Goal: Task Accomplishment & Management: Manage account settings

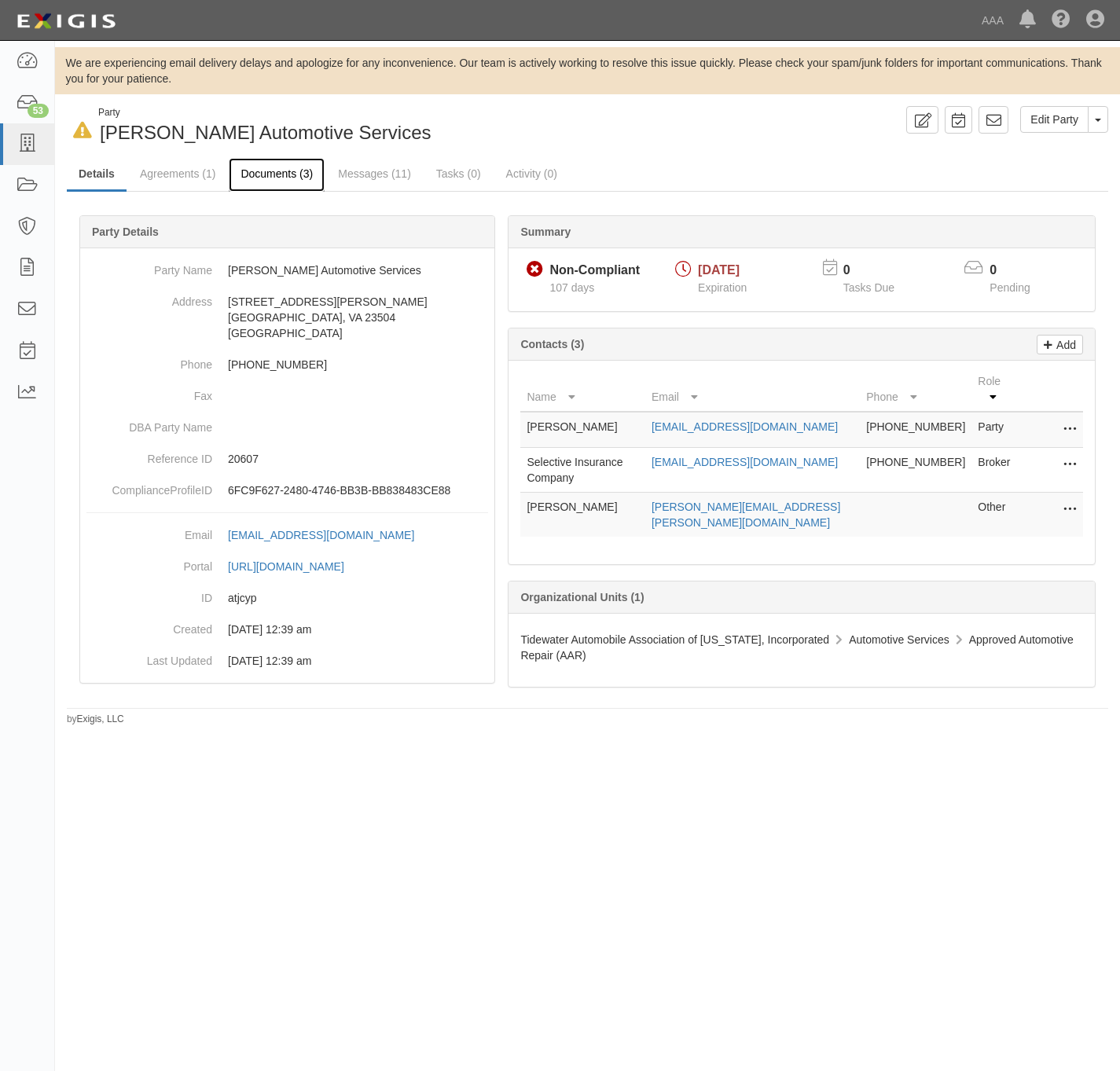
click at [283, 175] on link "Documents (3)" at bounding box center [276, 175] width 96 height 34
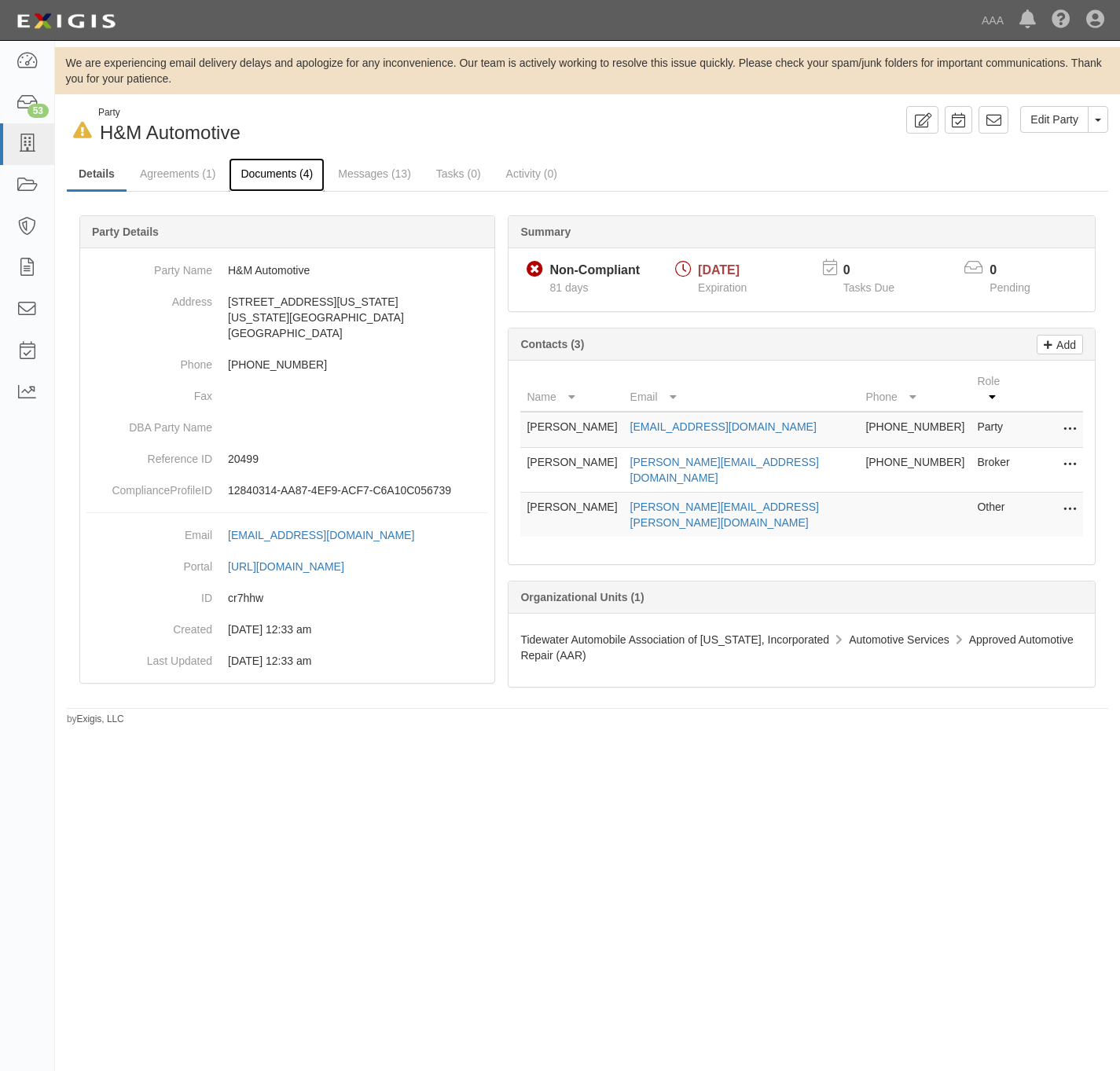
click at [288, 166] on link "Documents (4)" at bounding box center [276, 175] width 96 height 34
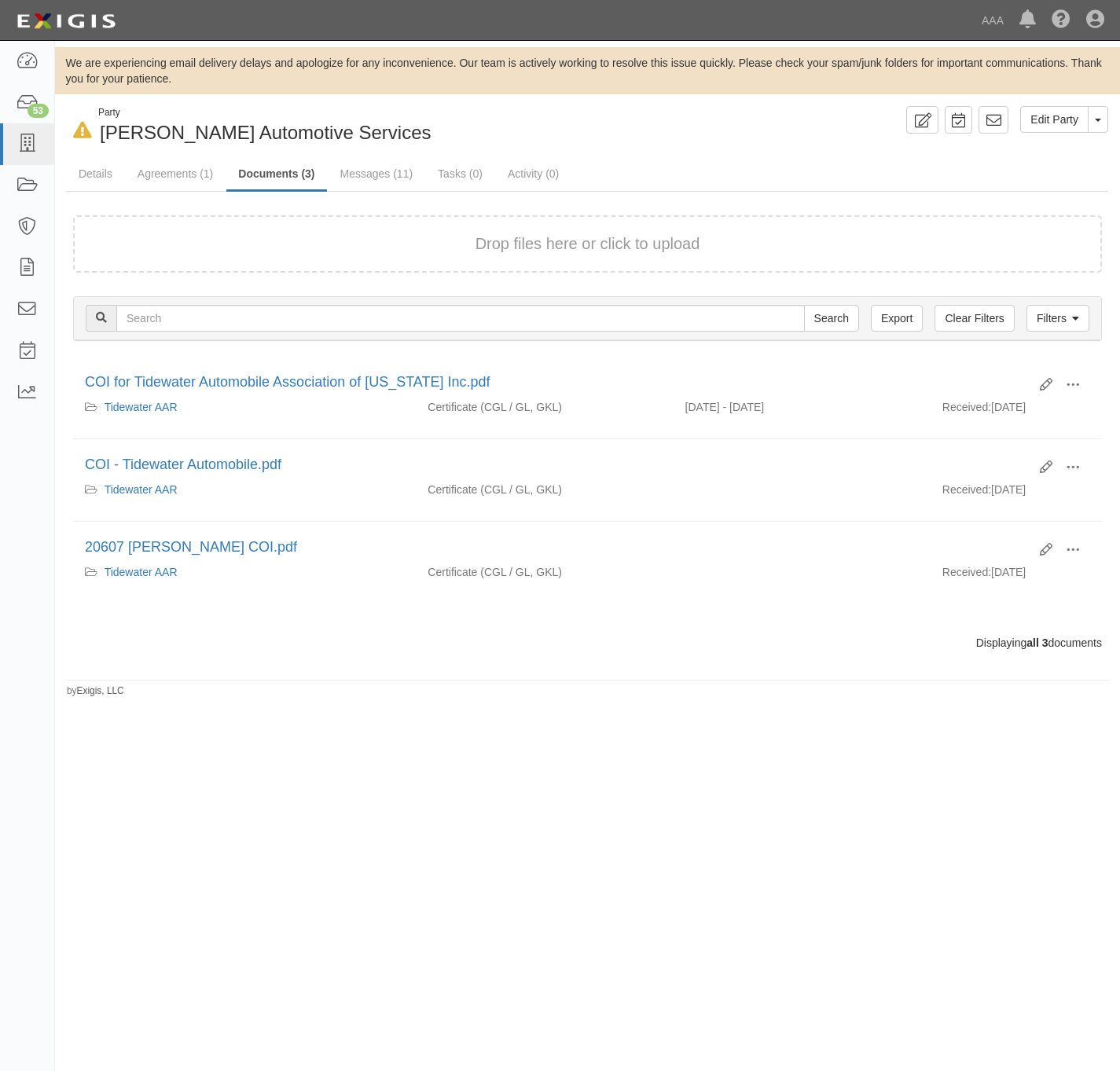
click at [335, 250] on div "Drop files here or click to upload" at bounding box center [587, 244] width 994 height 23
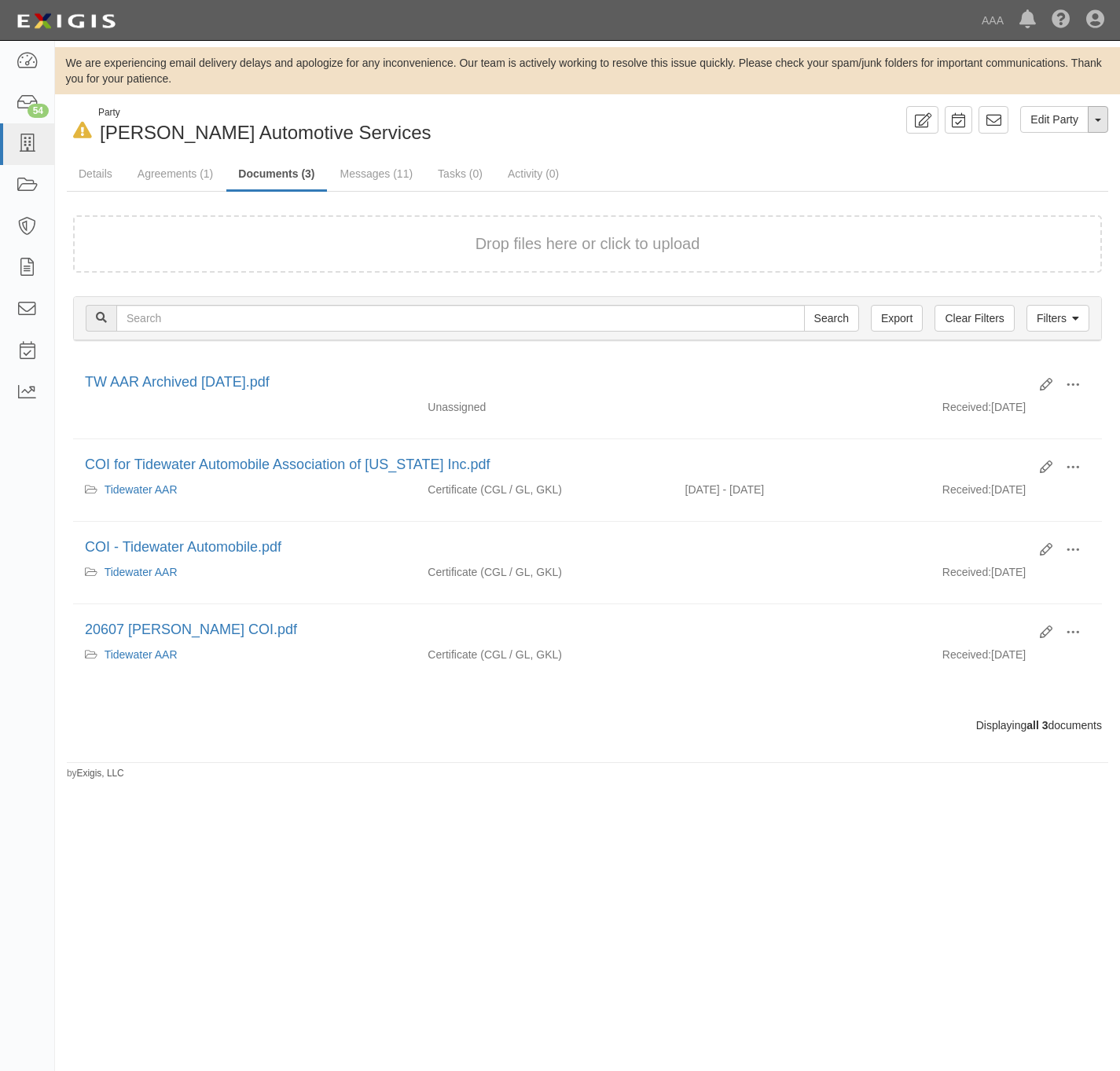
click at [1097, 121] on button "Toggle Party Dropdown" at bounding box center [1097, 119] width 20 height 27
click at [1046, 173] on link "Archive Party" at bounding box center [1046, 169] width 124 height 20
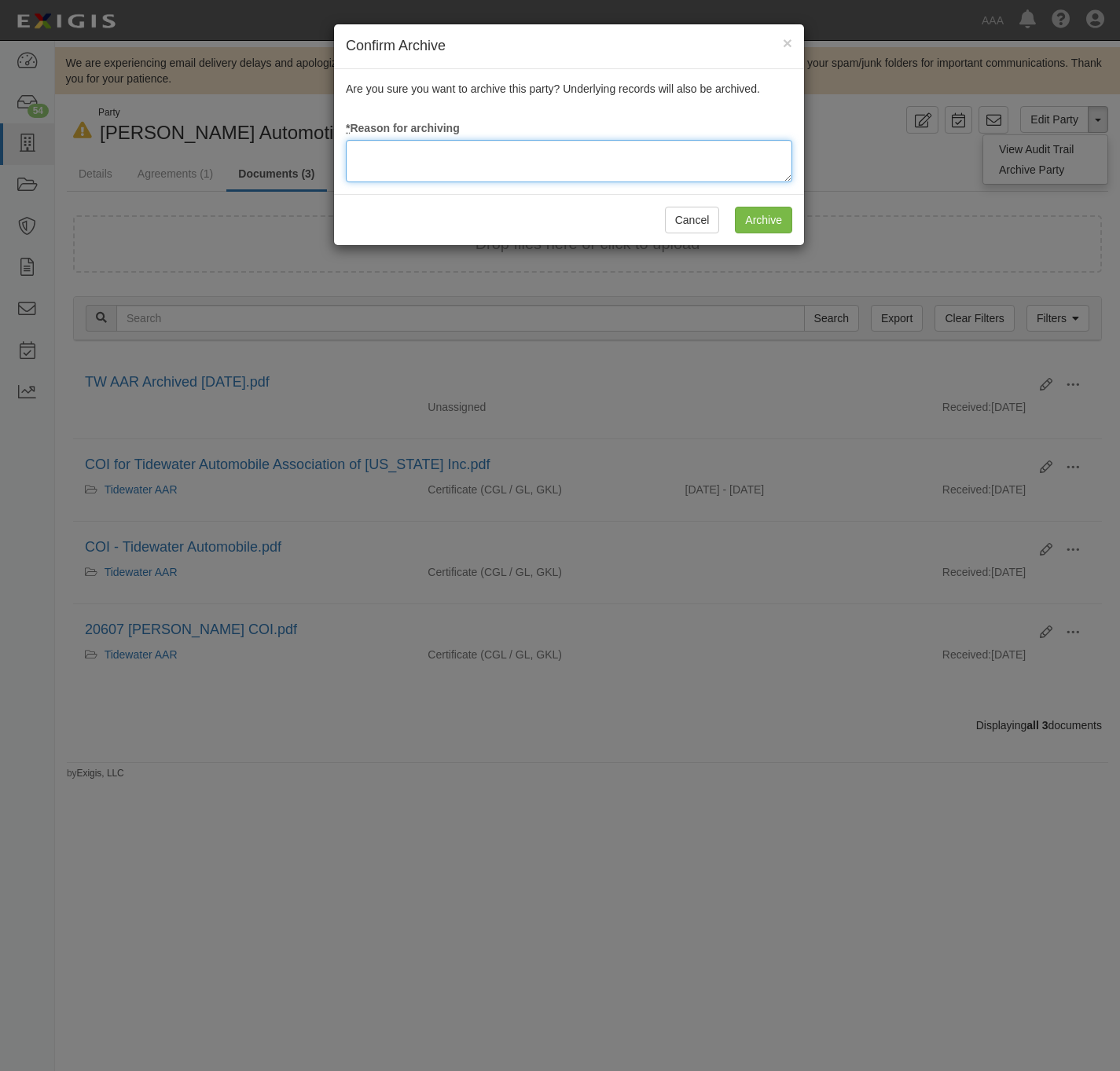
click at [612, 154] on textarea at bounding box center [569, 161] width 446 height 43
paste textarea "RM Archival Timeline Met."
type textarea "RM Archival Timeline Met."
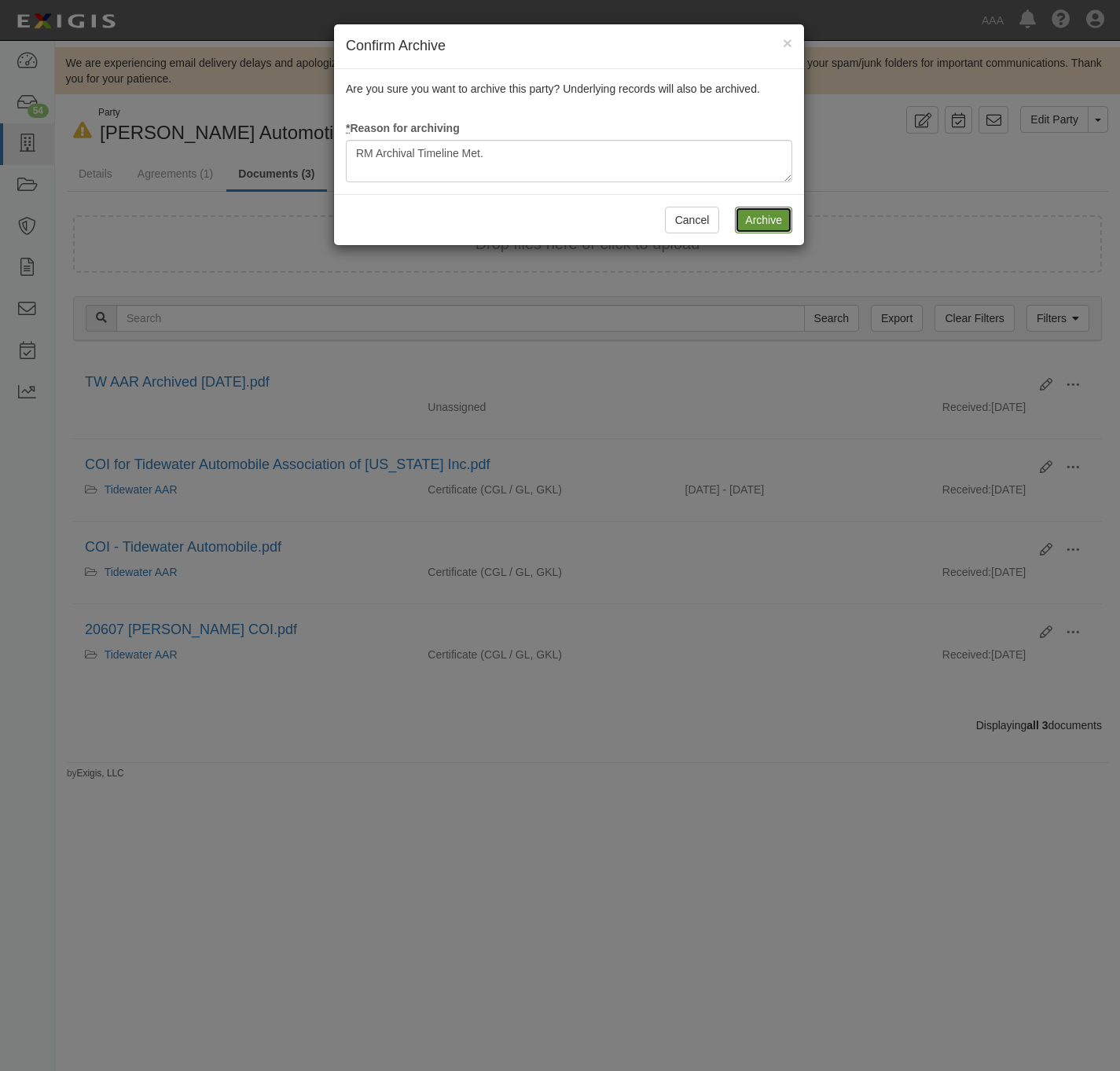
click at [767, 217] on input "Archive" at bounding box center [764, 220] width 58 height 27
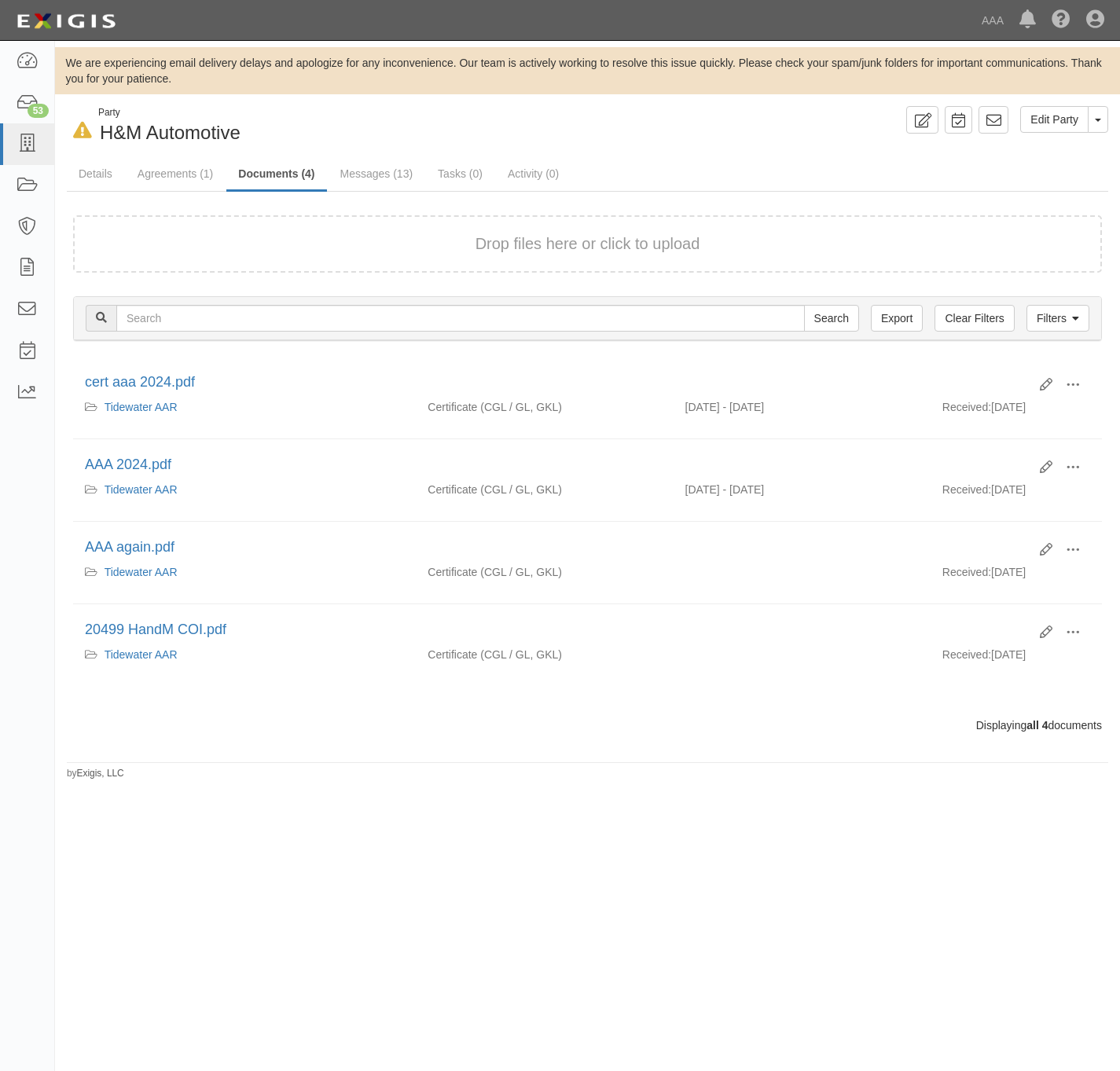
click at [332, 238] on div "Drop files here or click to upload" at bounding box center [587, 244] width 994 height 23
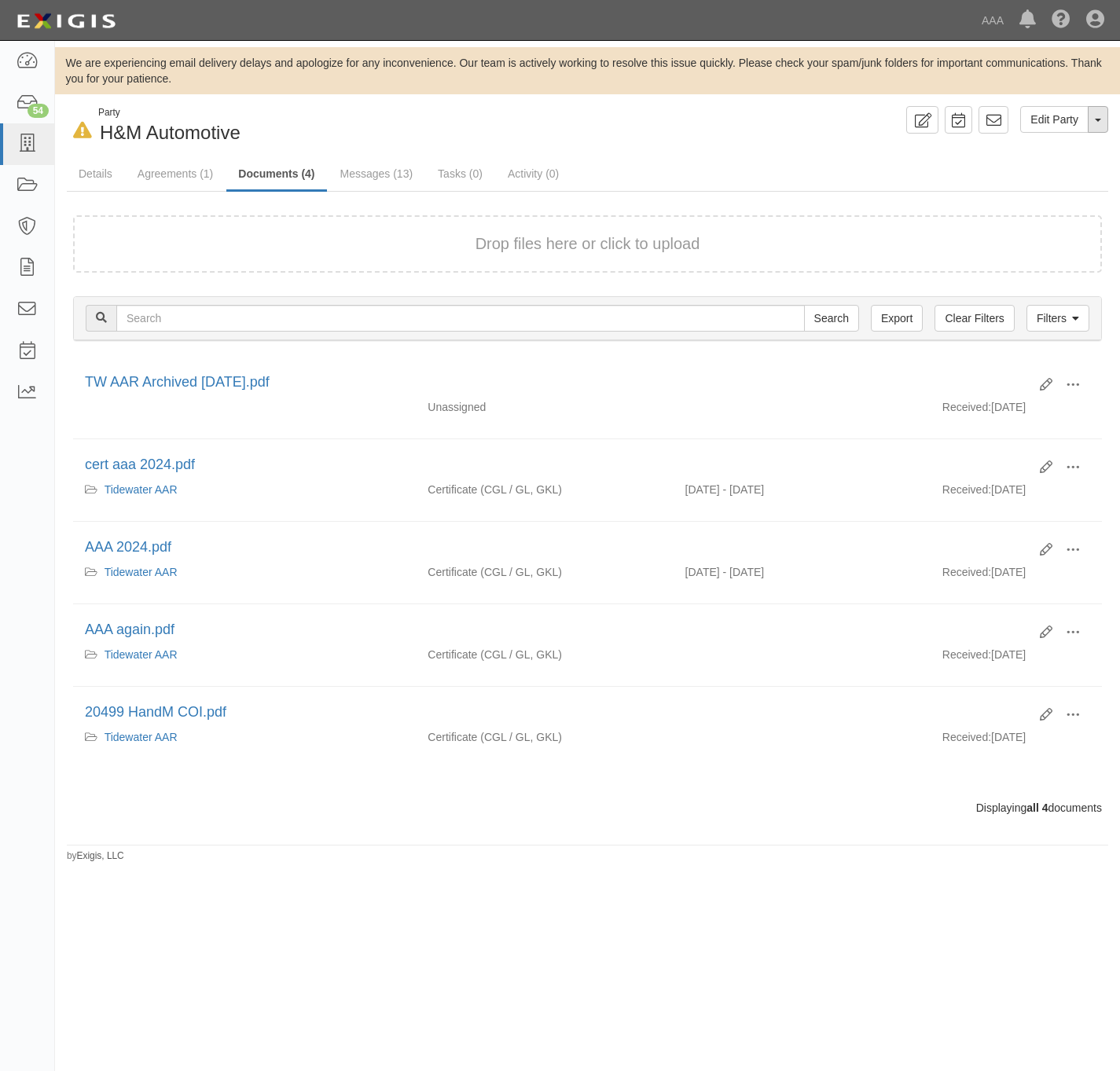
click at [1089, 120] on button "Toggle Party Dropdown" at bounding box center [1097, 119] width 20 height 27
click at [1046, 171] on link "Archive Party" at bounding box center [1046, 169] width 124 height 20
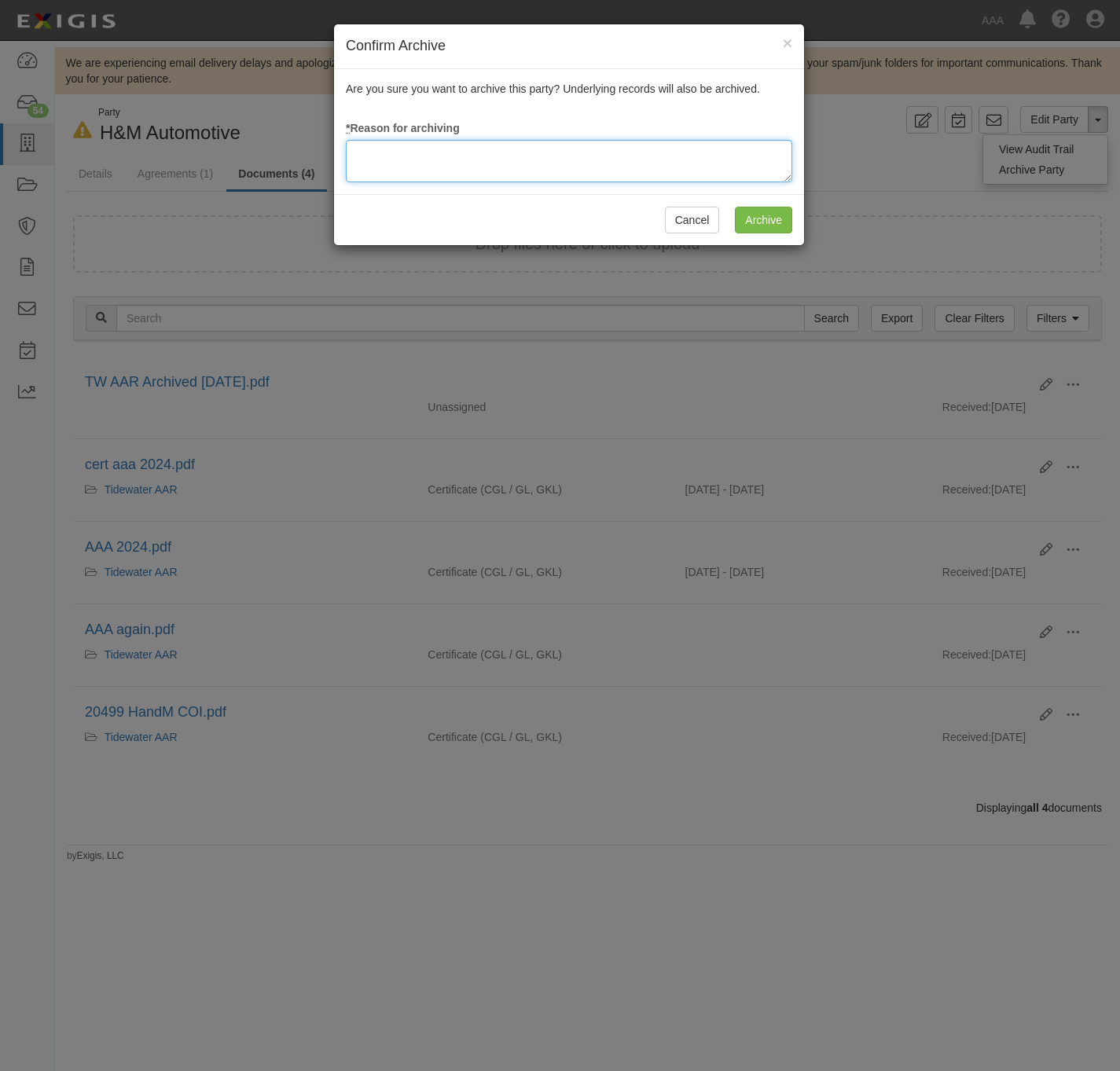
click at [581, 150] on textarea at bounding box center [569, 161] width 446 height 43
paste textarea "RM Archival Timeline Met."
type textarea "RM Archival Timeline Met."
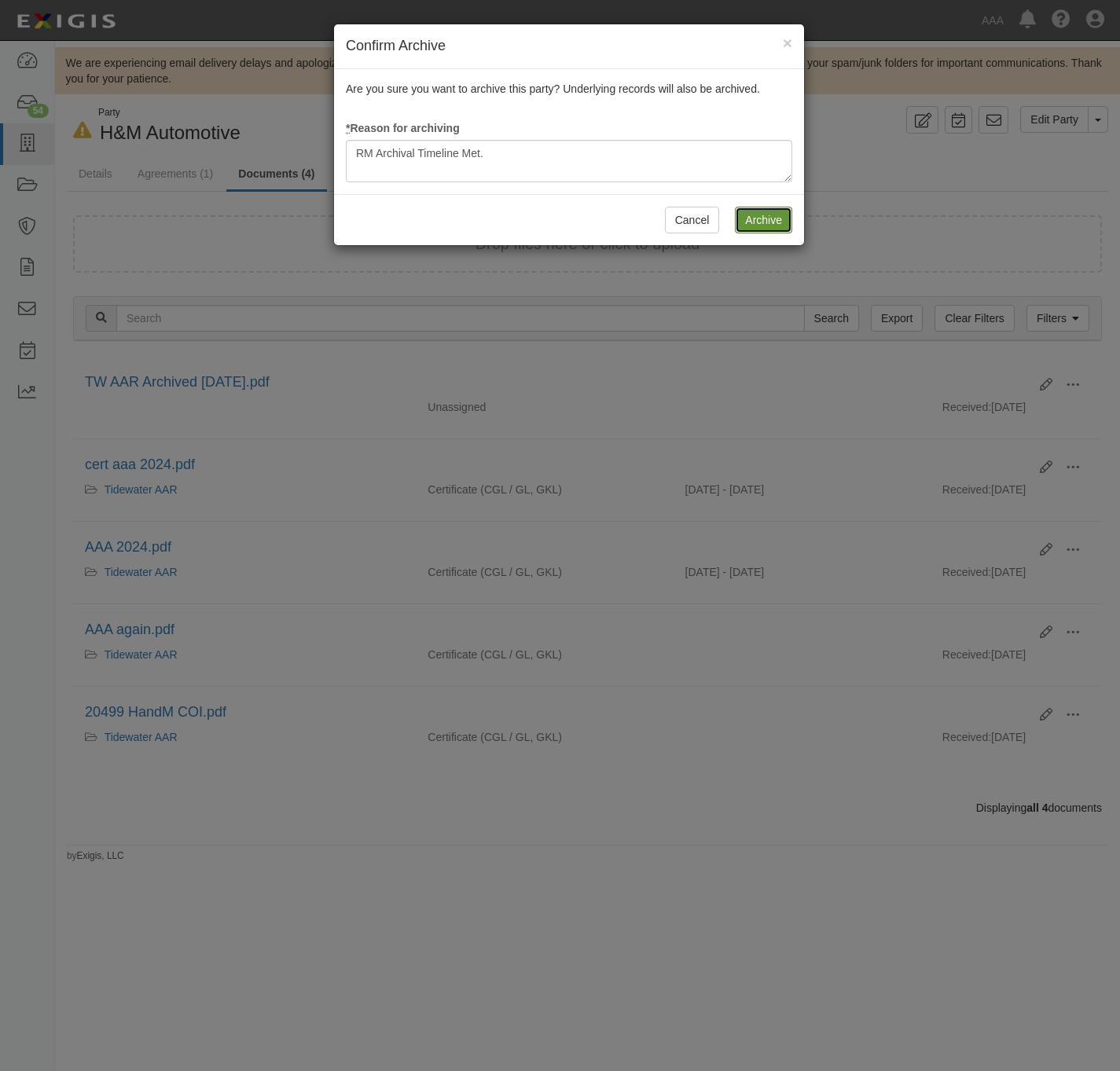
click at [761, 220] on input "Archive" at bounding box center [764, 220] width 58 height 27
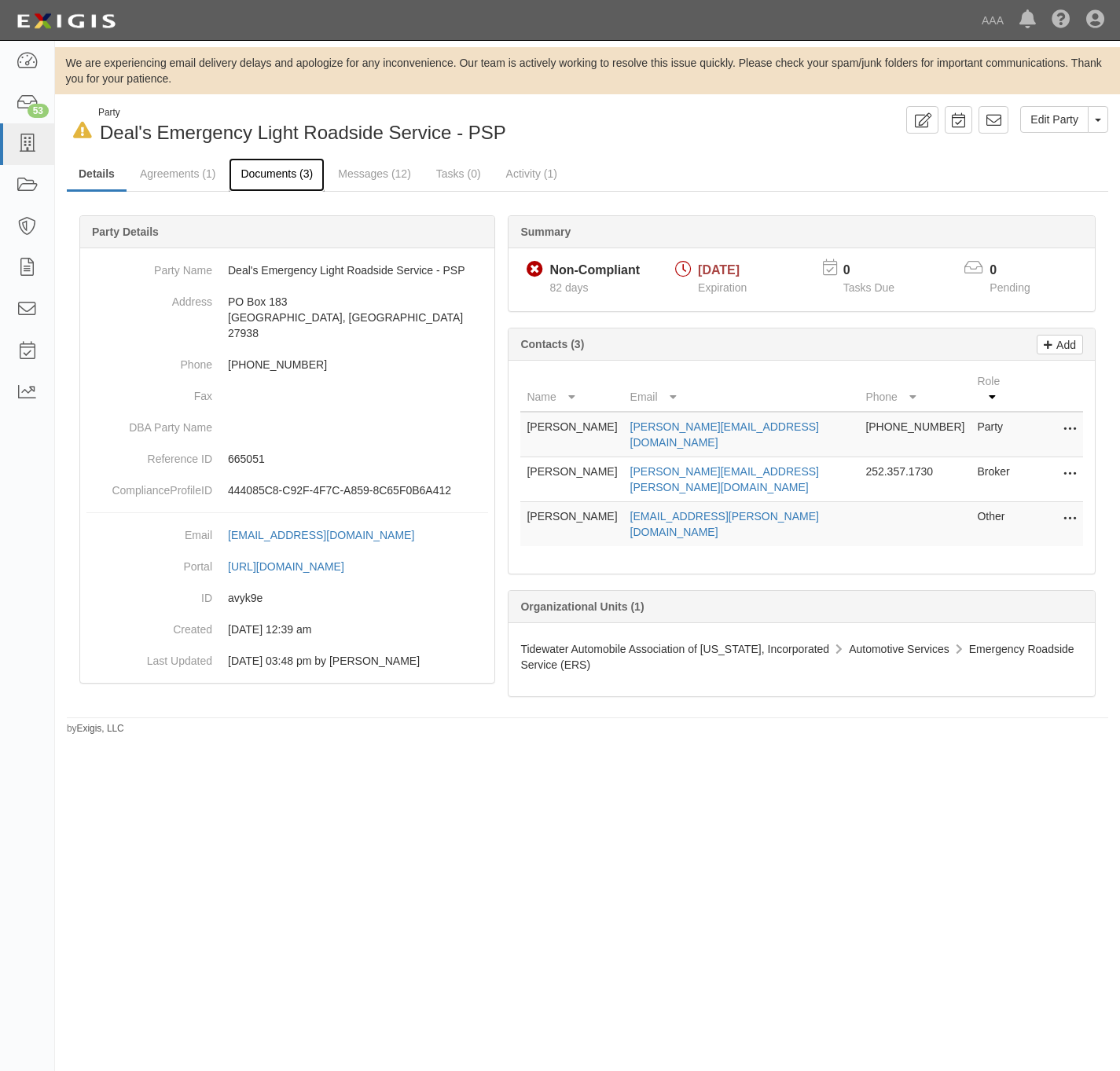
click at [264, 171] on link "Documents (3)" at bounding box center [276, 175] width 96 height 34
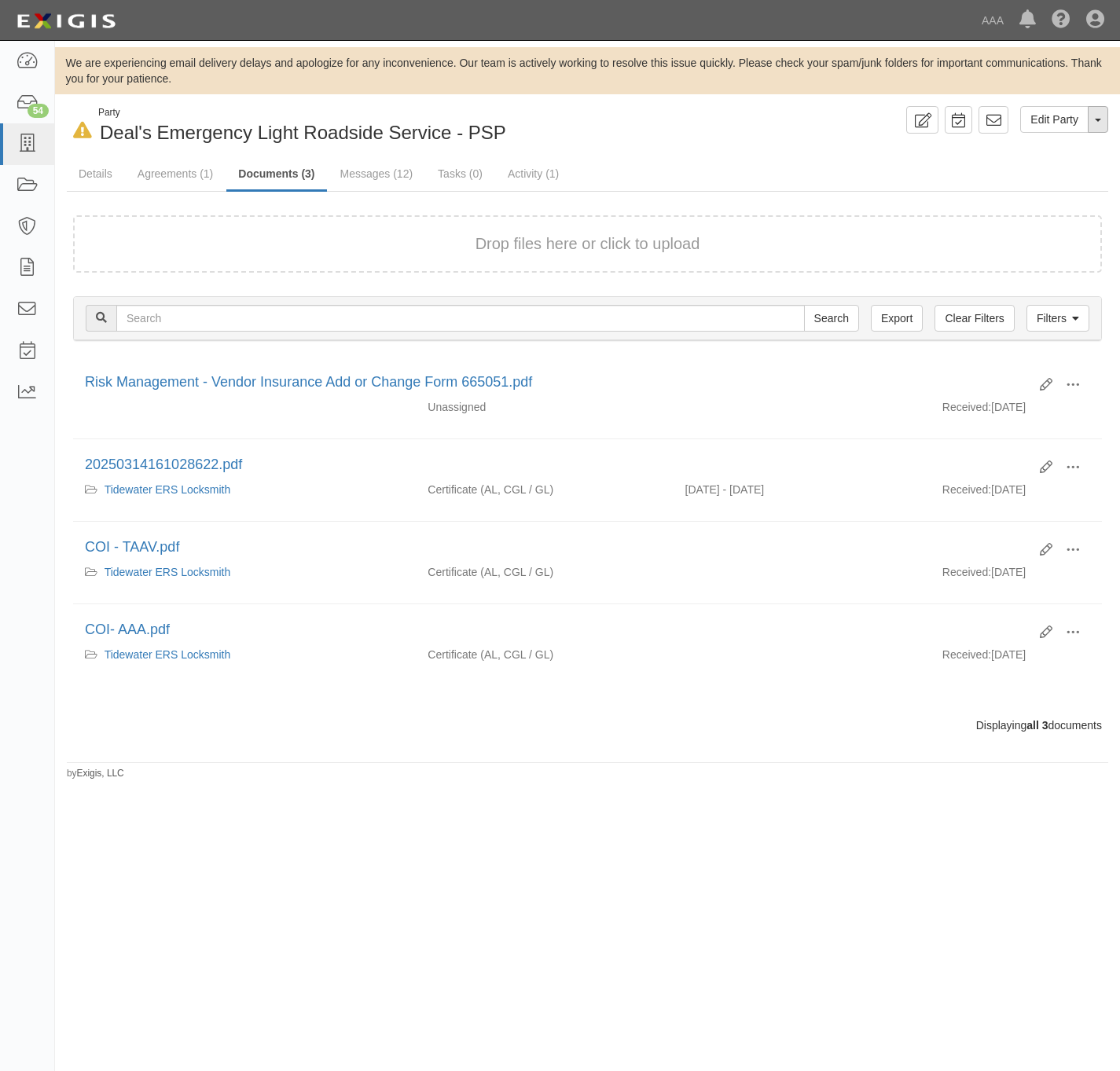
click at [1100, 119] on span "button" at bounding box center [1097, 121] width 6 height 4
click at [1021, 177] on link "Archive Party" at bounding box center [1046, 169] width 124 height 20
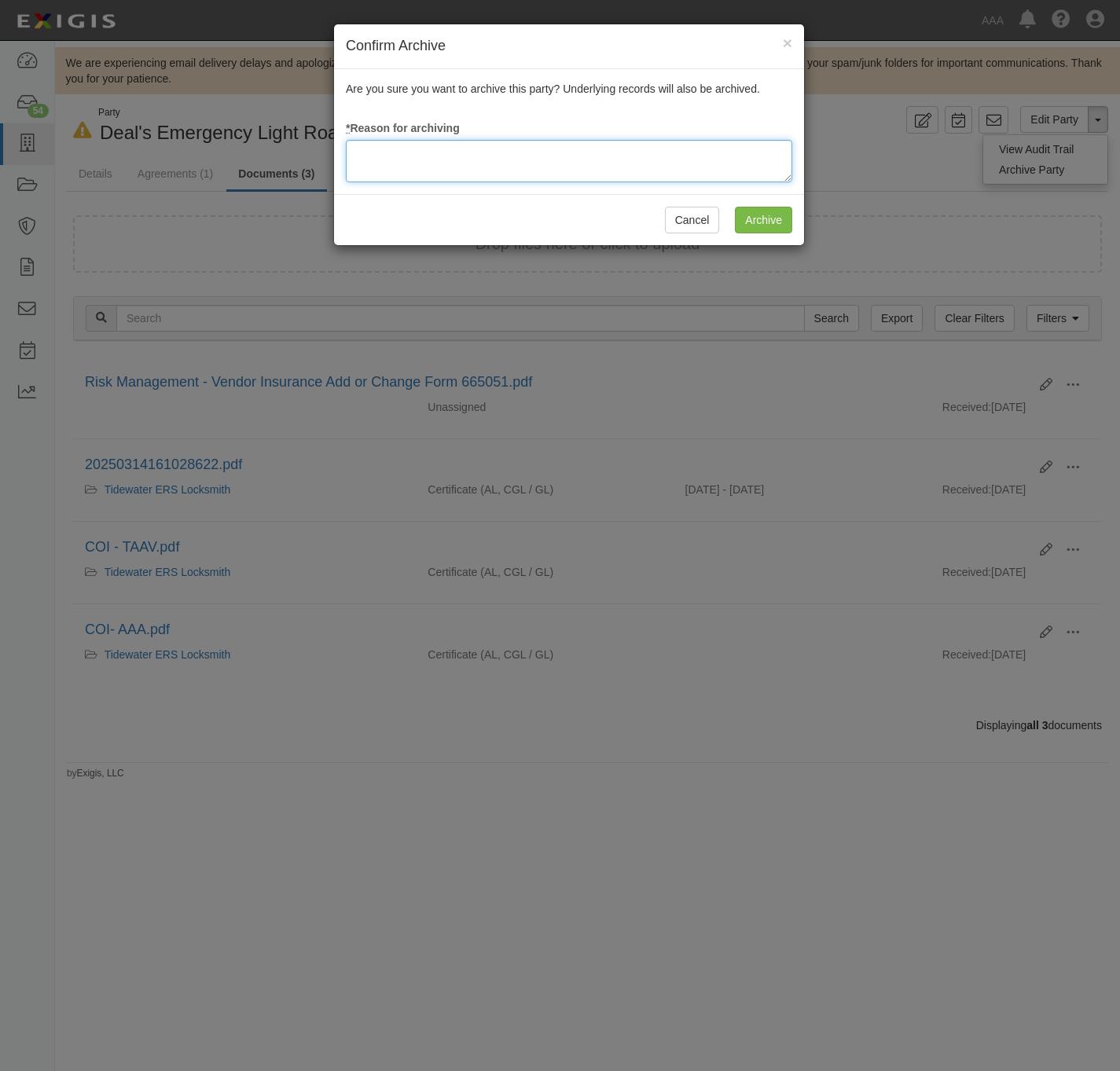
click at [710, 157] on textarea at bounding box center [569, 161] width 446 height 43
type textarea "SA"
click at [694, 217] on button "Cancel" at bounding box center [692, 220] width 55 height 27
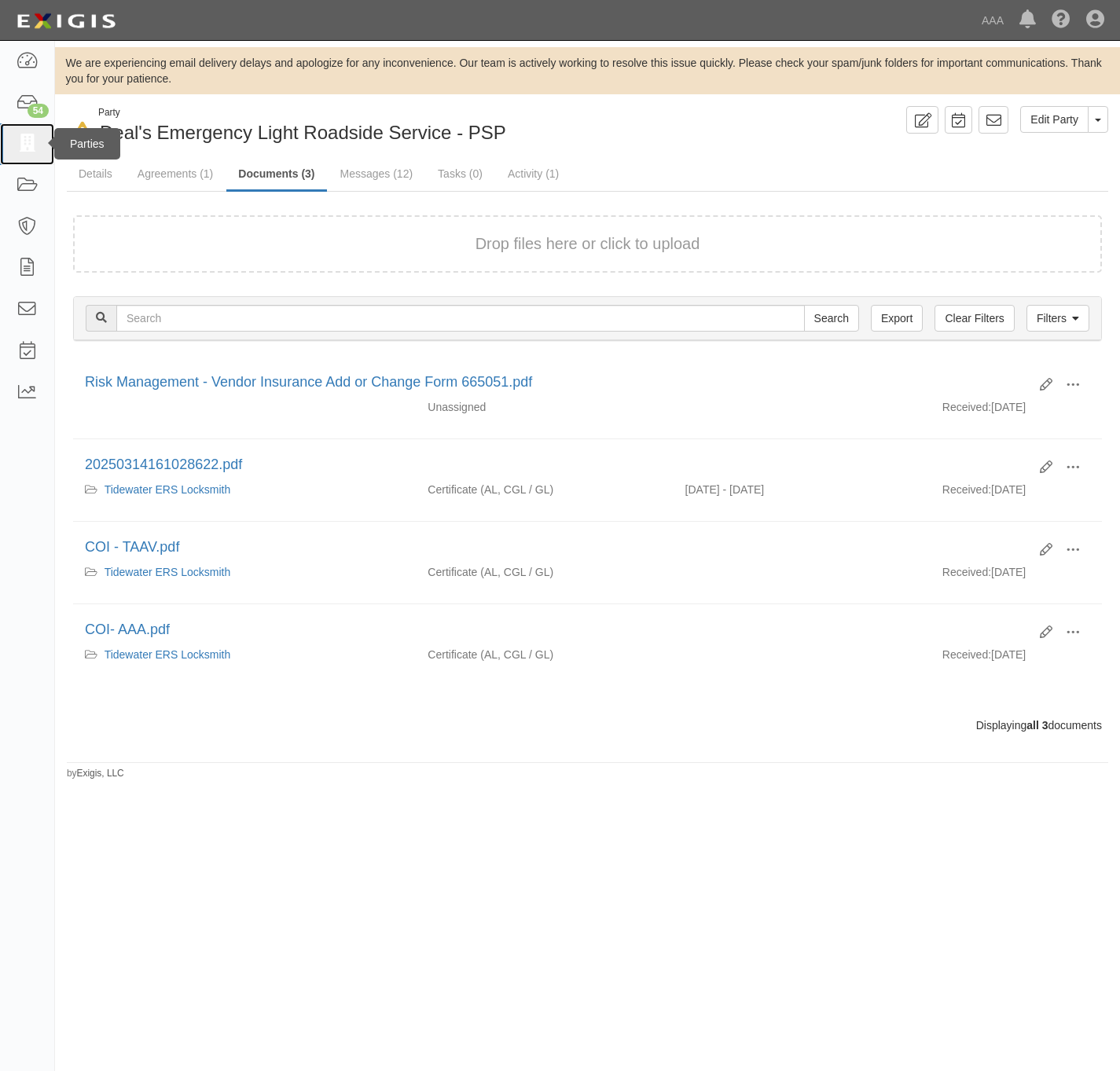
click at [28, 146] on icon at bounding box center [26, 144] width 22 height 18
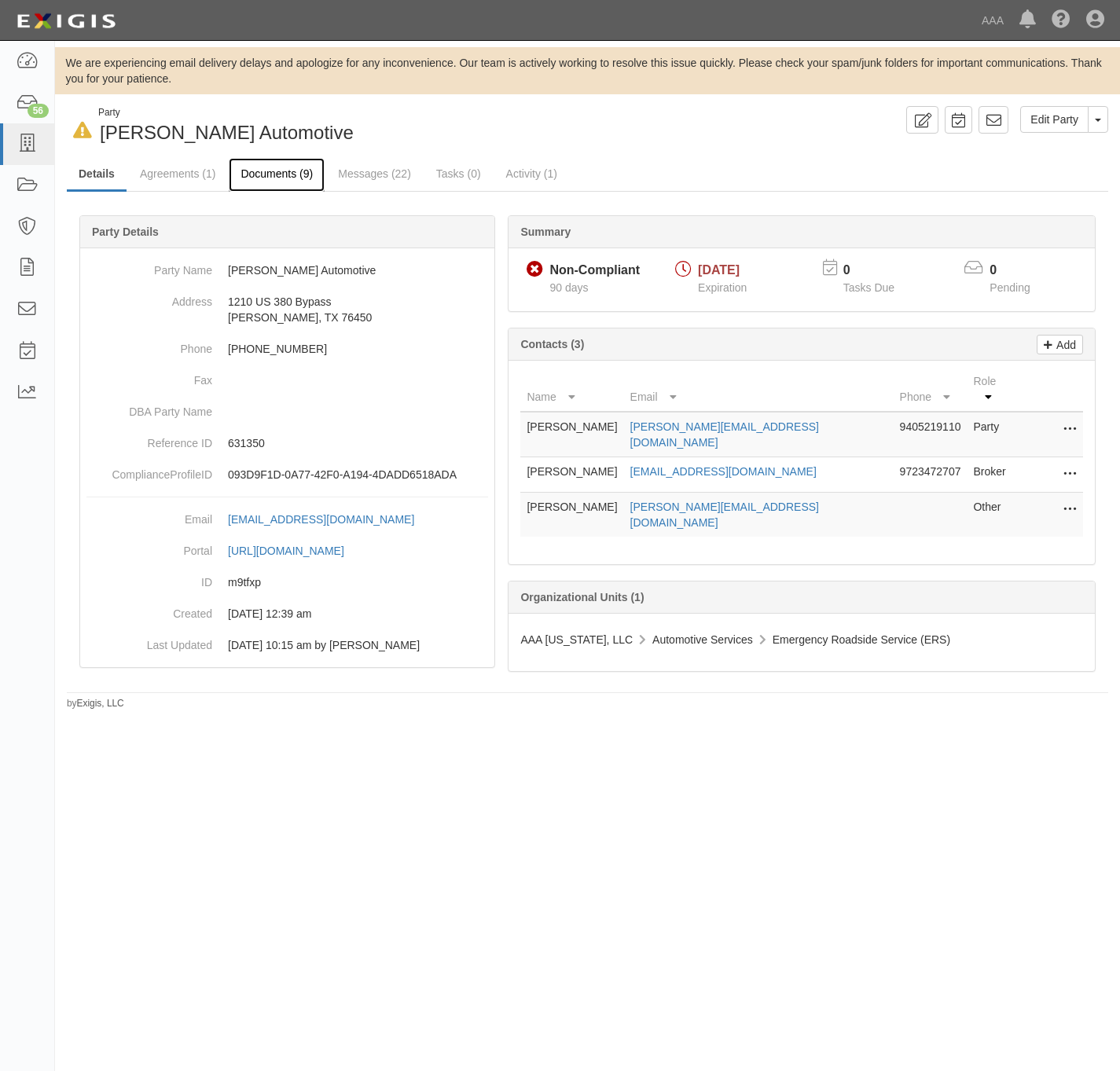
click at [269, 173] on link "Documents (9)" at bounding box center [276, 175] width 96 height 34
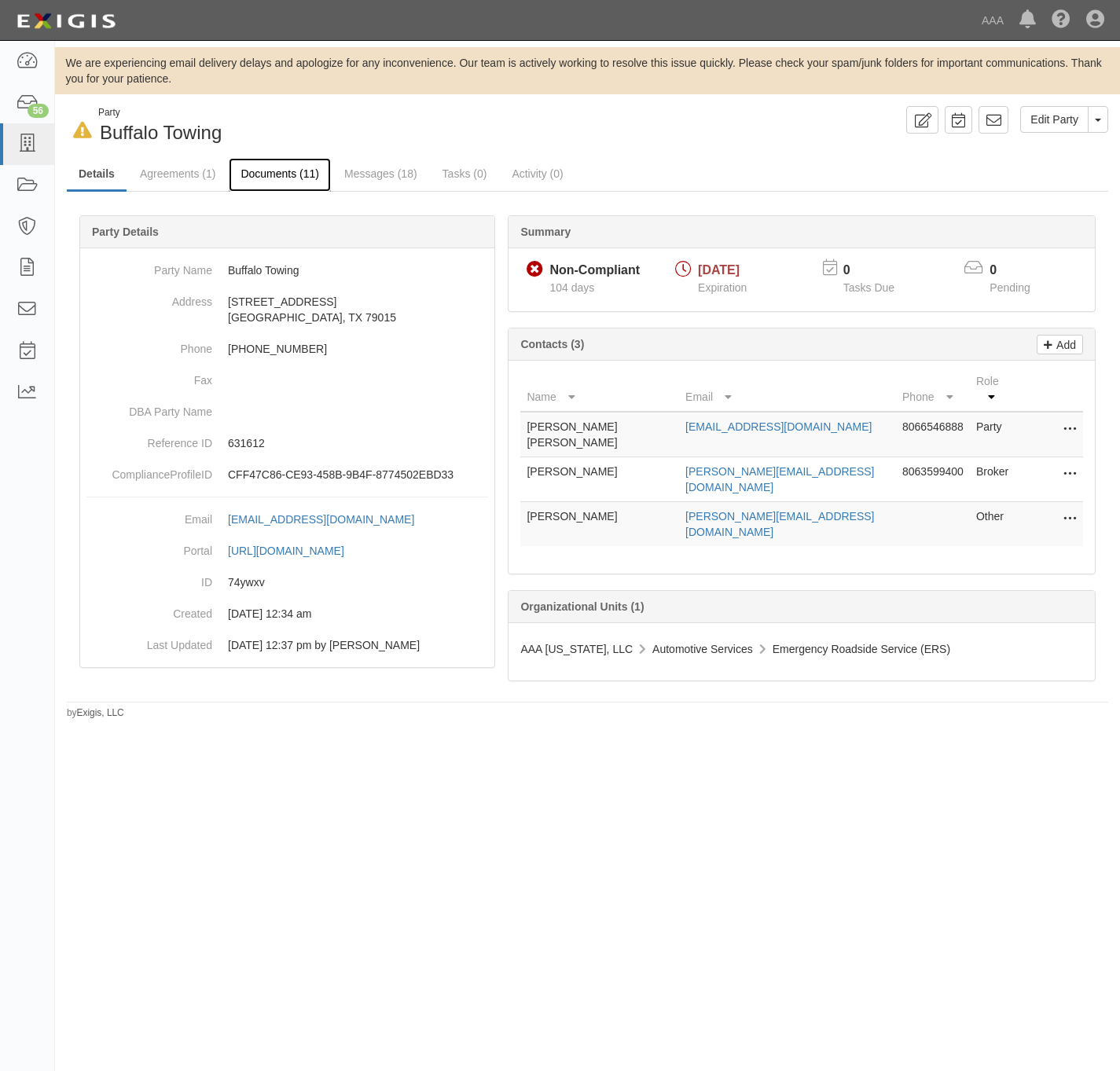
click at [264, 178] on link "Documents (11)" at bounding box center [279, 175] width 102 height 34
click at [270, 171] on link "Documents (11)" at bounding box center [279, 175] width 102 height 34
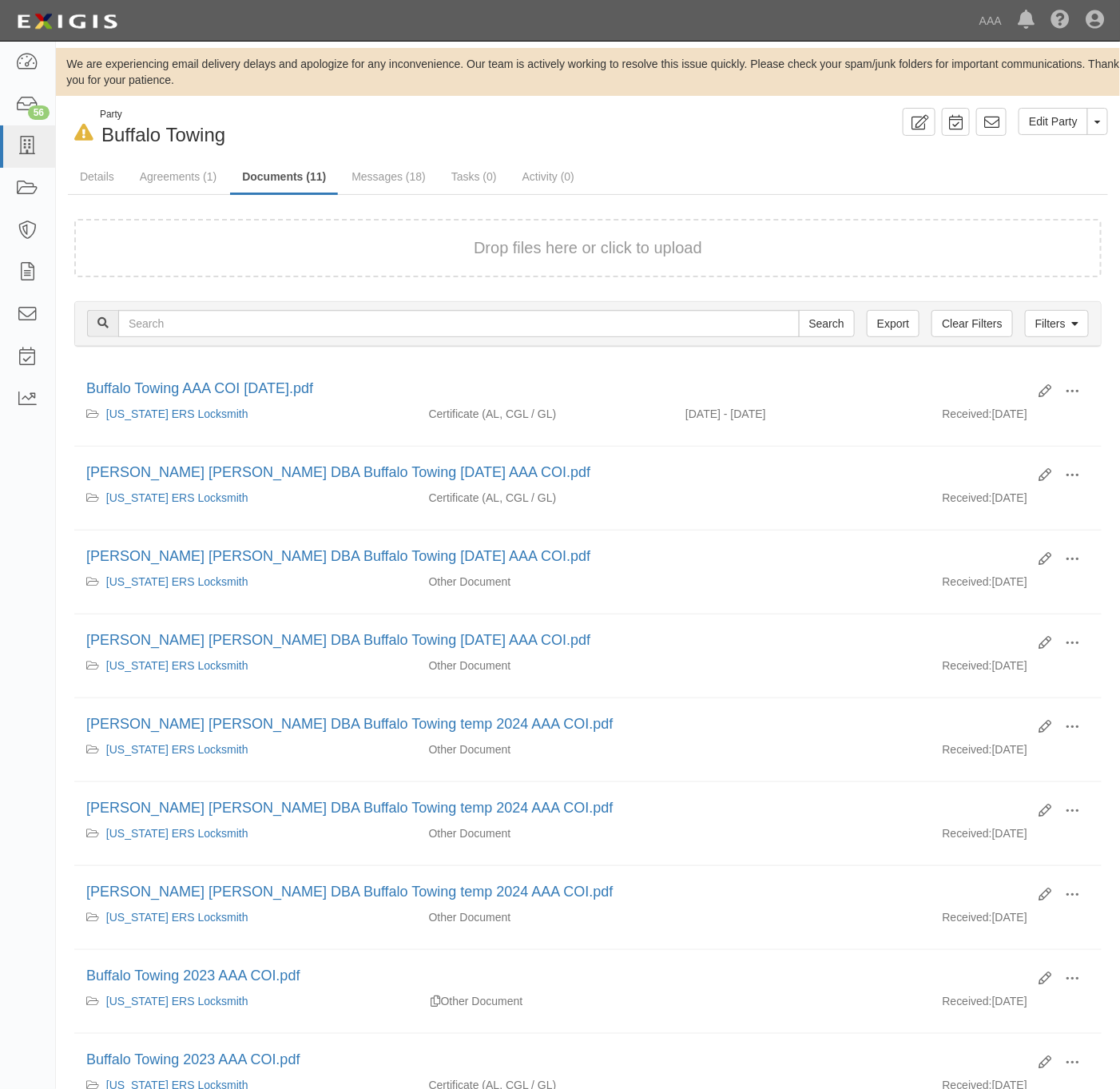
click at [329, 270] on form "Drop files here or click to upload" at bounding box center [588, 248] width 1027 height 59
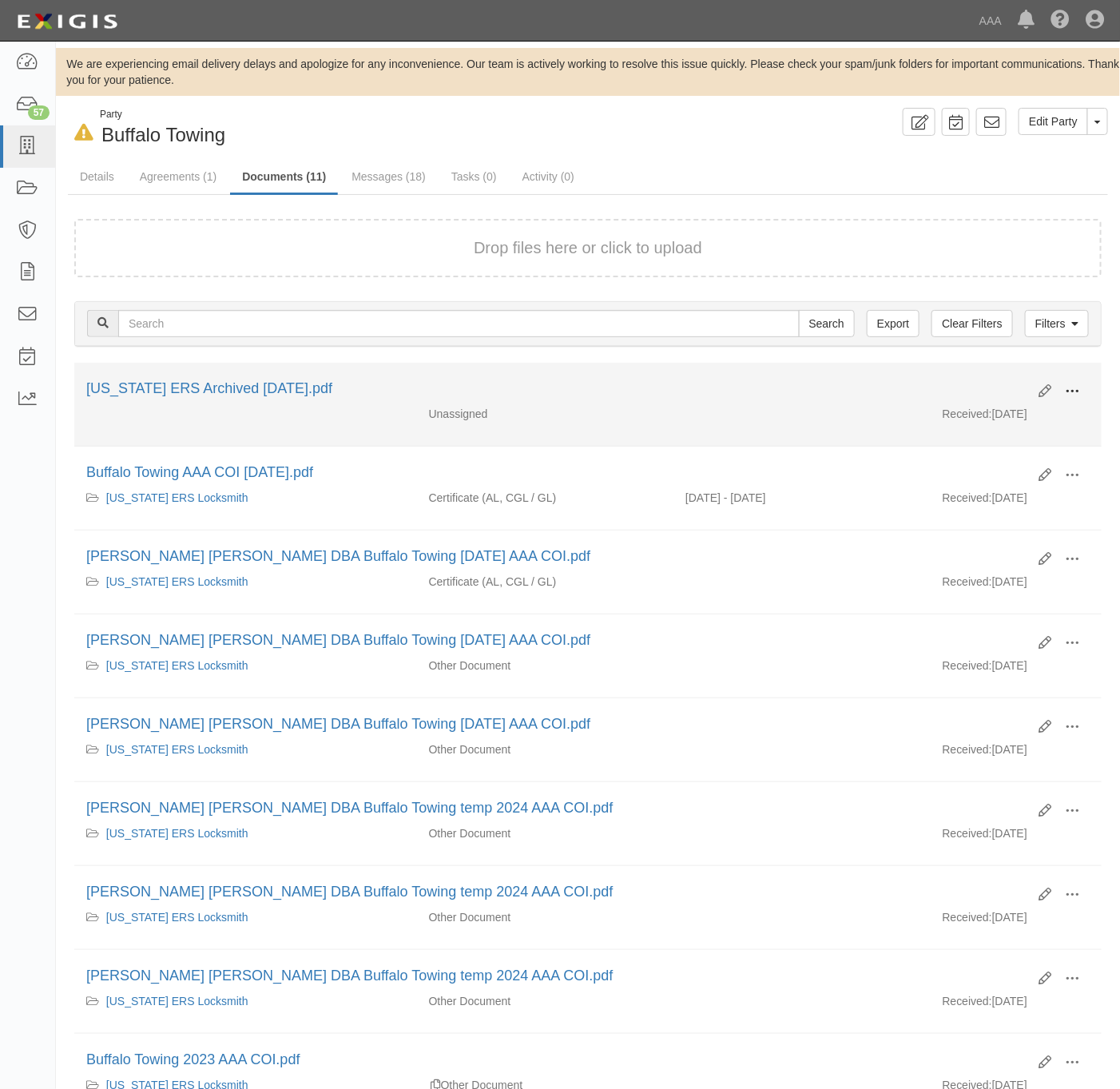
click at [1070, 396] on span at bounding box center [1072, 391] width 14 height 14
click at [1012, 415] on link "View" at bounding box center [995, 415] width 126 height 28
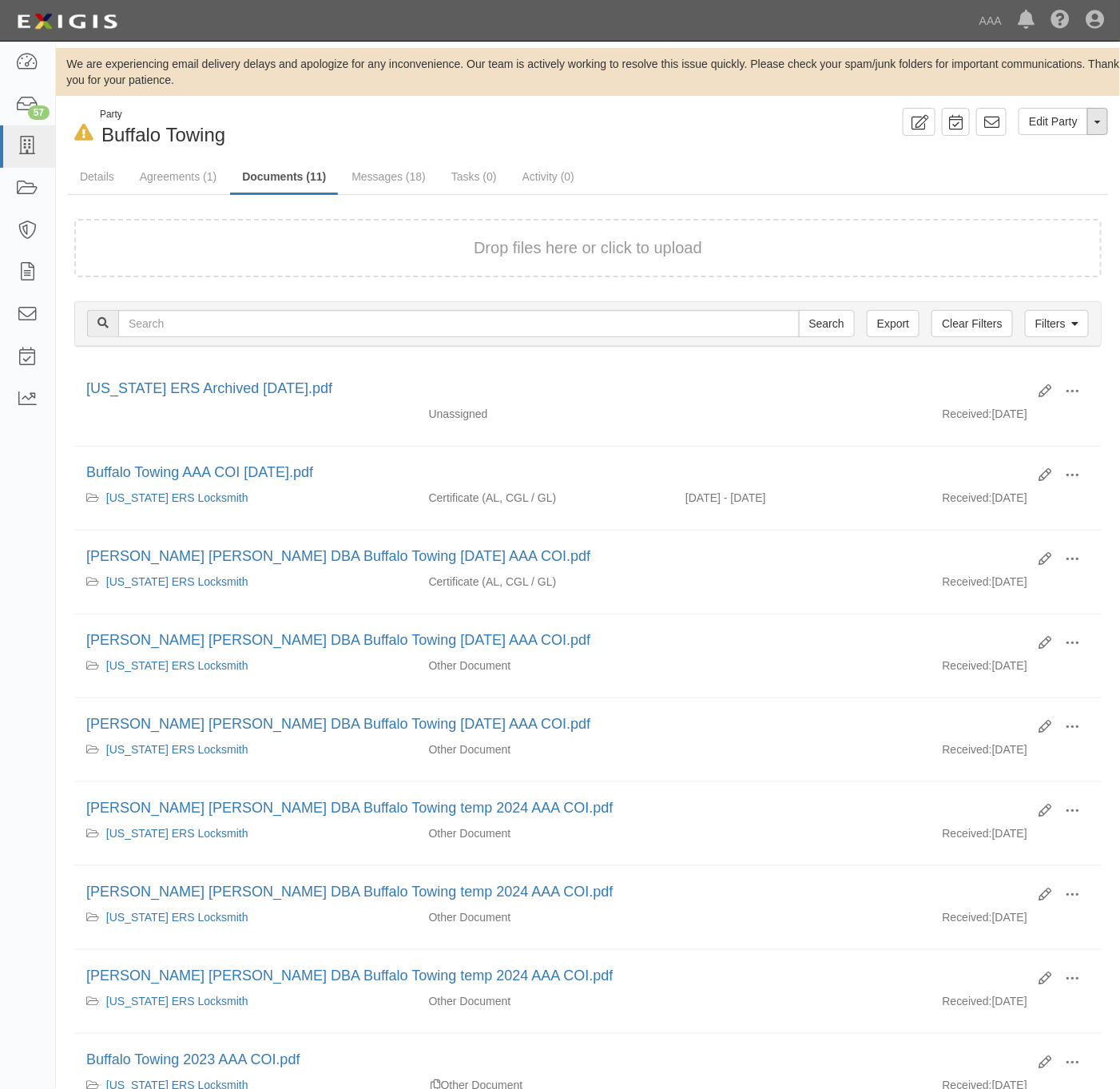
click at [1095, 118] on button "Toggle Party Dropdown" at bounding box center [1097, 121] width 20 height 28
click at [1051, 173] on link "Archive Party" at bounding box center [1044, 172] width 126 height 20
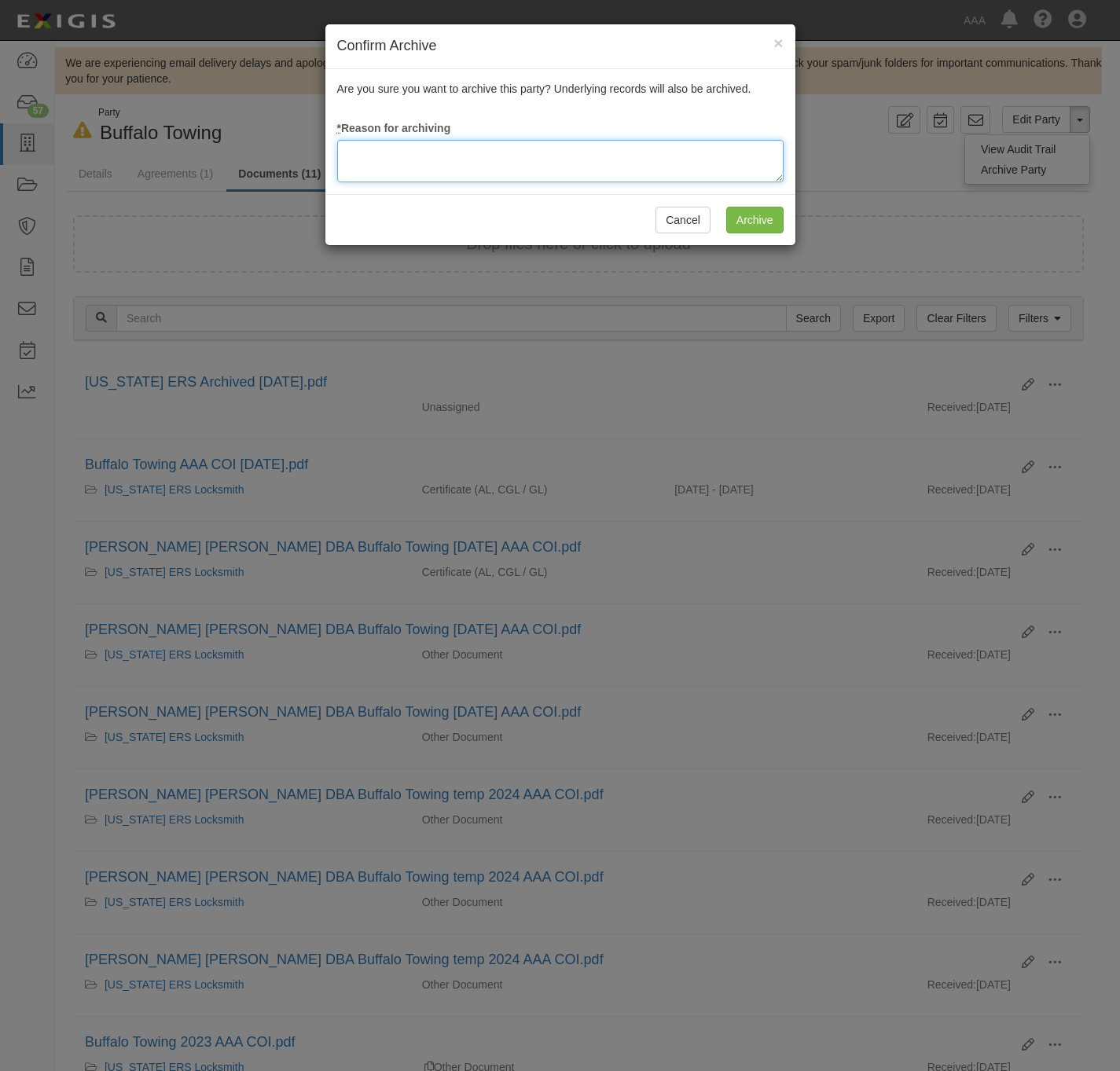
click at [554, 161] on textarea at bounding box center [560, 161] width 446 height 43
paste textarea "RM Archival Timeline Met."
type textarea "RM Archival Timeline Met."
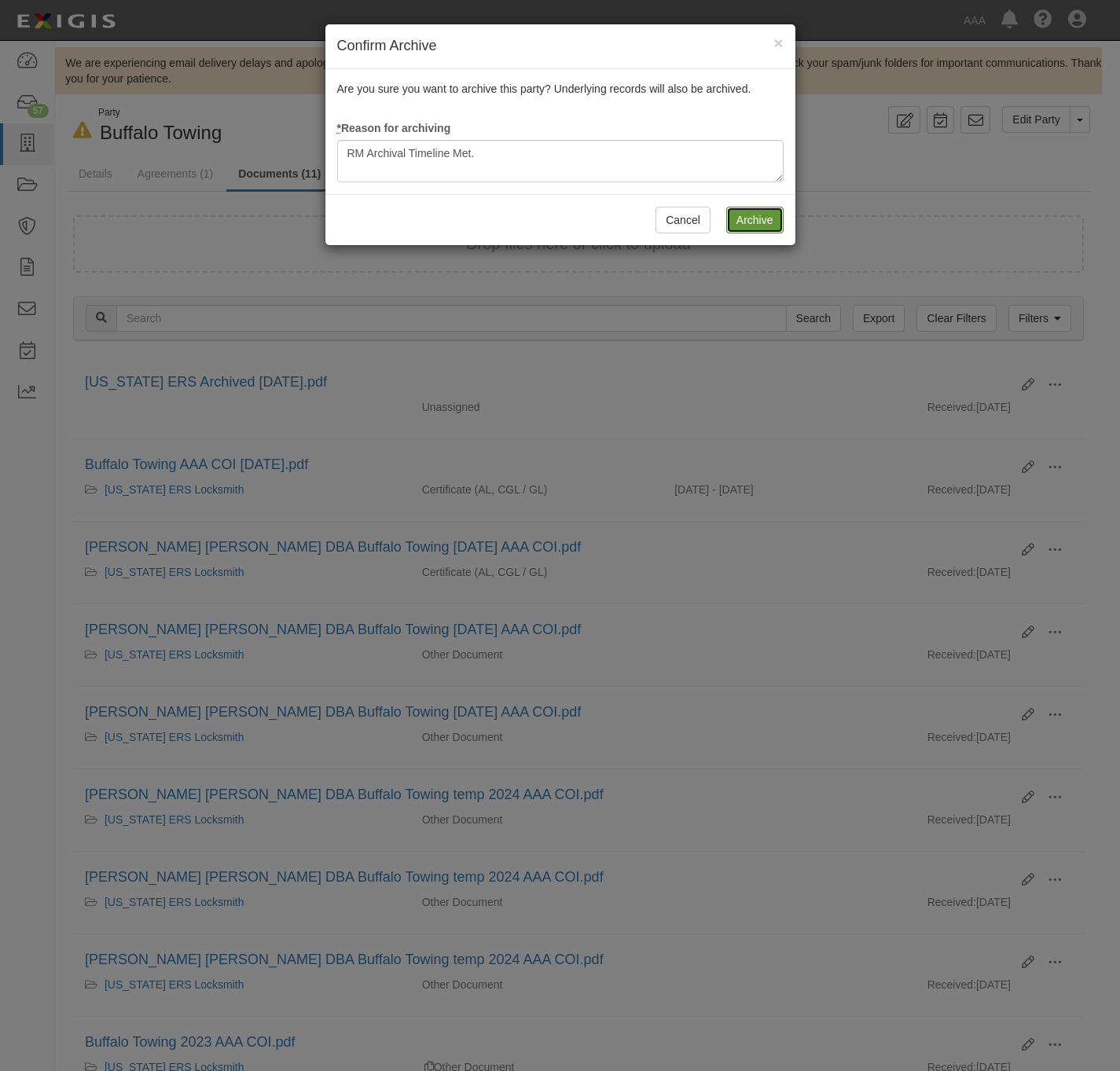
click at [774, 217] on input "Archive" at bounding box center [755, 220] width 58 height 27
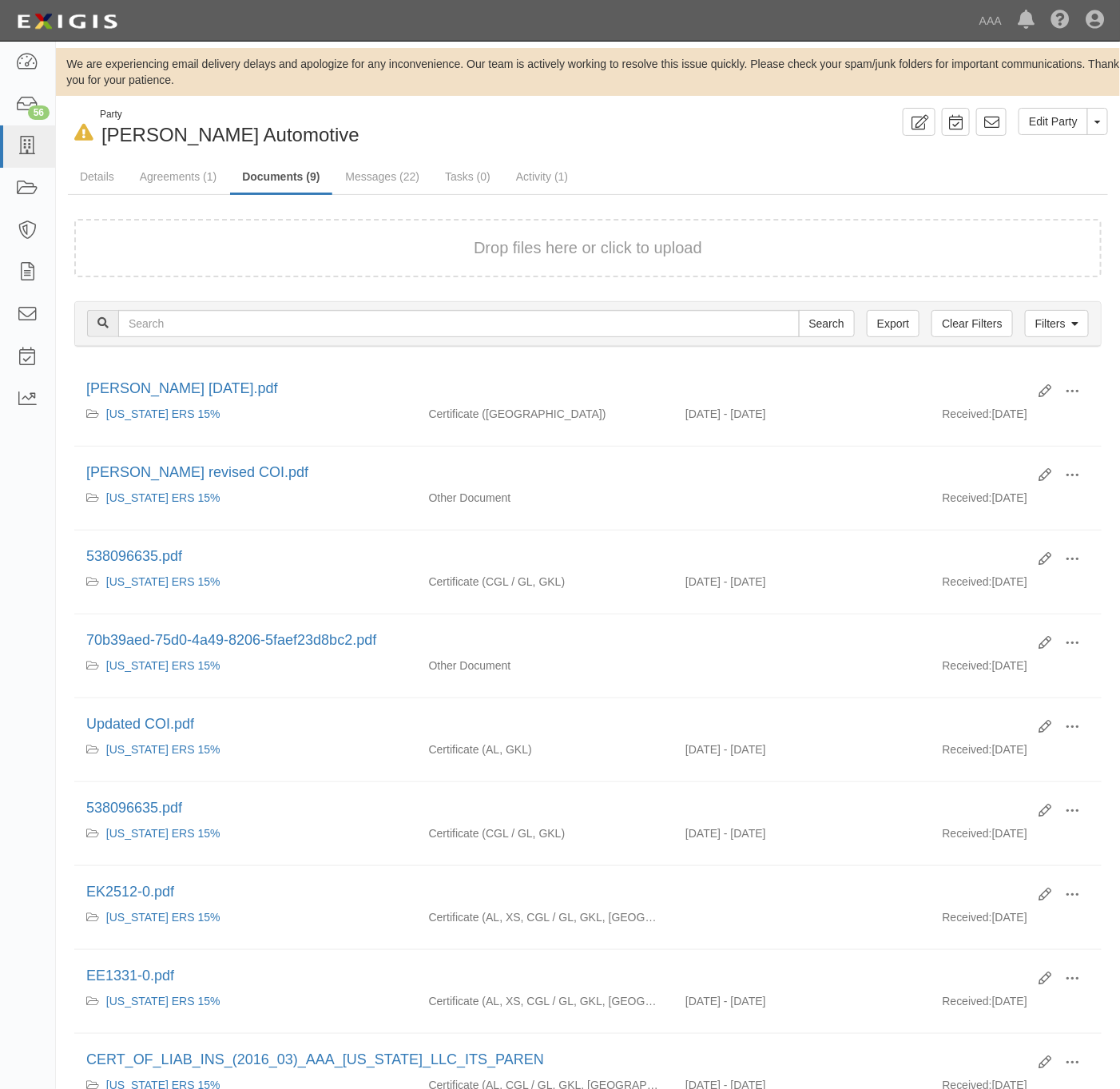
click at [367, 243] on div "Drop files here or click to upload" at bounding box center [588, 248] width 993 height 23
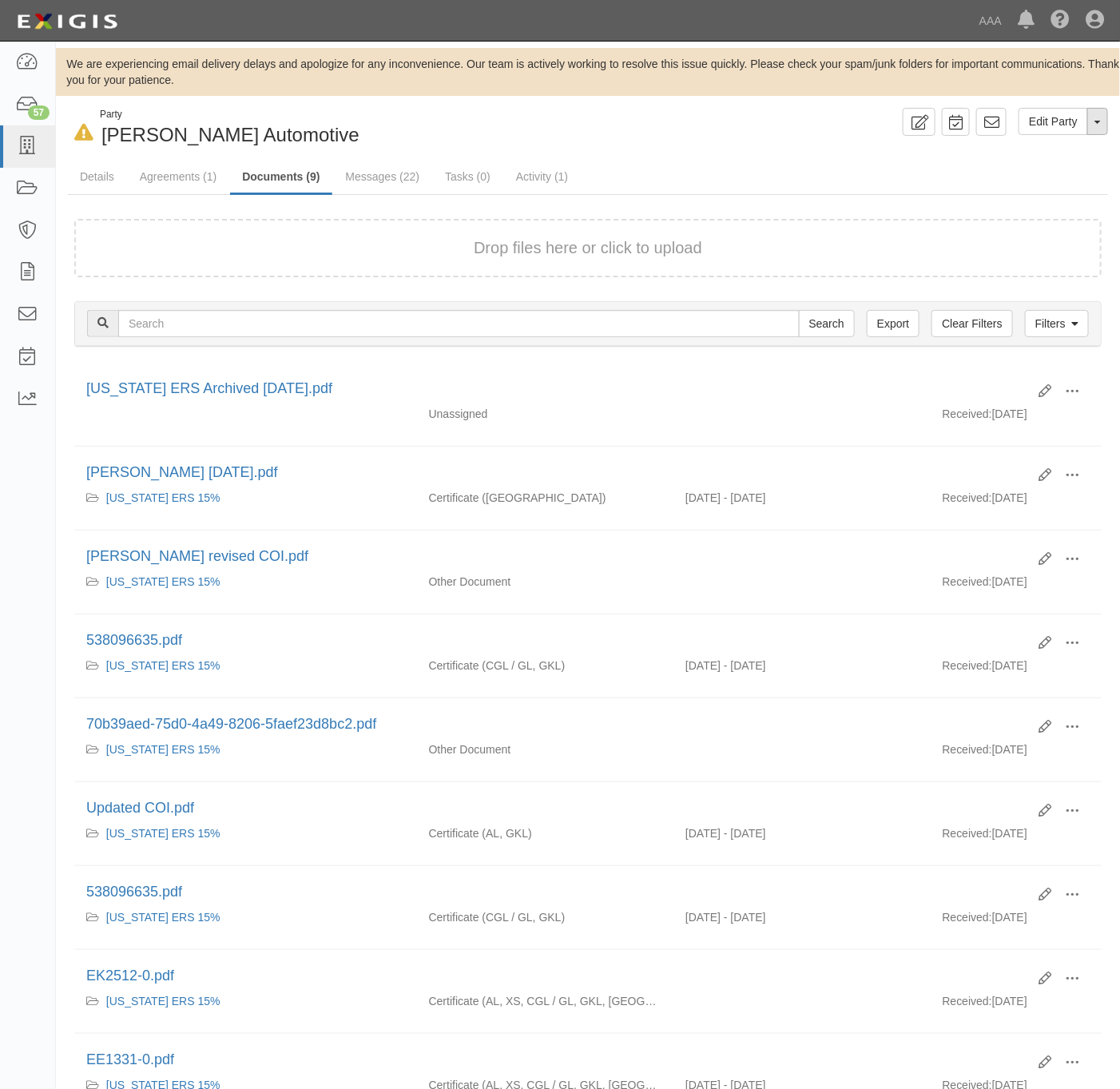
click at [1093, 122] on button "Toggle Party Dropdown" at bounding box center [1097, 121] width 20 height 28
click at [1050, 173] on link "Archive Party" at bounding box center [1044, 172] width 126 height 20
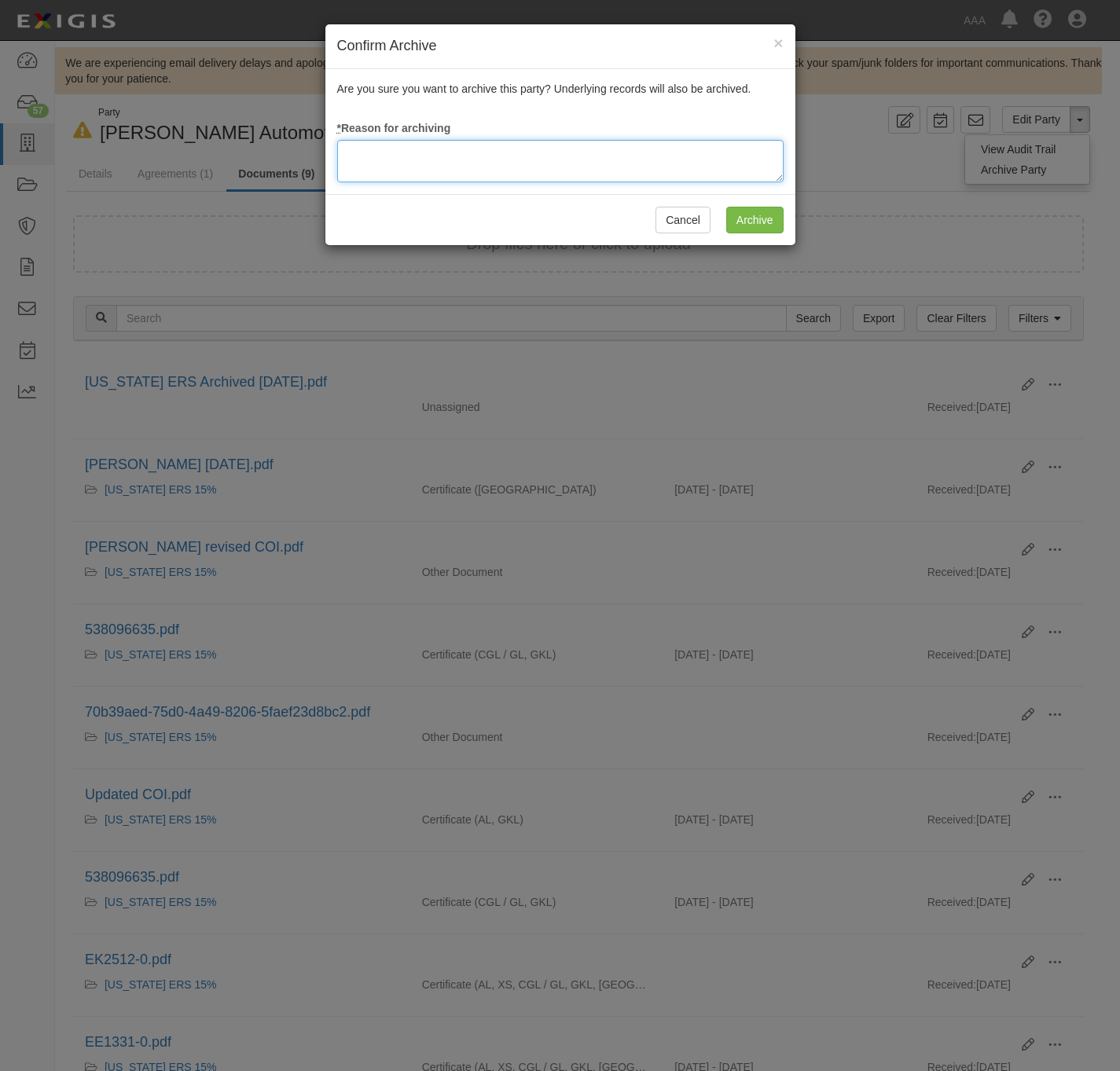
click at [676, 180] on textarea at bounding box center [560, 161] width 446 height 43
paste textarea "RM Archival Timeline Met."
type textarea "RM Archival Timeline Met."
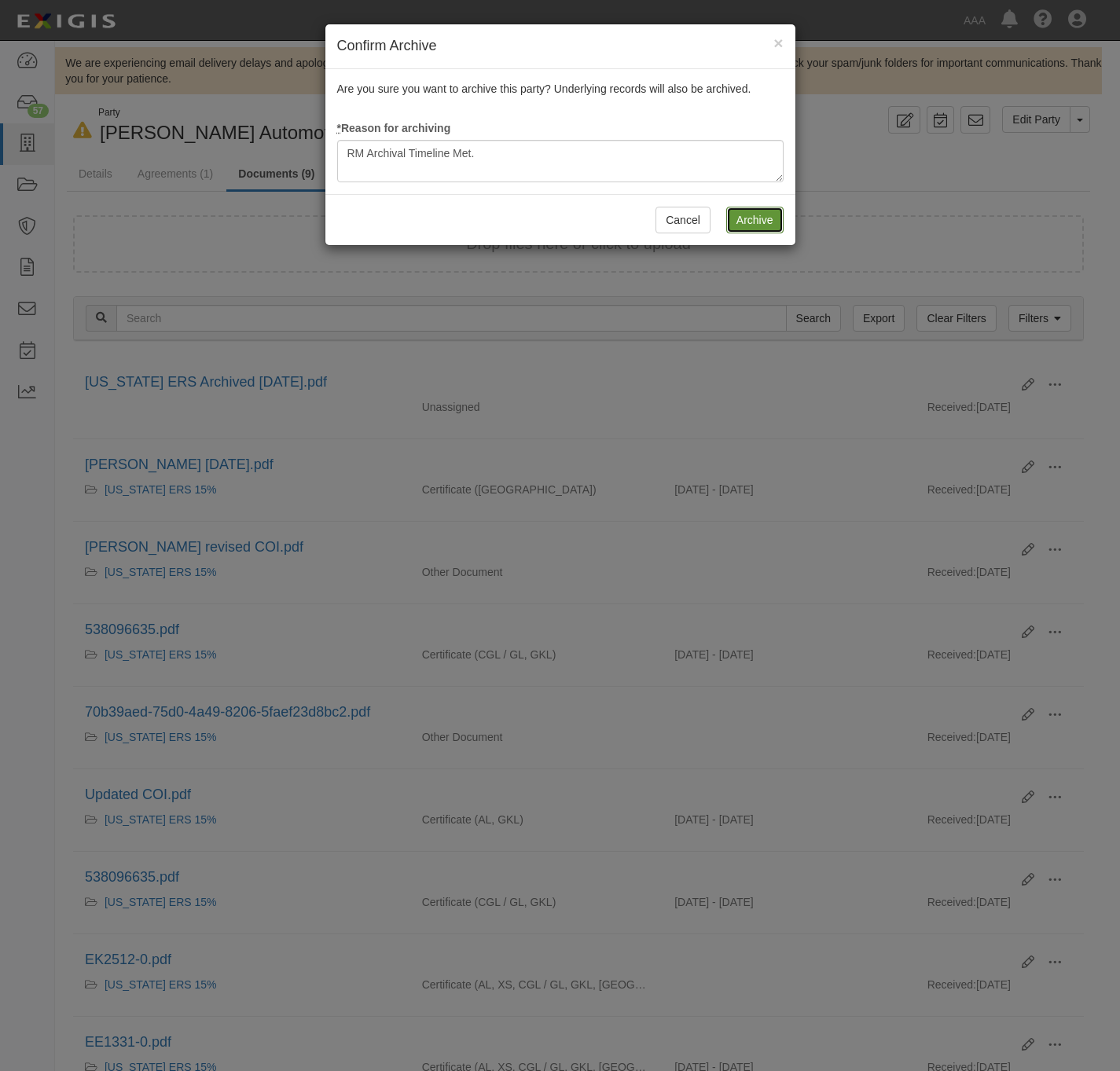
click at [754, 221] on input "Archive" at bounding box center [755, 220] width 58 height 27
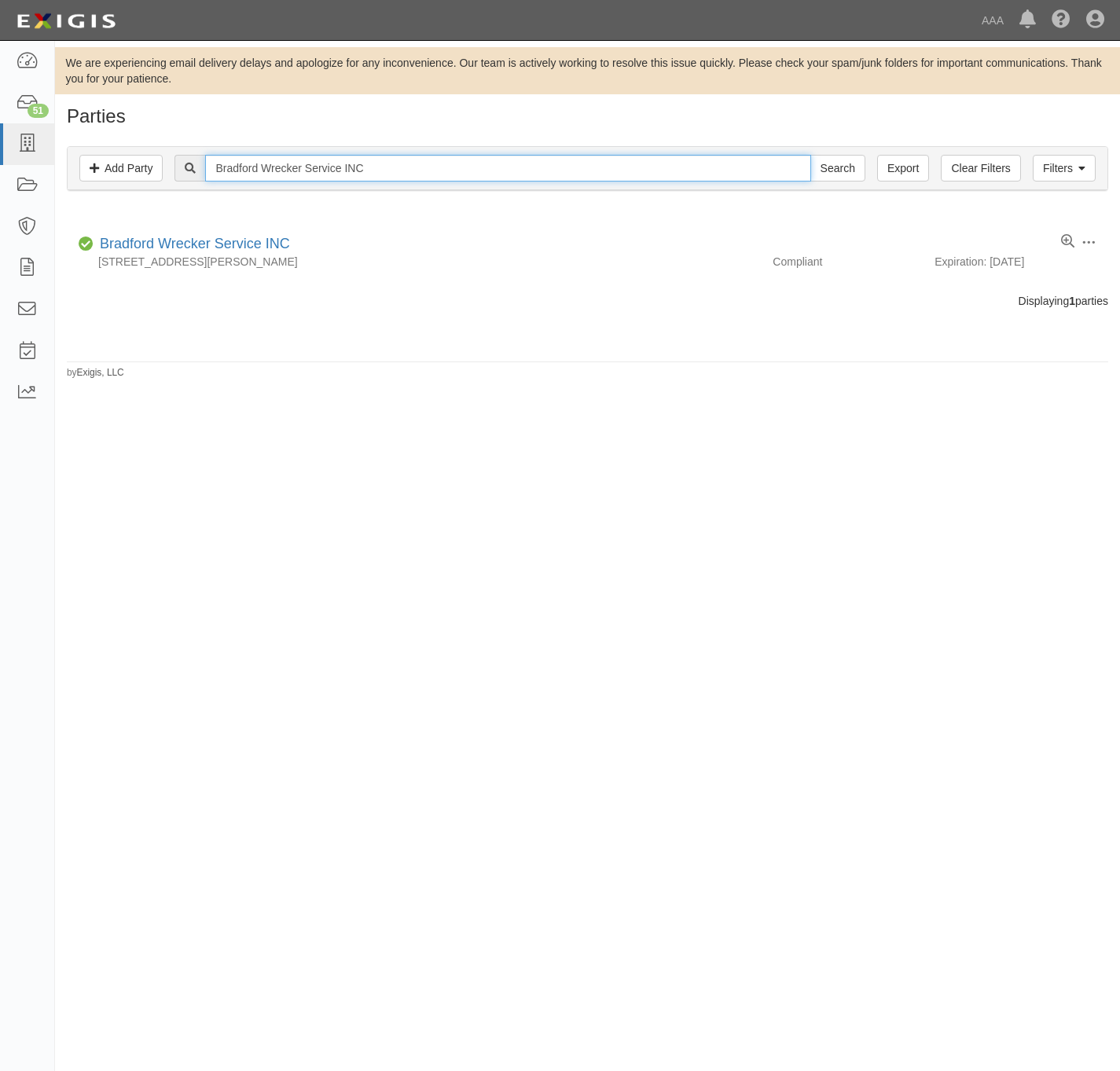
click at [356, 165] on input "Bradford Wrecker Service INC" at bounding box center [508, 168] width 606 height 27
paste input "Deals Emergency Light Roadside Service"
type input "Deals Emergency Light Roadside Service"
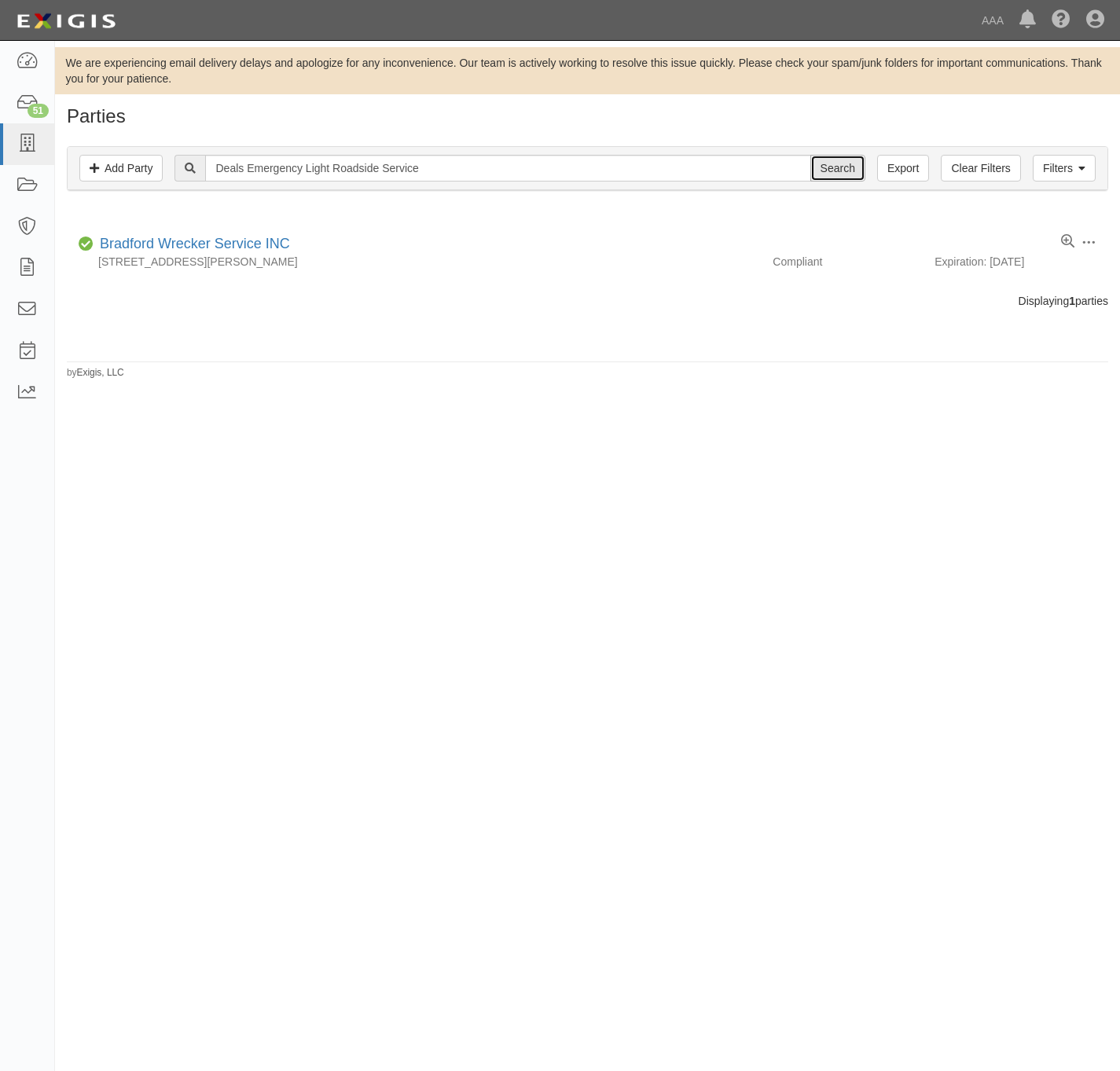
click at [828, 175] on input "Search" at bounding box center [837, 168] width 55 height 27
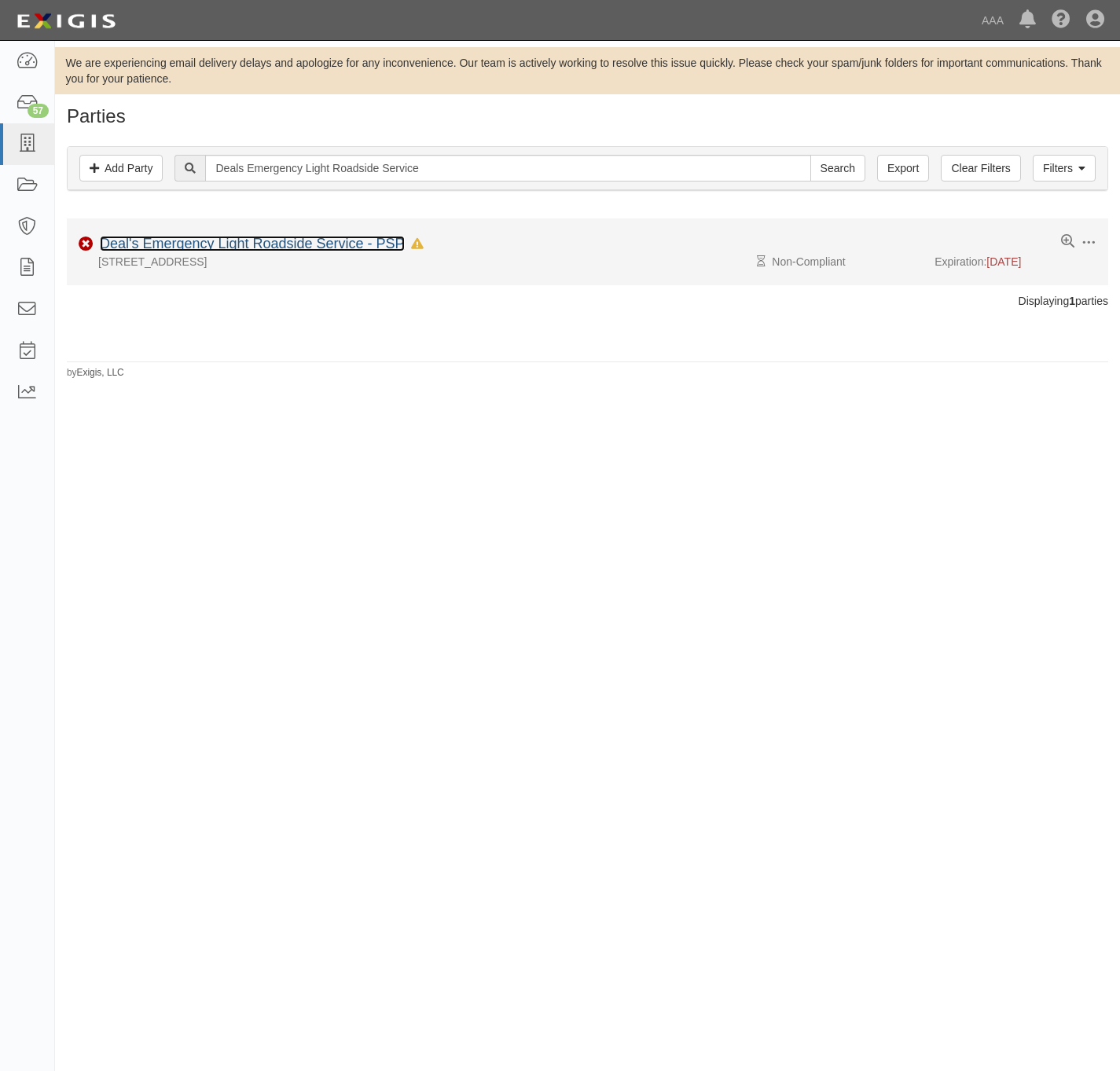
click at [213, 245] on link "Deal's Emergency Light Roadside Service - PSP" at bounding box center [252, 243] width 304 height 16
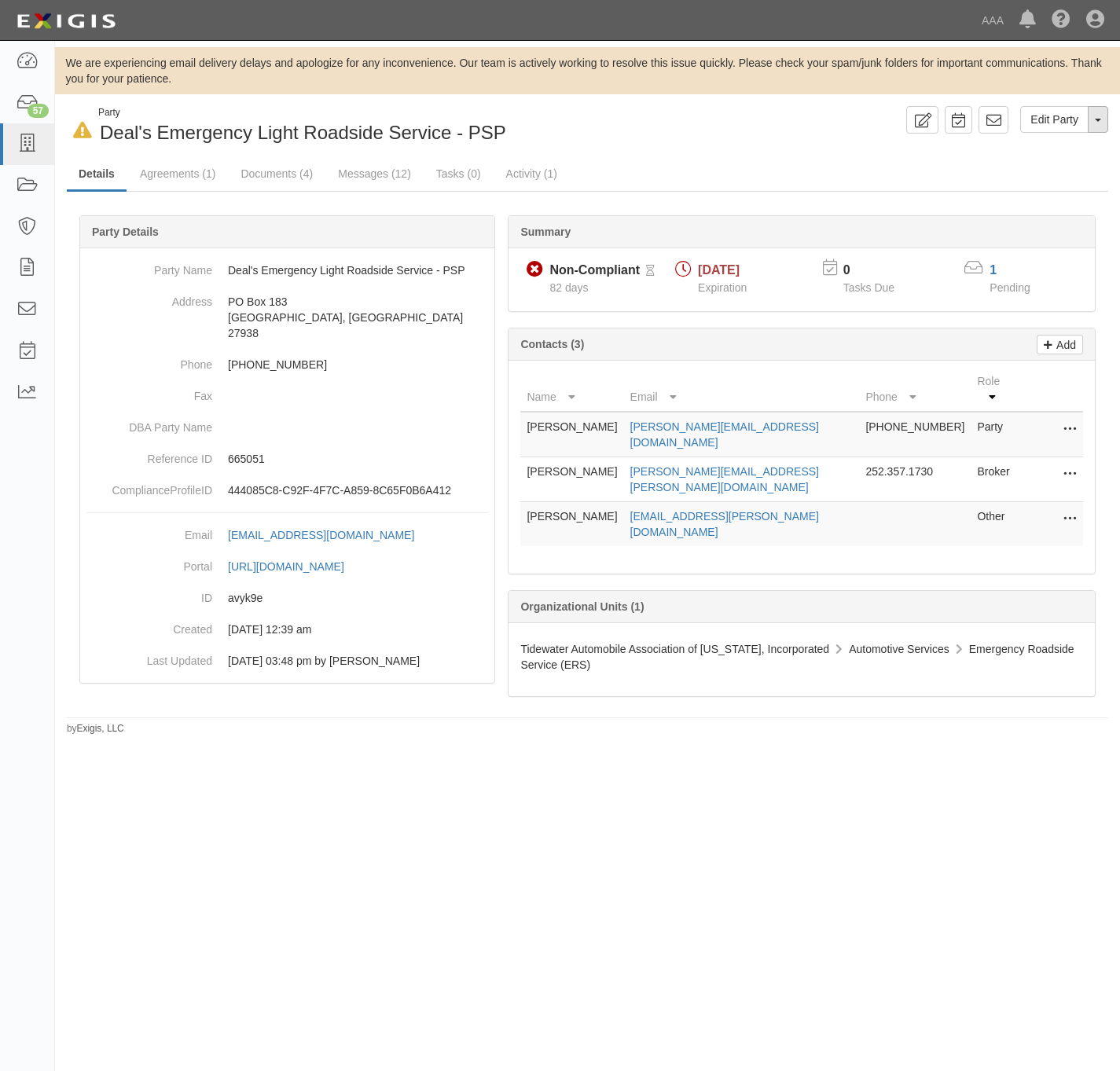
click at [1103, 121] on button "Toggle Party Dropdown" at bounding box center [1097, 119] width 20 height 27
click at [293, 171] on link "Documents (4)" at bounding box center [276, 175] width 96 height 34
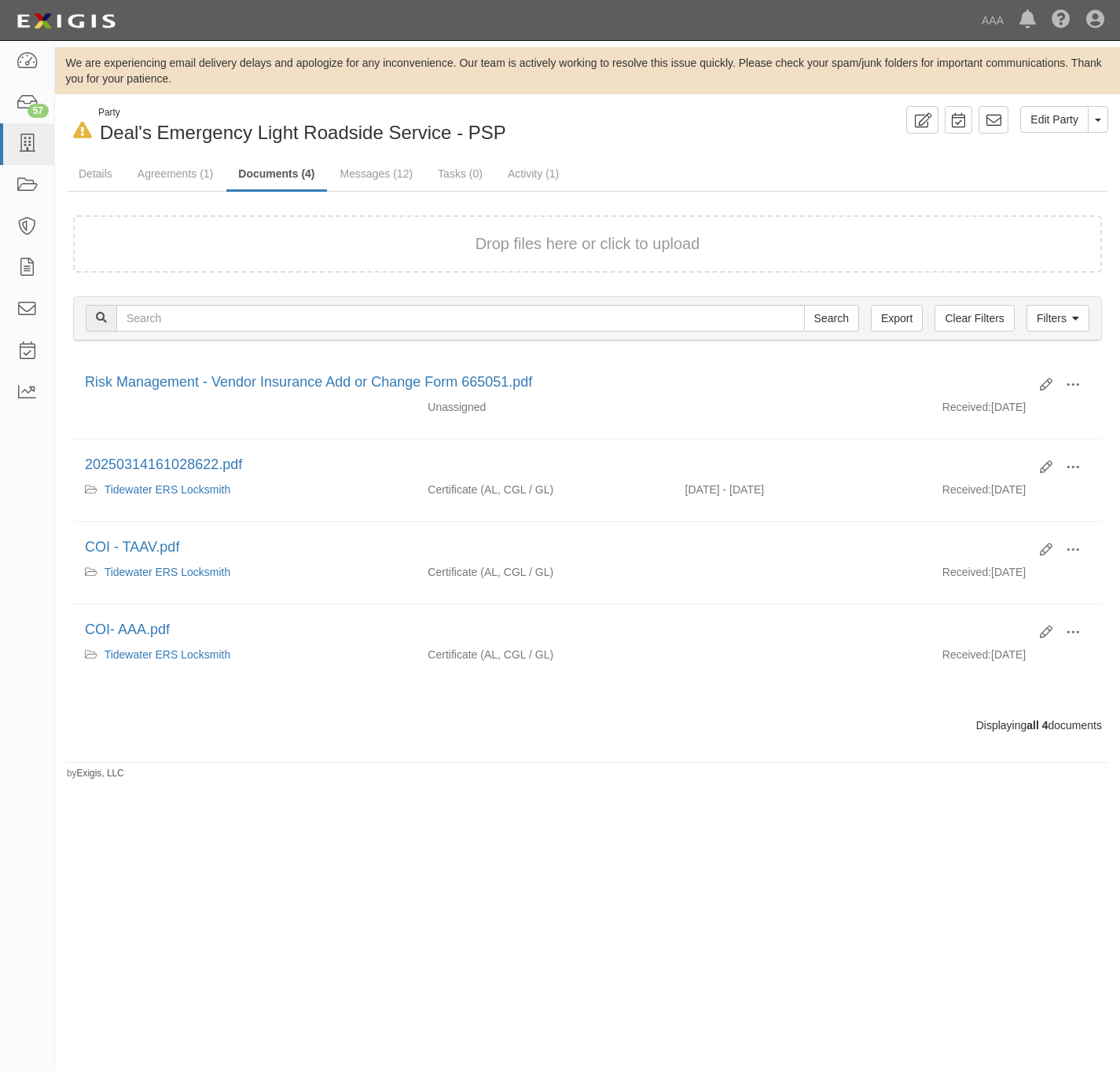
click at [389, 243] on div "Drop files here or click to upload" at bounding box center [587, 244] width 994 height 23
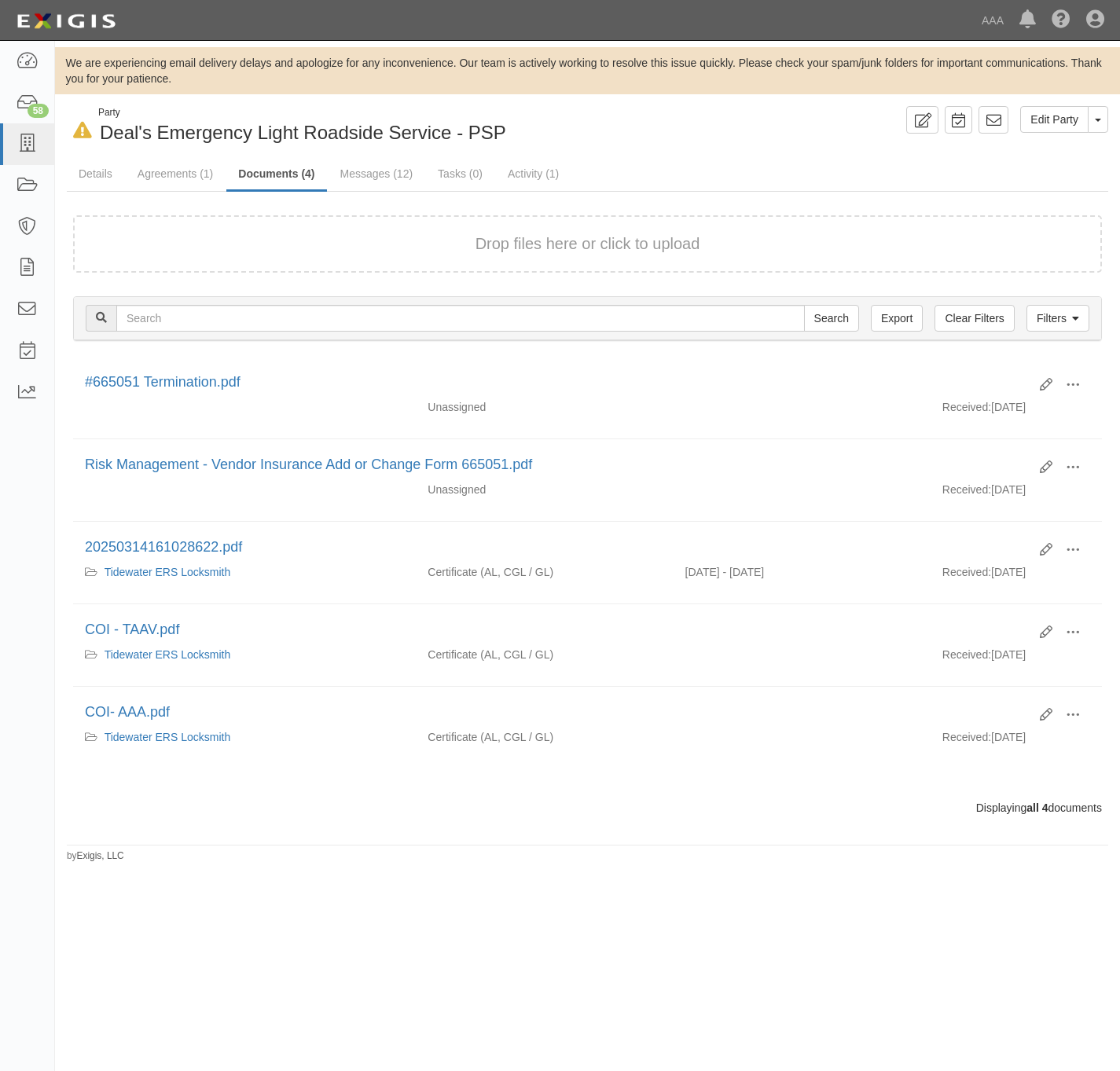
click at [410, 246] on div "Drop files here or click to upload" at bounding box center [587, 244] width 994 height 23
click at [359, 253] on div "Drop files here or click to upload" at bounding box center [587, 244] width 994 height 23
click at [1103, 111] on button "Toggle Party Dropdown" at bounding box center [1097, 119] width 20 height 27
drag, startPoint x: 1026, startPoint y: 170, endPoint x: 993, endPoint y: 173, distance: 33.1
click at [1024, 170] on link "Archive Party" at bounding box center [1046, 169] width 124 height 20
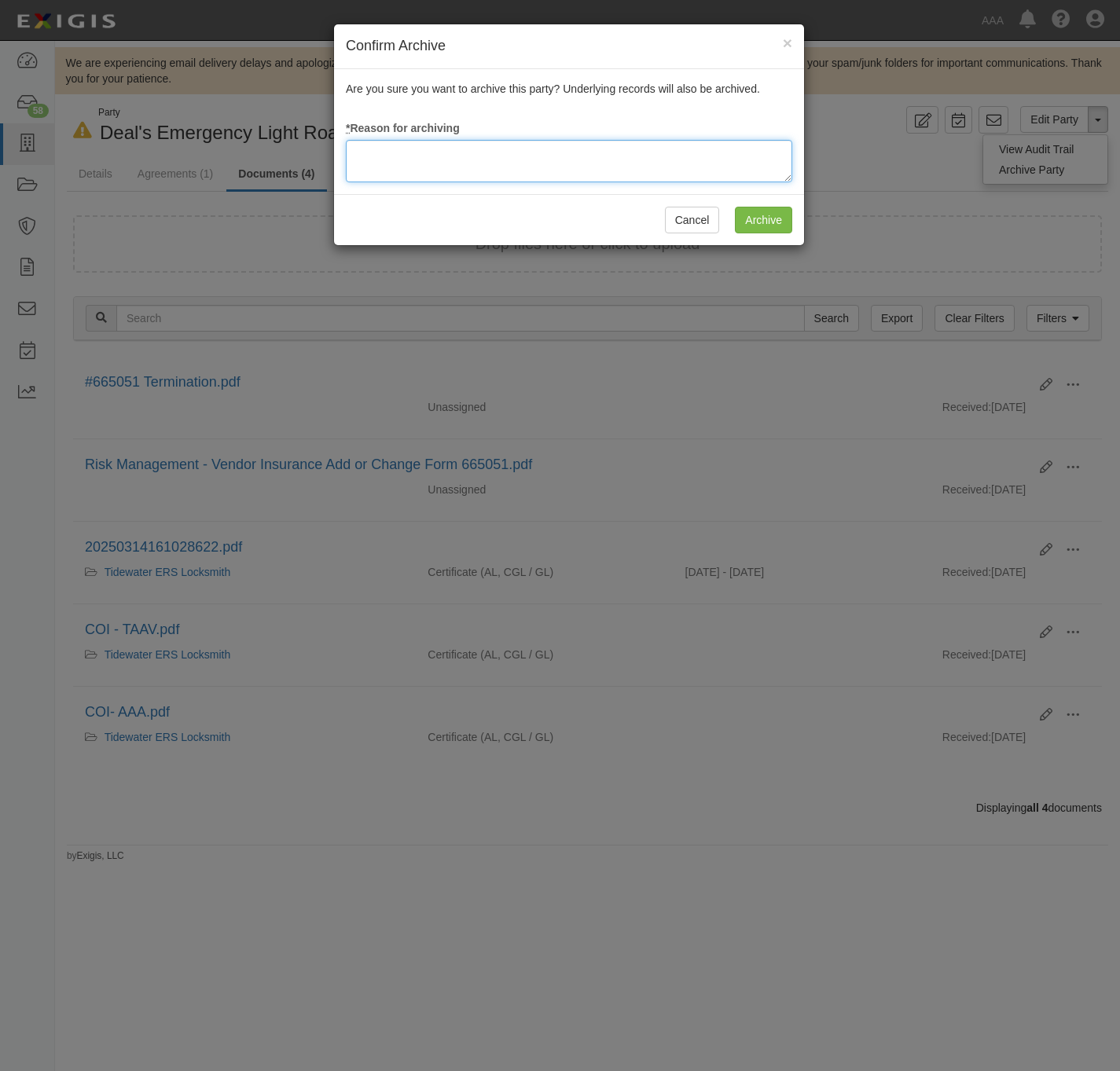
click at [655, 167] on textarea at bounding box center [569, 161] width 446 height 43
type textarea "Station Terminated."
click at [755, 214] on input "Archive" at bounding box center [764, 220] width 58 height 27
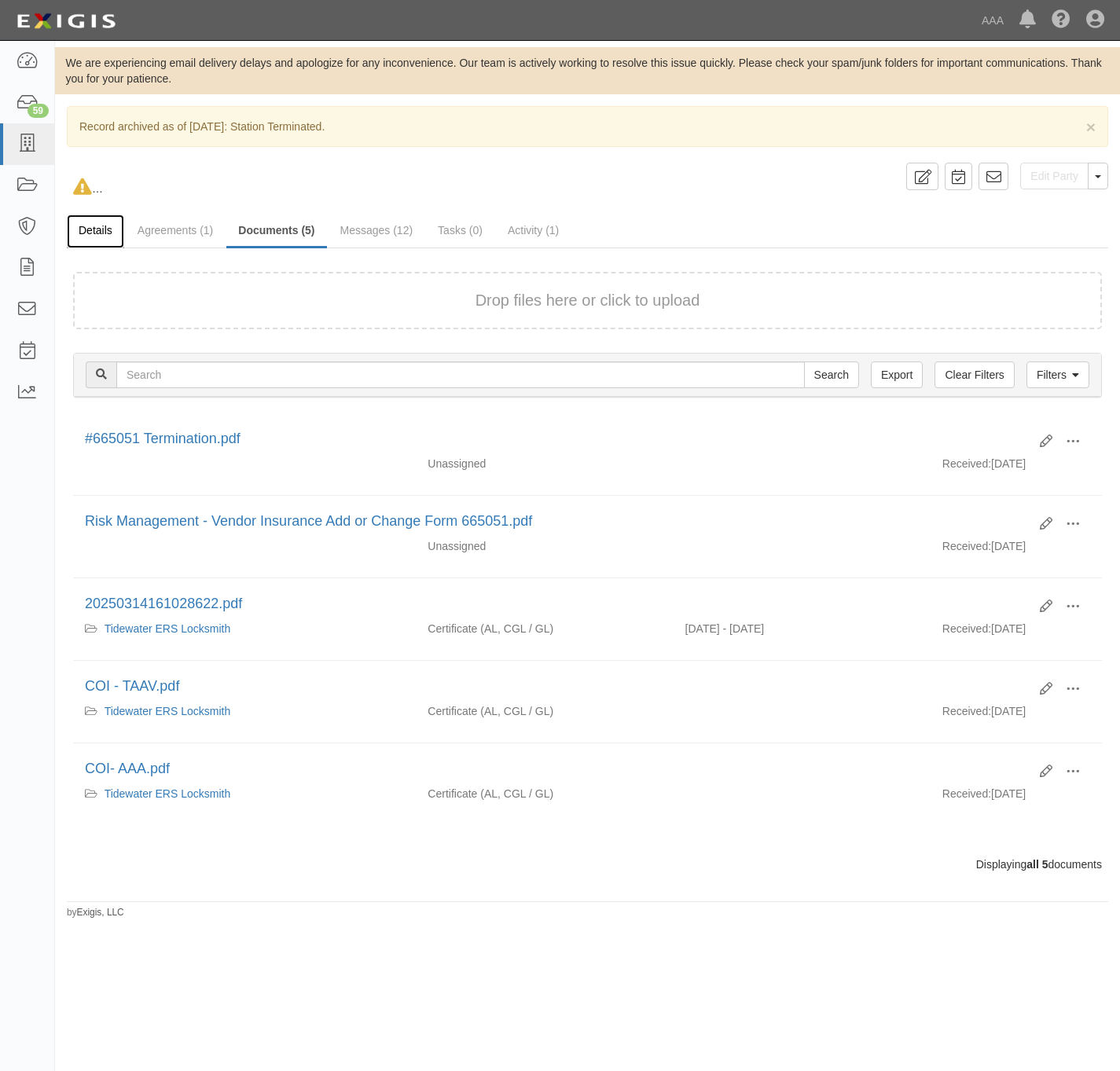
click at [99, 231] on link "Details" at bounding box center [95, 231] width 58 height 34
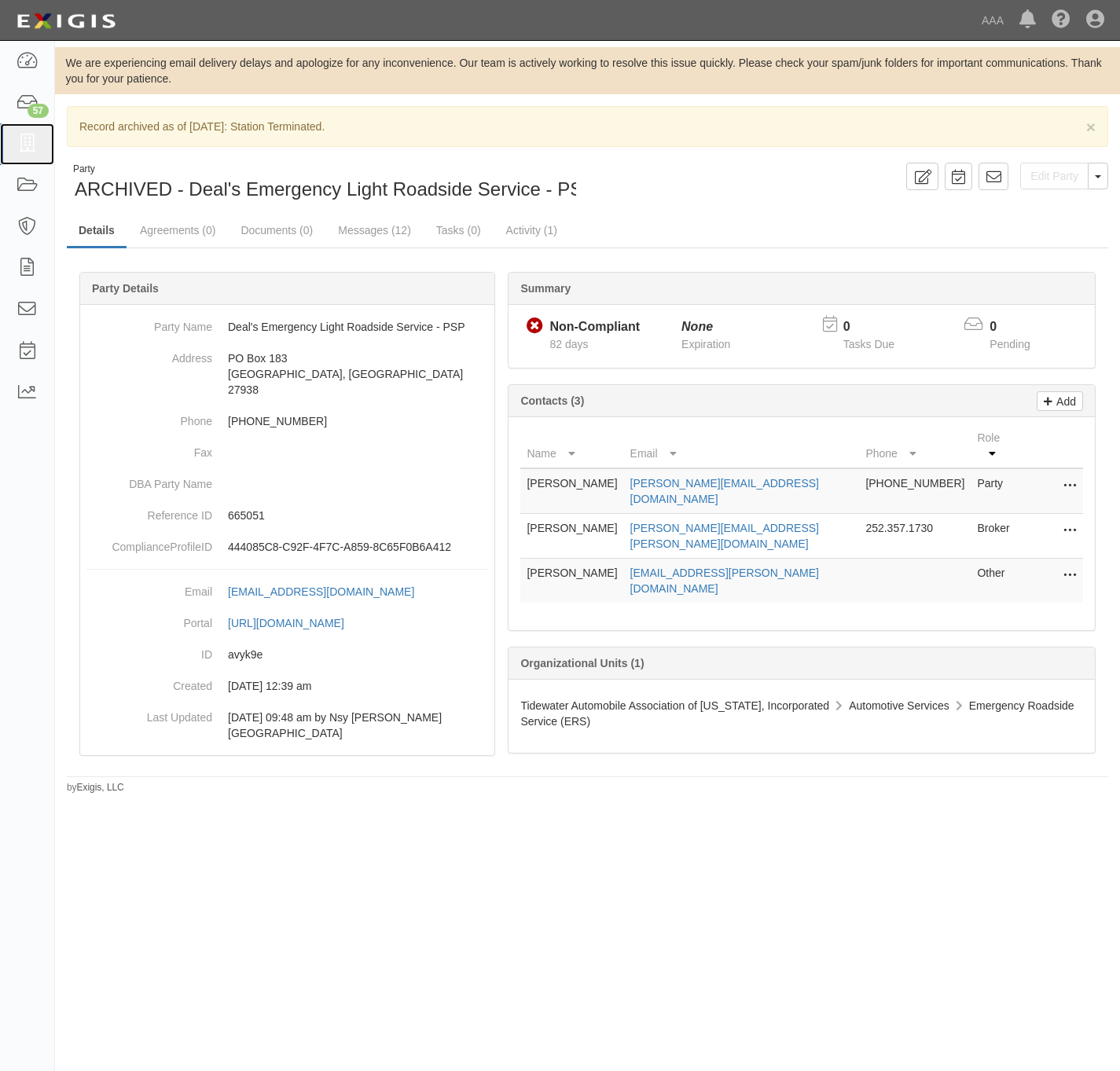
click at [31, 137] on icon at bounding box center [26, 144] width 22 height 18
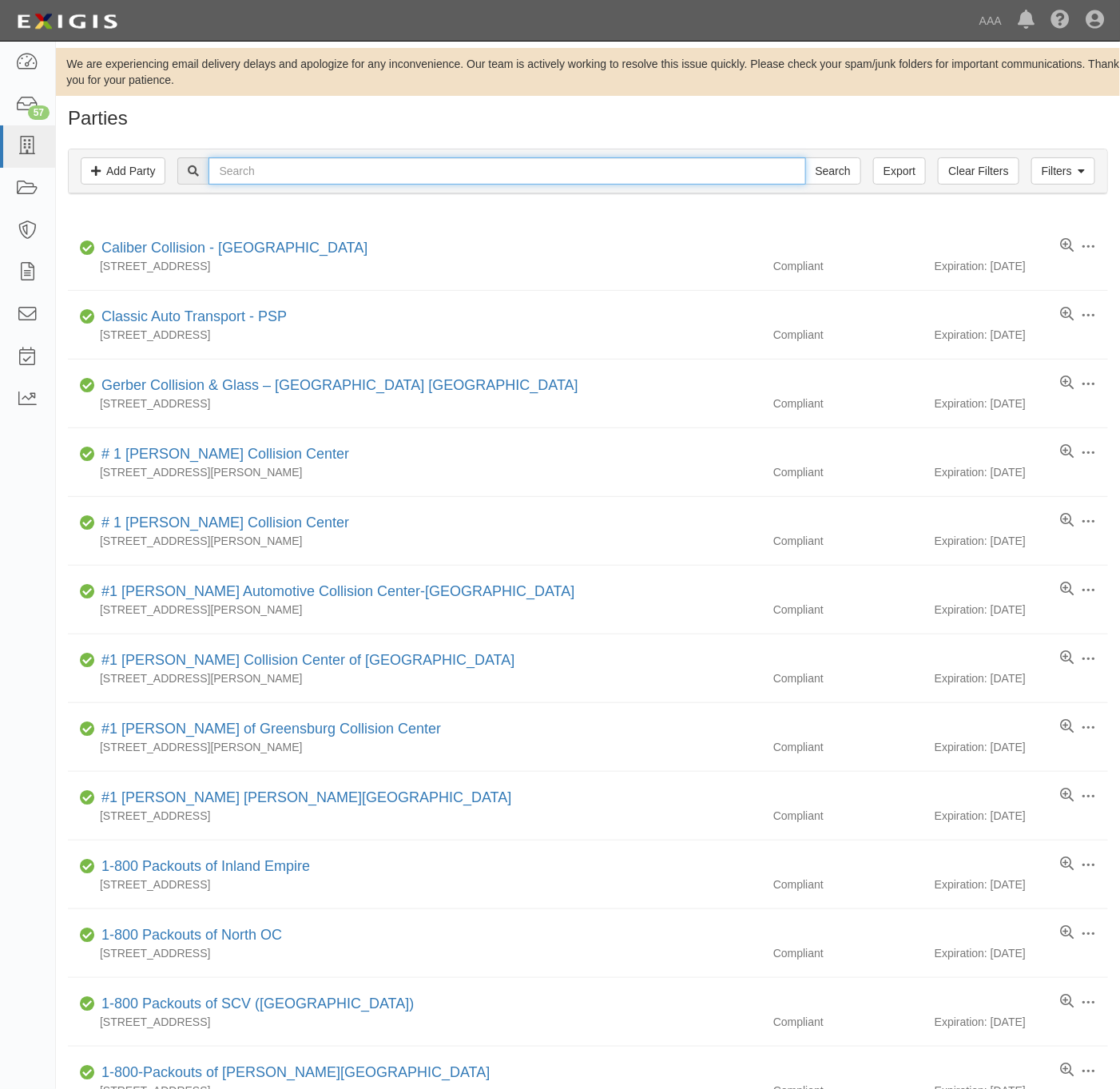
click at [310, 159] on input "text" at bounding box center [506, 171] width 597 height 28
paste input "A & H Towing Company"
type input "A & H Towing Company"
click at [842, 169] on input "Search" at bounding box center [833, 171] width 56 height 28
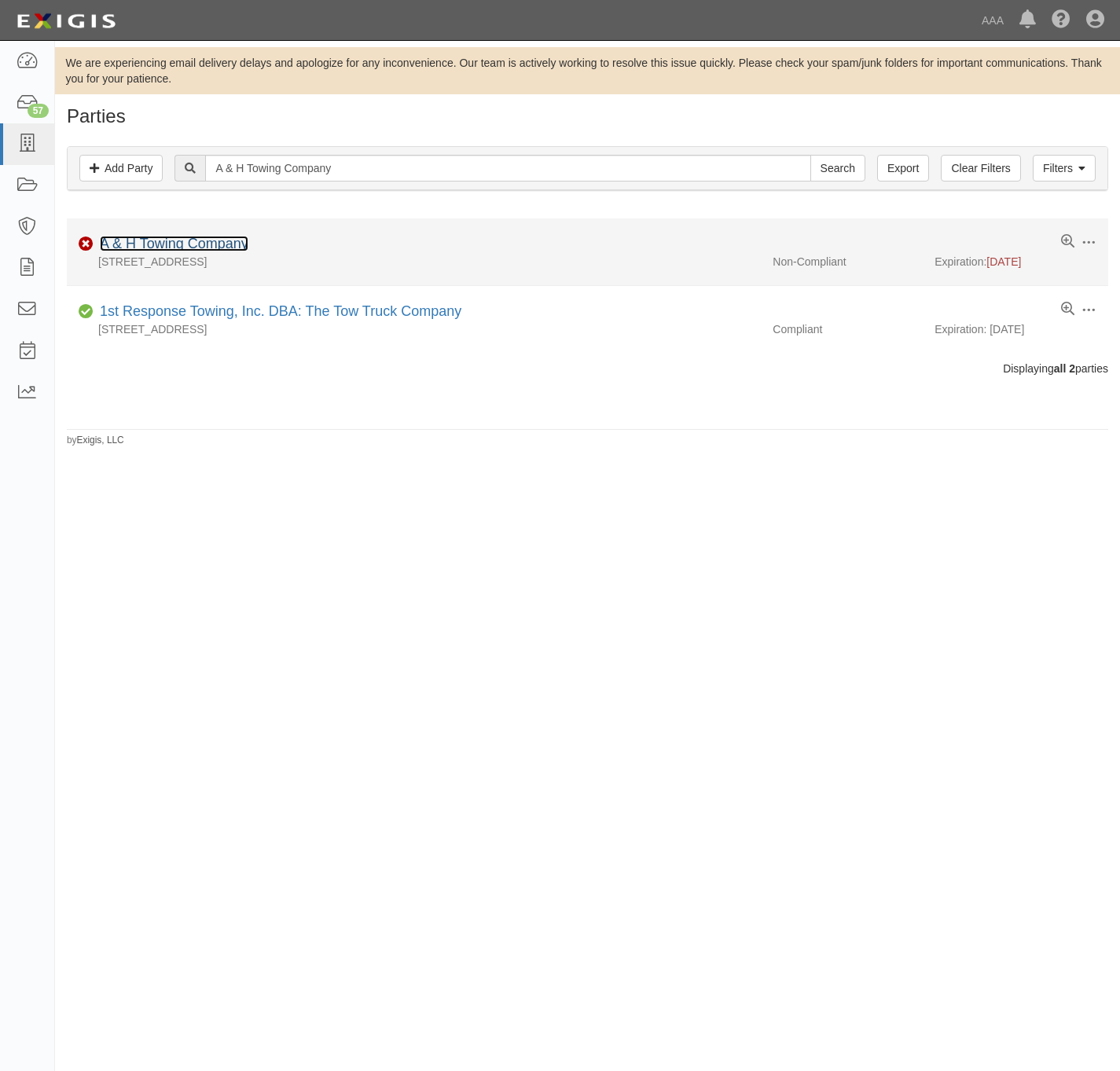
click at [184, 242] on link "A & H Towing Company" at bounding box center [174, 243] width 149 height 16
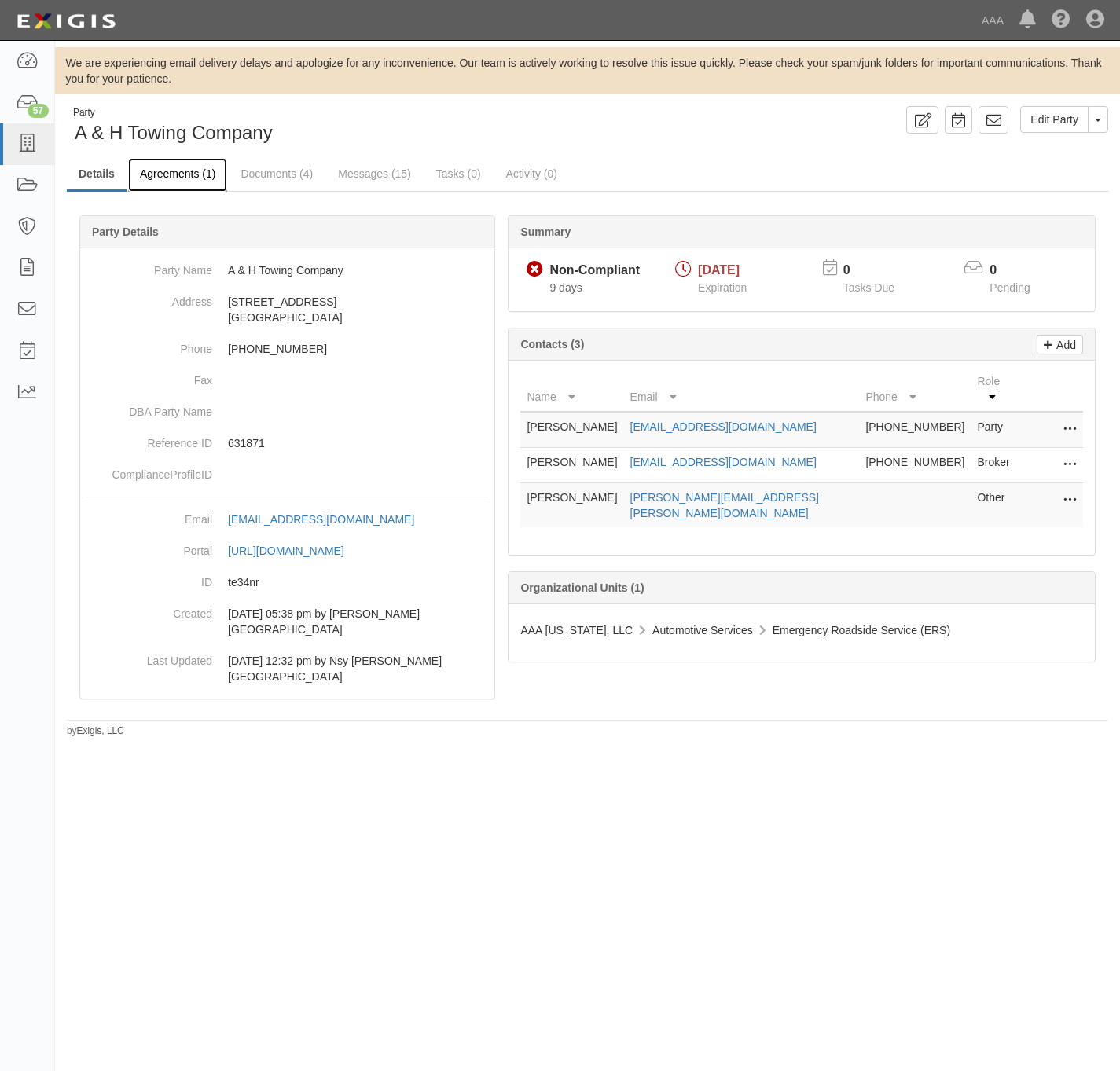
click at [182, 179] on link "Agreements (1)" at bounding box center [177, 175] width 99 height 34
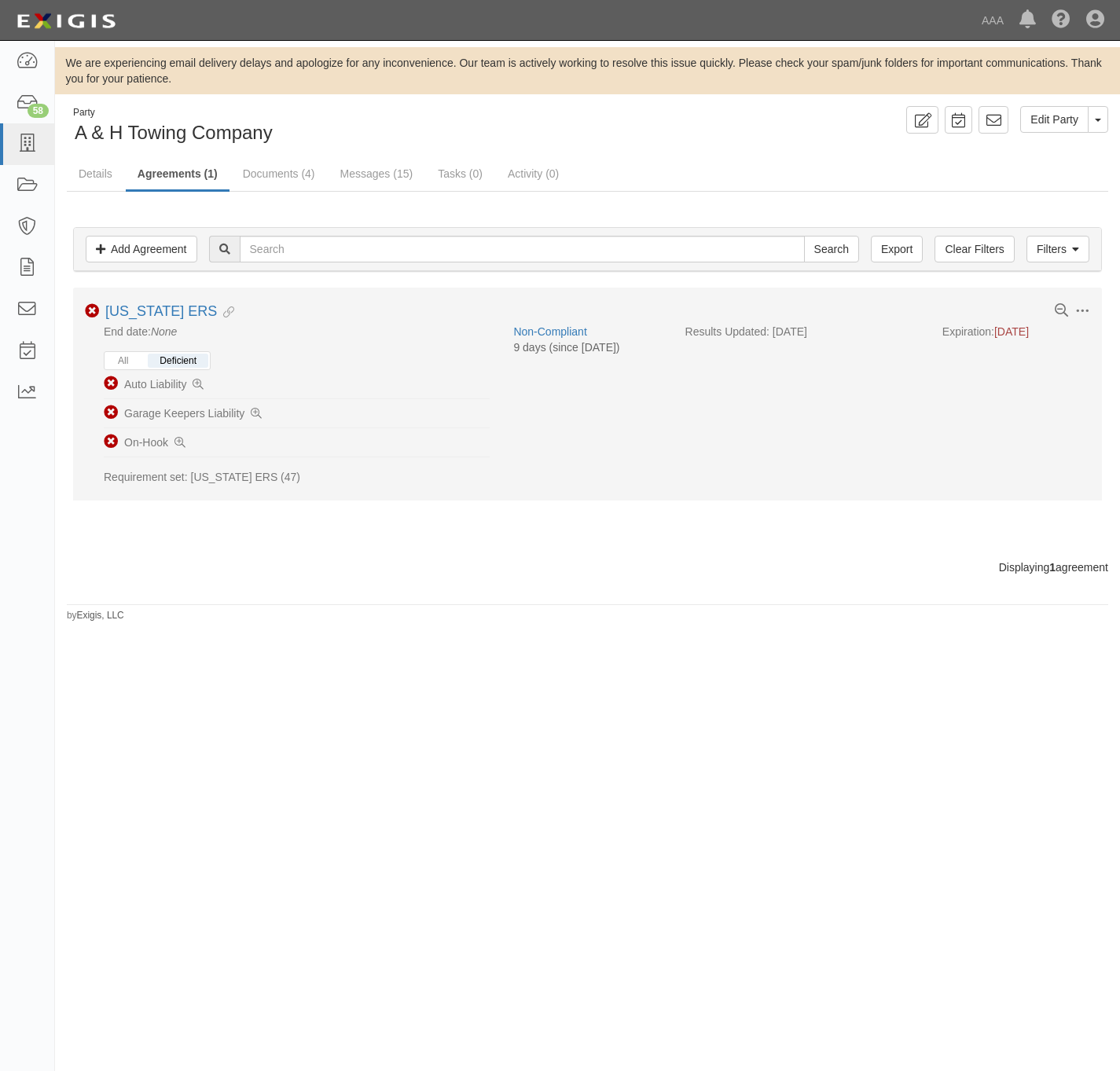
click at [133, 354] on div "All Deficient" at bounding box center [158, 360] width 107 height 19
click at [132, 361] on button "All" at bounding box center [122, 360] width 34 height 14
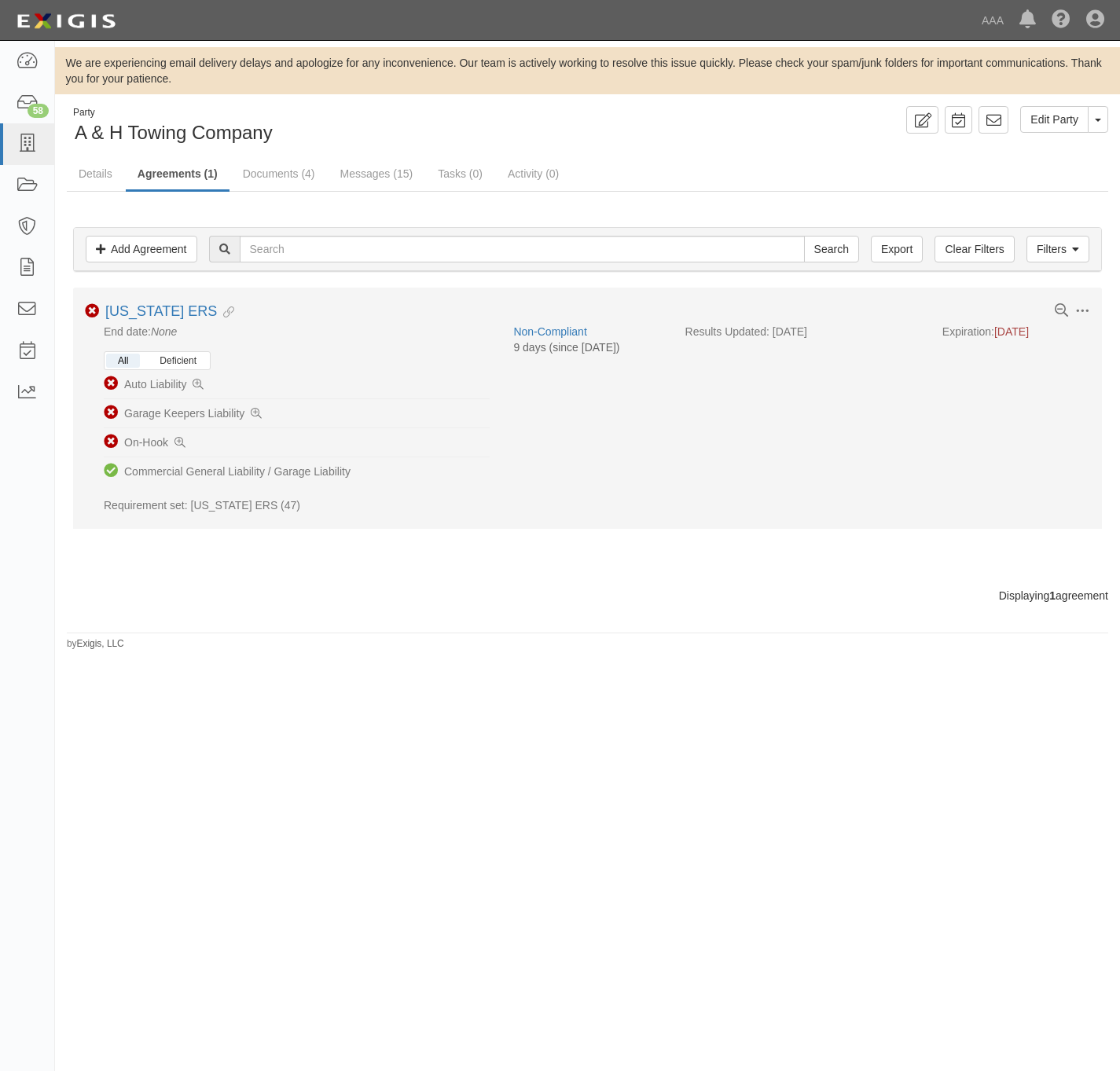
click at [179, 361] on button "Deficient" at bounding box center [178, 360] width 60 height 14
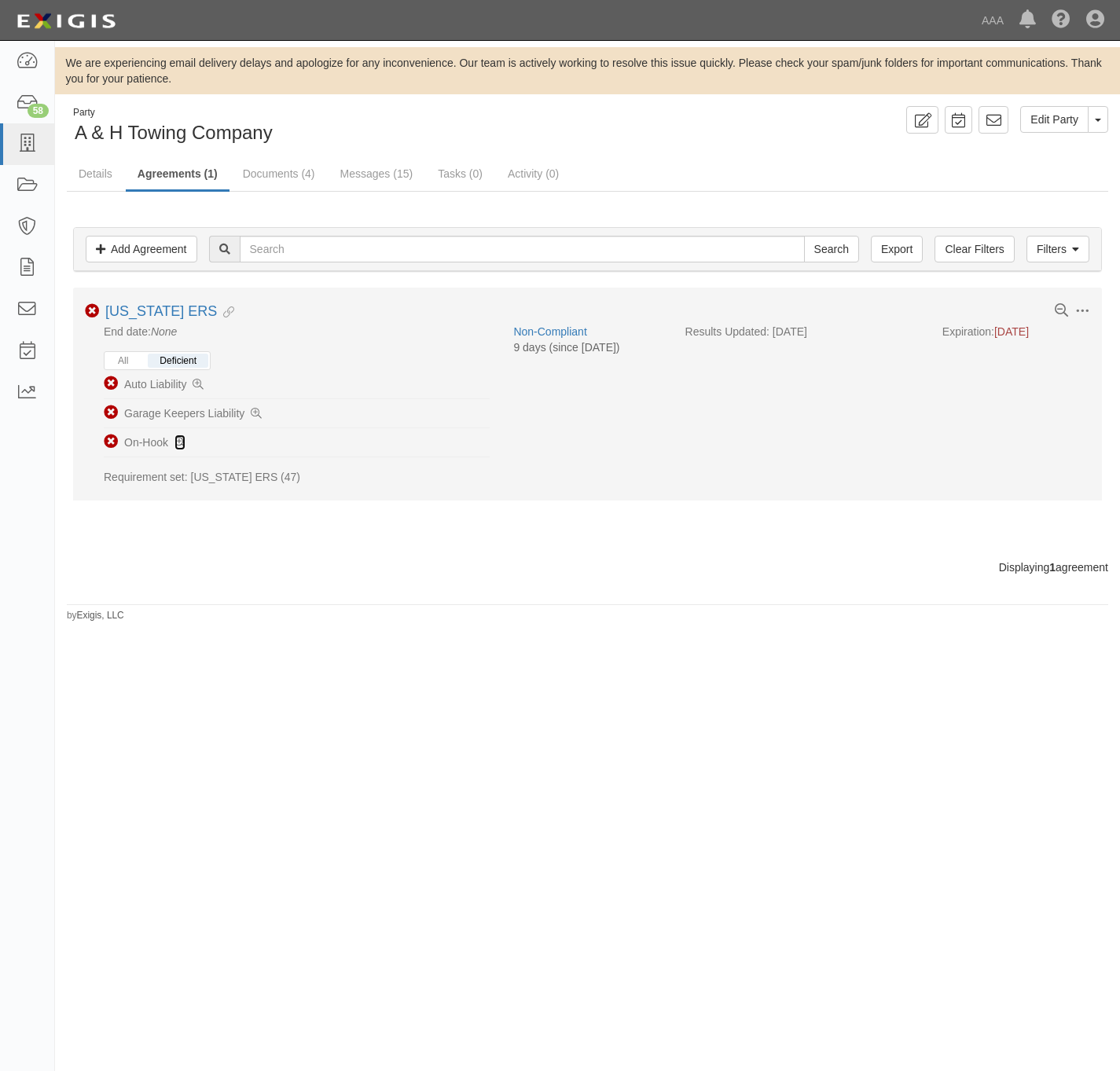
click at [177, 445] on icon at bounding box center [179, 443] width 11 height 11
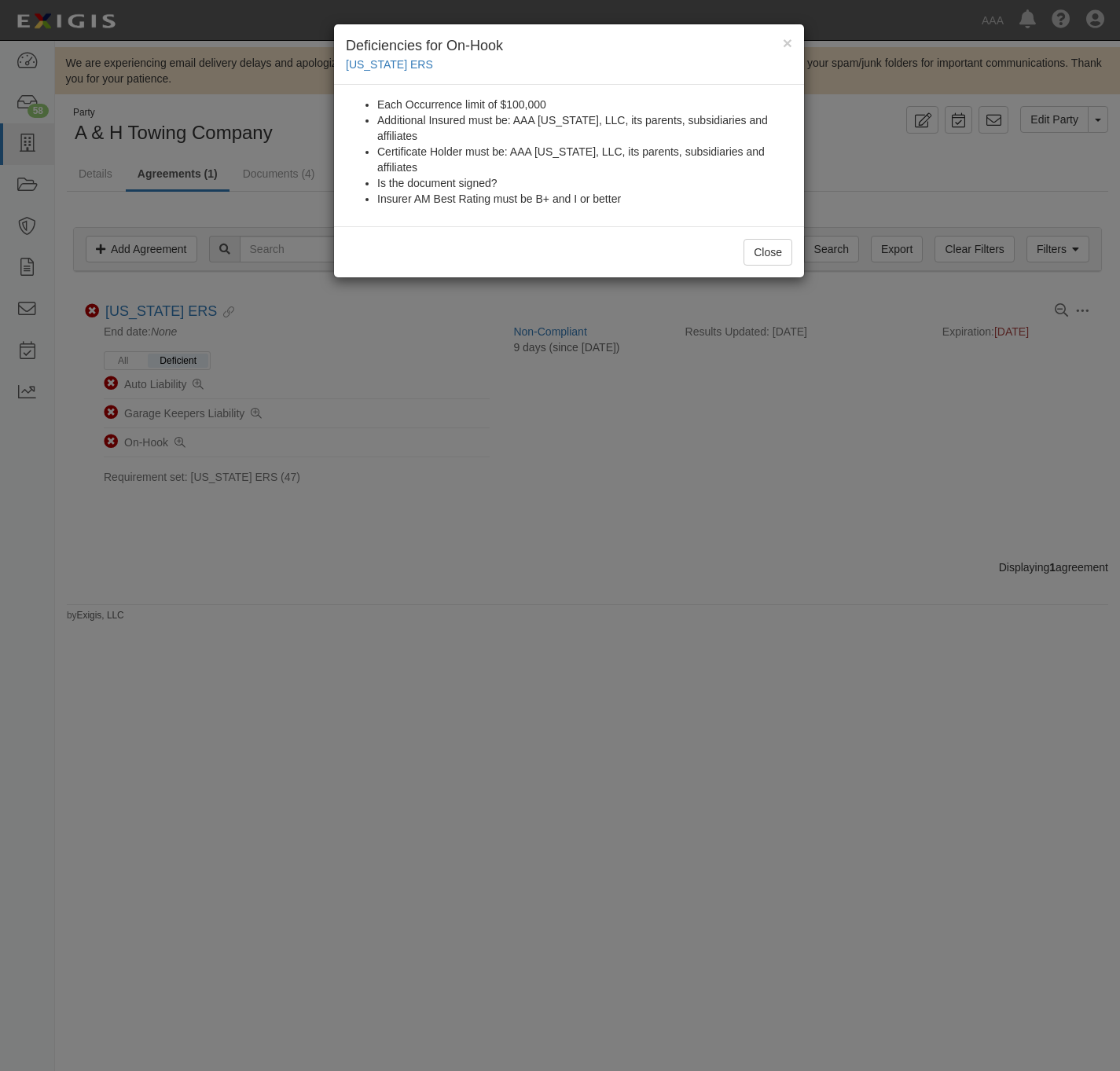
drag, startPoint x: 654, startPoint y: 714, endPoint x: 889, endPoint y: 677, distance: 237.9
click at [656, 714] on div "× Deficiencies for On-Hook Texas ERS Each Occurrence limit of $100,000 Addition…" at bounding box center [560, 536] width 1120 height 1071
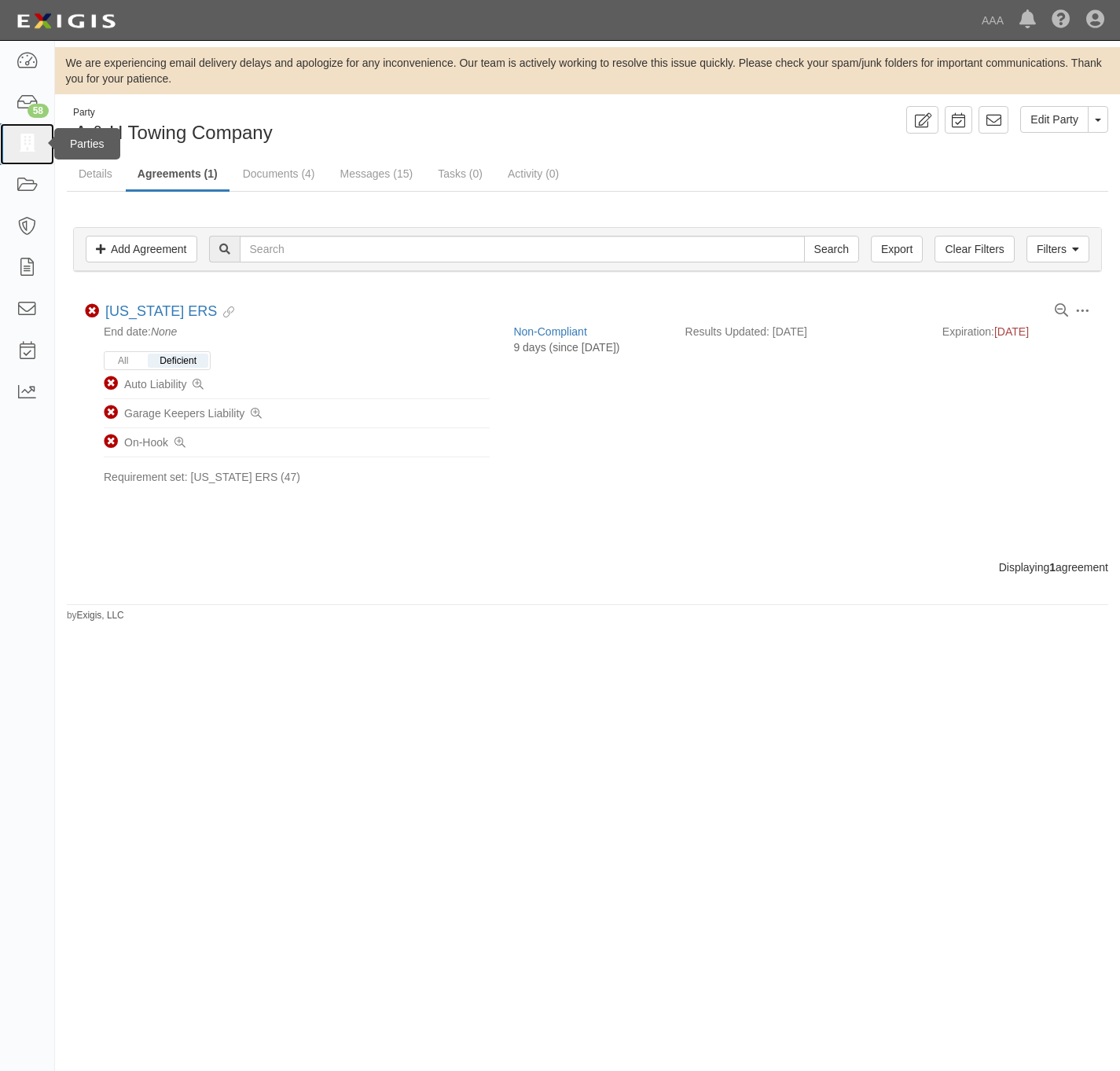
click at [29, 142] on icon at bounding box center [26, 144] width 22 height 18
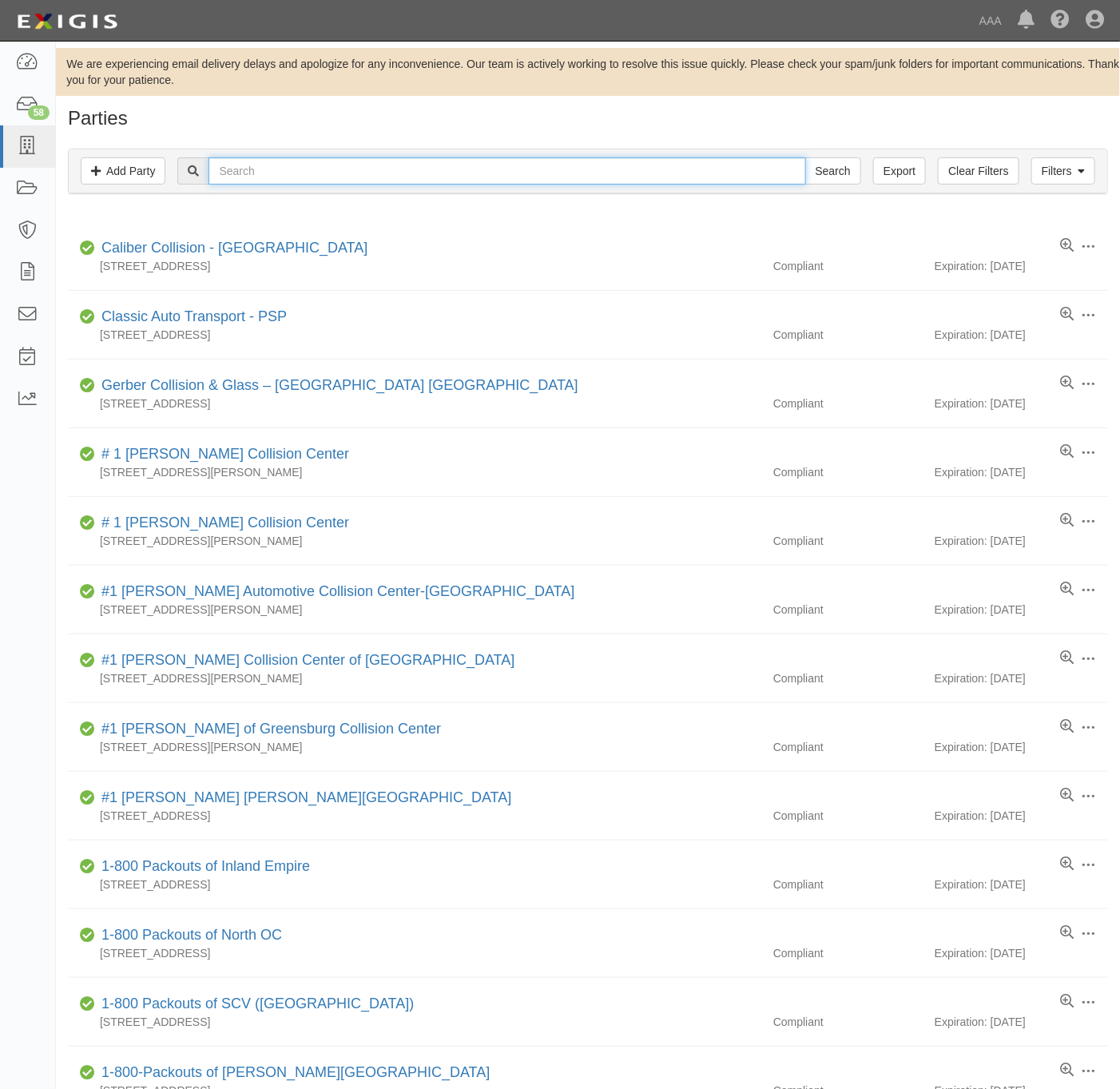
drag, startPoint x: 260, startPoint y: 165, endPoint x: 278, endPoint y: 168, distance: 18.2
click at [262, 166] on input "text" at bounding box center [506, 171] width 597 height 28
paste input "A & H Towing Company"
type input "A & H Towing Company"
click at [829, 176] on input "Search" at bounding box center [833, 171] width 56 height 28
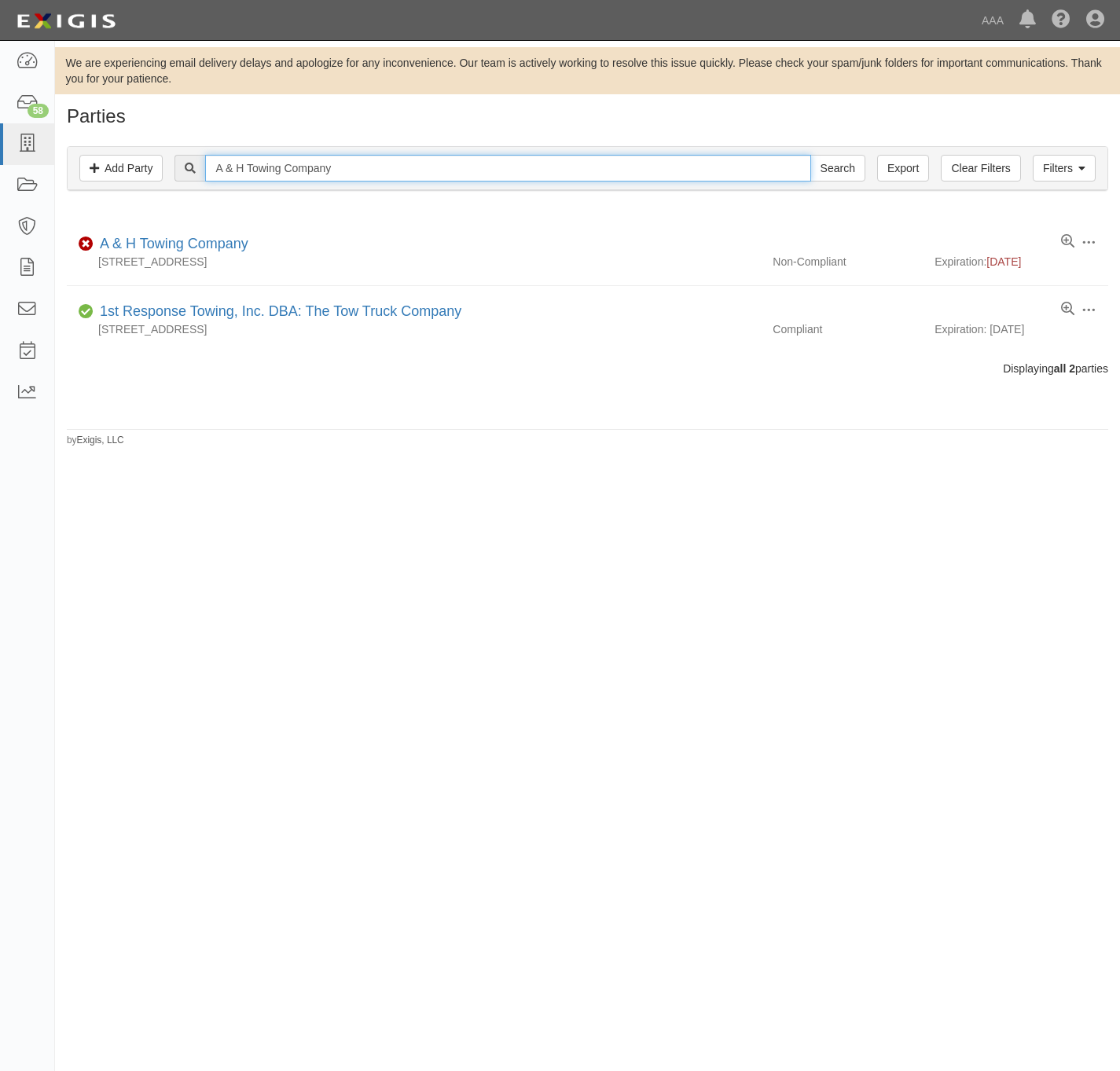
click at [320, 161] on input "A & H Towing Company" at bounding box center [508, 168] width 606 height 27
click at [320, 163] on input "A & H Towing Company" at bounding box center [508, 168] width 606 height 27
type input "Action wrecker"
click at [810, 155] on input "Search" at bounding box center [837, 168] width 55 height 27
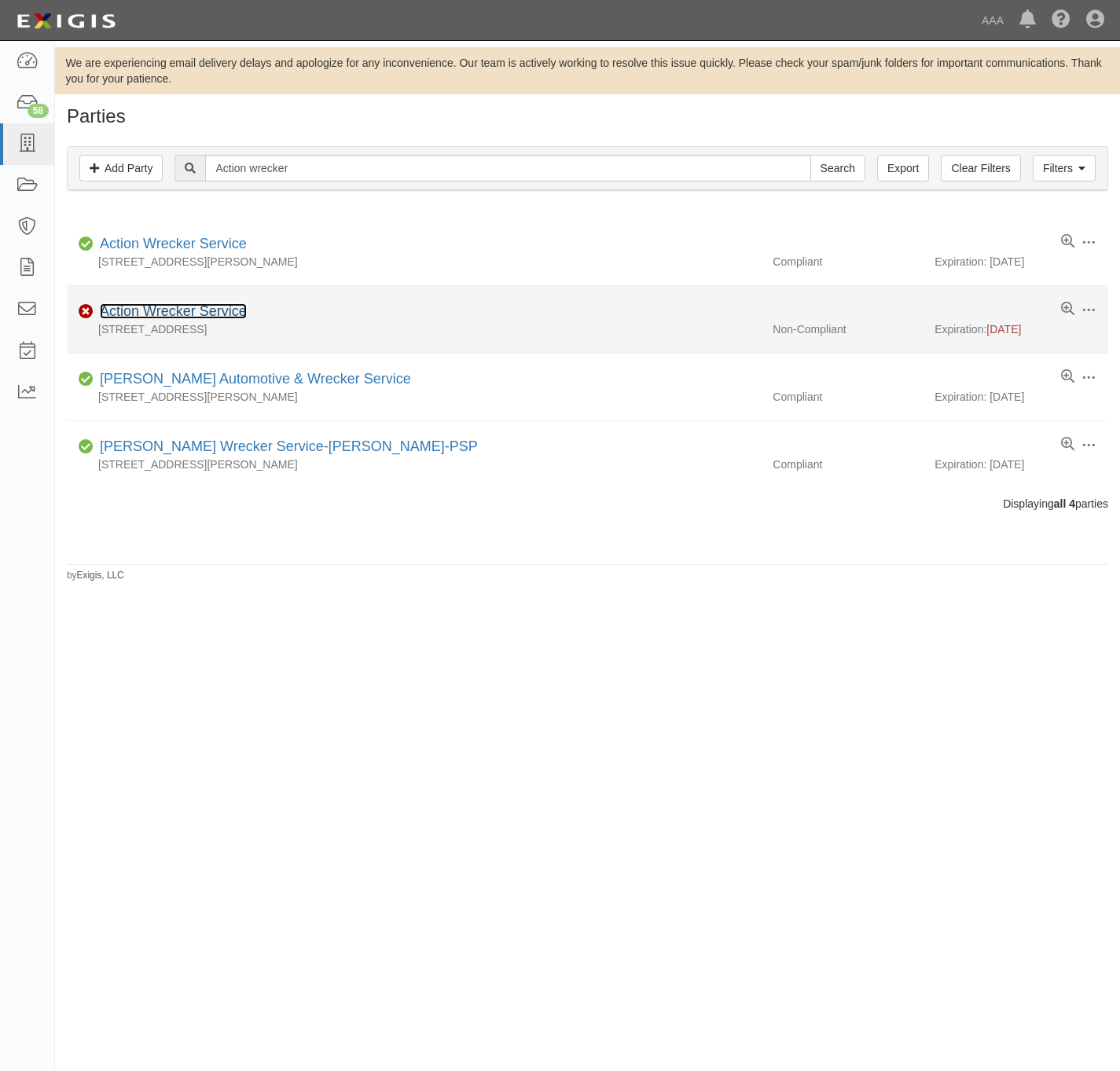
click at [144, 310] on link "Action Wrecker Service" at bounding box center [173, 312] width 147 height 16
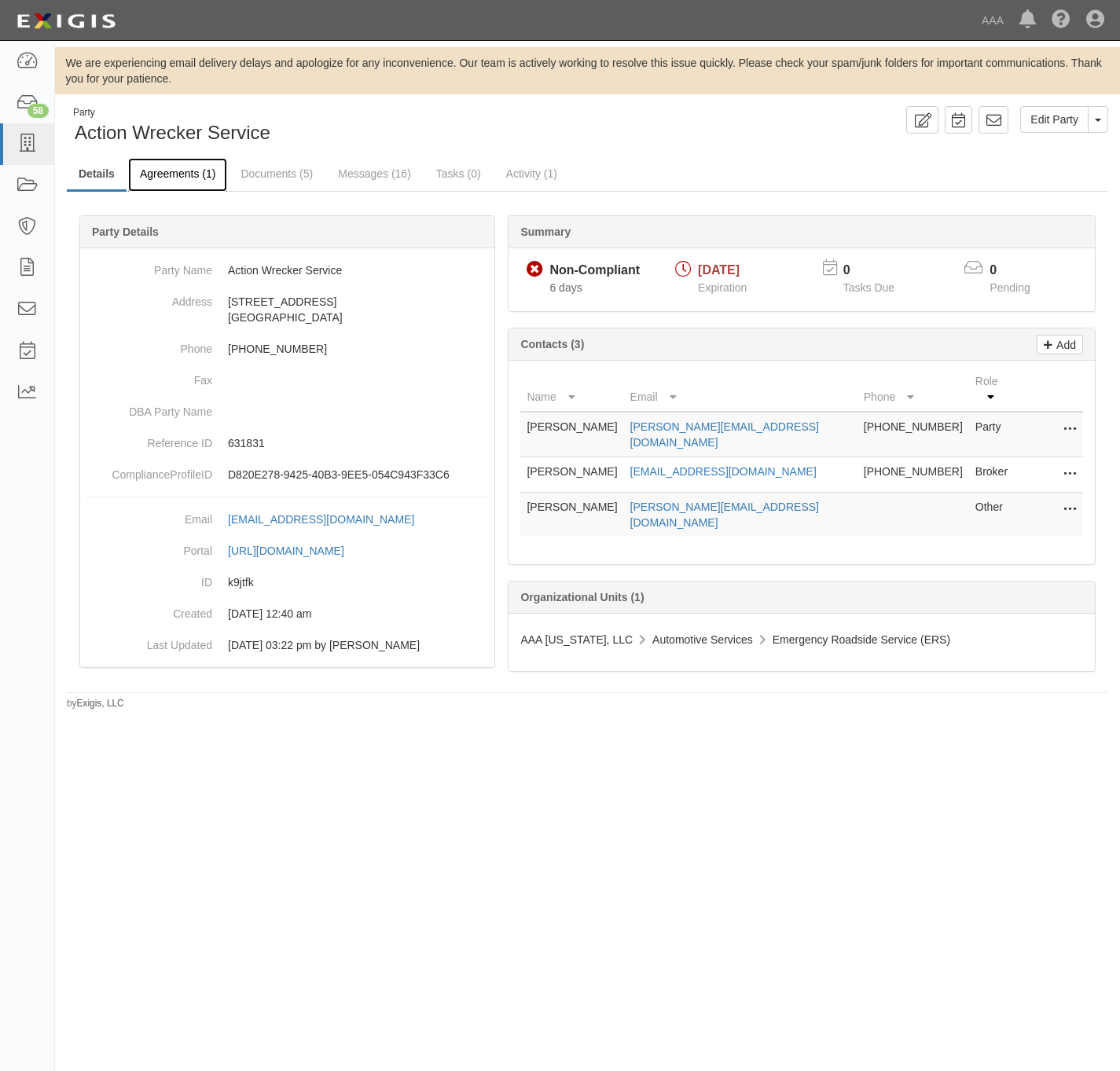
click at [193, 170] on link "Agreements (1)" at bounding box center [177, 175] width 99 height 34
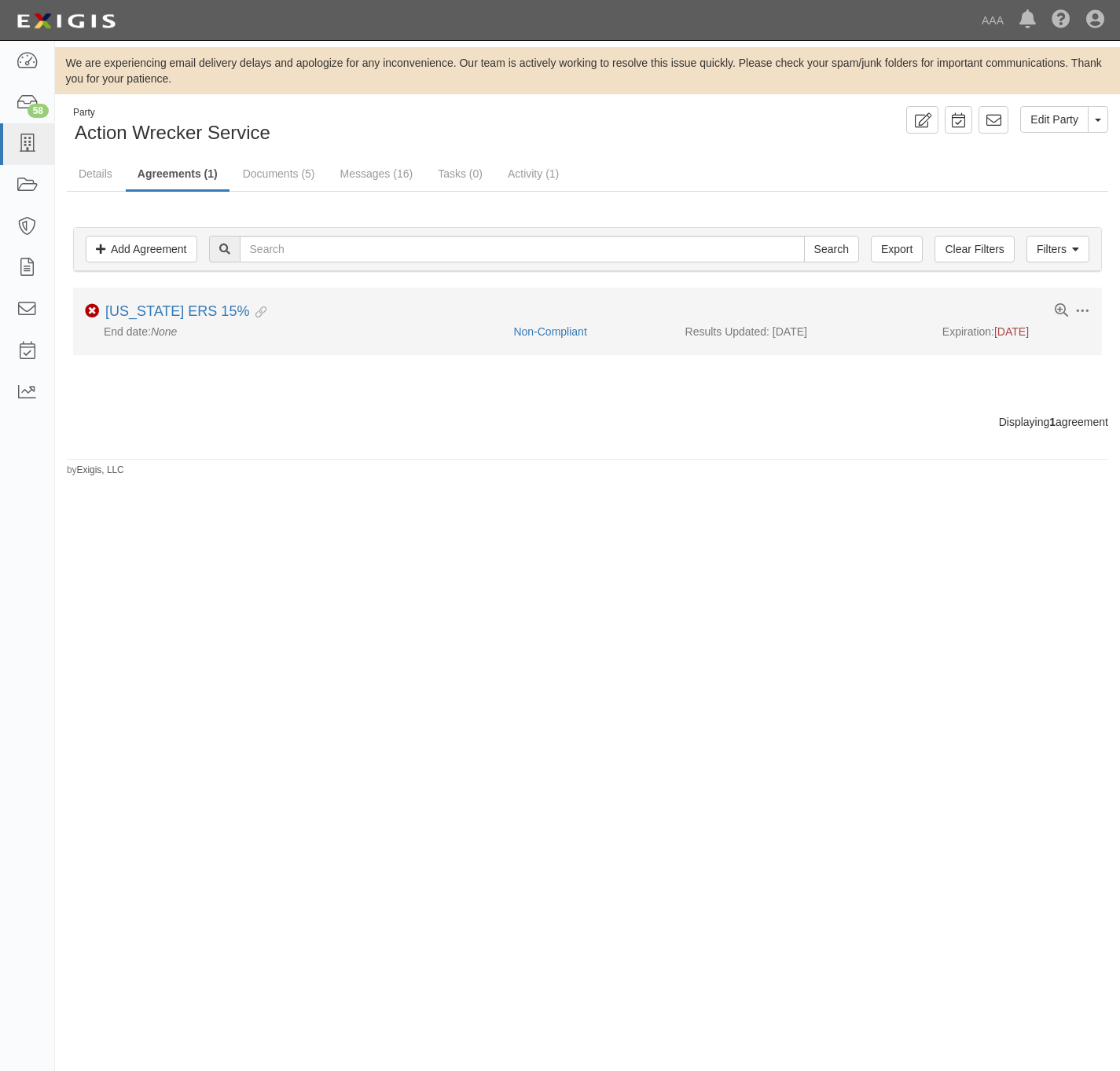
click at [150, 304] on li "Toggle Agreement Dropdown Edit Log activity Add task Send message Archive Non-C…" at bounding box center [588, 321] width 1029 height 66
click at [150, 317] on link "[US_STATE] ERS 15%" at bounding box center [177, 312] width 144 height 16
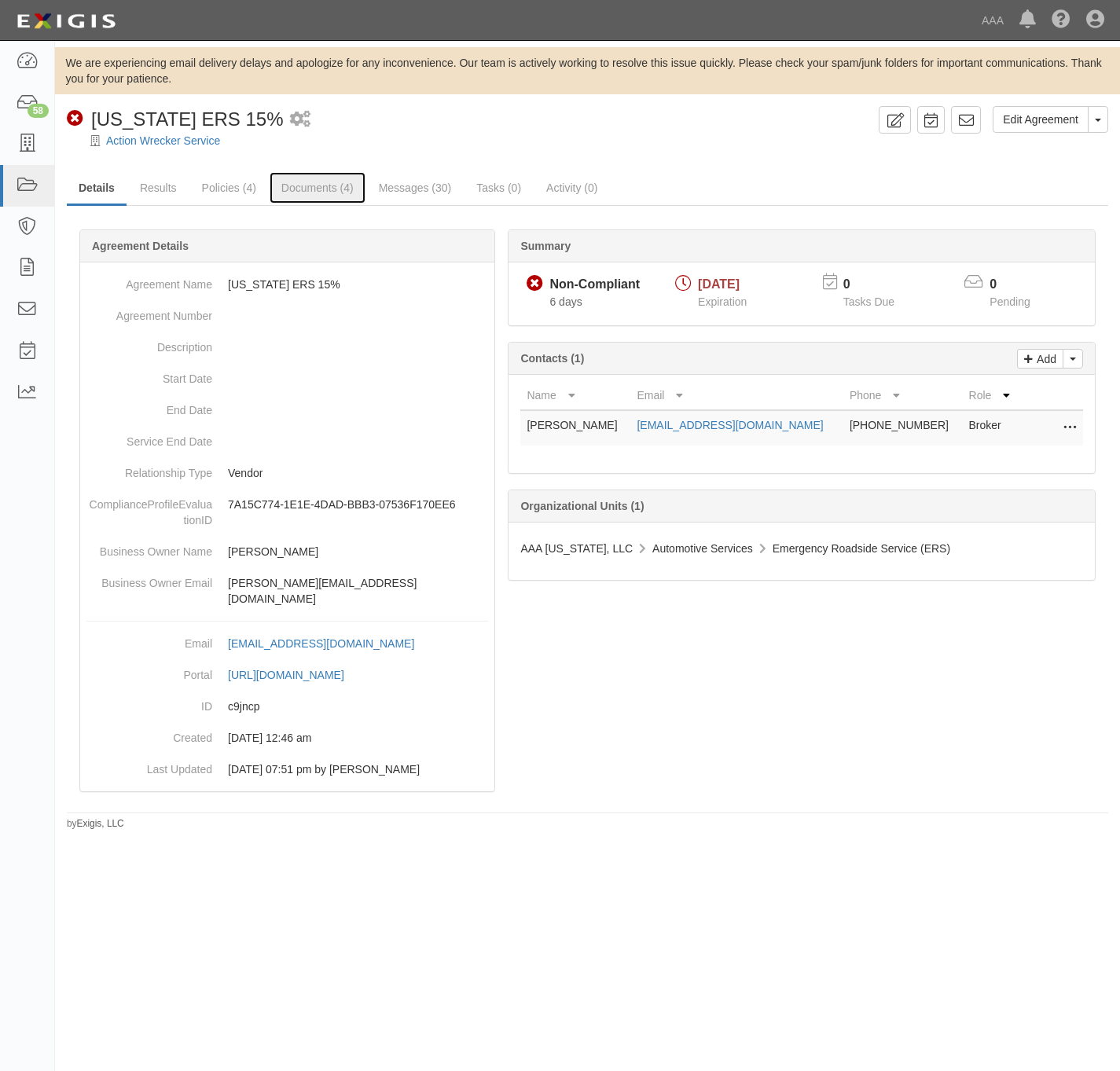
drag, startPoint x: 304, startPoint y: 186, endPoint x: 350, endPoint y: 158, distance: 53.9
click at [304, 187] on link "Documents (4)" at bounding box center [318, 188] width 96 height 32
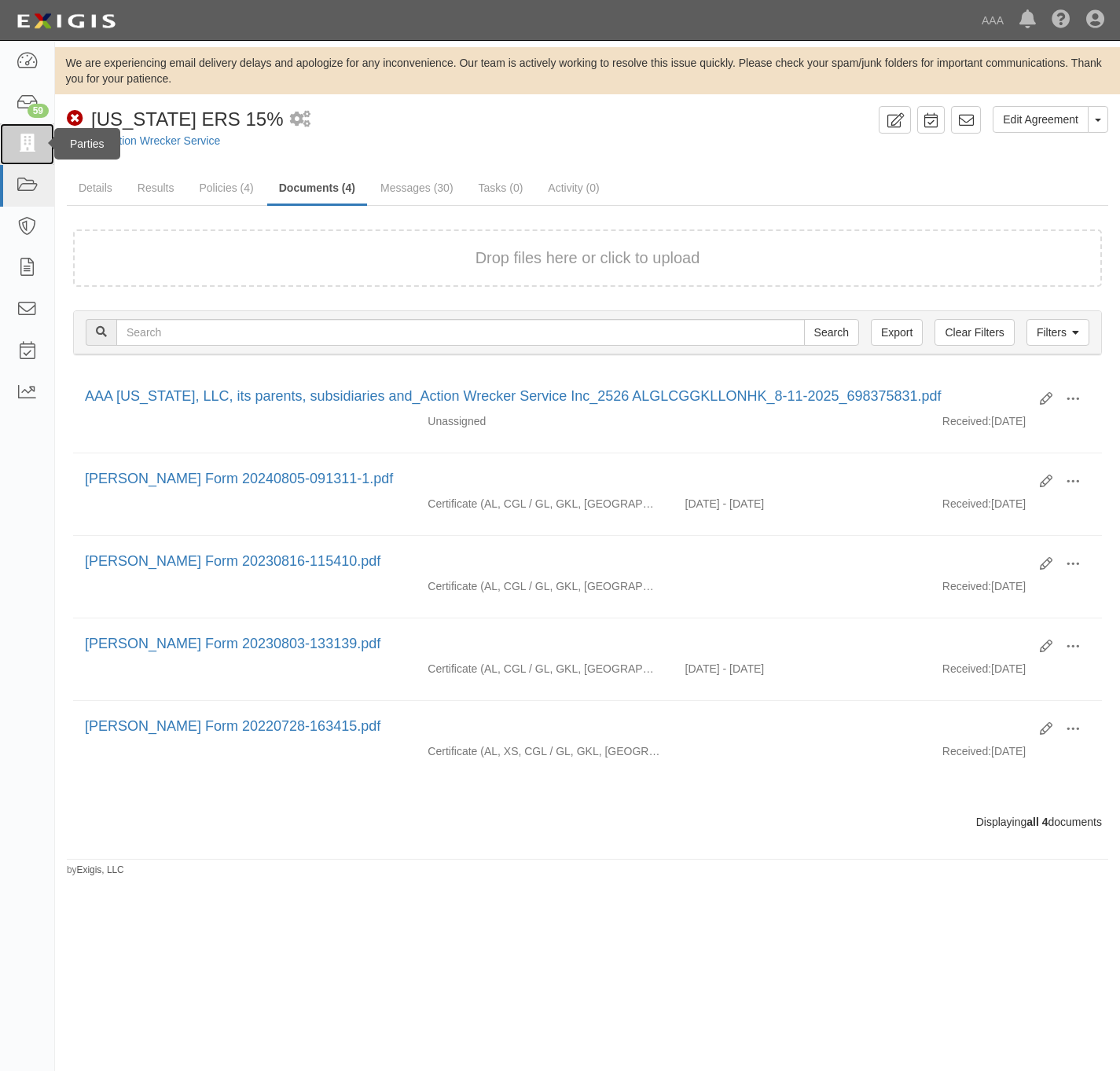
click at [27, 139] on icon at bounding box center [26, 144] width 22 height 18
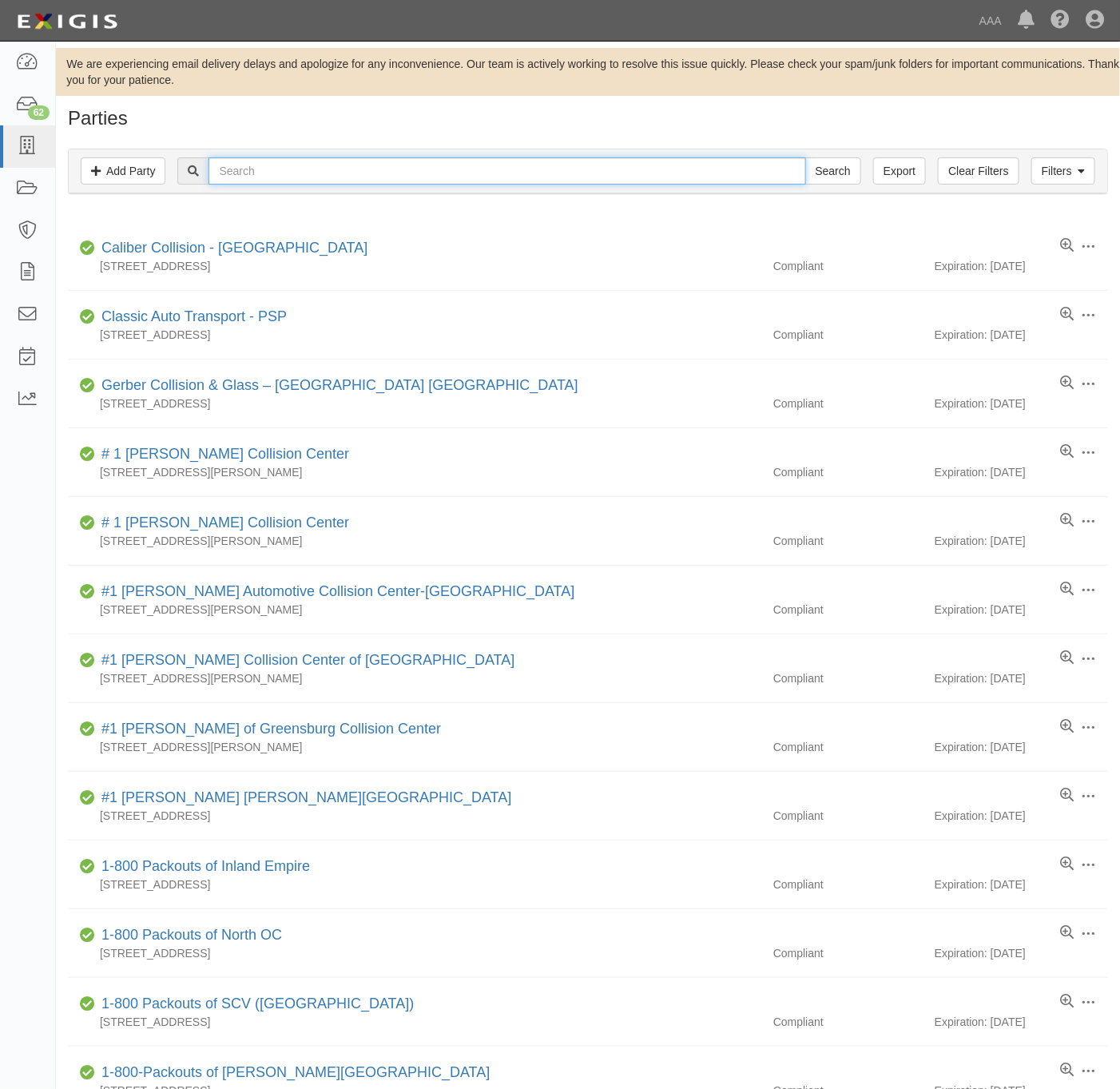
click at [307, 170] on input "text" at bounding box center [506, 171] width 597 height 28
paste input "Sunrise Automotive"
type input "Sunrise Automotive"
click at [826, 177] on input "Search" at bounding box center [833, 171] width 56 height 28
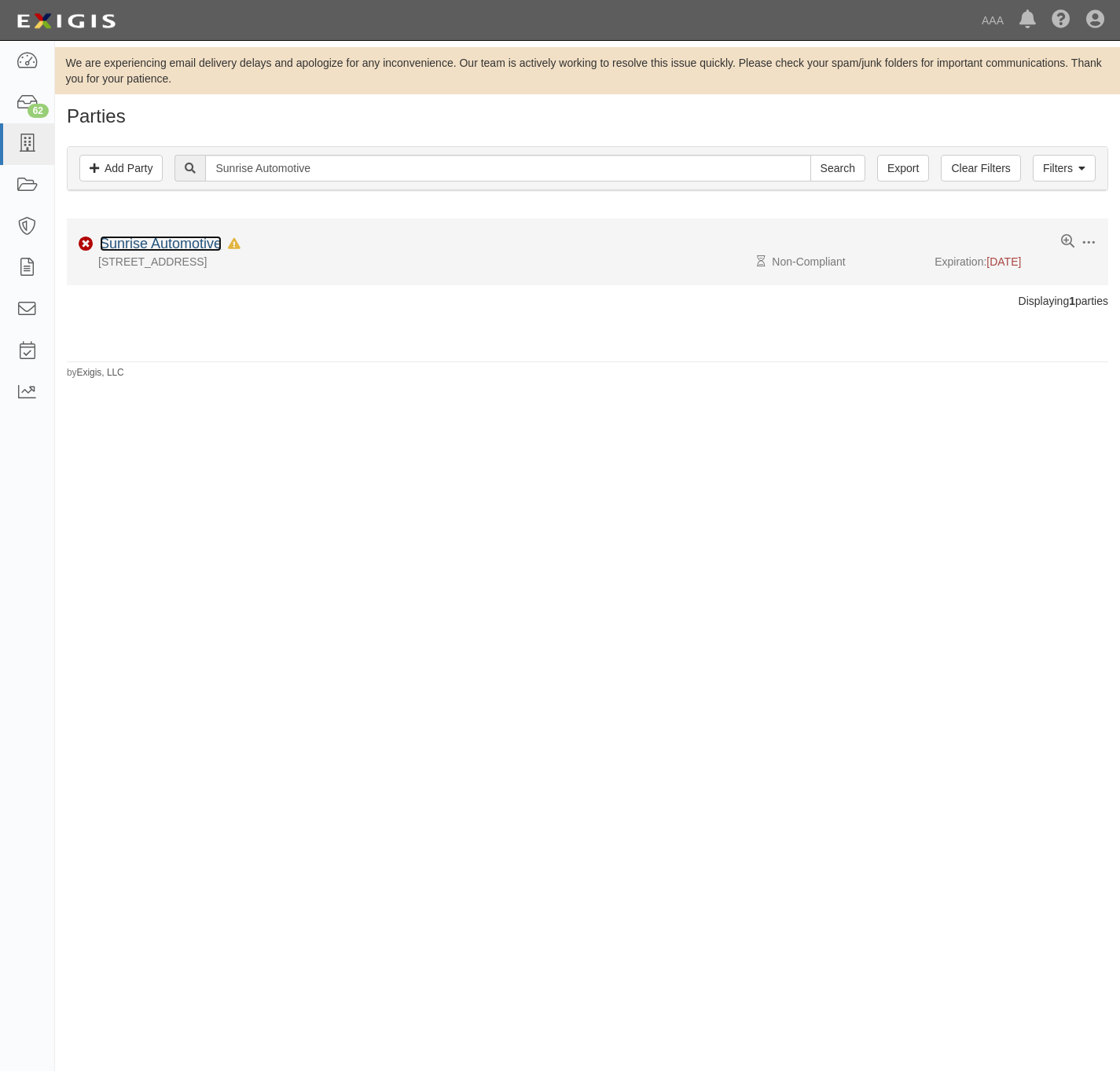
click at [199, 243] on link "Sunrise Automotive" at bounding box center [160, 243] width 122 height 16
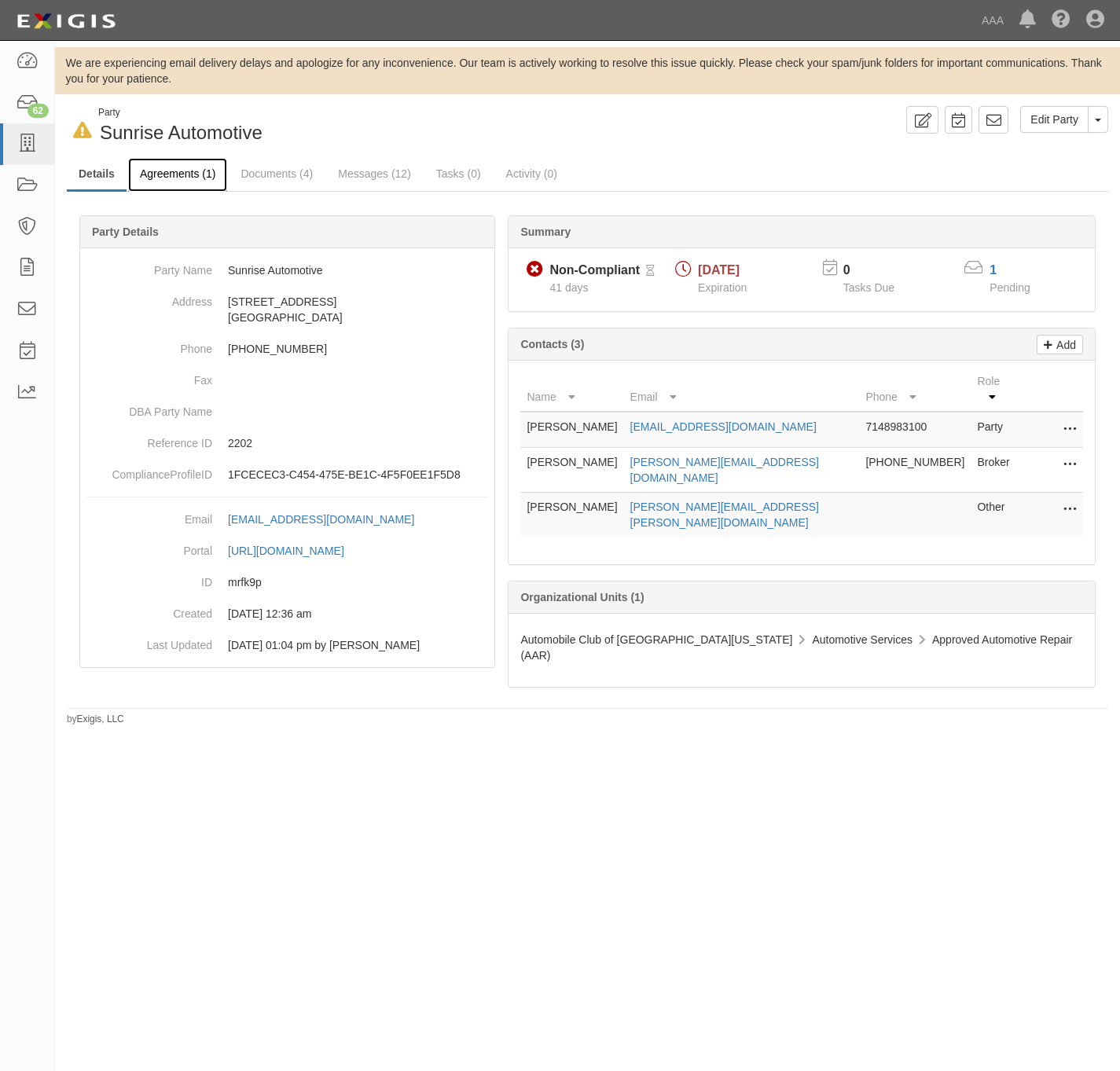
click at [174, 175] on link "Agreements (1)" at bounding box center [177, 175] width 99 height 34
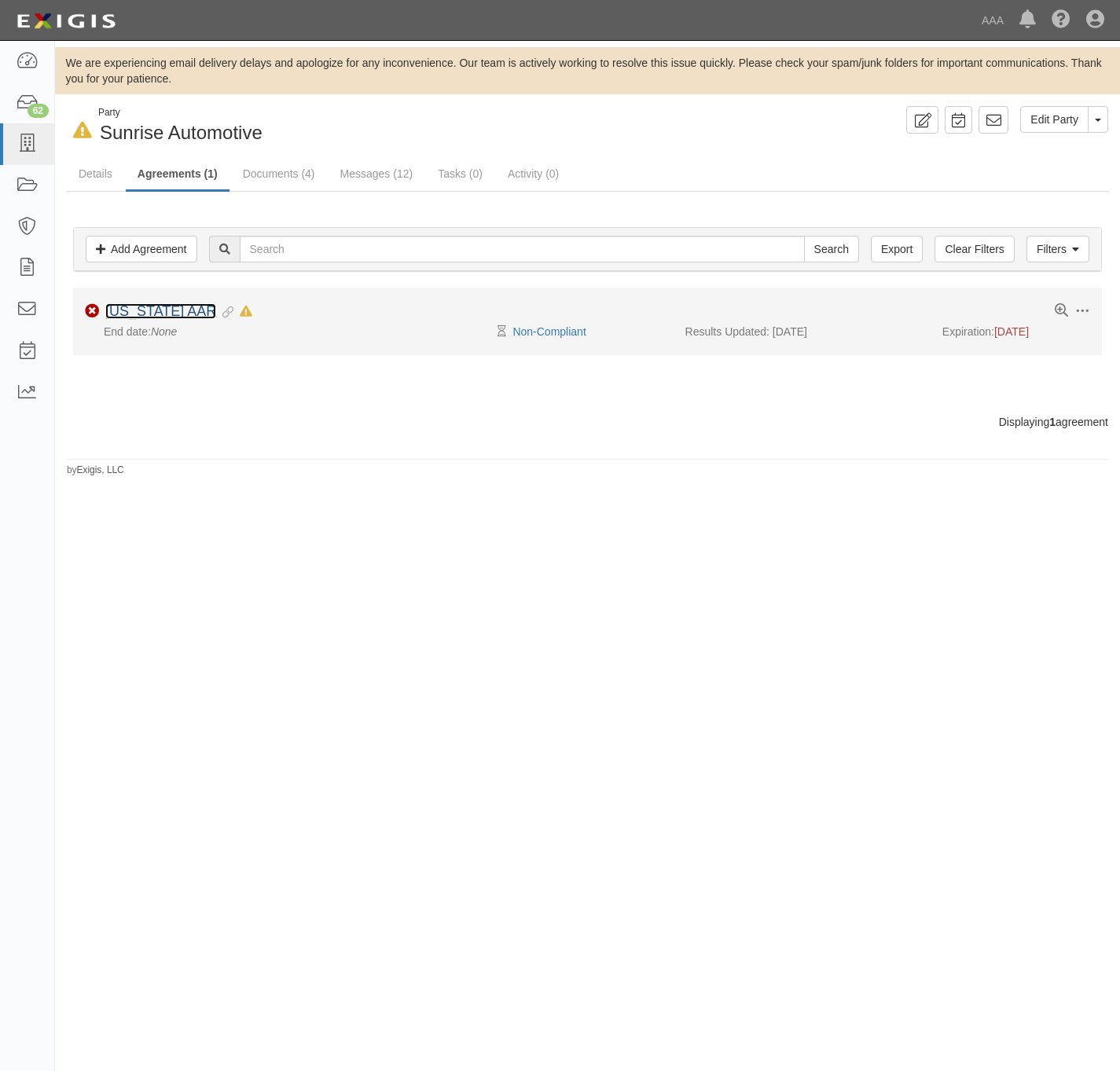
click at [166, 313] on link "[US_STATE] AAR" at bounding box center [160, 312] width 111 height 16
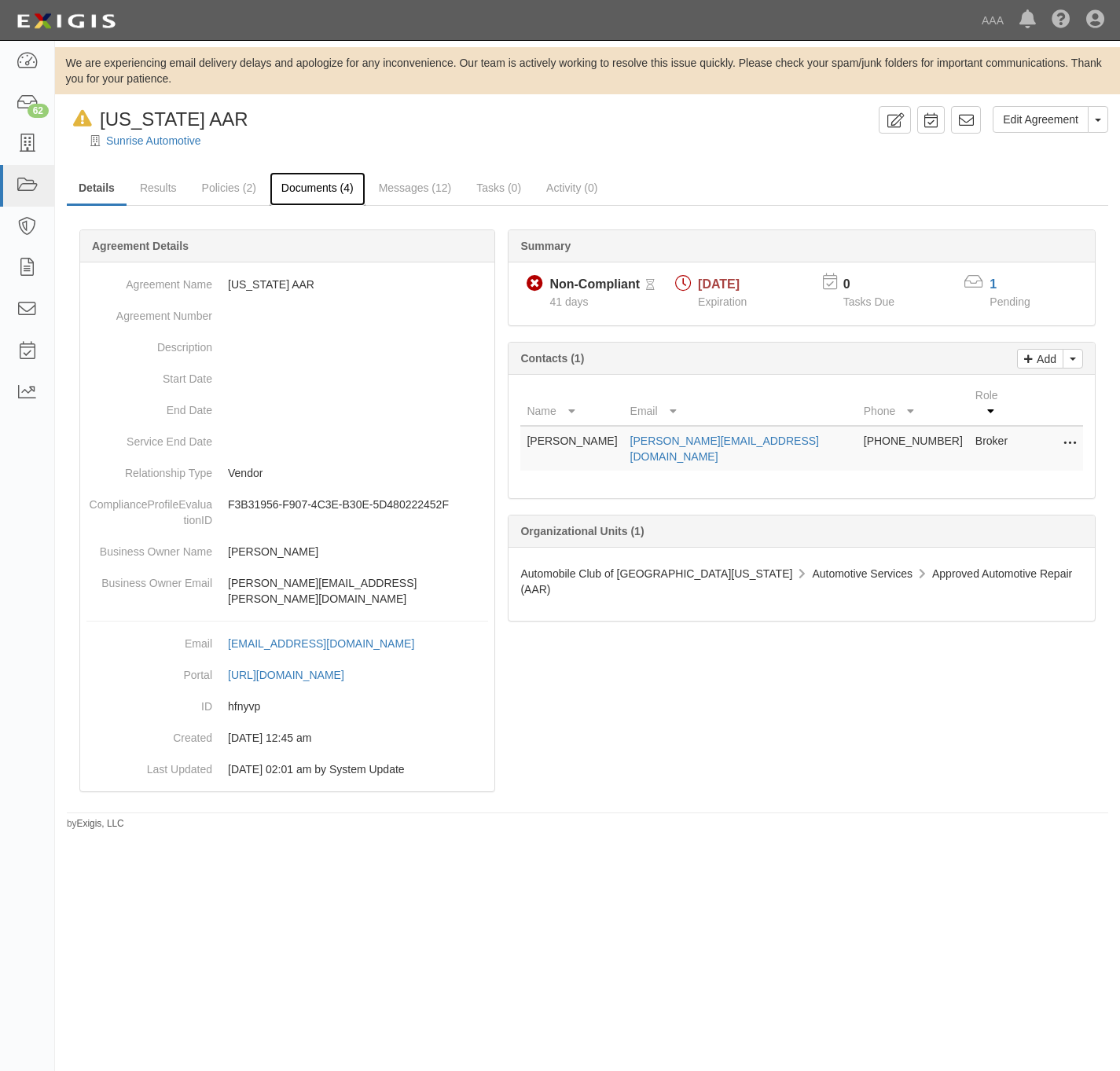
click at [312, 192] on link "Documents (4)" at bounding box center [318, 189] width 96 height 34
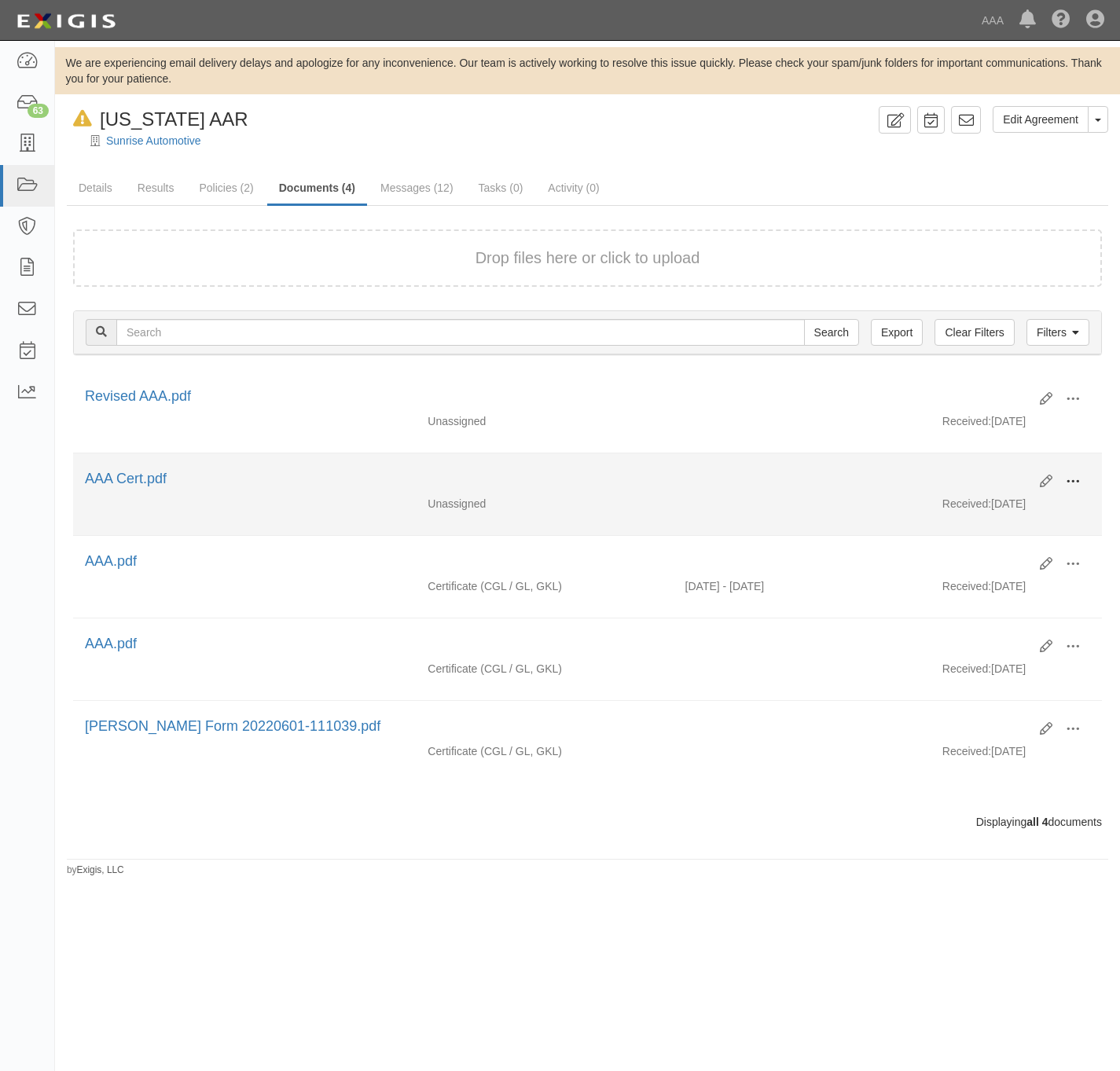
click at [1071, 484] on span at bounding box center [1073, 482] width 14 height 14
click at [998, 508] on link "View" at bounding box center [997, 504] width 124 height 28
click at [1075, 483] on span at bounding box center [1073, 482] width 14 height 14
click at [971, 564] on link "Archive" at bounding box center [997, 563] width 124 height 28
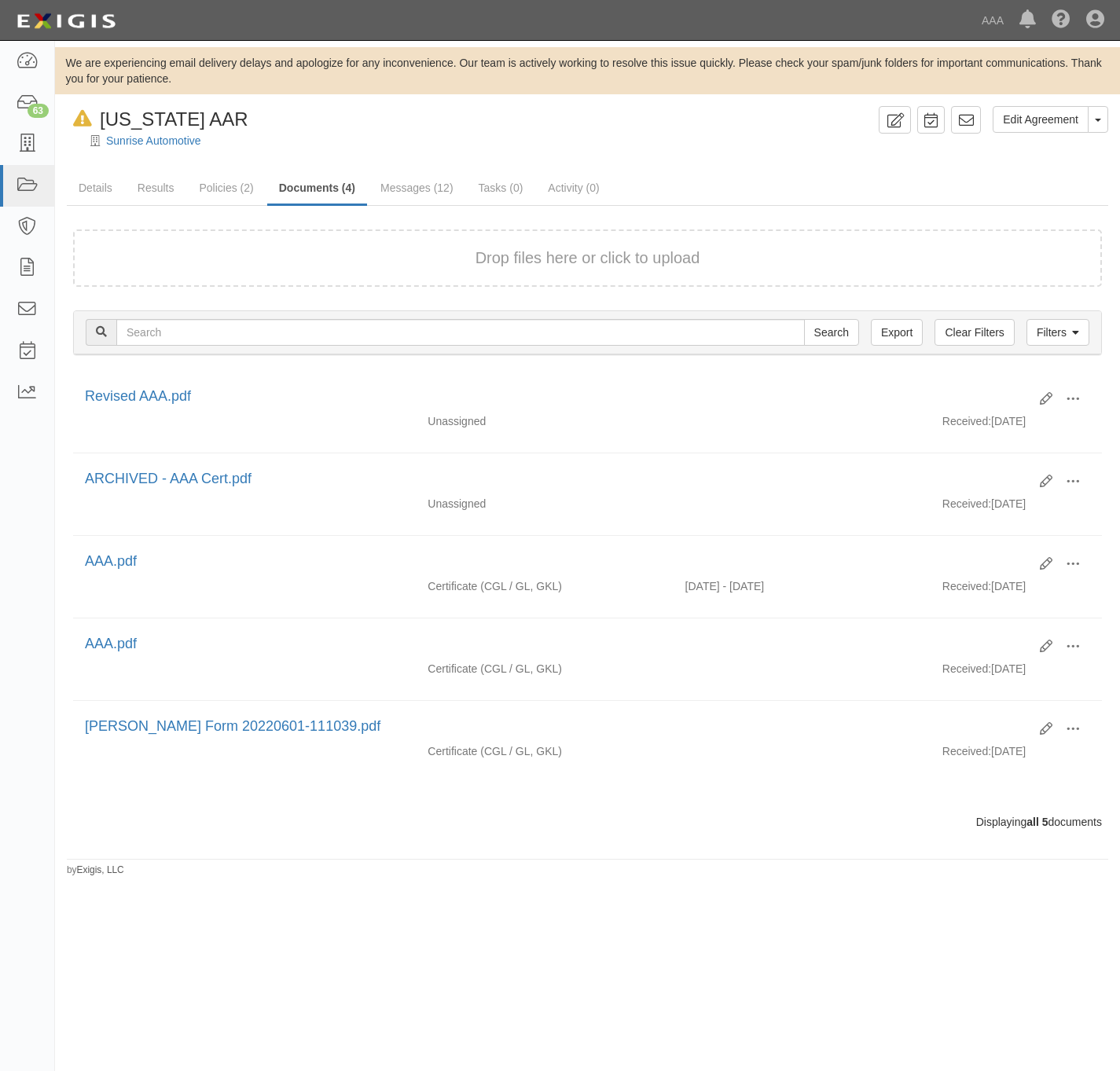
click at [368, 157] on div at bounding box center [587, 154] width 1065 height 11
click at [32, 140] on icon at bounding box center [26, 144] width 22 height 18
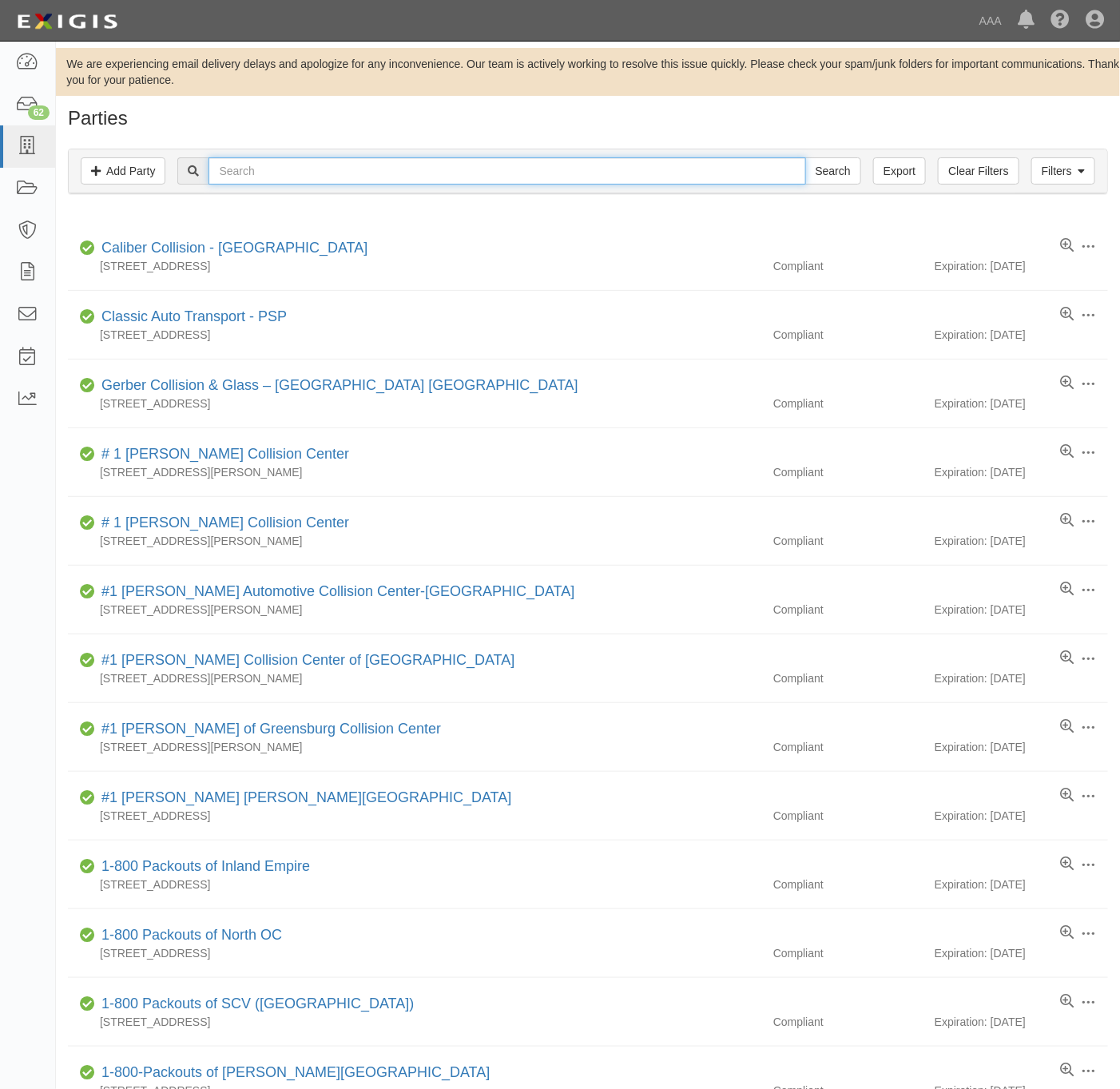
click at [346, 178] on input "text" at bounding box center [506, 171] width 597 height 28
type input "buffalo"
click at [805, 157] on input "Search" at bounding box center [833, 171] width 56 height 28
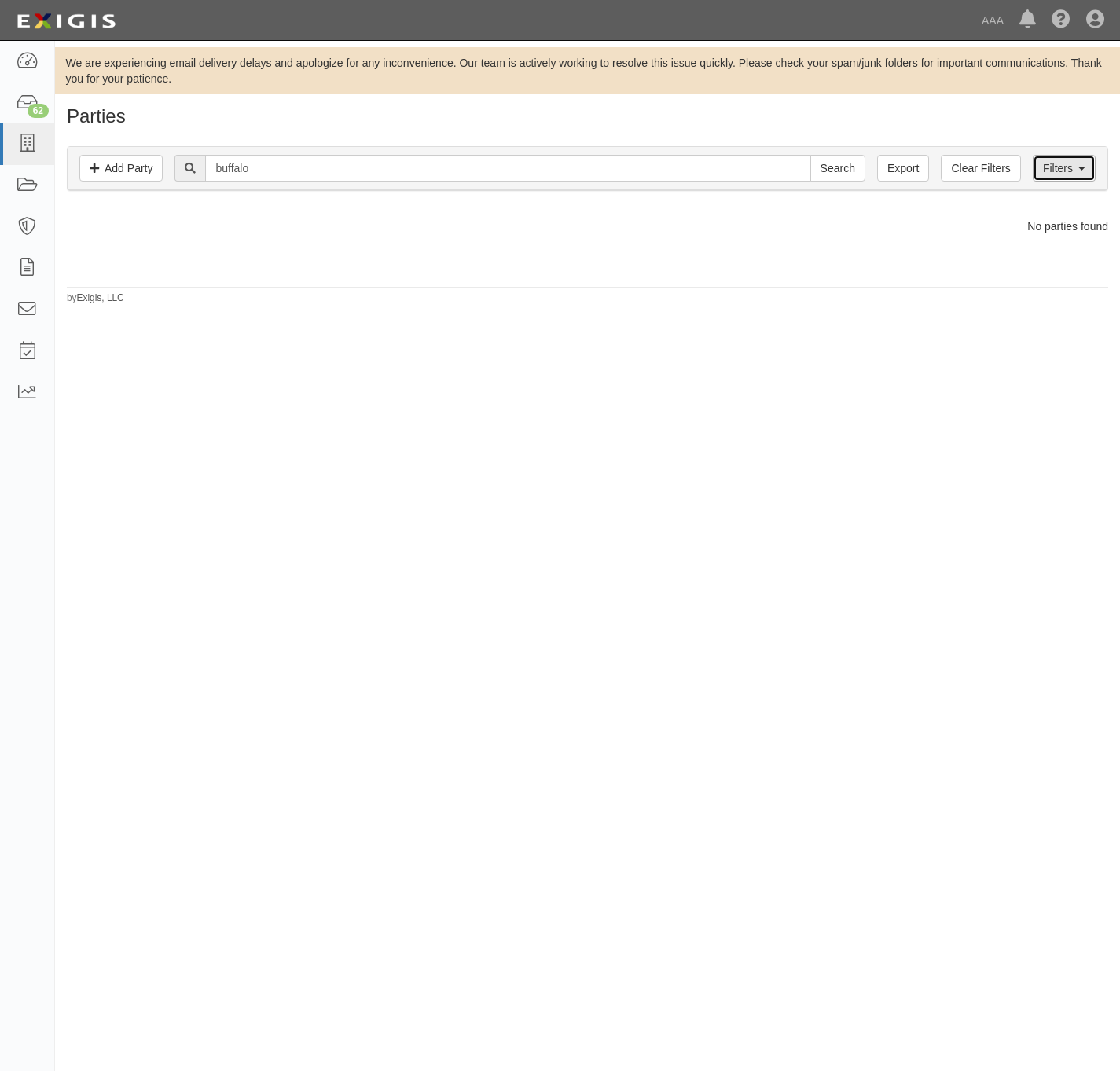
drag, startPoint x: 1068, startPoint y: 168, endPoint x: 1059, endPoint y: 173, distance: 10.3
click at [1068, 167] on link "Filters" at bounding box center [1064, 168] width 63 height 27
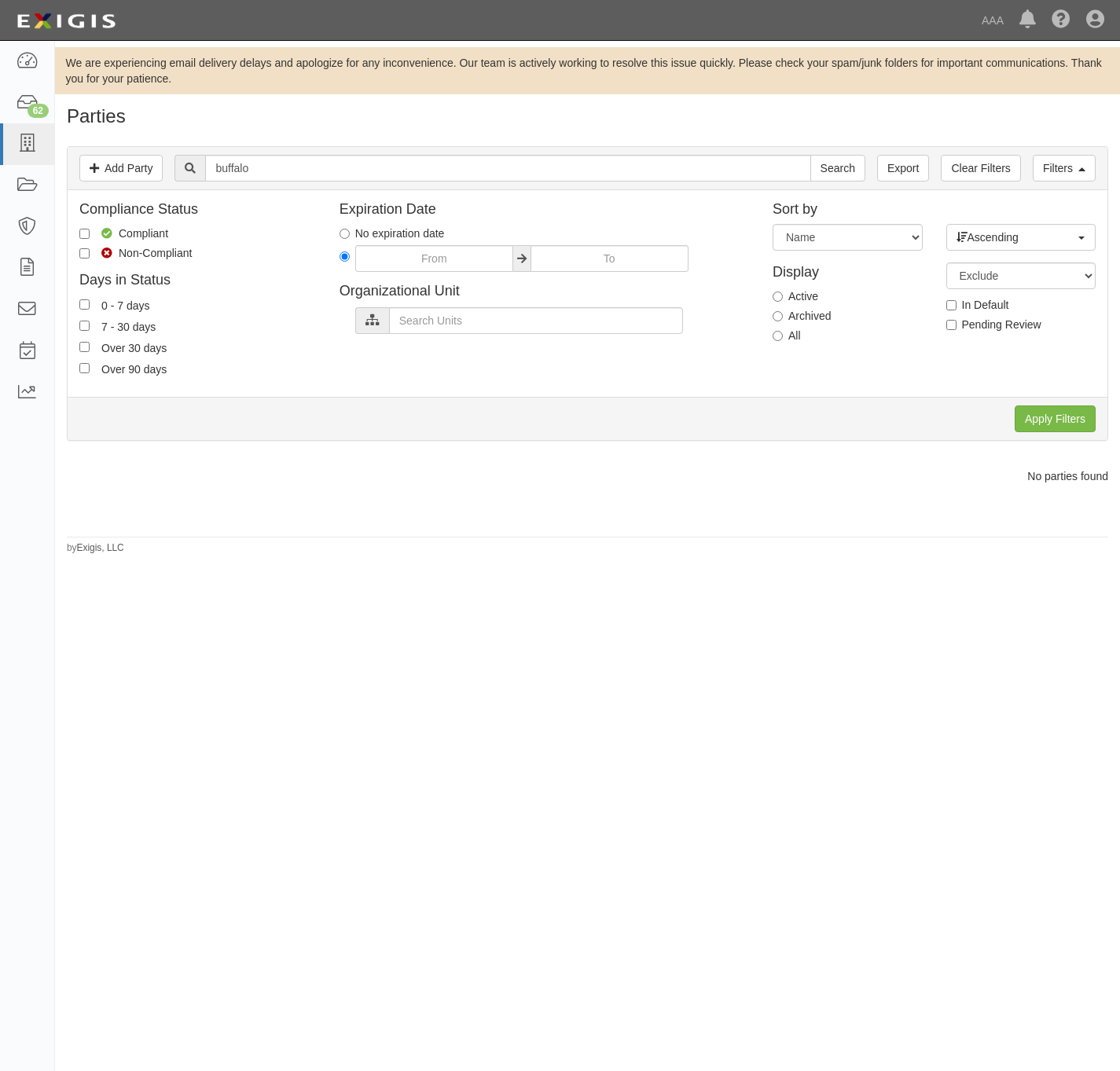
click at [794, 332] on label "All" at bounding box center [787, 336] width 28 height 16
click at [783, 332] on input "All" at bounding box center [778, 336] width 10 height 10
radio input "true"
click at [1040, 418] on input "Apply Filters" at bounding box center [1055, 418] width 81 height 27
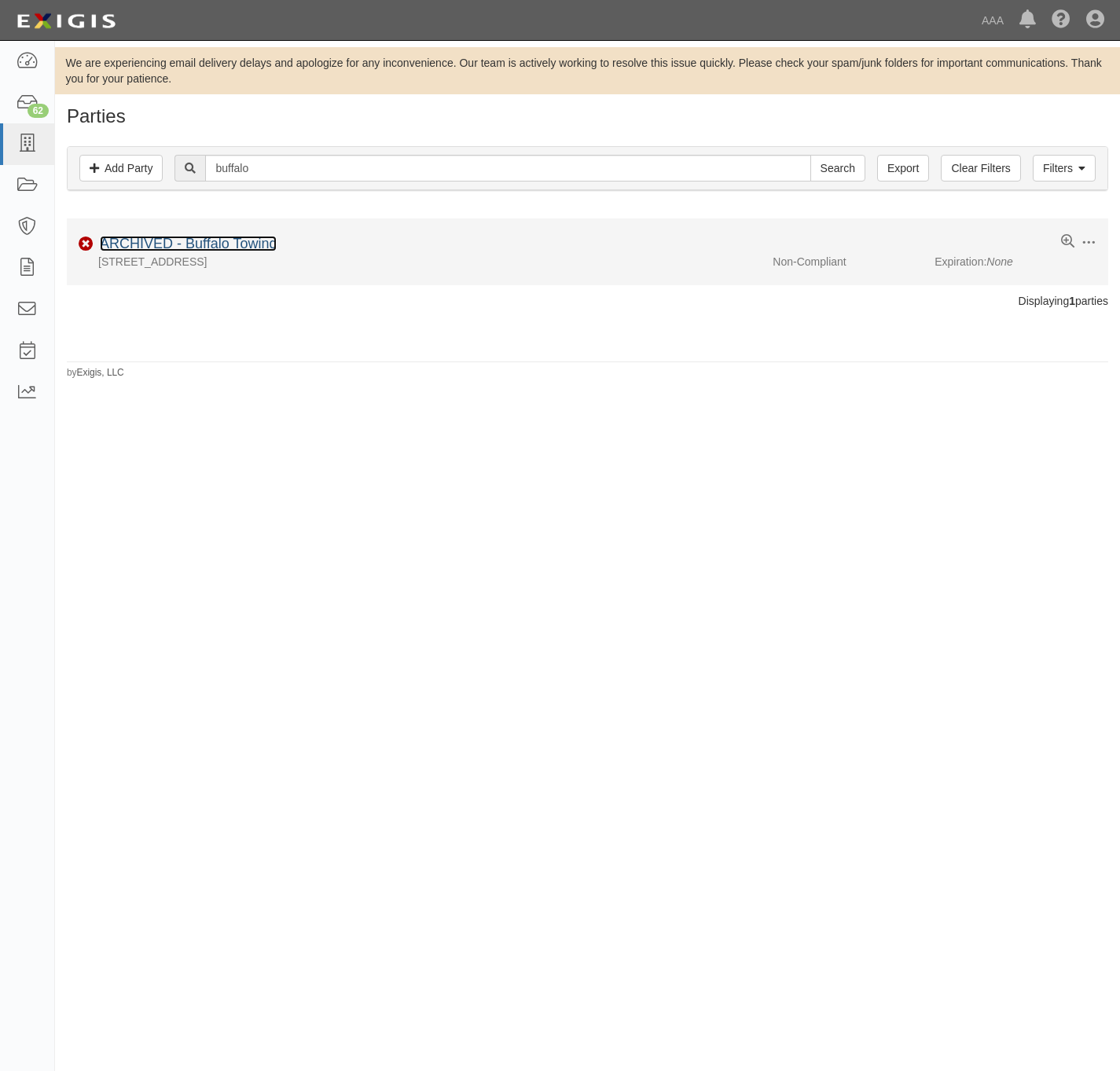
click at [227, 243] on link "ARCHIVED - Buffalo Towing" at bounding box center [188, 243] width 177 height 16
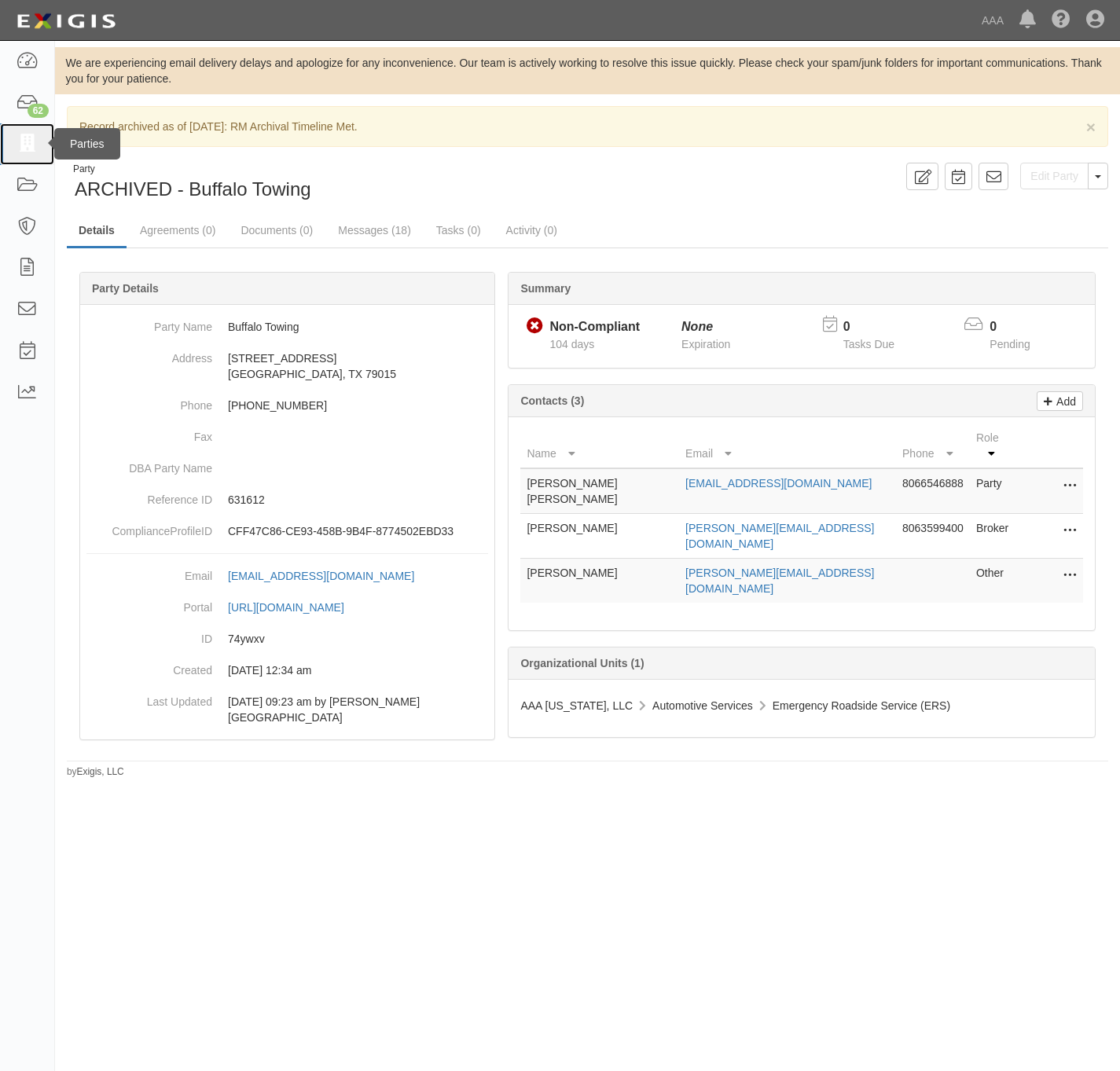
click at [21, 142] on icon at bounding box center [26, 144] width 22 height 18
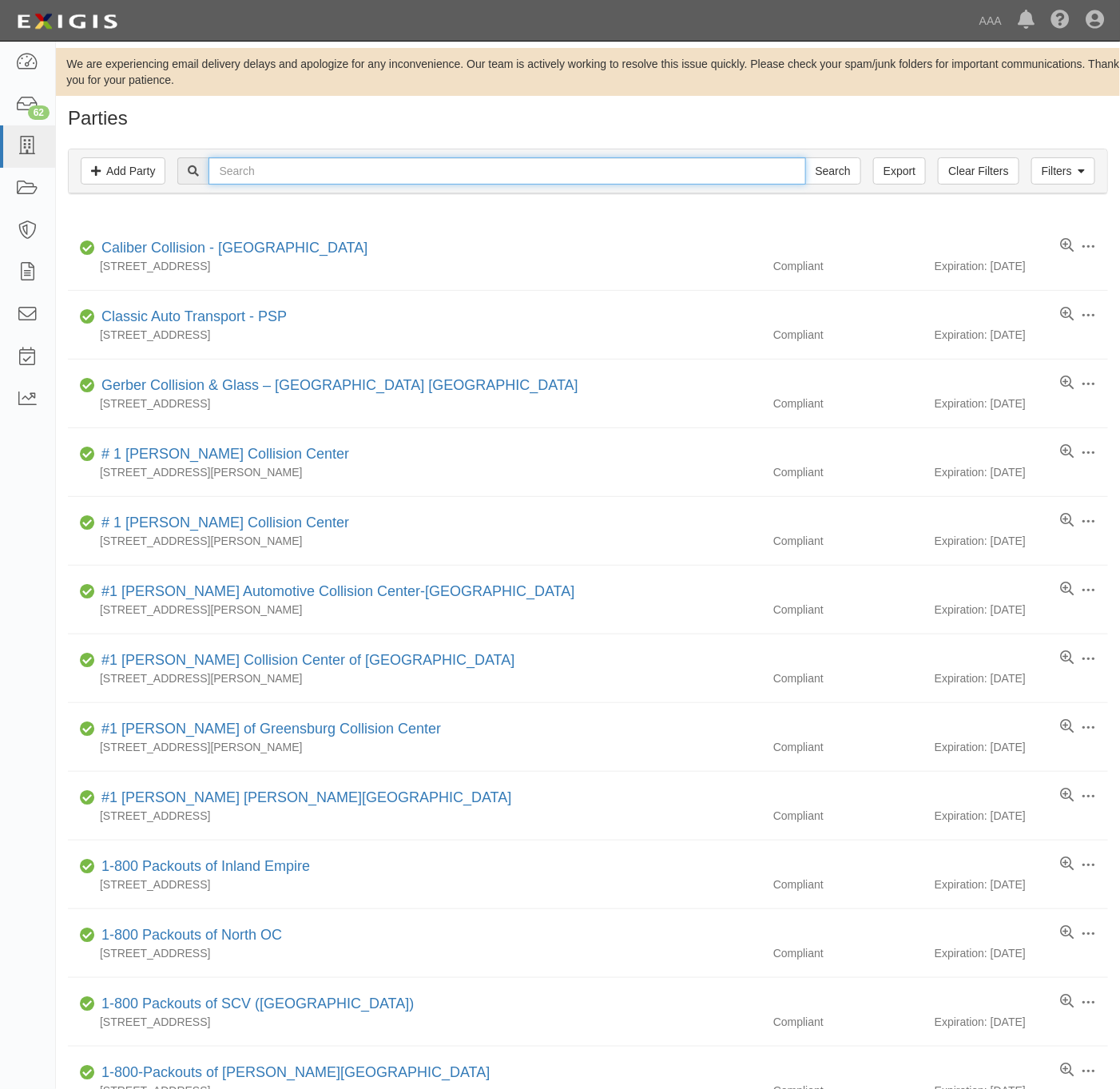
click at [376, 180] on input "text" at bounding box center [506, 171] width 597 height 28
click at [382, 177] on input "text" at bounding box center [506, 171] width 597 height 28
paste input "h"
type input "hysmith"
click at [805, 157] on input "Search" at bounding box center [833, 171] width 56 height 28
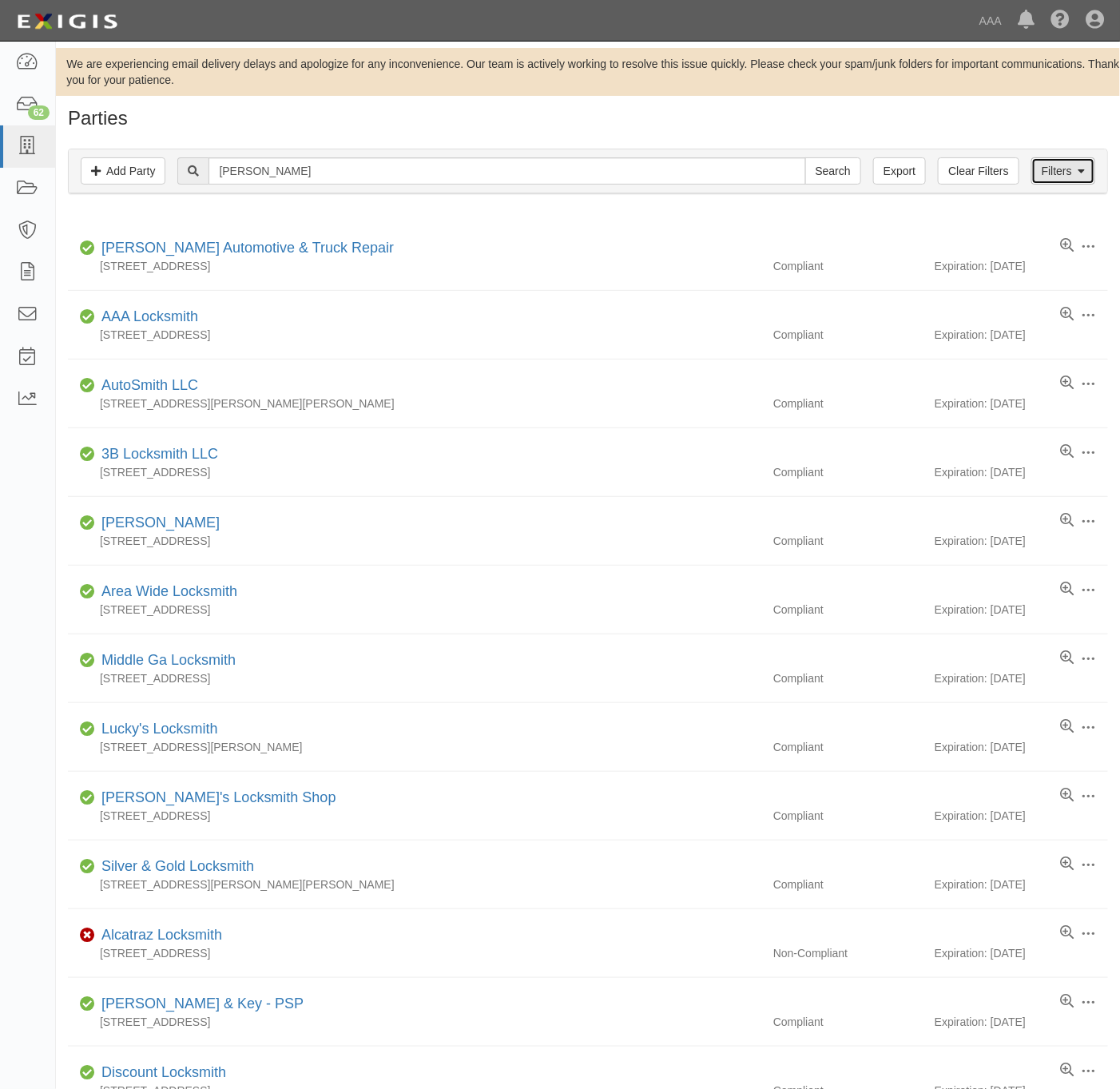
click at [1089, 173] on link "Filters" at bounding box center [1064, 171] width 64 height 28
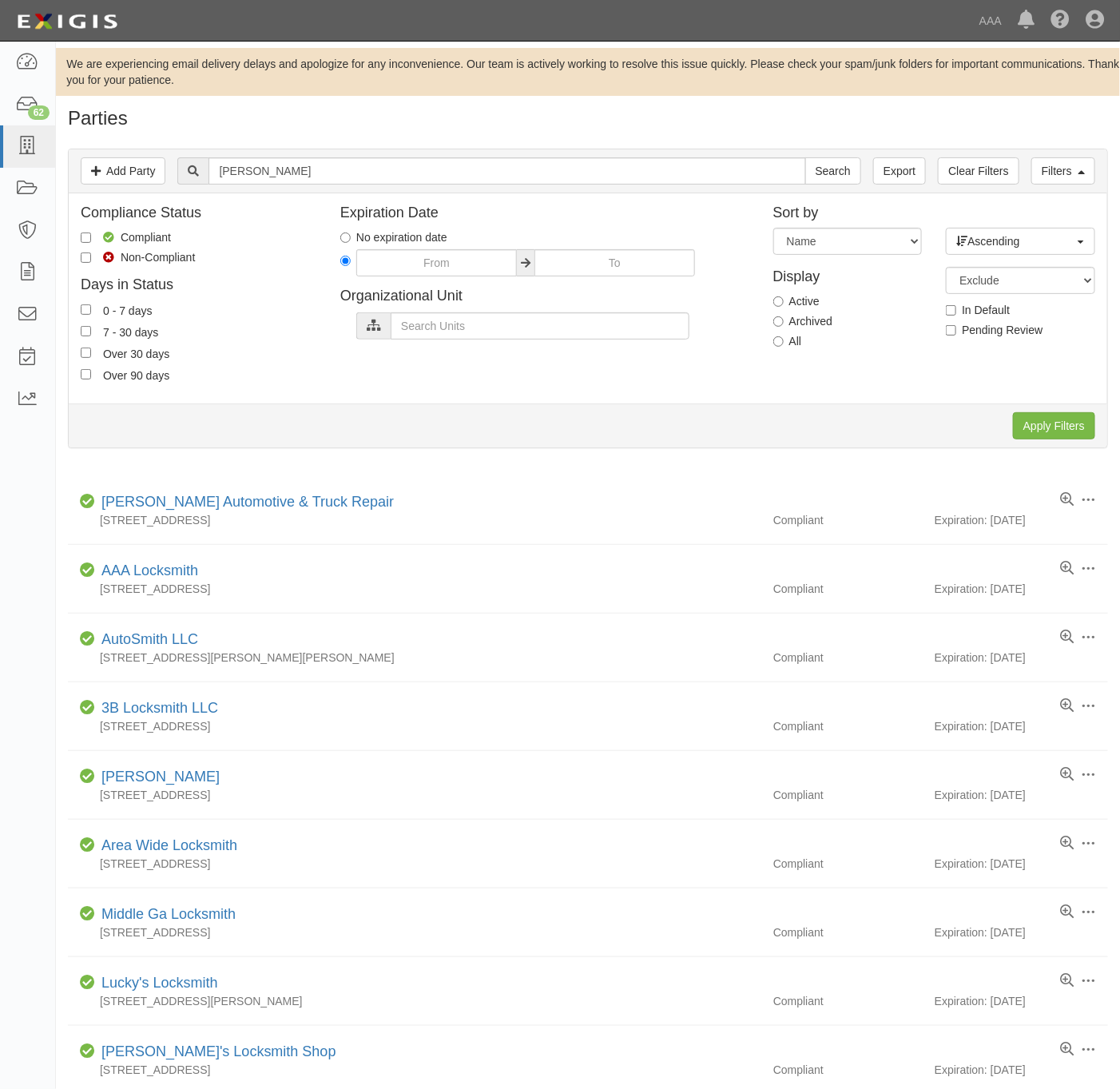
click at [802, 343] on div "All" at bounding box center [848, 342] width 149 height 16
drag, startPoint x: 782, startPoint y: 345, endPoint x: 874, endPoint y: 383, distance: 99.5
click at [789, 346] on label "All" at bounding box center [787, 342] width 28 height 16
click at [784, 346] on input "All" at bounding box center [778, 342] width 11 height 11
radio input "true"
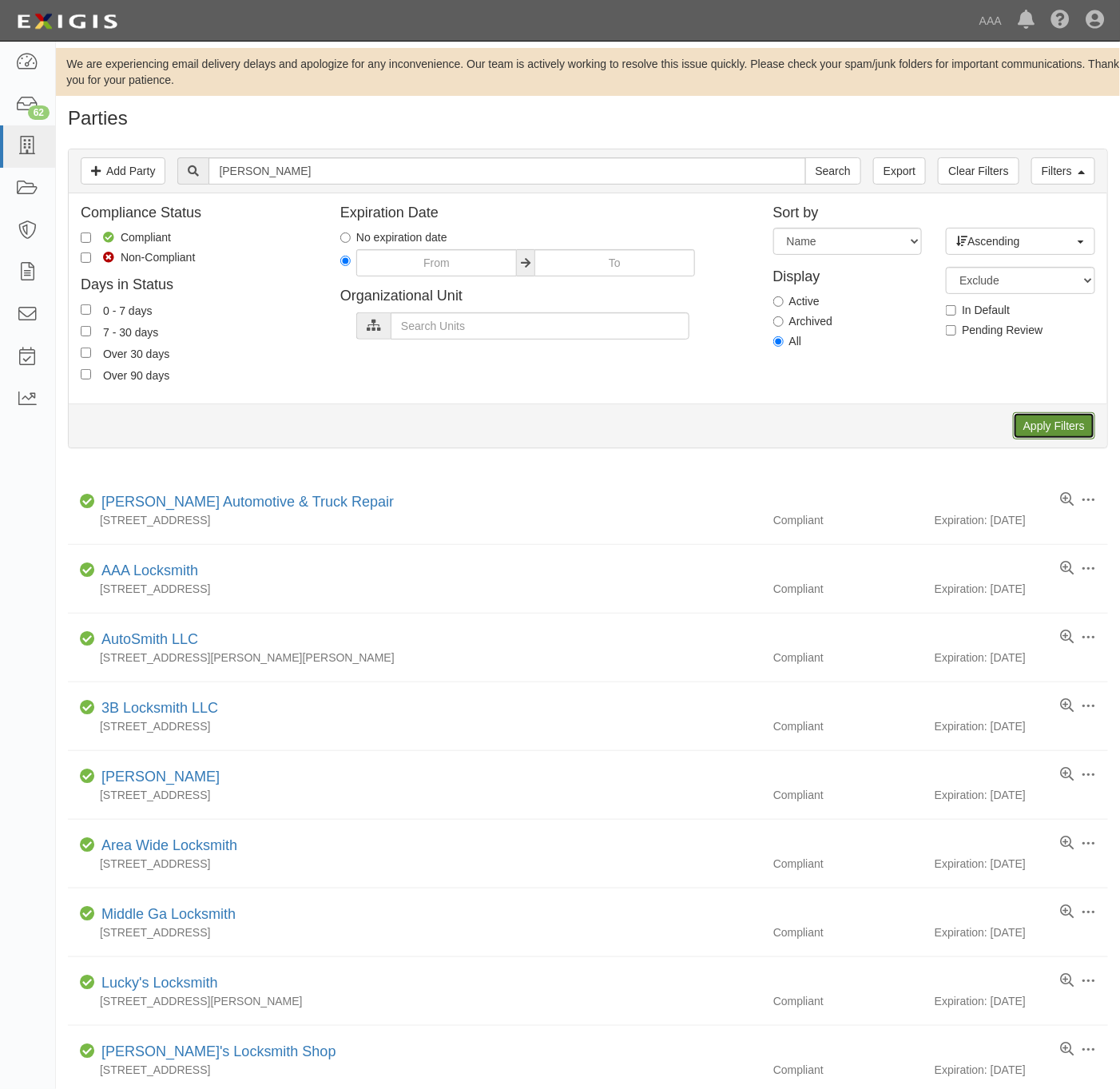
click at [1029, 415] on input "Apply Filters" at bounding box center [1054, 425] width 83 height 28
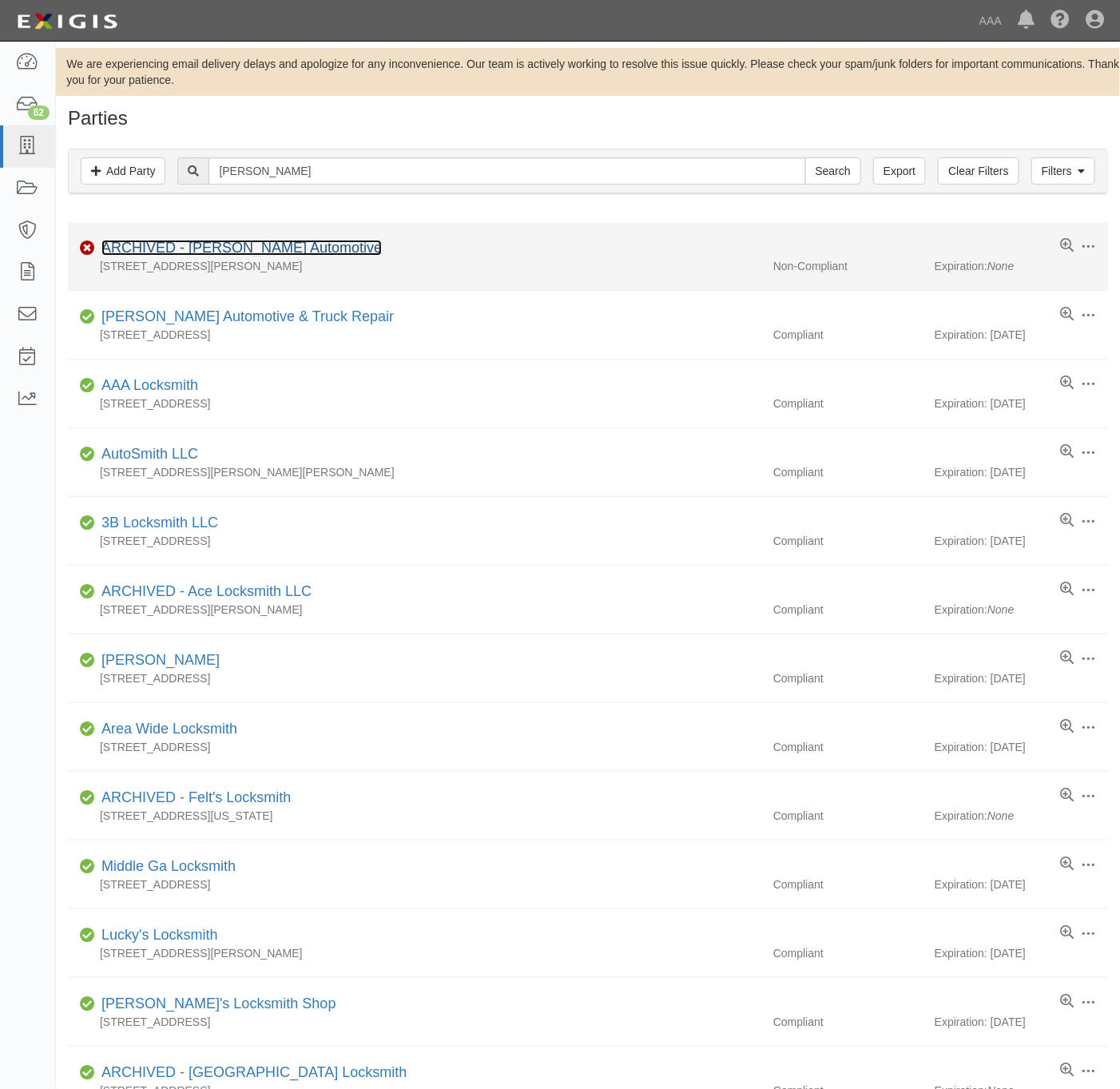
click at [173, 246] on link "ARCHIVED - [PERSON_NAME] Automotive" at bounding box center [241, 247] width 280 height 16
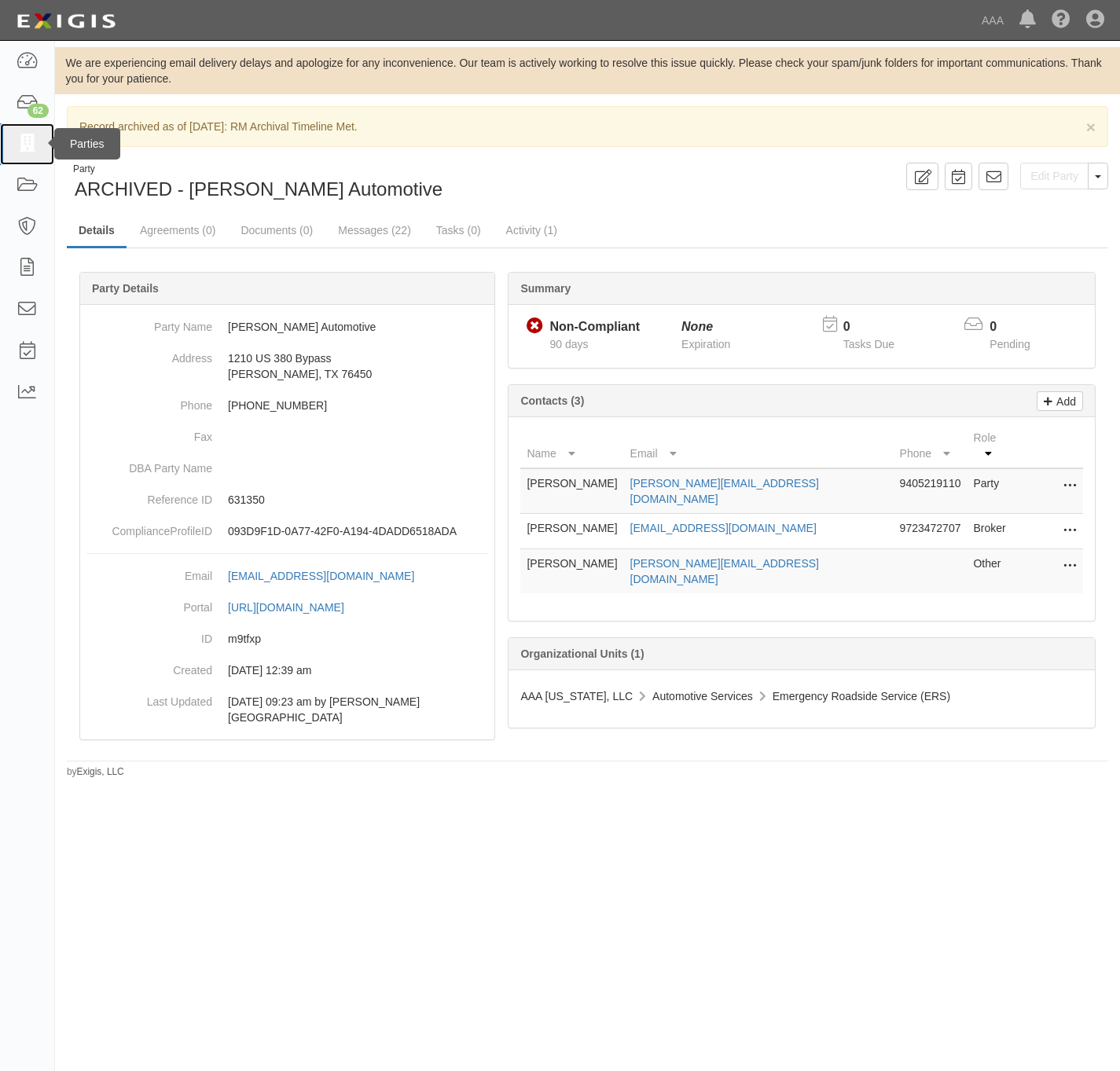
drag, startPoint x: 11, startPoint y: 128, endPoint x: 38, endPoint y: 140, distance: 29.5
click at [11, 130] on link at bounding box center [27, 144] width 54 height 42
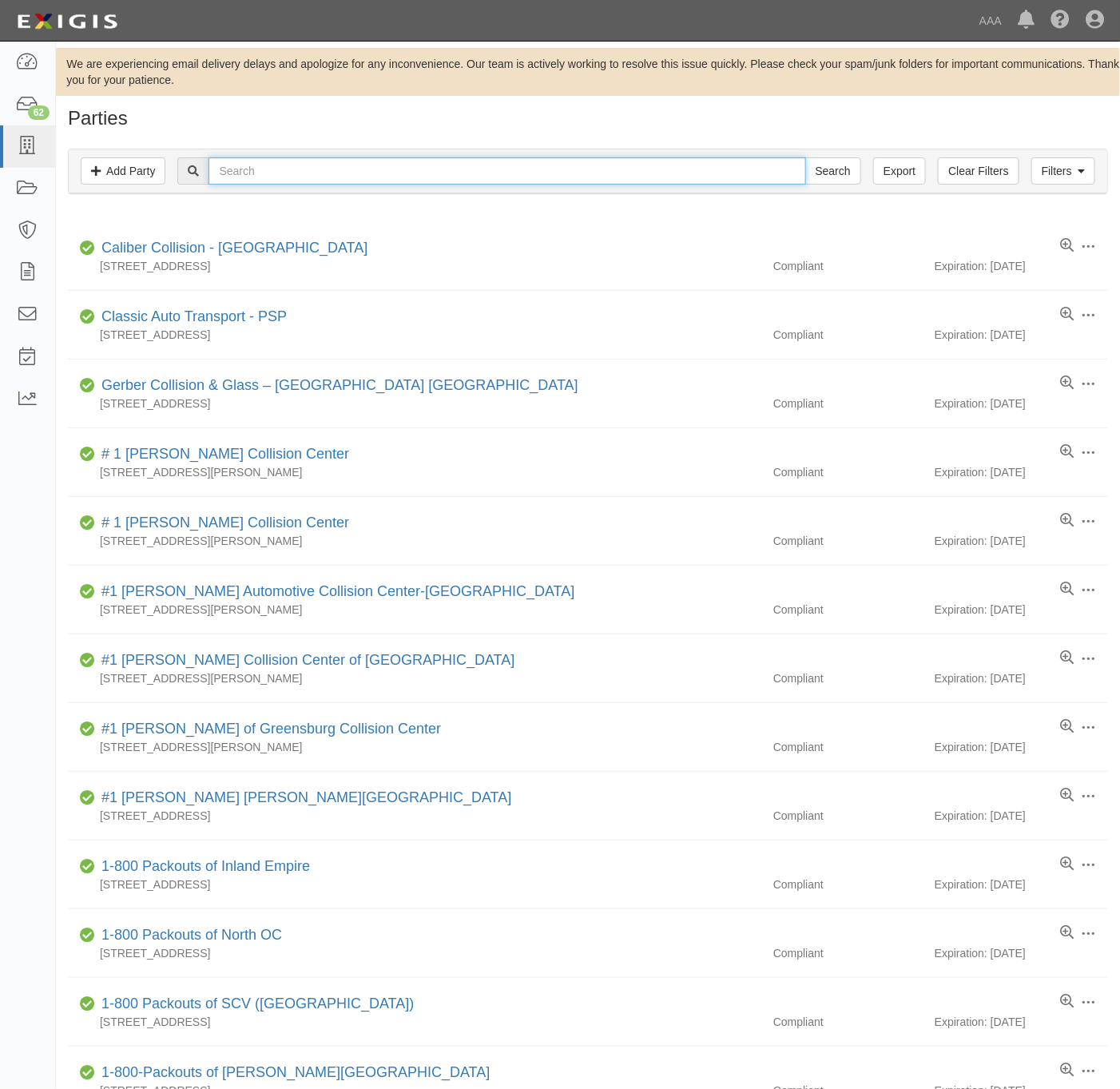
click at [480, 169] on input "text" at bounding box center [506, 171] width 597 height 28
paste input "631303"
type input "631303"
click at [836, 173] on input "Search" at bounding box center [833, 171] width 56 height 28
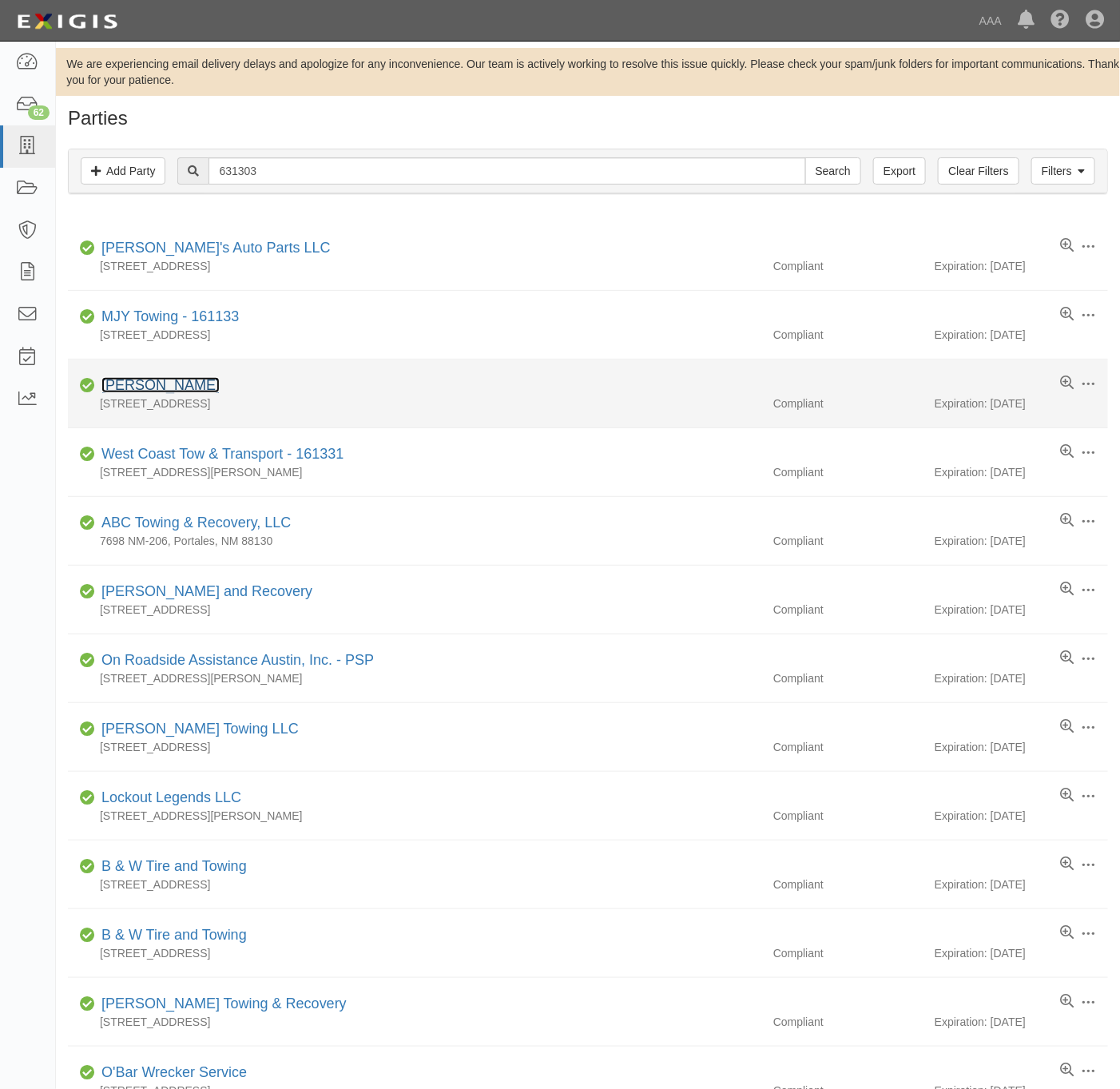
click at [141, 383] on link "[PERSON_NAME]" at bounding box center [160, 385] width 118 height 16
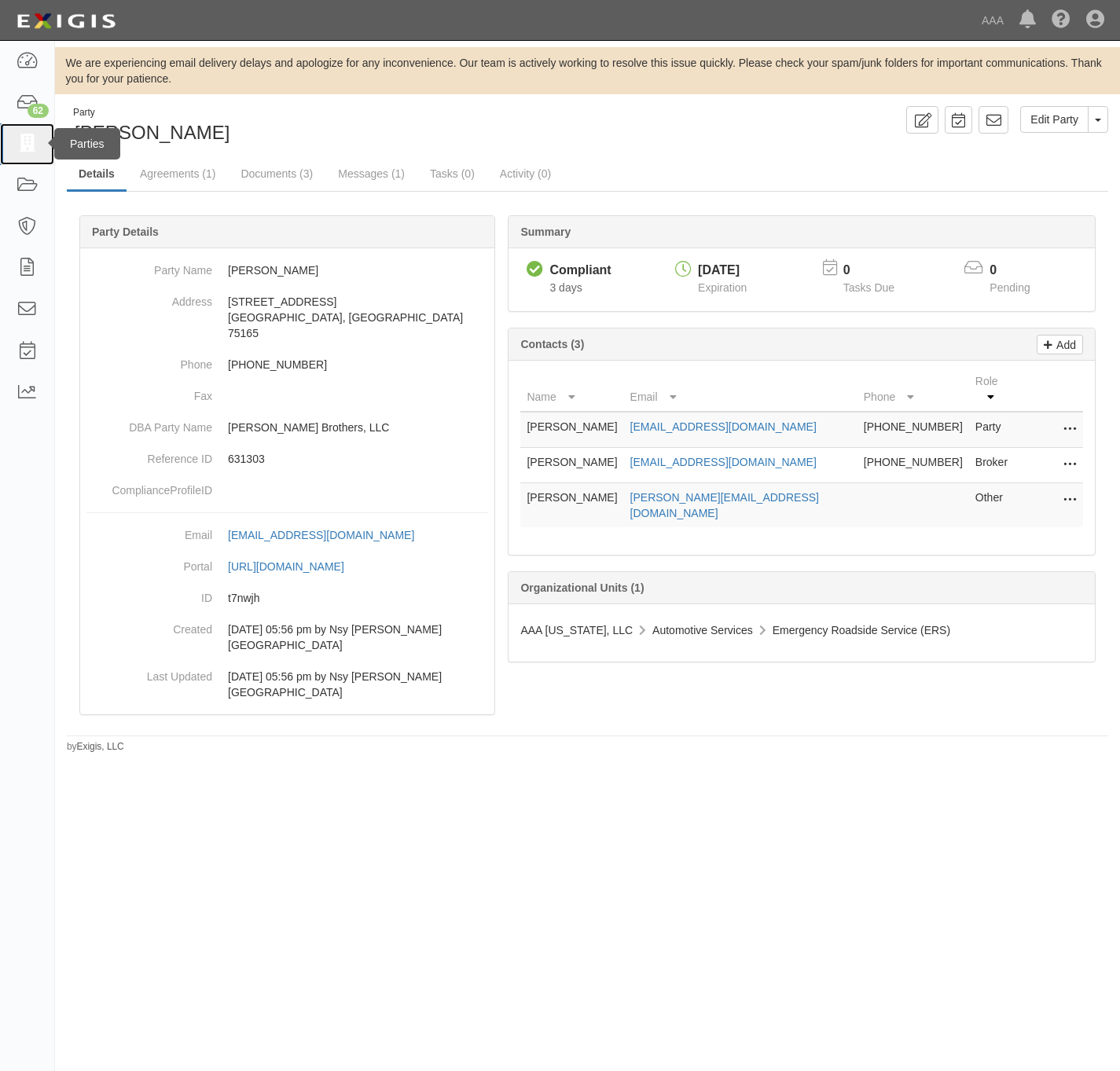
click at [29, 136] on icon at bounding box center [26, 144] width 22 height 18
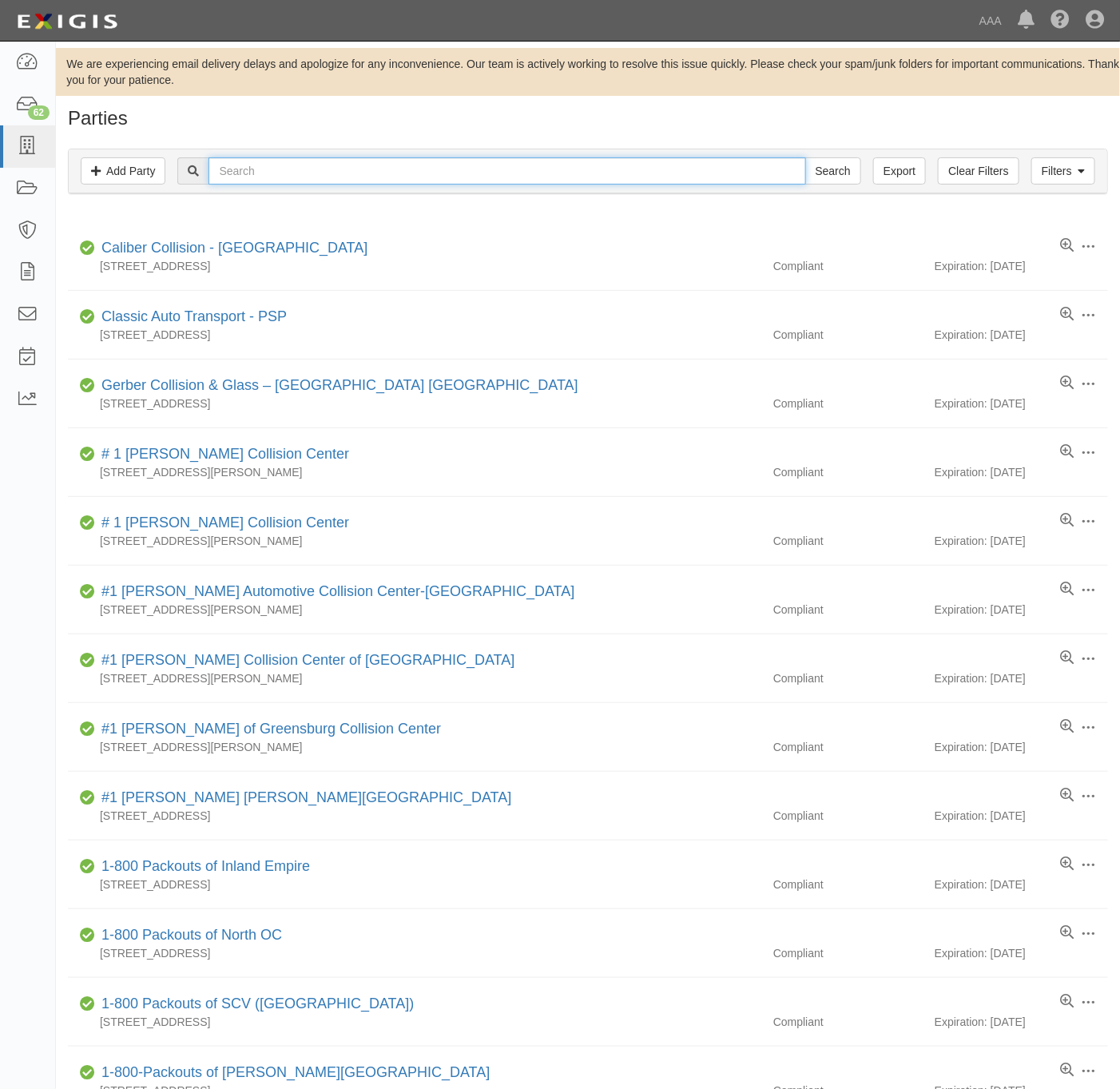
click at [406, 183] on input "text" at bounding box center [506, 171] width 597 height 28
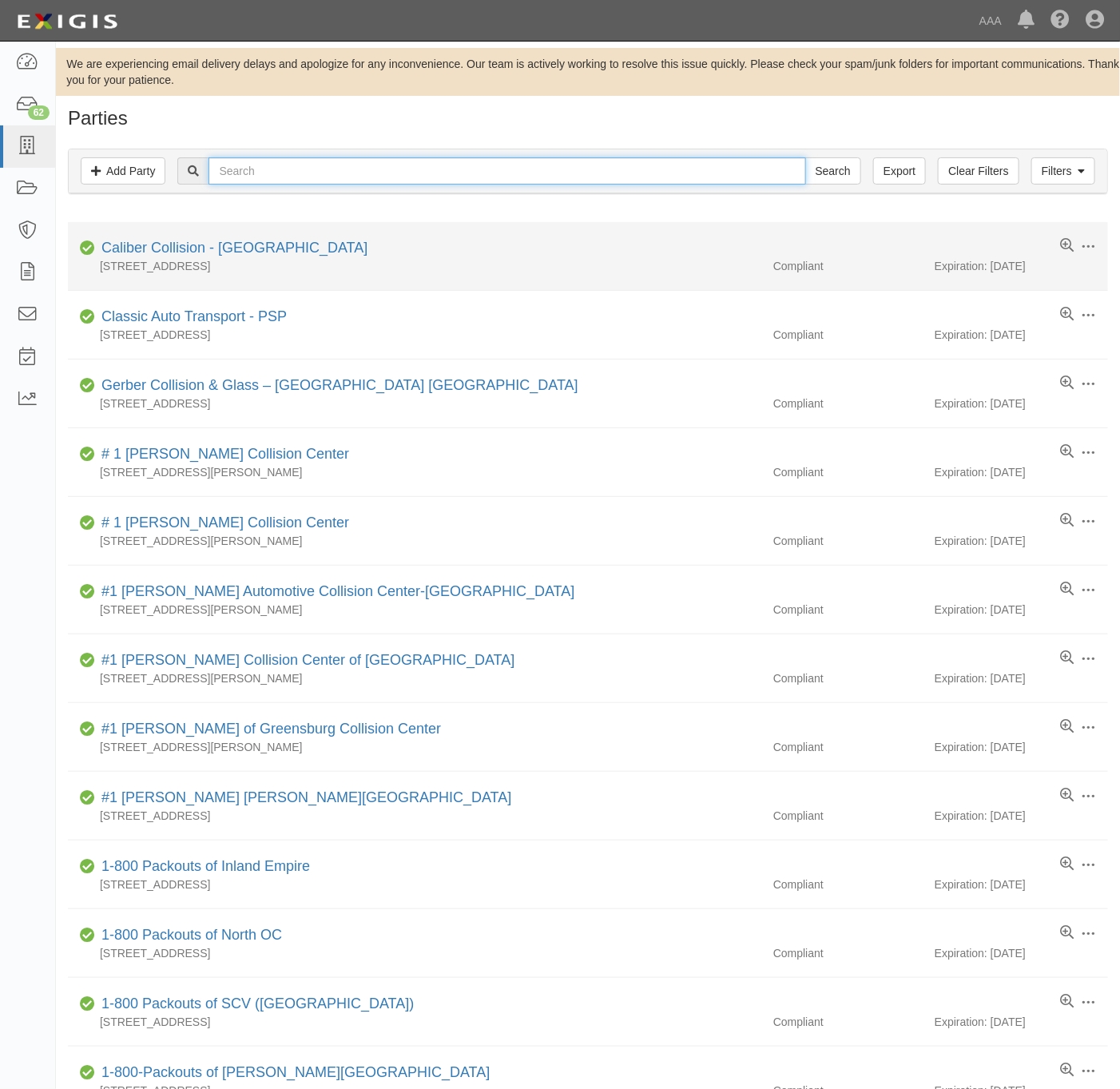
paste input "Diamond Towing and Recovery"
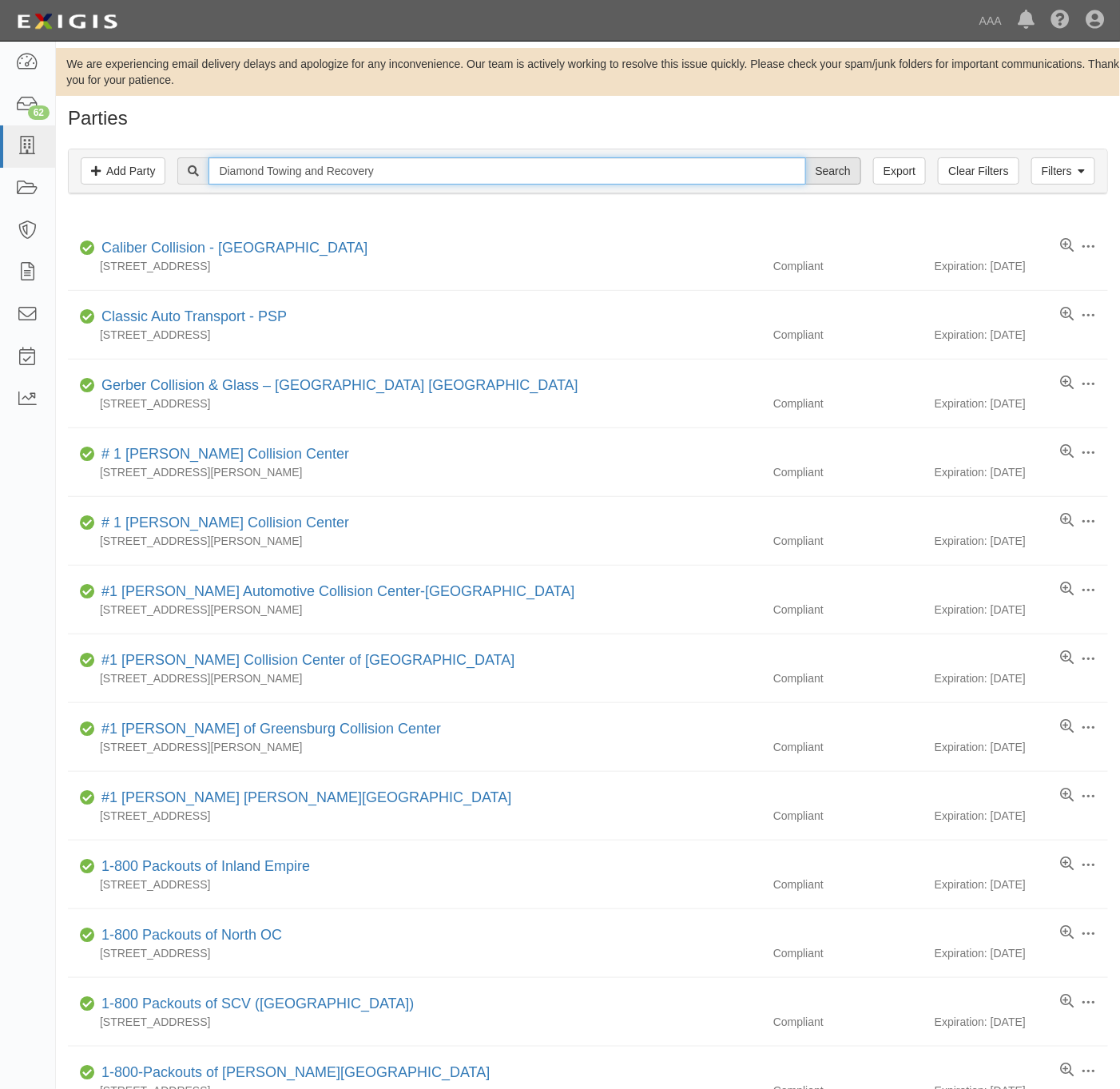
type input "Diamond Towing and Recovery"
click at [820, 177] on input "Search" at bounding box center [833, 171] width 56 height 28
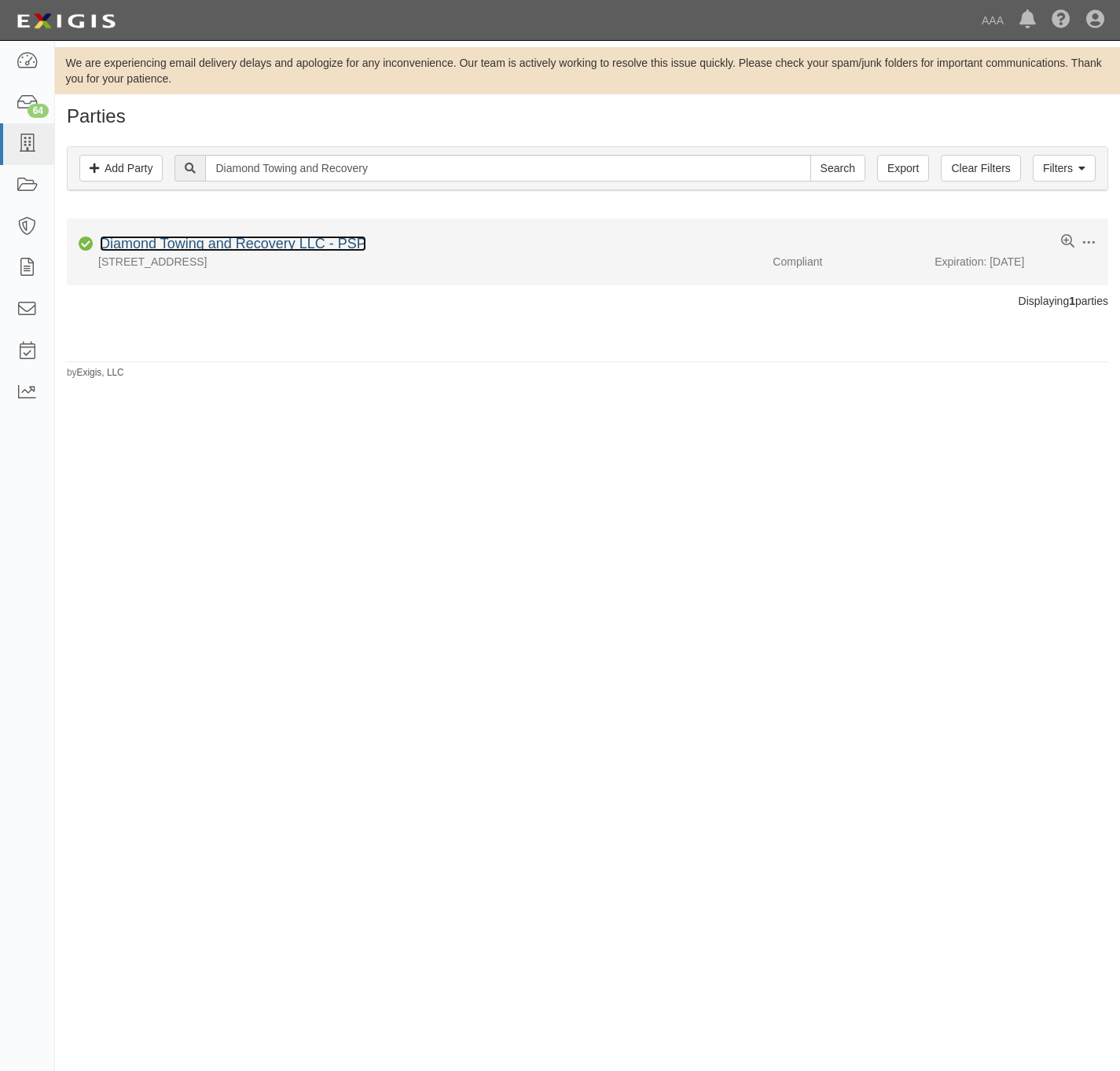
click at [178, 246] on link "Diamond Towing and Recovery LLC - PSP" at bounding box center [233, 243] width 266 height 16
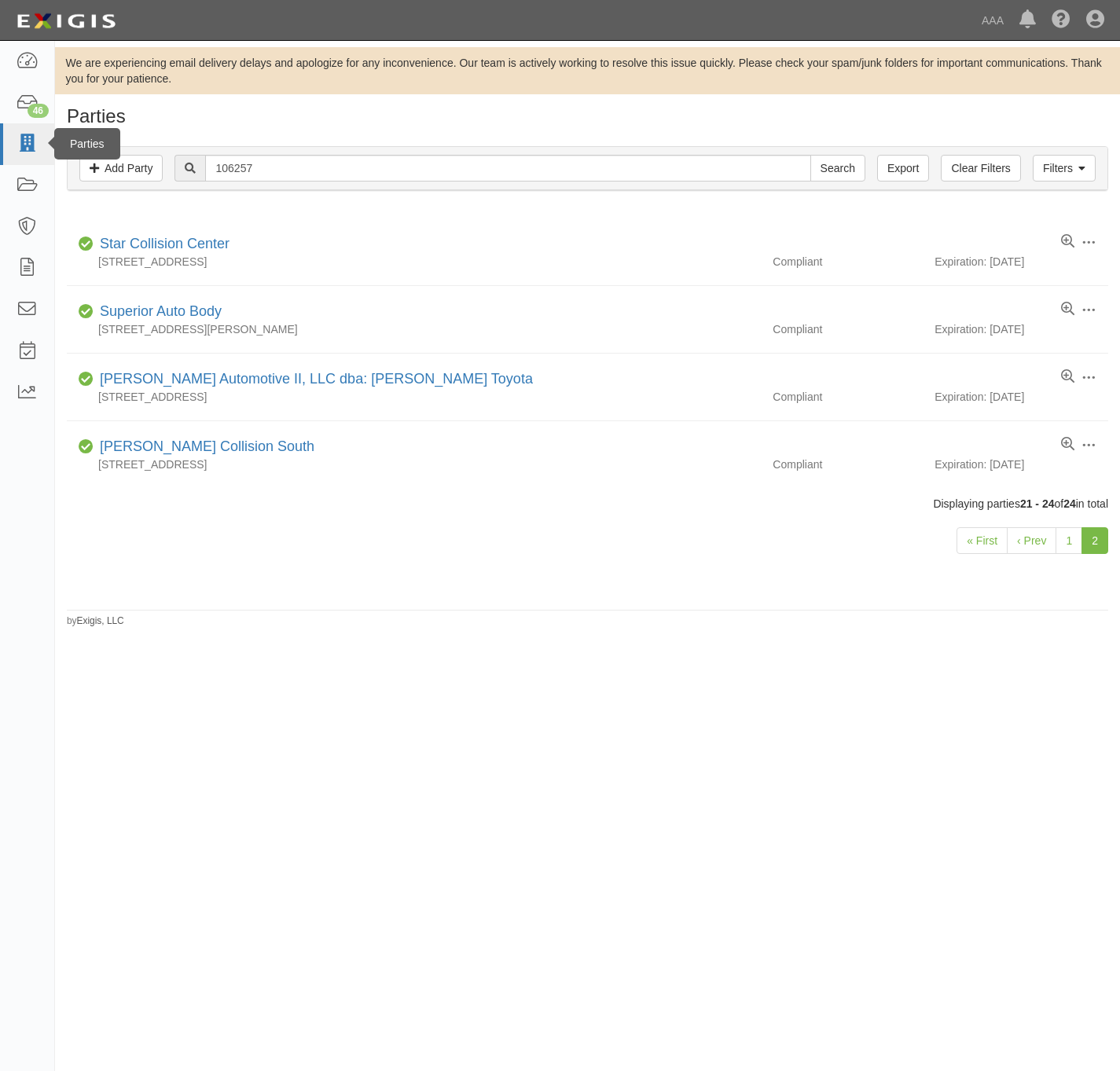
click at [18, 135] on icon at bounding box center [26, 144] width 22 height 18
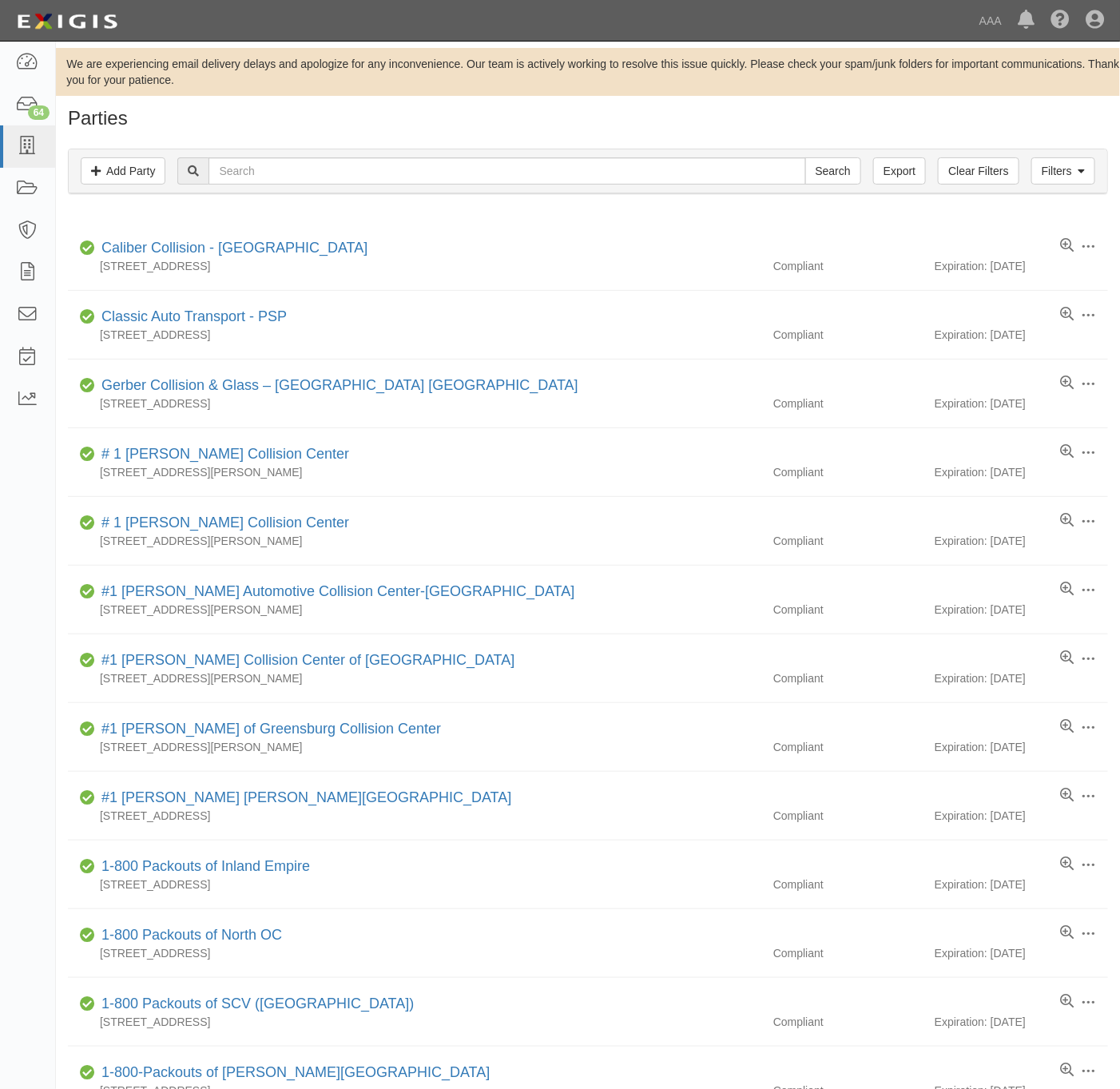
click at [938, 123] on h1 "Parties" at bounding box center [587, 117] width 1040 height 20
click at [294, 177] on input "text" at bounding box center [506, 171] width 597 height 28
type input "thalia automotive"
click at [805, 157] on input "Search" at bounding box center [833, 171] width 56 height 28
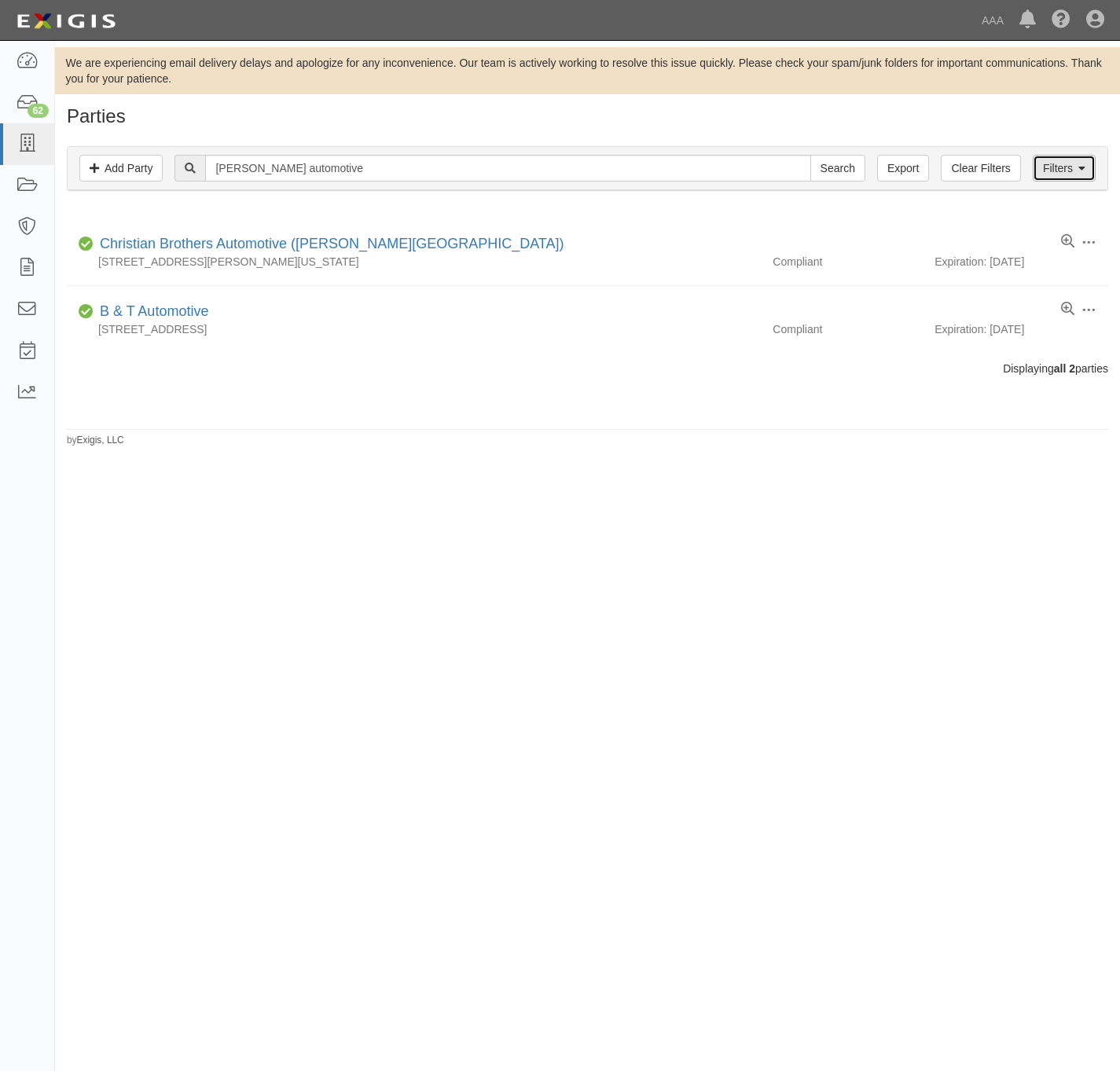
click at [1059, 168] on link "Filters" at bounding box center [1064, 168] width 63 height 27
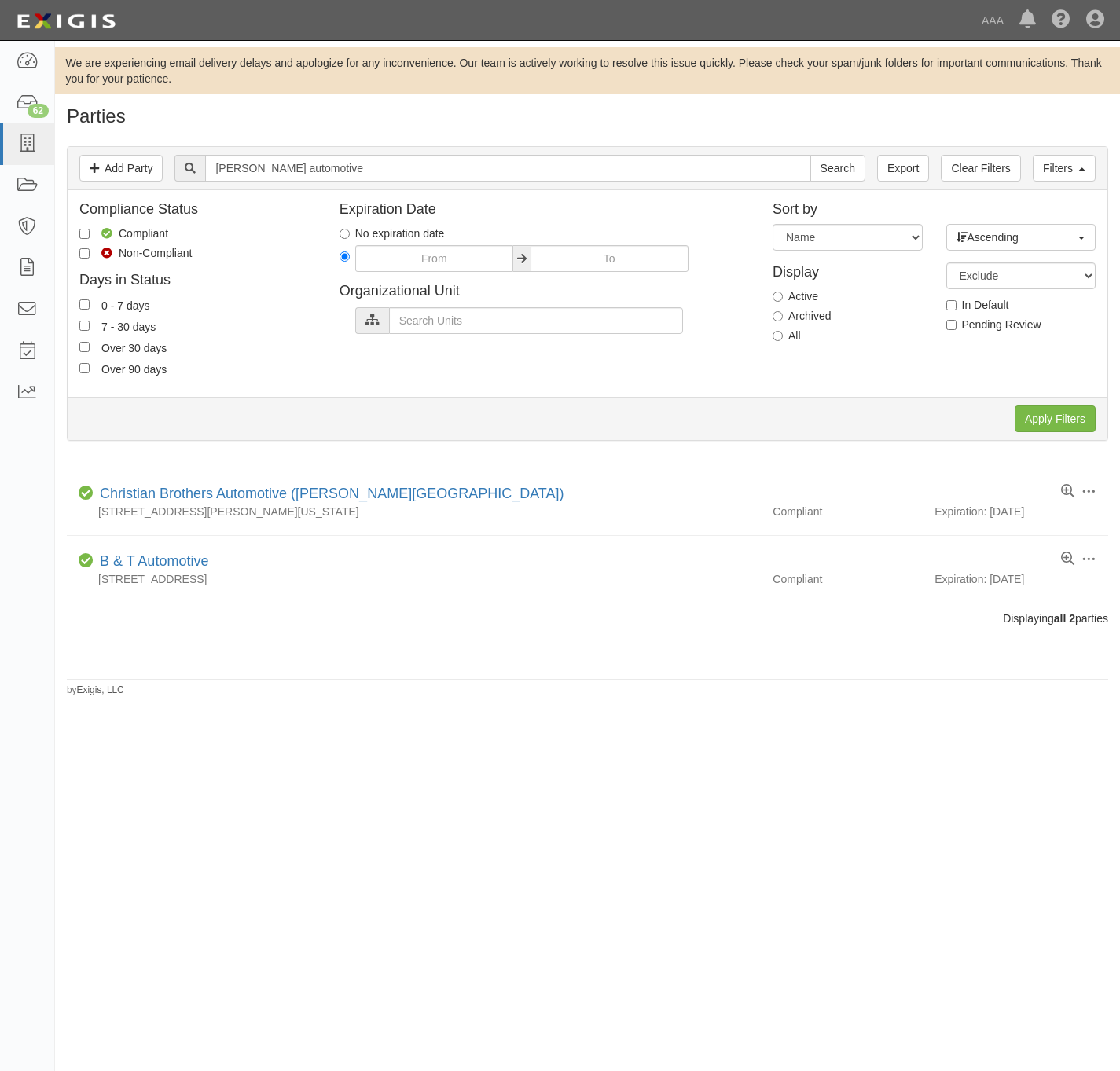
click at [771, 326] on div "Display Active Archived All" at bounding box center [847, 301] width 173 height 101
click at [791, 342] on label "All" at bounding box center [787, 336] width 28 height 16
click at [783, 341] on input "All" at bounding box center [778, 336] width 10 height 10
radio input "true"
click at [1084, 417] on input "Apply Filters" at bounding box center [1055, 418] width 81 height 27
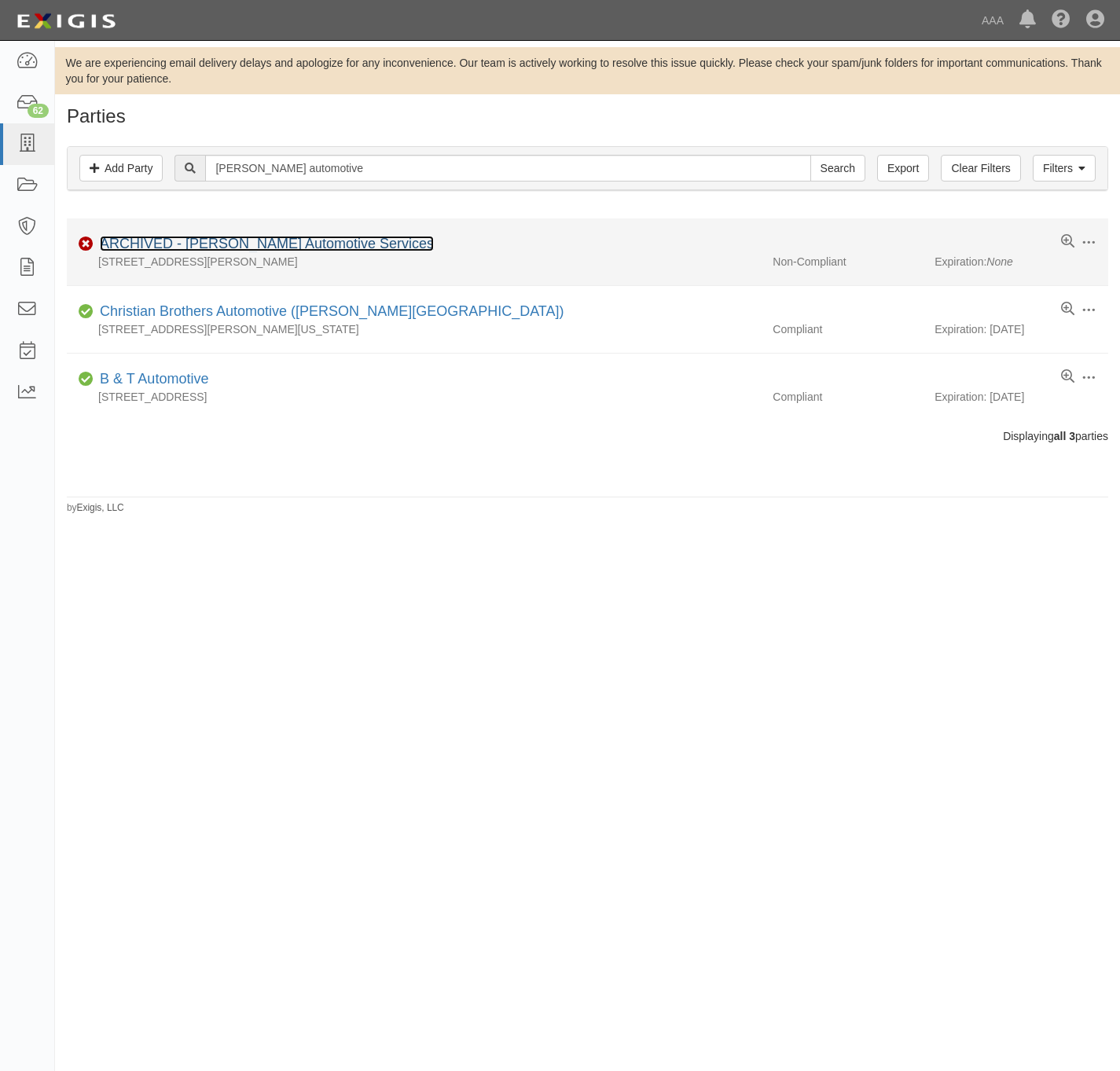
click at [173, 243] on link "ARCHIVED - [PERSON_NAME] Automotive Services" at bounding box center [267, 243] width 334 height 16
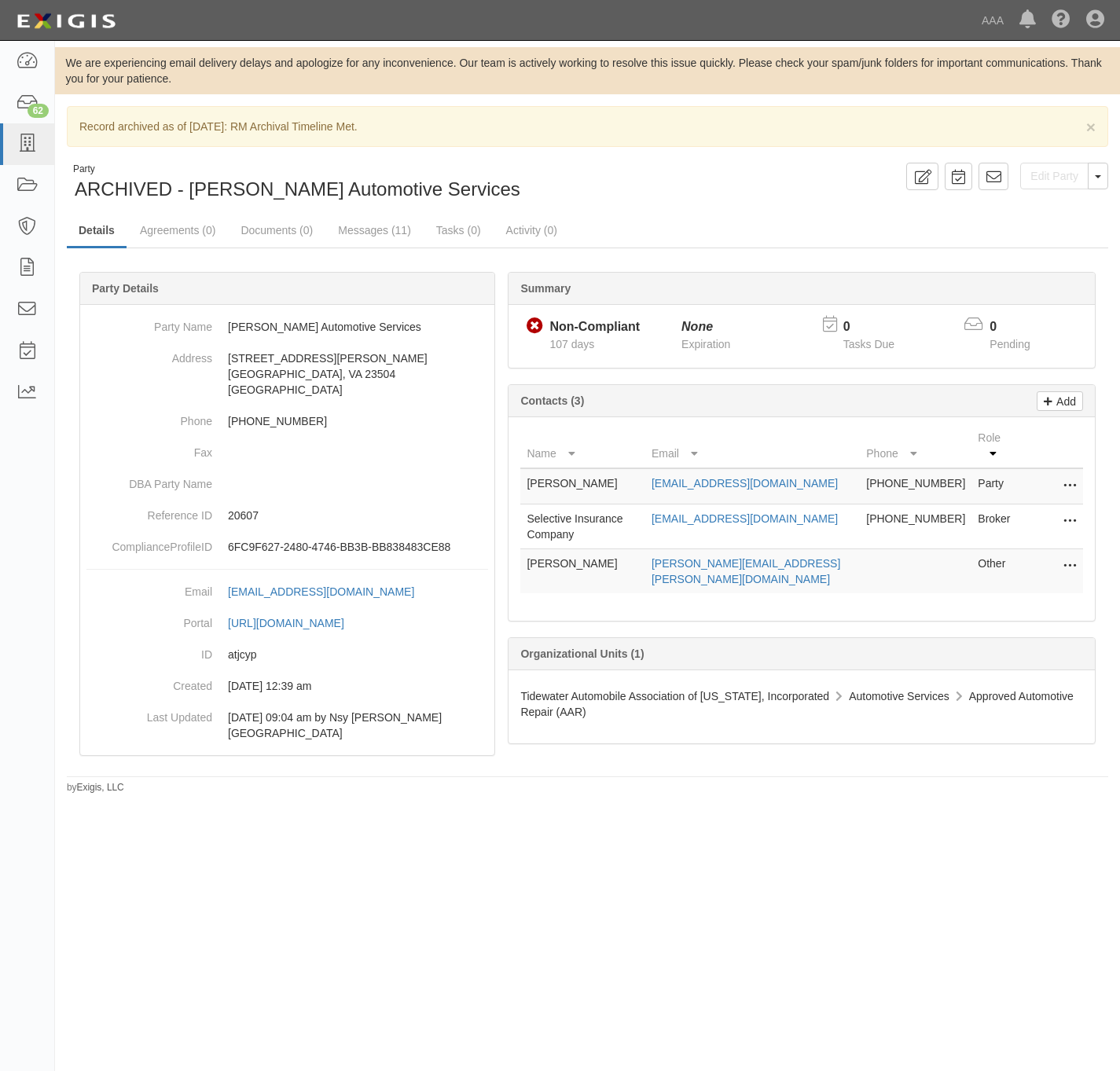
click at [1109, 172] on div "Edit Party Toggle Party Dropdown View Audit Trail Unarchive Party Send Message …" at bounding box center [854, 176] width 533 height 27
click at [1096, 179] on button "Toggle Party Dropdown" at bounding box center [1097, 176] width 20 height 27
click at [1043, 236] on button "Unarchive Party" at bounding box center [1046, 228] width 124 height 24
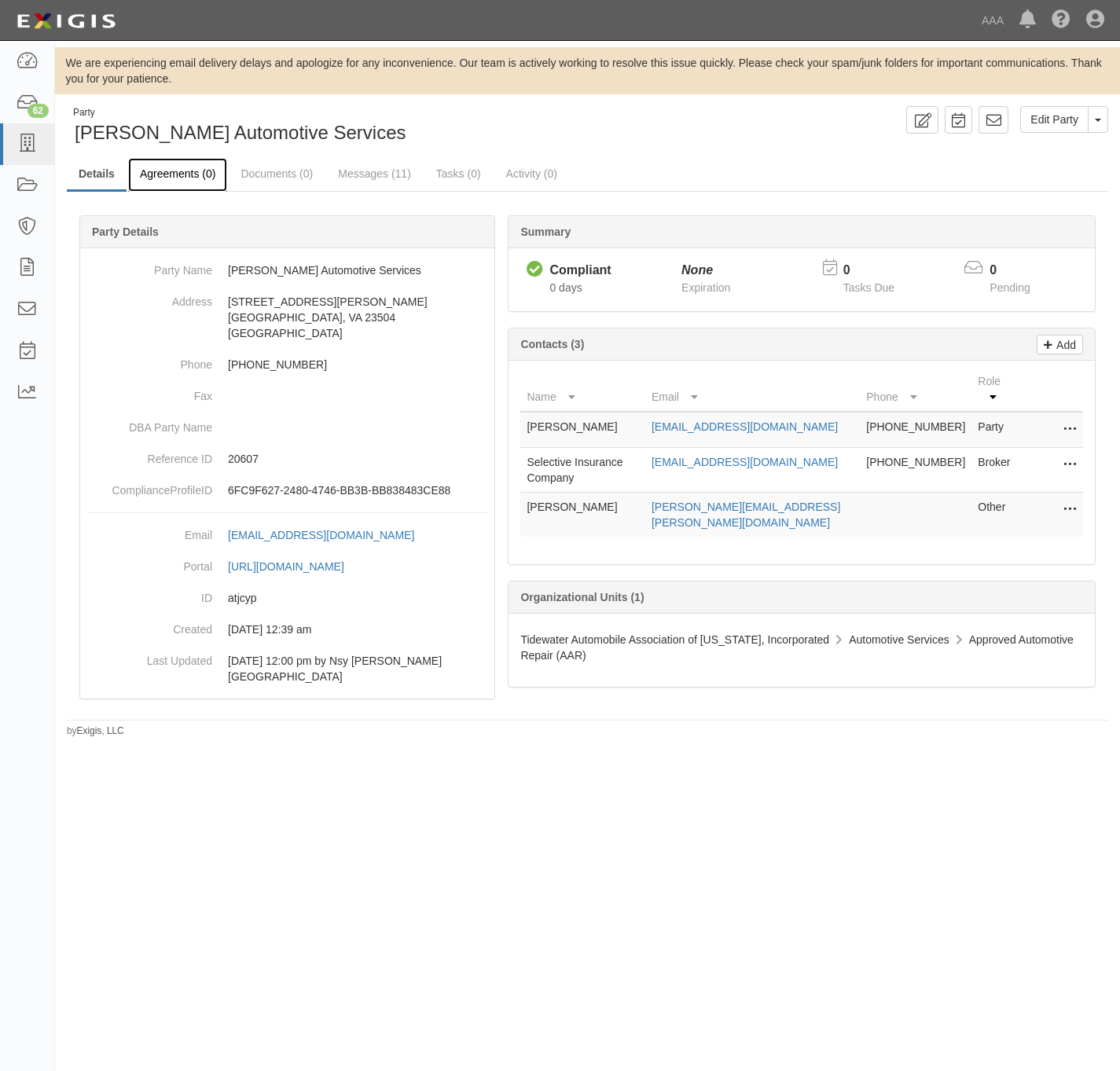
click at [191, 172] on link "Agreements (0)" at bounding box center [177, 175] width 99 height 34
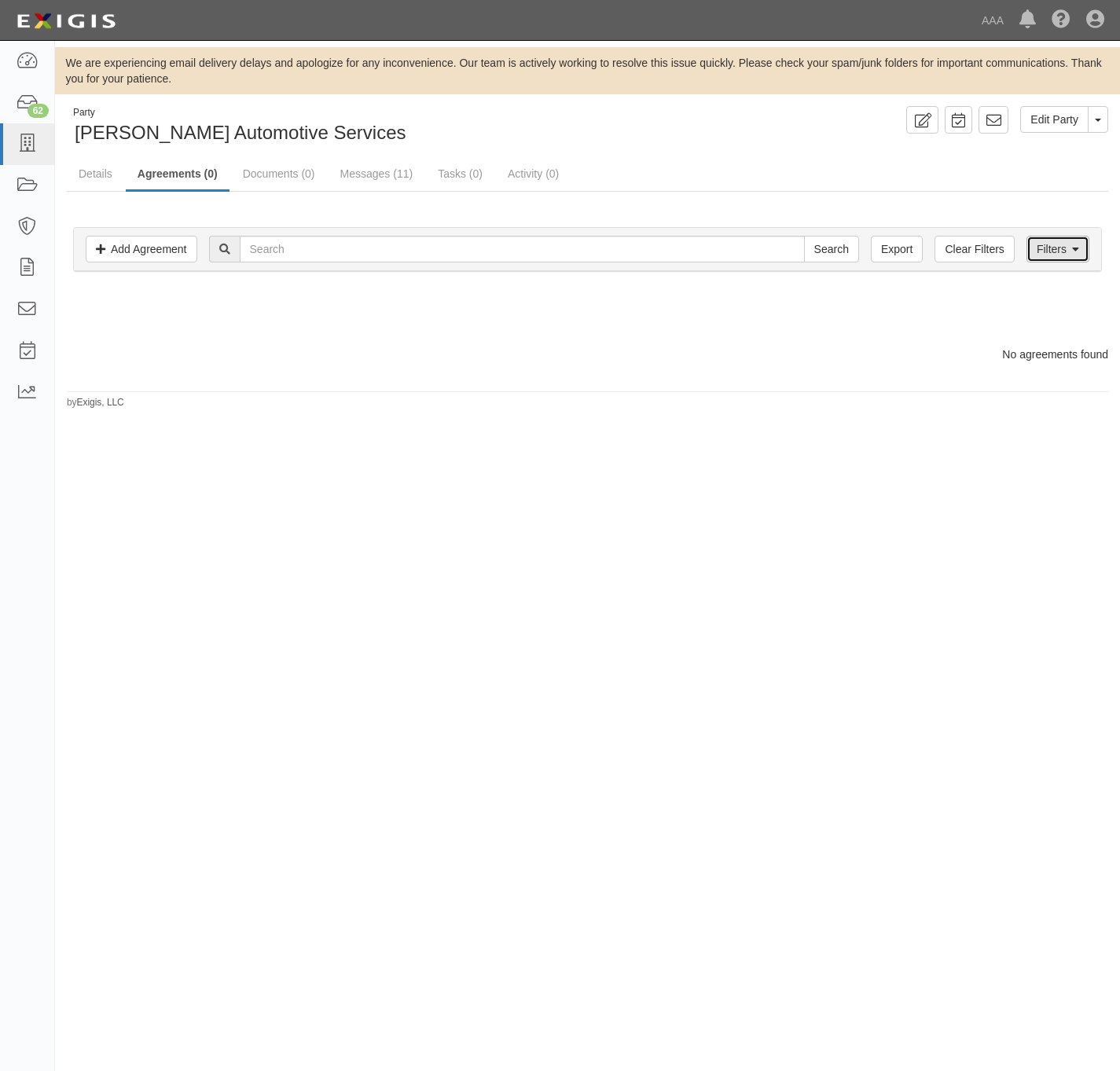
click at [1040, 257] on link "Filters" at bounding box center [1058, 248] width 63 height 27
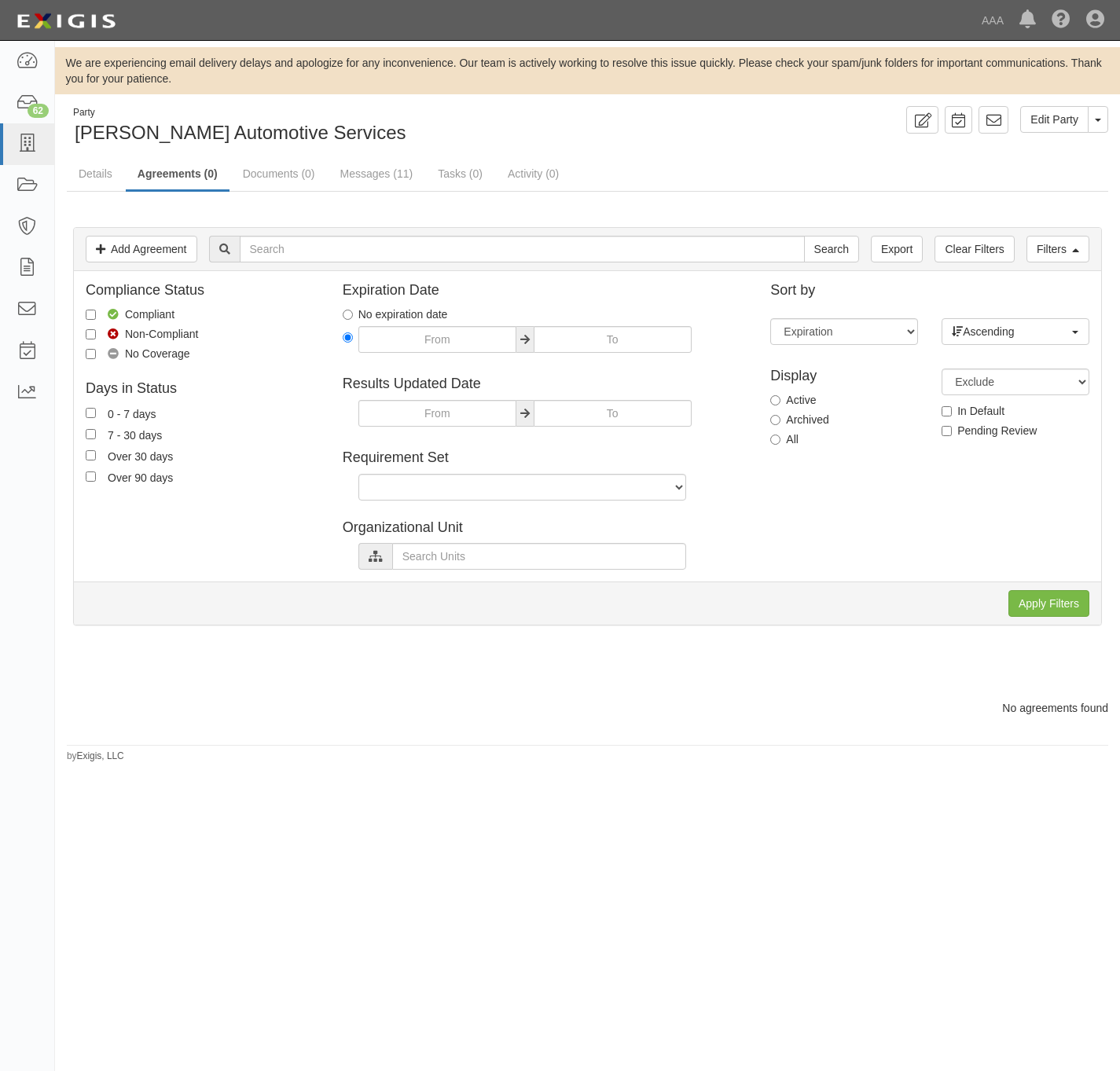
click at [791, 439] on label "All" at bounding box center [784, 439] width 28 height 16
click at [780, 439] on input "All" at bounding box center [775, 440] width 10 height 10
radio input "true"
click at [1081, 617] on input "Apply Filters" at bounding box center [1048, 604] width 81 height 27
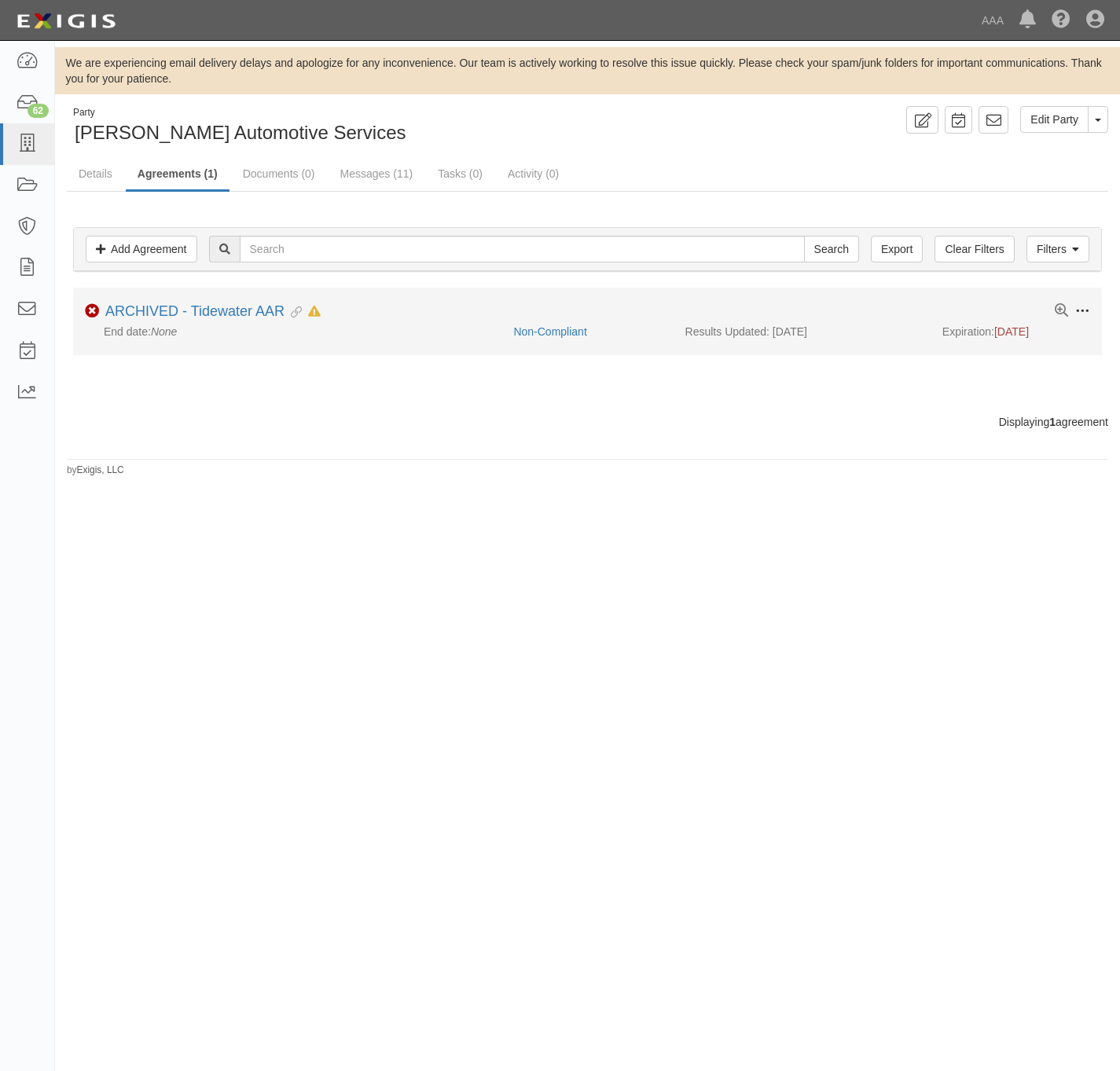
click at [1081, 312] on span at bounding box center [1082, 312] width 14 height 14
click at [988, 428] on button "Unarchive" at bounding box center [1009, 424] width 124 height 29
click at [172, 307] on link "Tidewater AAR" at bounding box center [151, 312] width 94 height 16
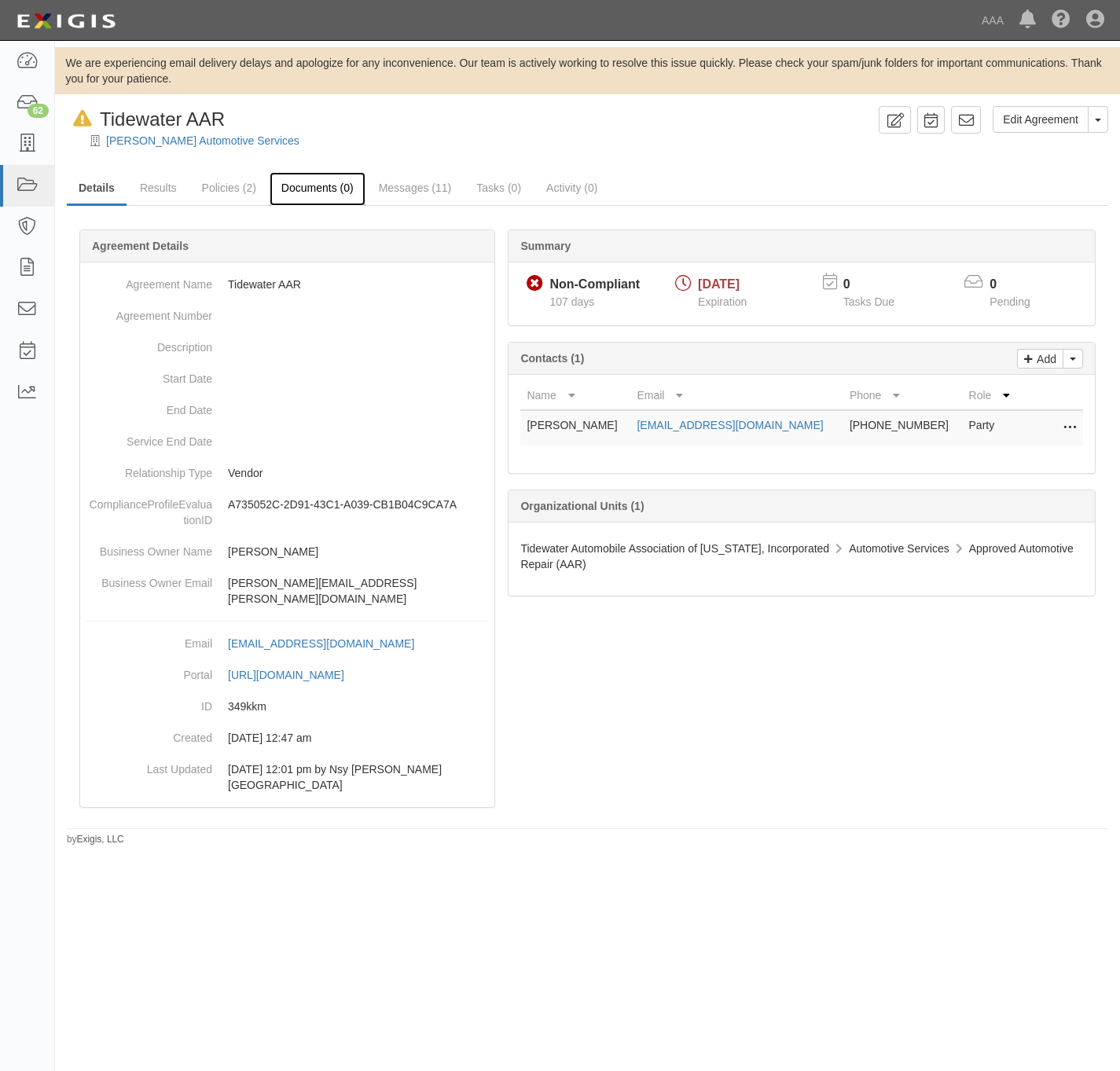
click at [326, 192] on link "Documents (0)" at bounding box center [318, 189] width 96 height 34
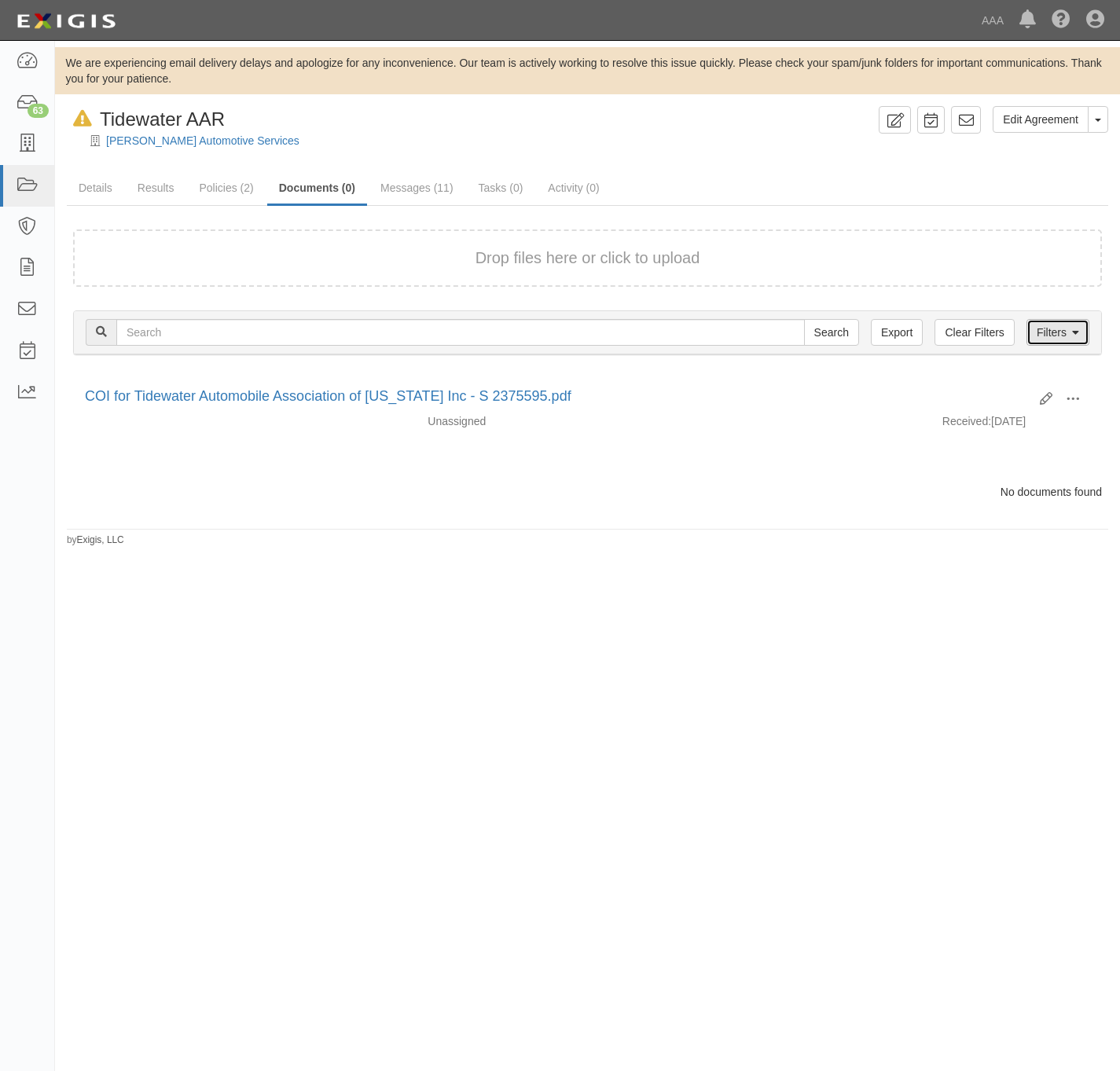
click at [1069, 331] on link "Filters" at bounding box center [1058, 332] width 63 height 27
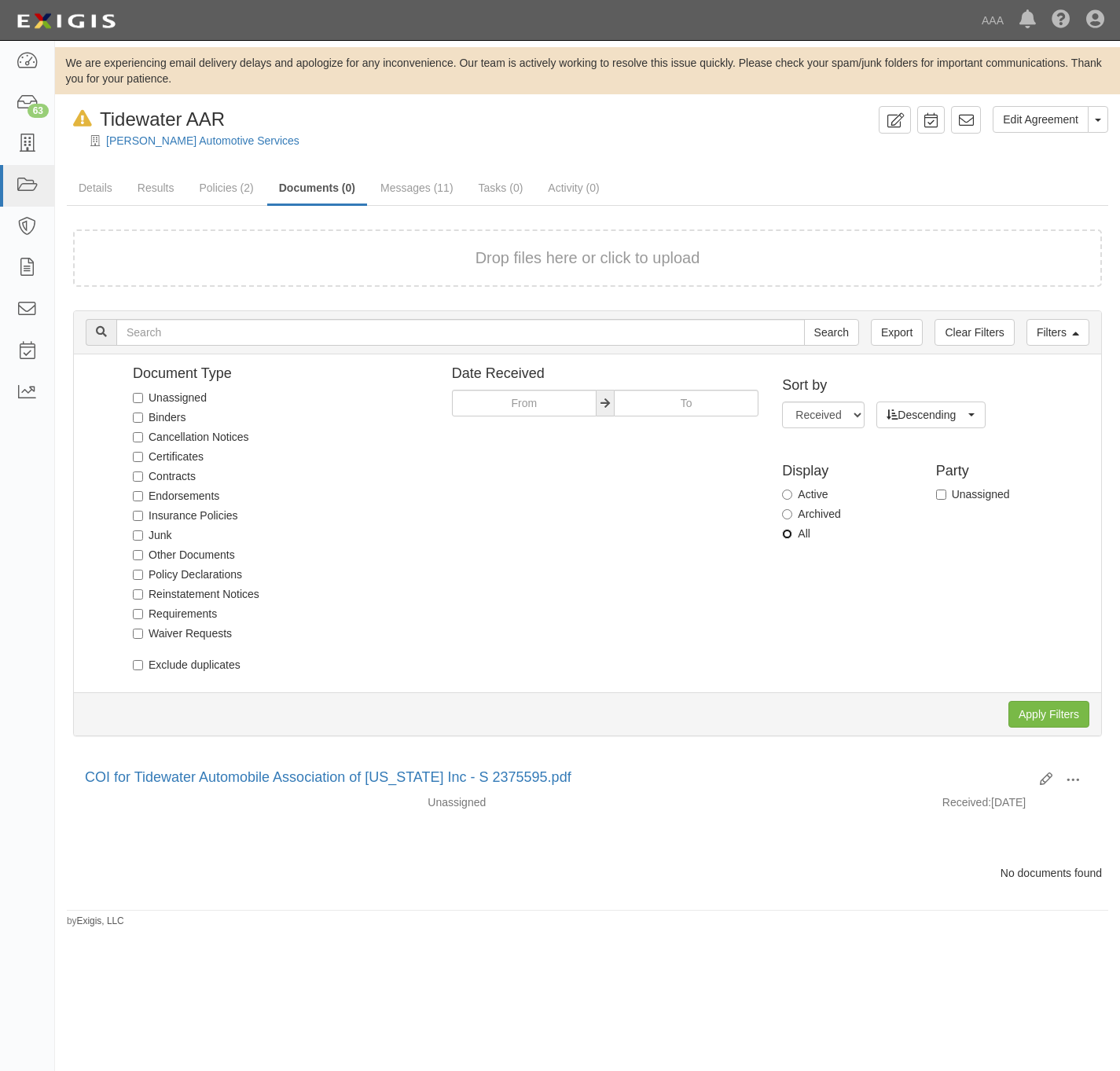
click at [791, 533] on input "All" at bounding box center [788, 534] width 10 height 10
radio input "true"
click at [1060, 714] on input "Apply Filters" at bounding box center [1048, 714] width 81 height 27
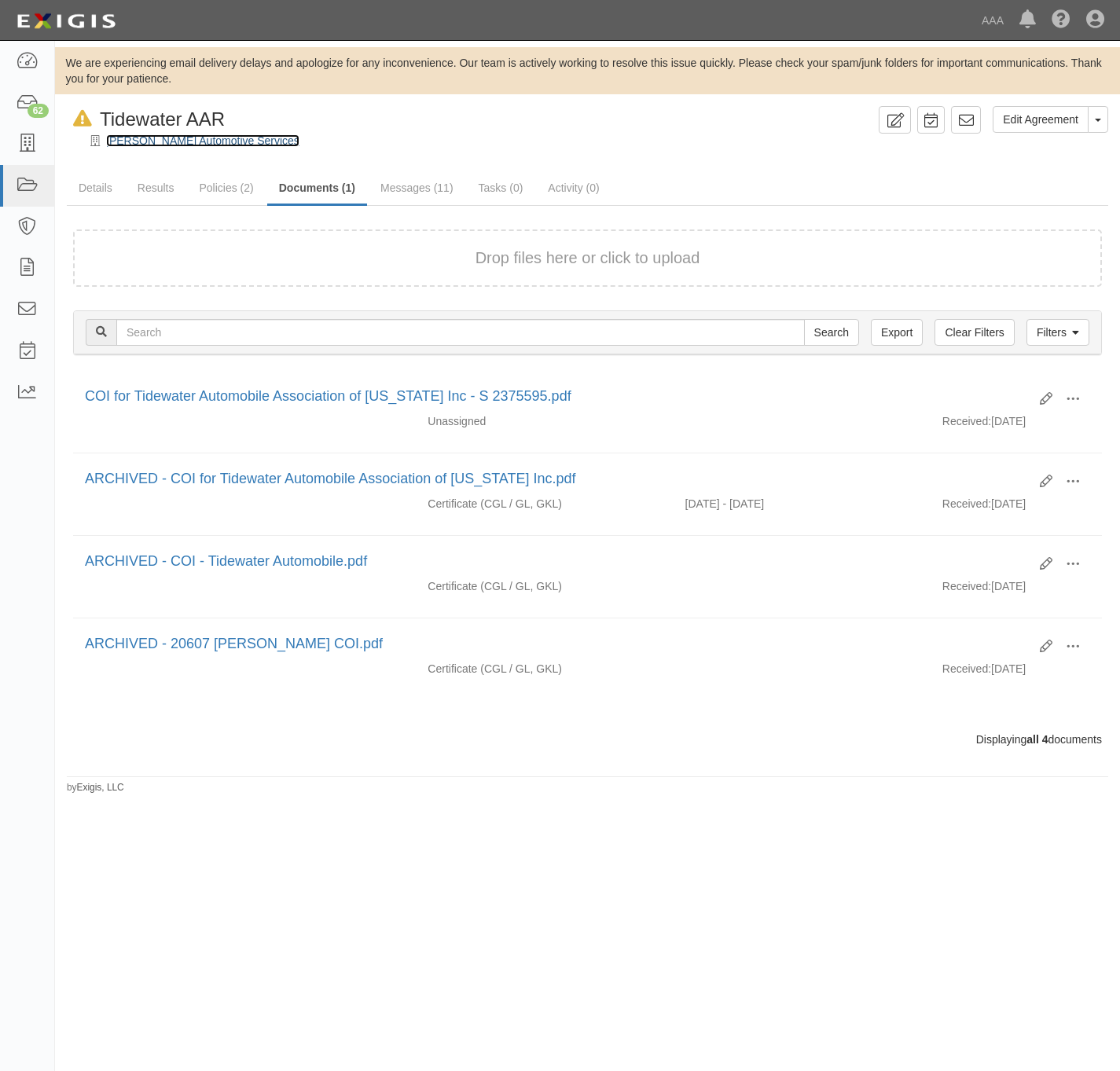
click at [184, 135] on link "[PERSON_NAME] Automotive Services" at bounding box center [202, 141] width 193 height 12
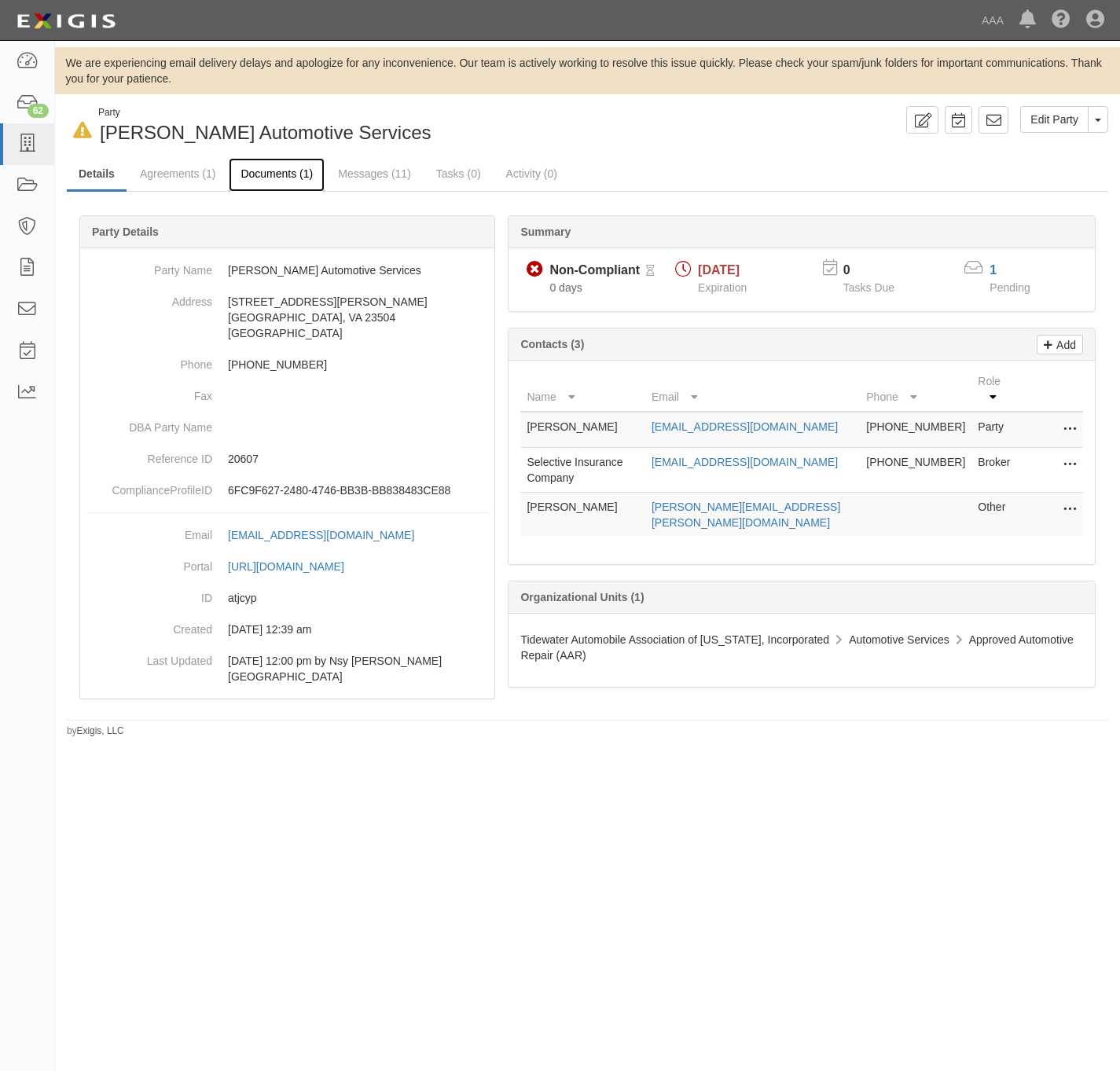
click at [284, 175] on link "Documents (1)" at bounding box center [276, 175] width 96 height 34
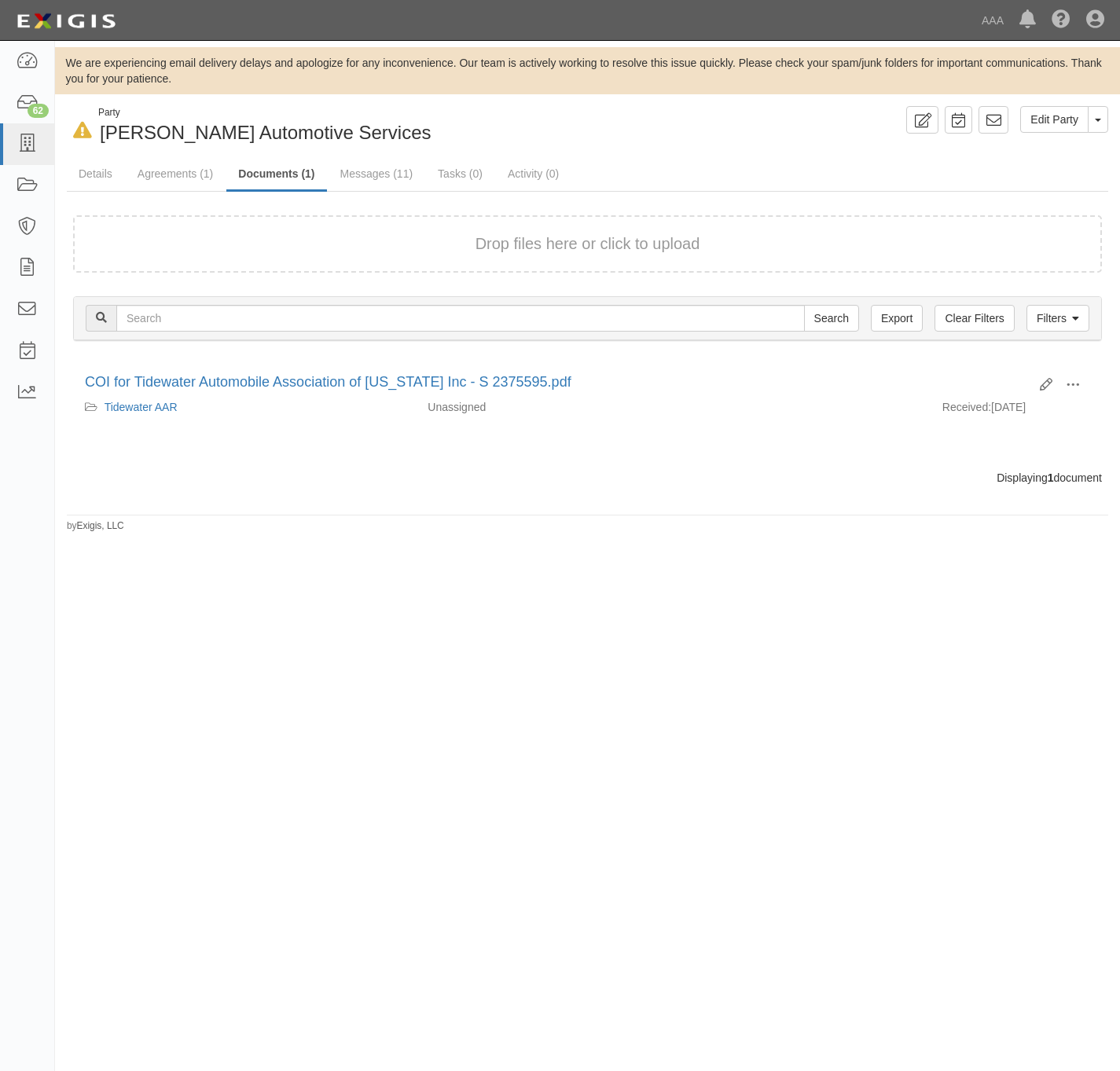
click at [1092, 314] on div "Filters Clear Filters Export Search Filters" at bounding box center [587, 318] width 1027 height 43
drag, startPoint x: 1067, startPoint y: 324, endPoint x: 1046, endPoint y: 359, distance: 40.8
click at [1067, 326] on link "Filters" at bounding box center [1058, 318] width 63 height 27
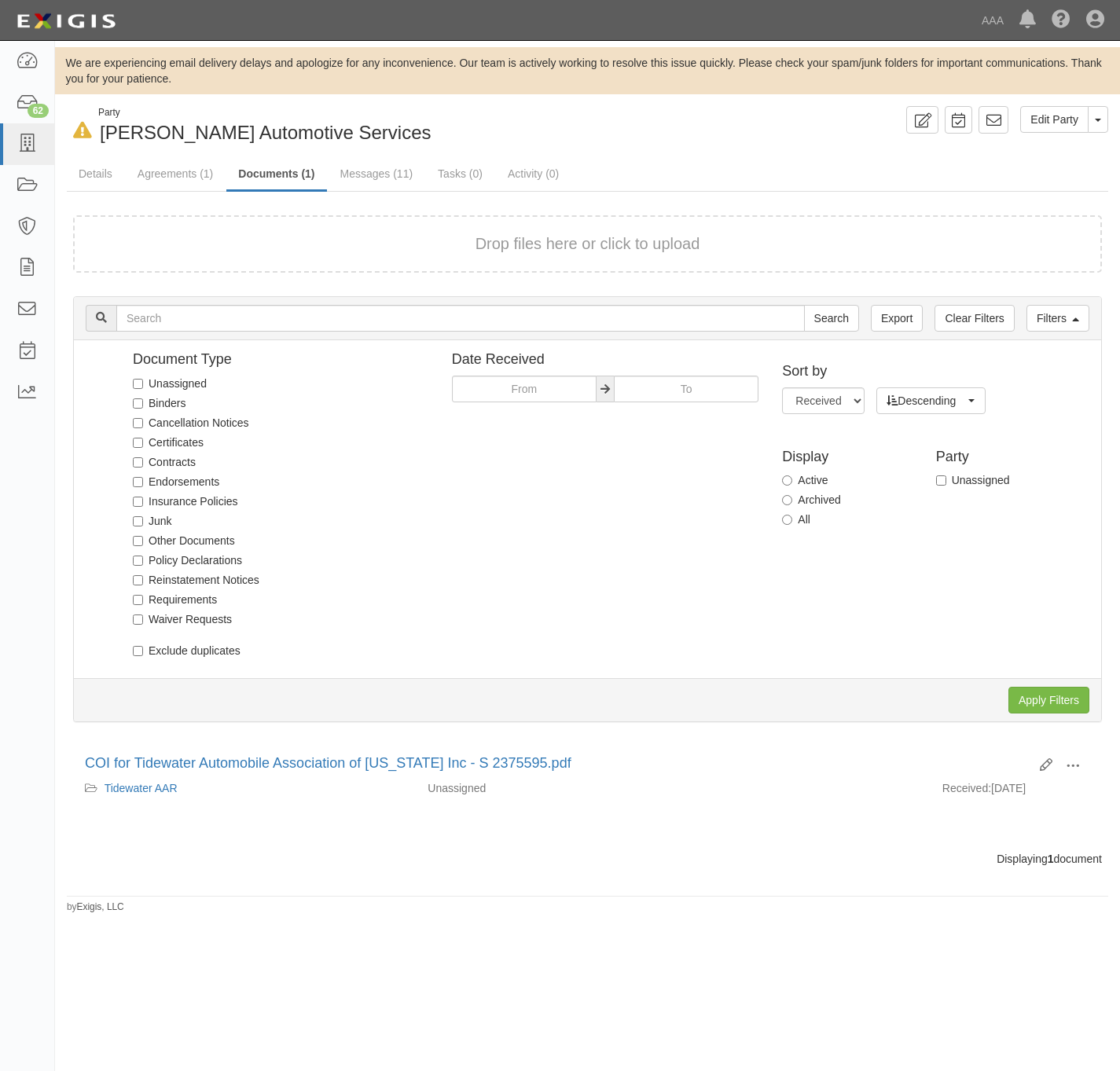
click at [809, 514] on label "All" at bounding box center [796, 520] width 28 height 16
click at [792, 514] on input "All" at bounding box center [788, 520] width 10 height 10
radio input "true"
click at [1075, 707] on input "Apply Filters" at bounding box center [1048, 700] width 81 height 27
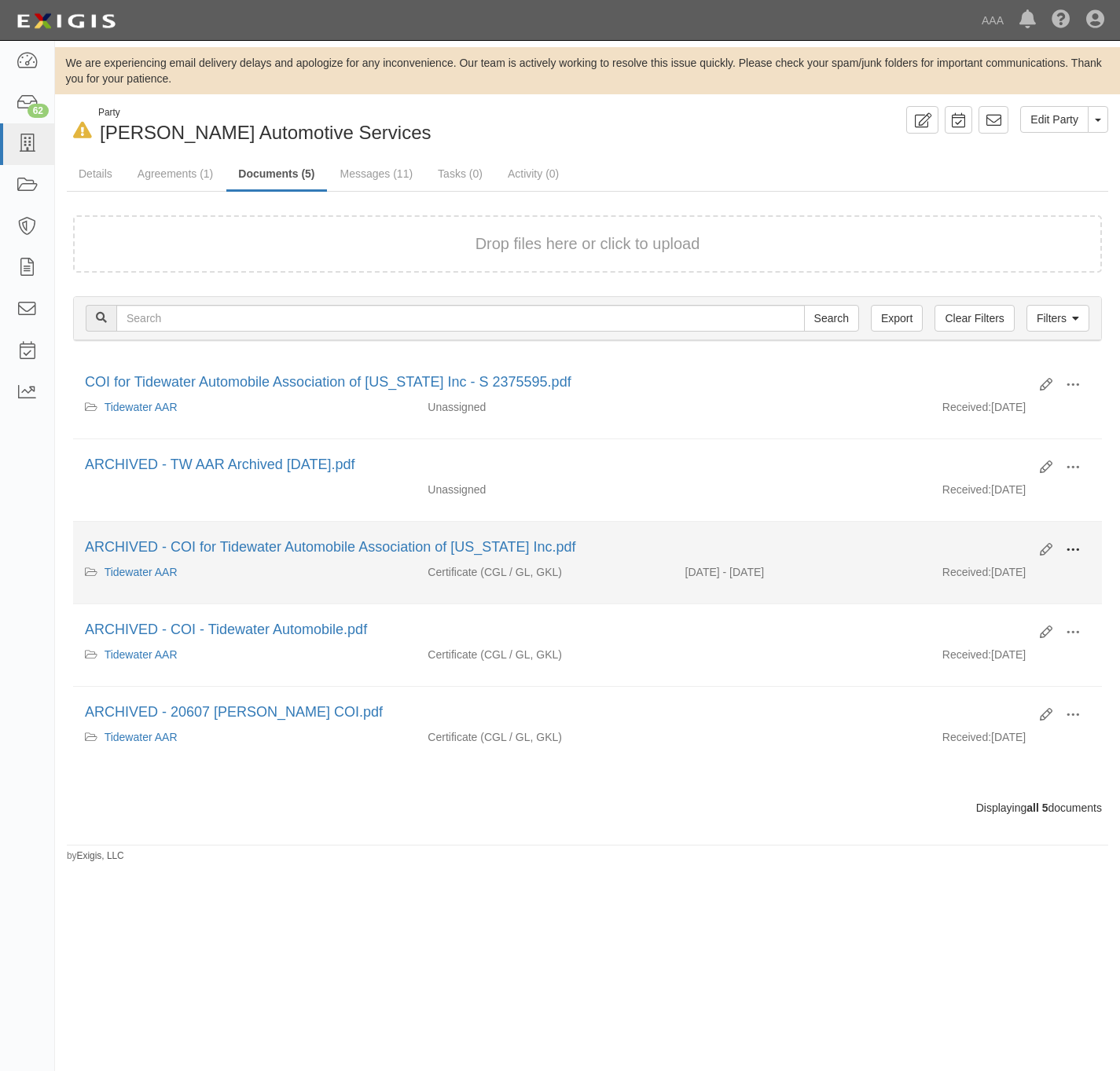
click at [1083, 552] on button at bounding box center [1073, 550] width 35 height 27
click at [1009, 633] on link "Unarchive" at bounding box center [997, 623] width 124 height 28
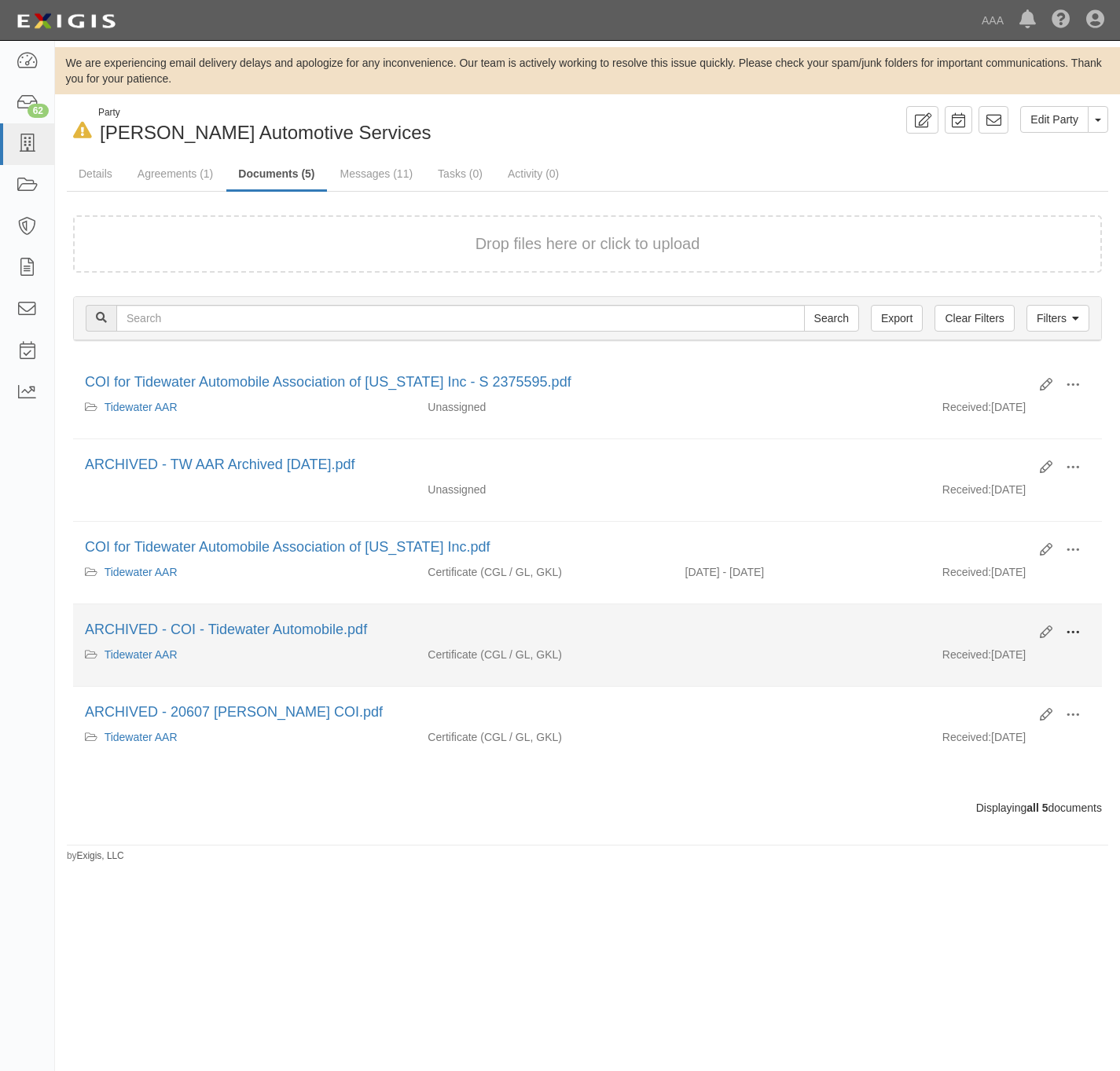
drag, startPoint x: 1070, startPoint y: 644, endPoint x: 1077, endPoint y: 640, distance: 8.1
click at [1076, 640] on span at bounding box center [1073, 633] width 14 height 14
click at [998, 707] on link "Unarchive" at bounding box center [997, 705] width 124 height 28
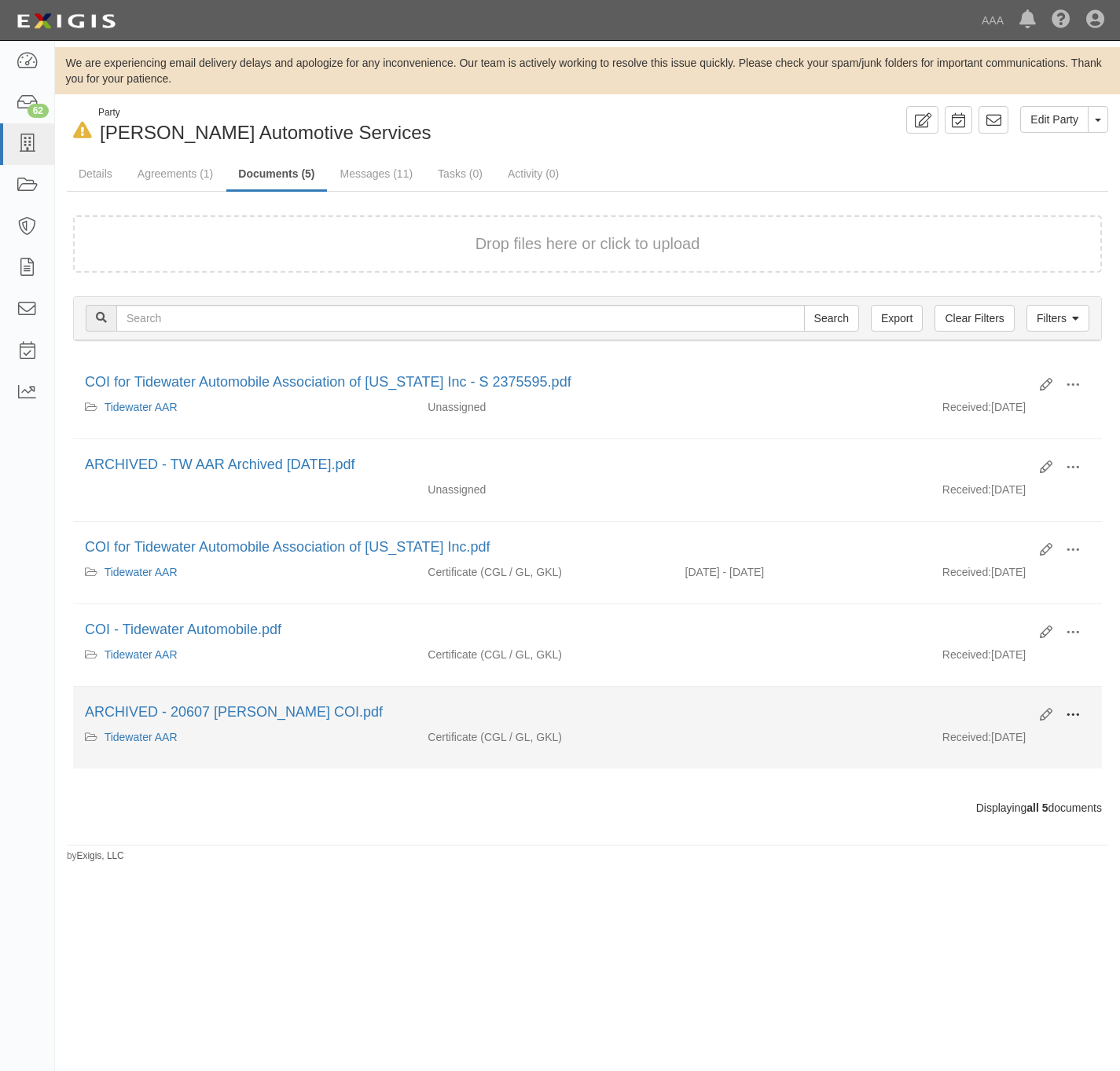
click at [1078, 722] on span at bounding box center [1073, 715] width 14 height 14
click at [996, 798] on link "Unarchive" at bounding box center [997, 788] width 124 height 28
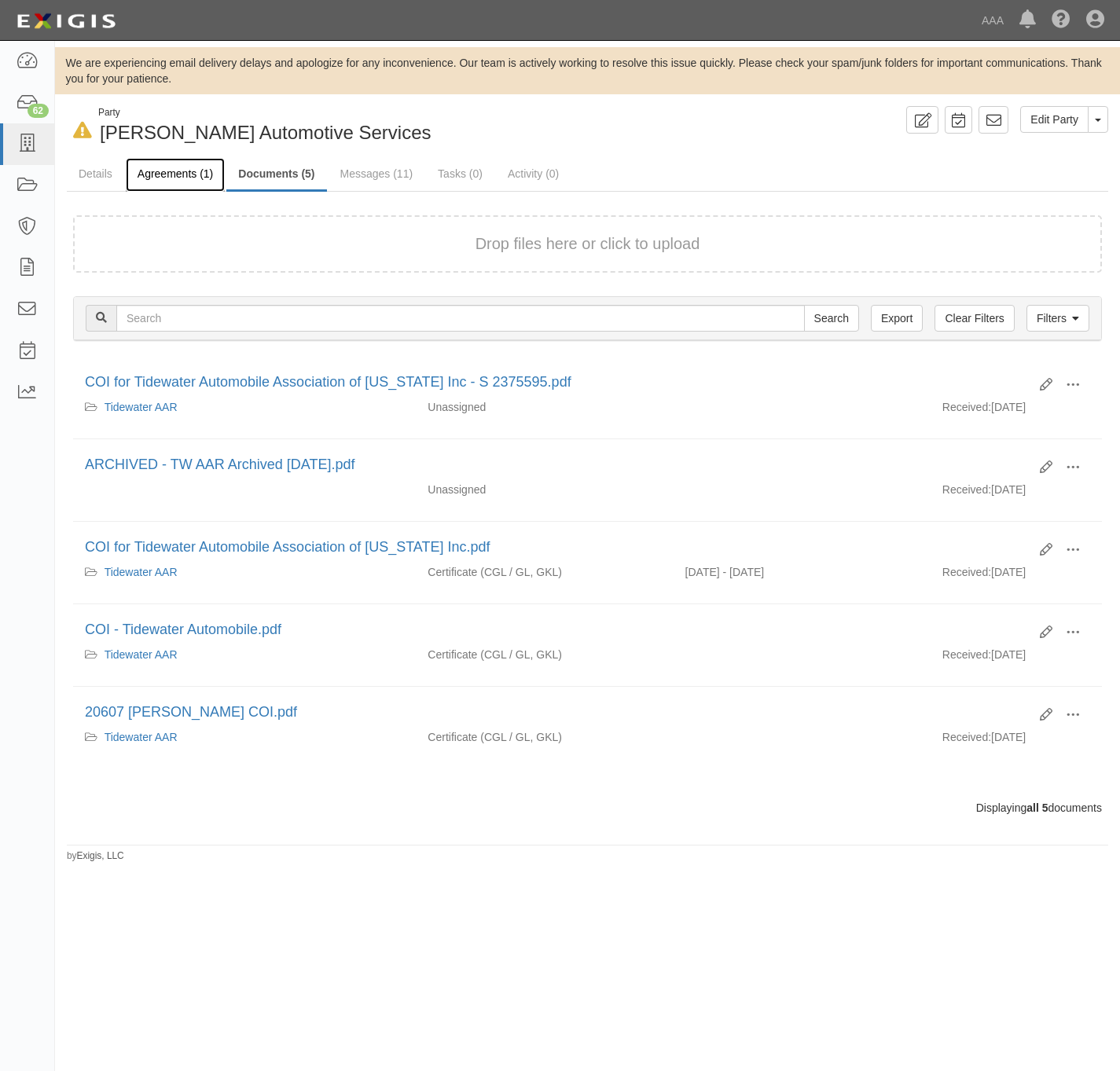
click at [194, 164] on link "Agreements (1)" at bounding box center [175, 175] width 99 height 34
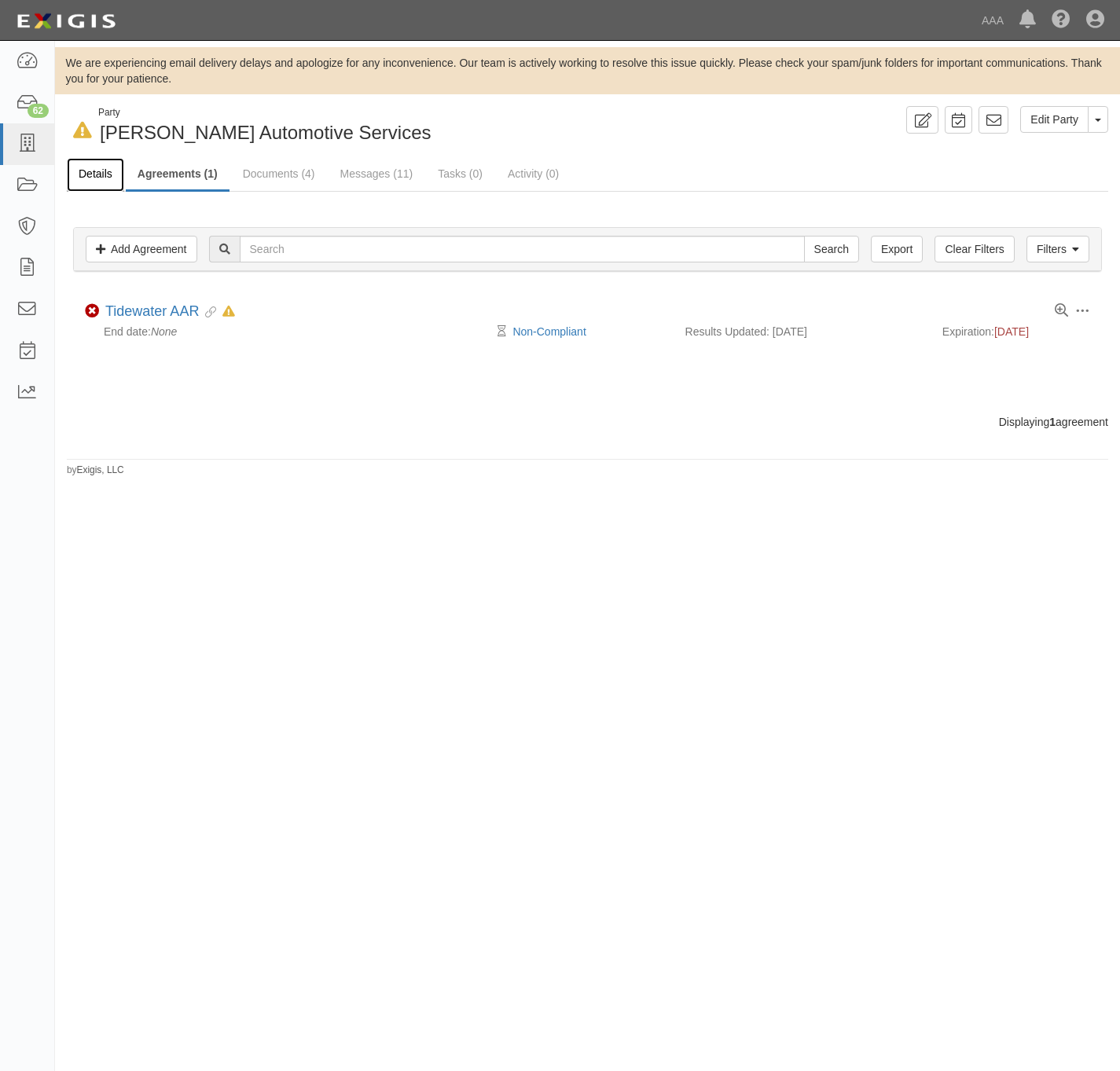
click at [93, 173] on link "Details" at bounding box center [95, 175] width 58 height 34
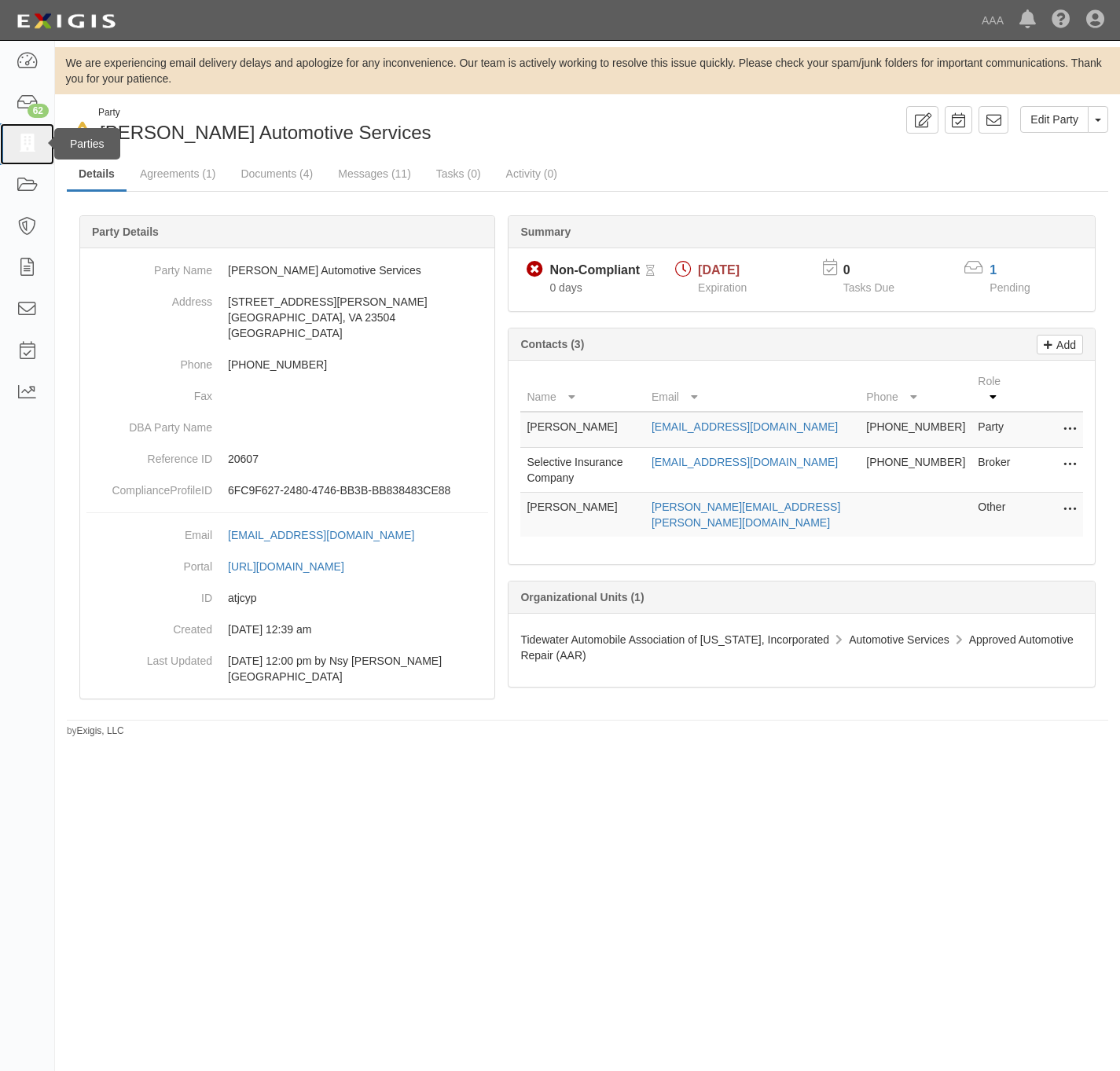
click at [28, 136] on icon at bounding box center [26, 144] width 22 height 18
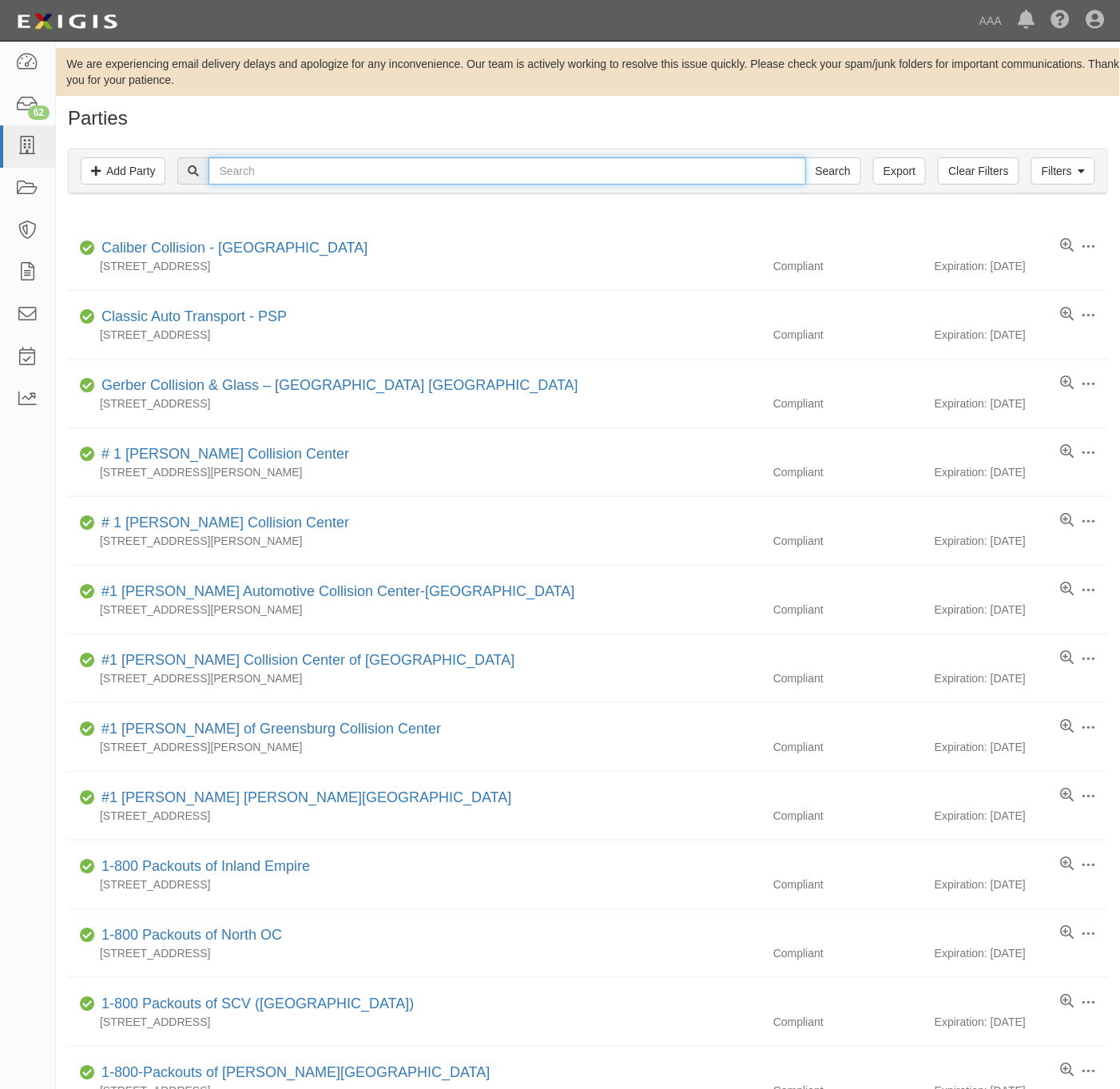
click at [453, 175] on input "text" at bounding box center [506, 171] width 597 height 28
type input "hooked on towing"
click at [805, 157] on input "Search" at bounding box center [833, 171] width 56 height 28
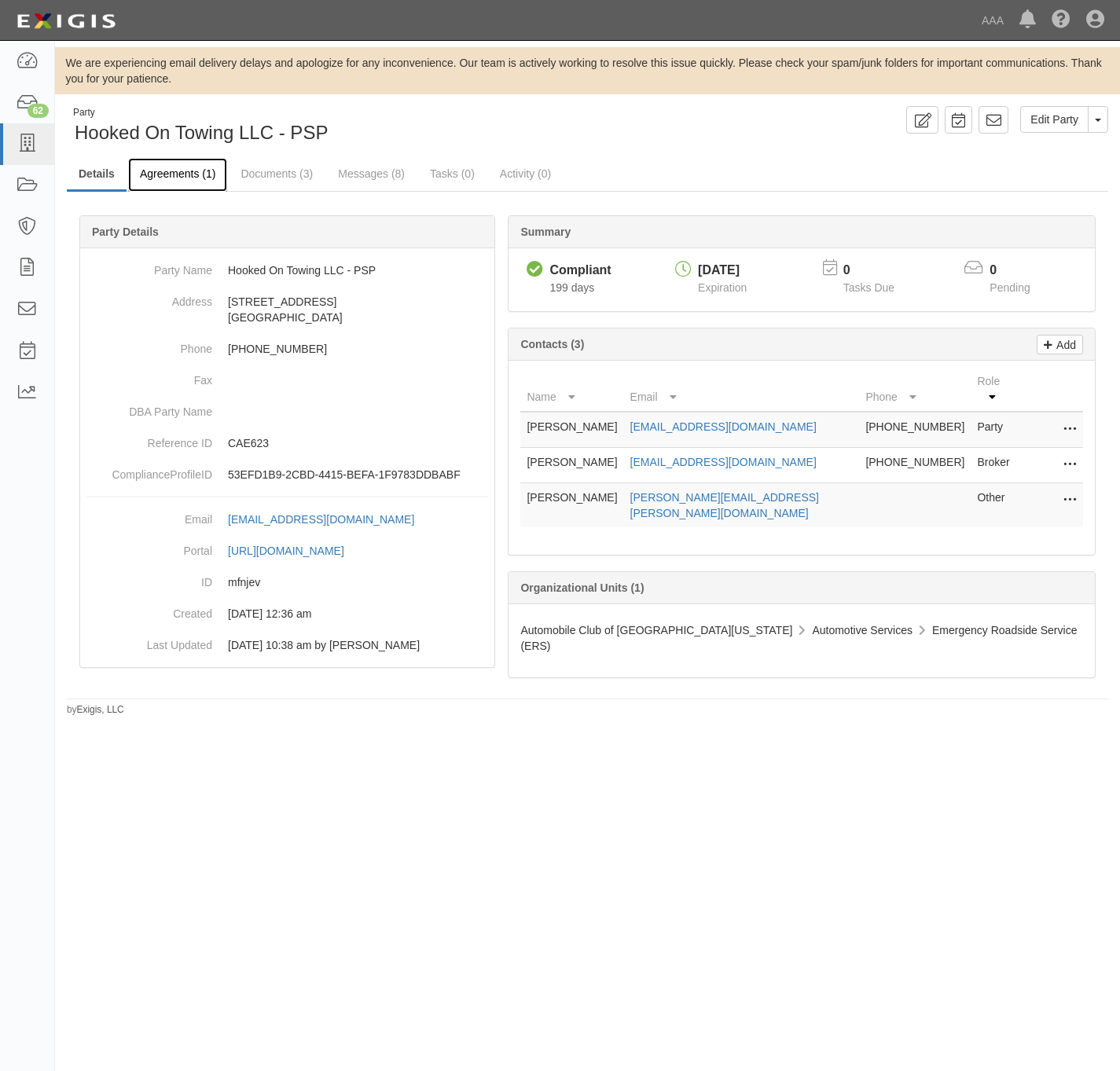
click at [186, 171] on link "Agreements (1)" at bounding box center [177, 175] width 99 height 34
click at [185, 175] on link "Agreements (1)" at bounding box center [177, 175] width 99 height 34
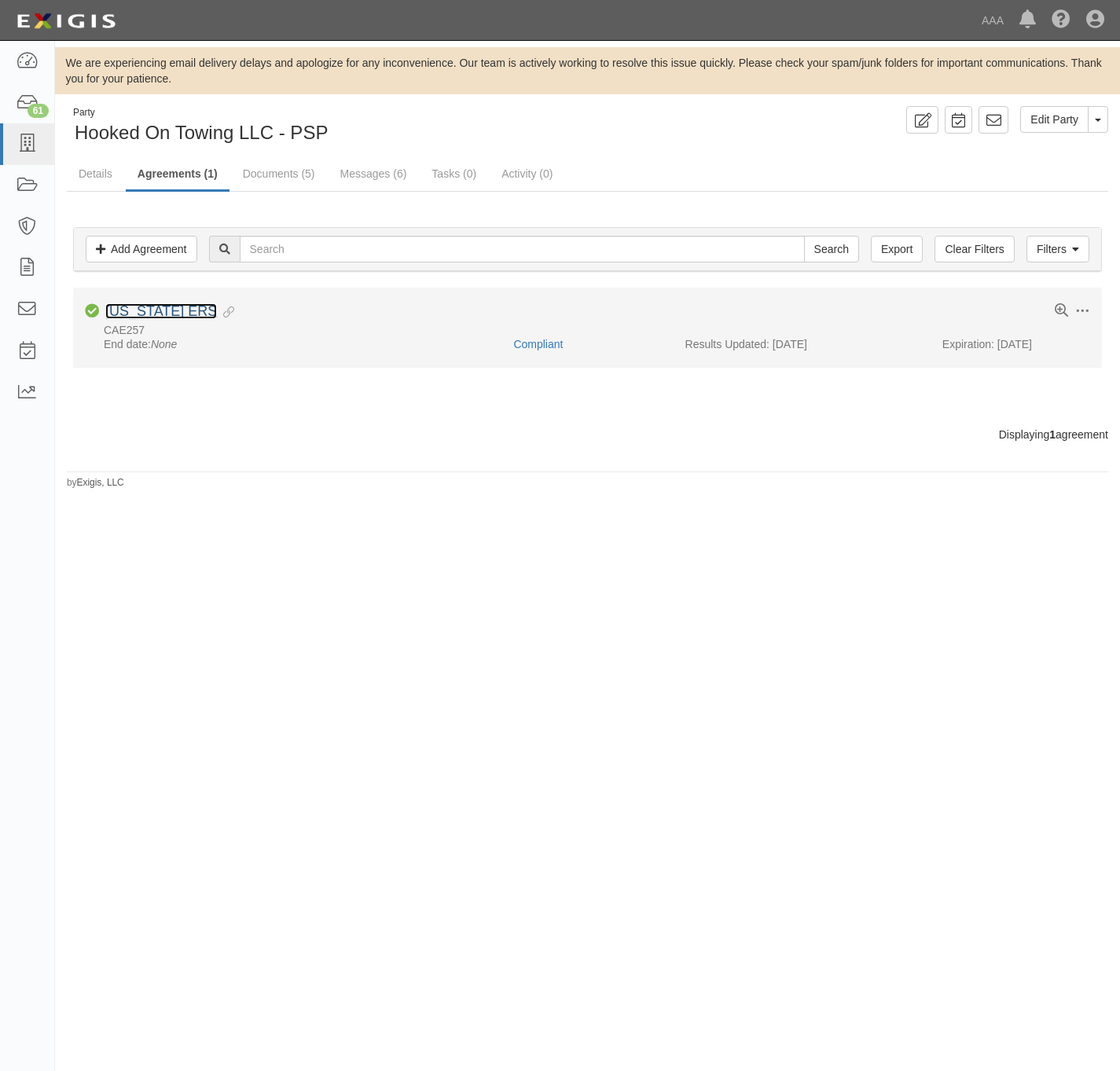
click at [178, 319] on link "[US_STATE] ERS" at bounding box center [161, 312] width 112 height 16
click at [165, 310] on link "California ERS" at bounding box center [161, 312] width 112 height 16
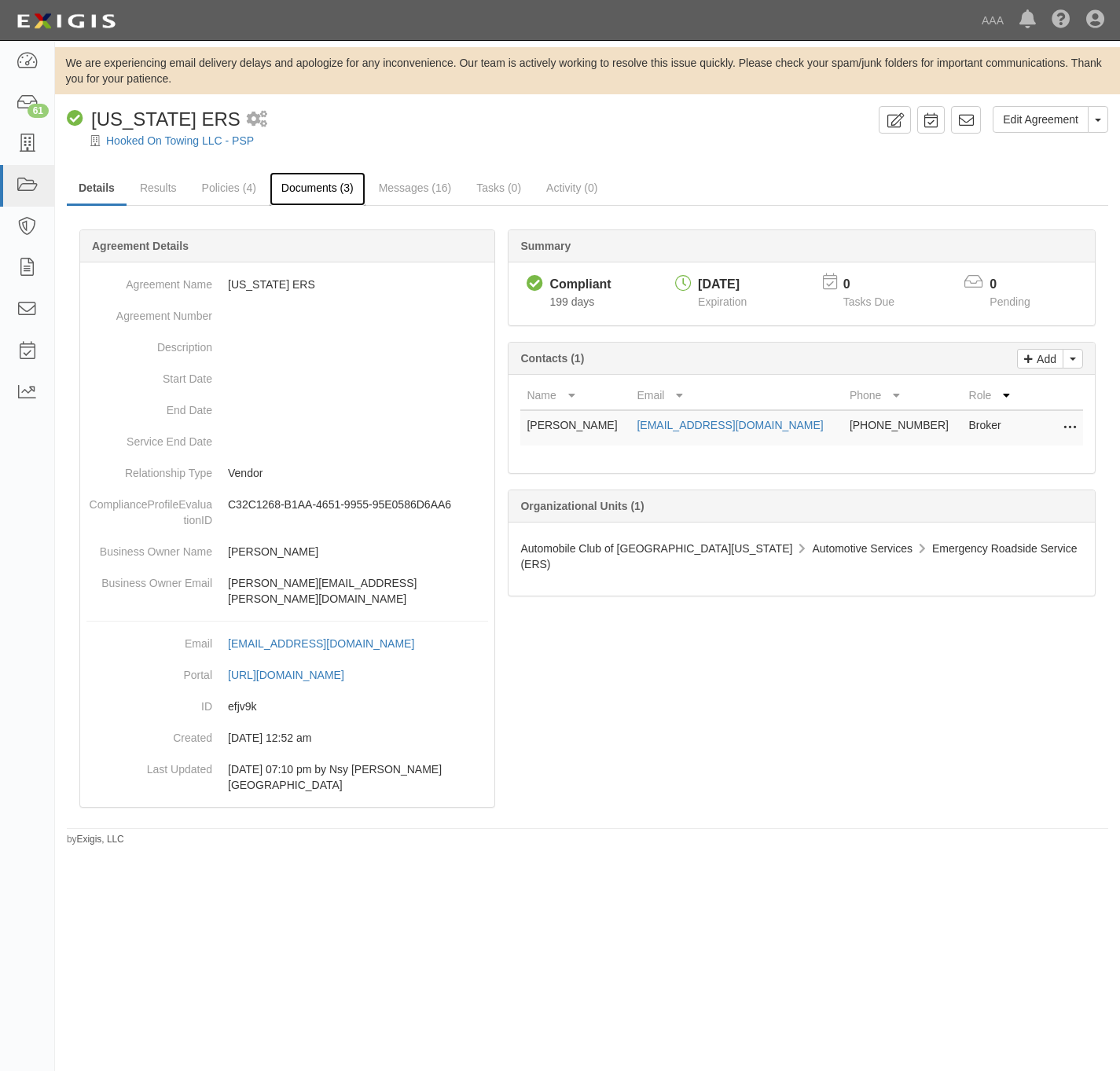
click at [314, 180] on link "Documents (3)" at bounding box center [318, 189] width 96 height 34
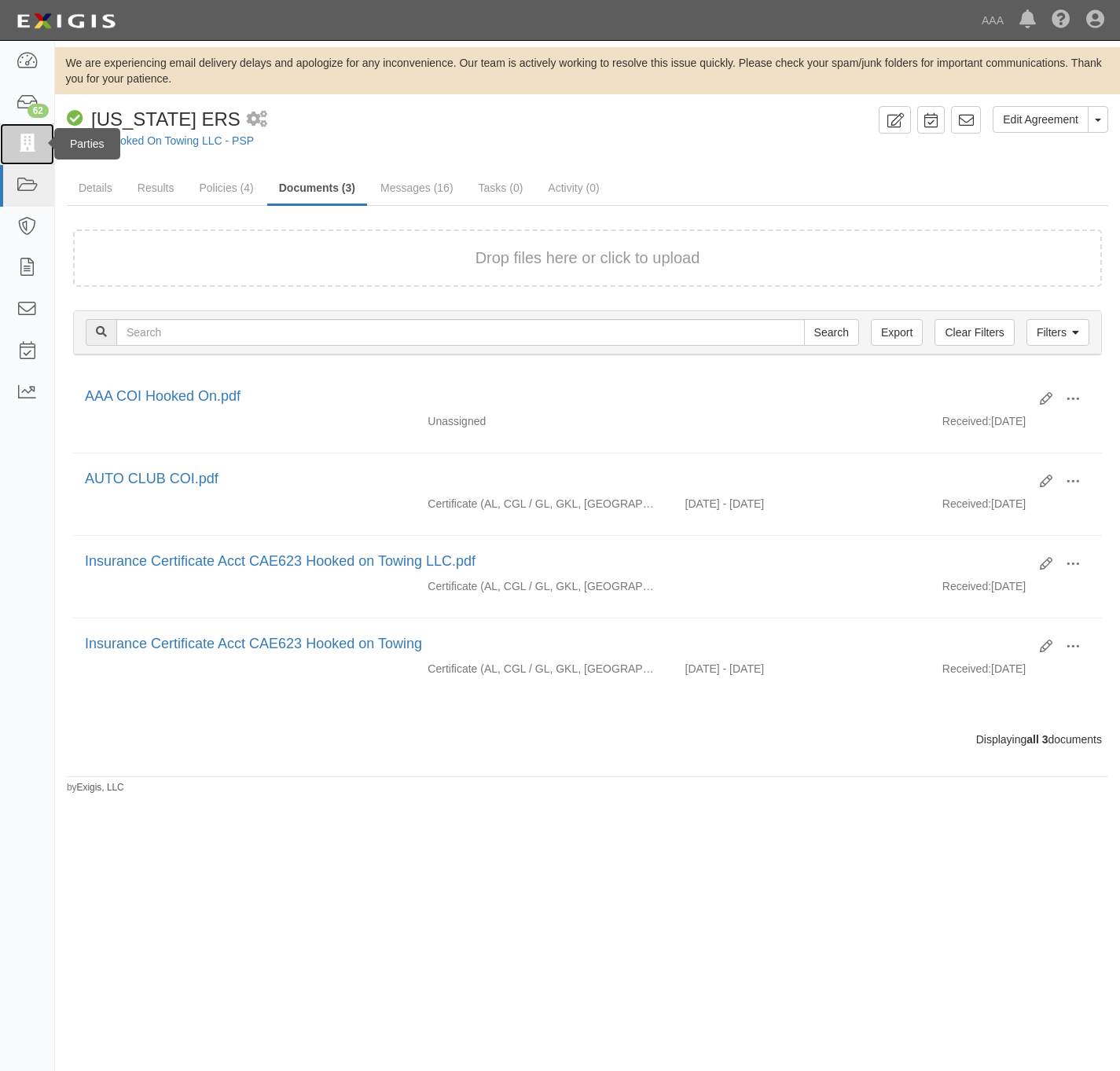
click at [22, 135] on icon at bounding box center [26, 144] width 22 height 18
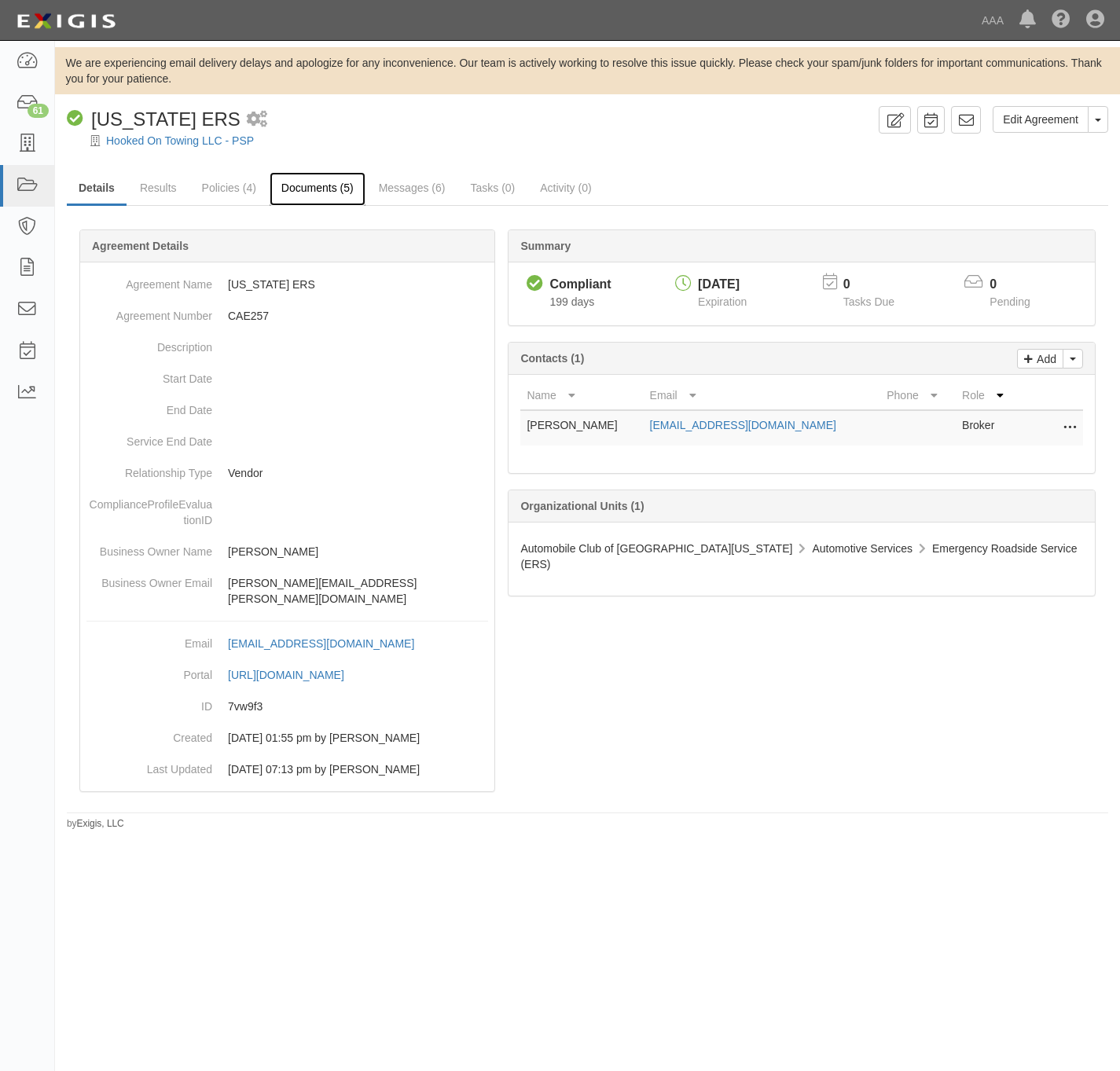
click at [320, 197] on link "Documents (5)" at bounding box center [318, 189] width 96 height 34
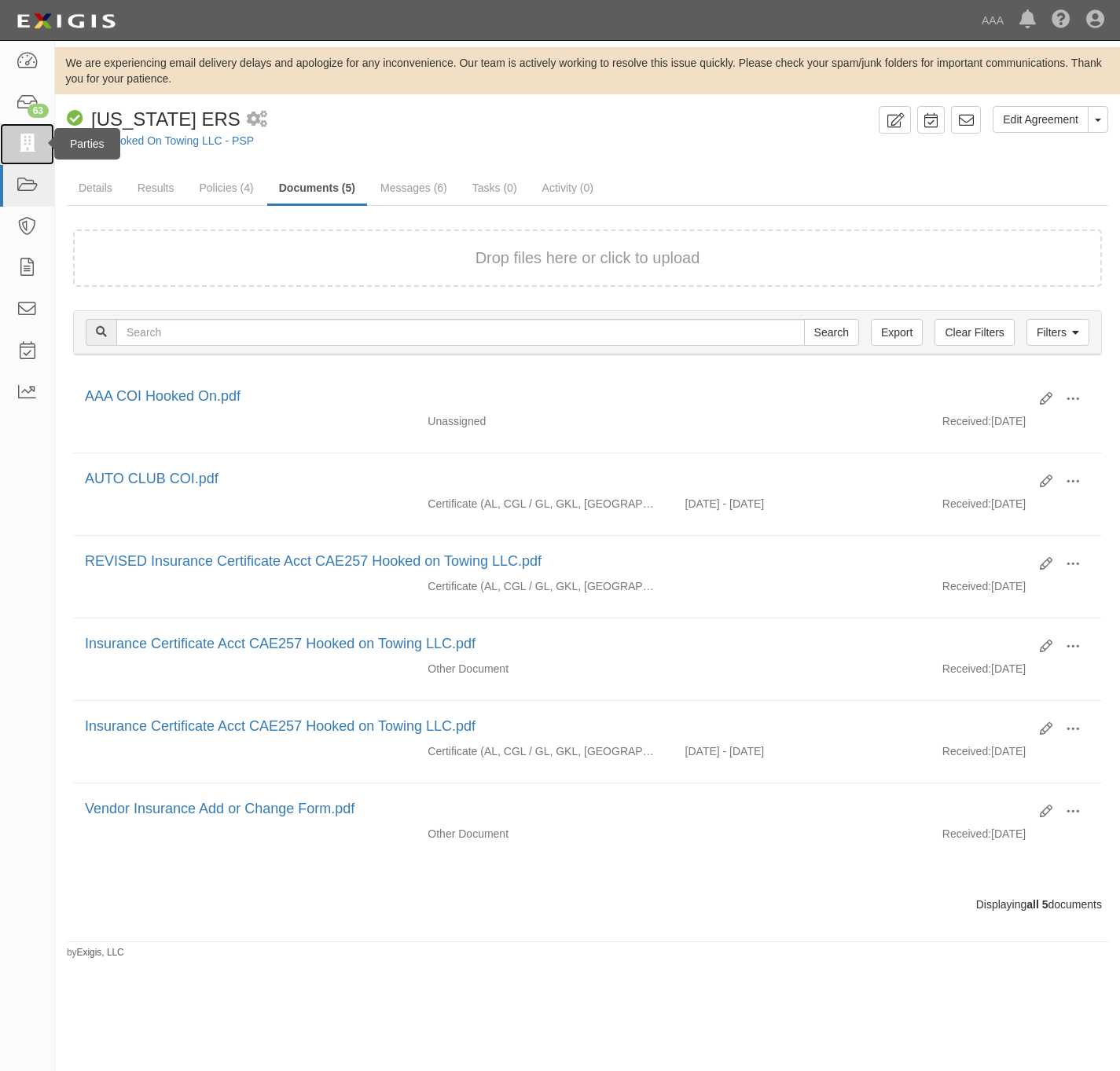
click at [34, 146] on icon at bounding box center [26, 144] width 22 height 18
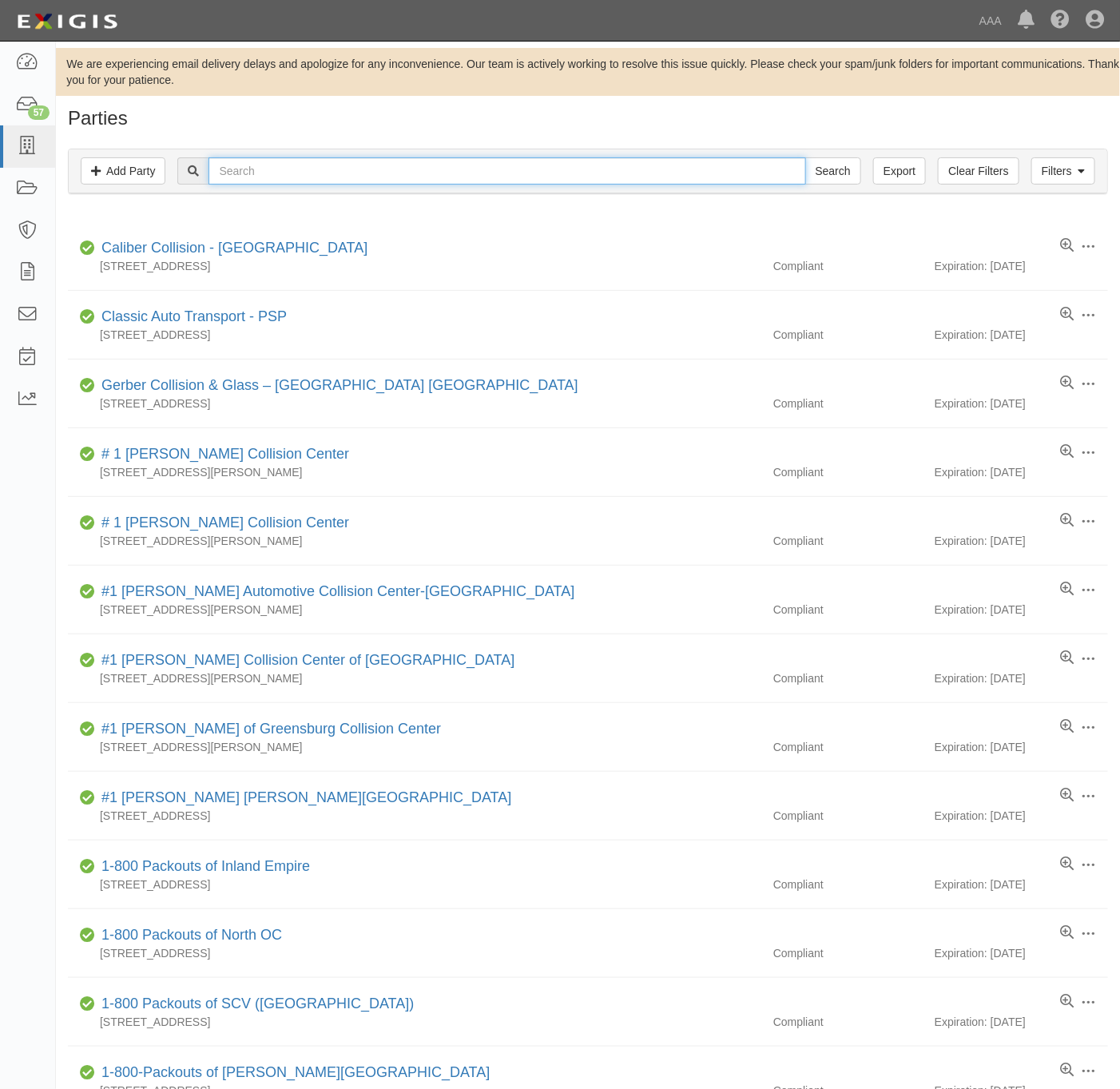
click at [729, 182] on input "text" at bounding box center [506, 171] width 597 height 28
paste input "A & H Towing Company"
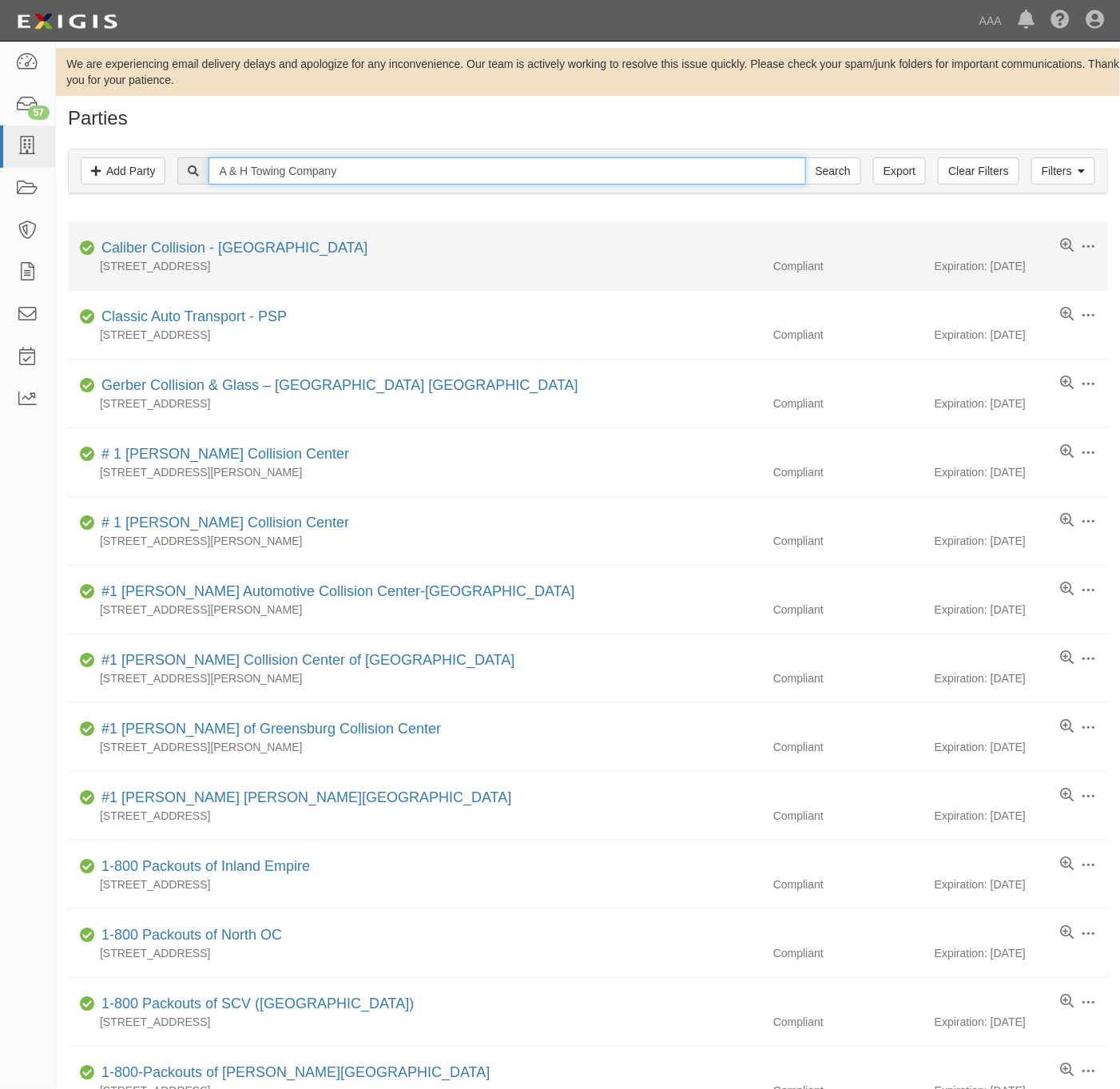
type input "A & H Towing Company"
click at [805, 157] on input "Search" at bounding box center [833, 171] width 56 height 28
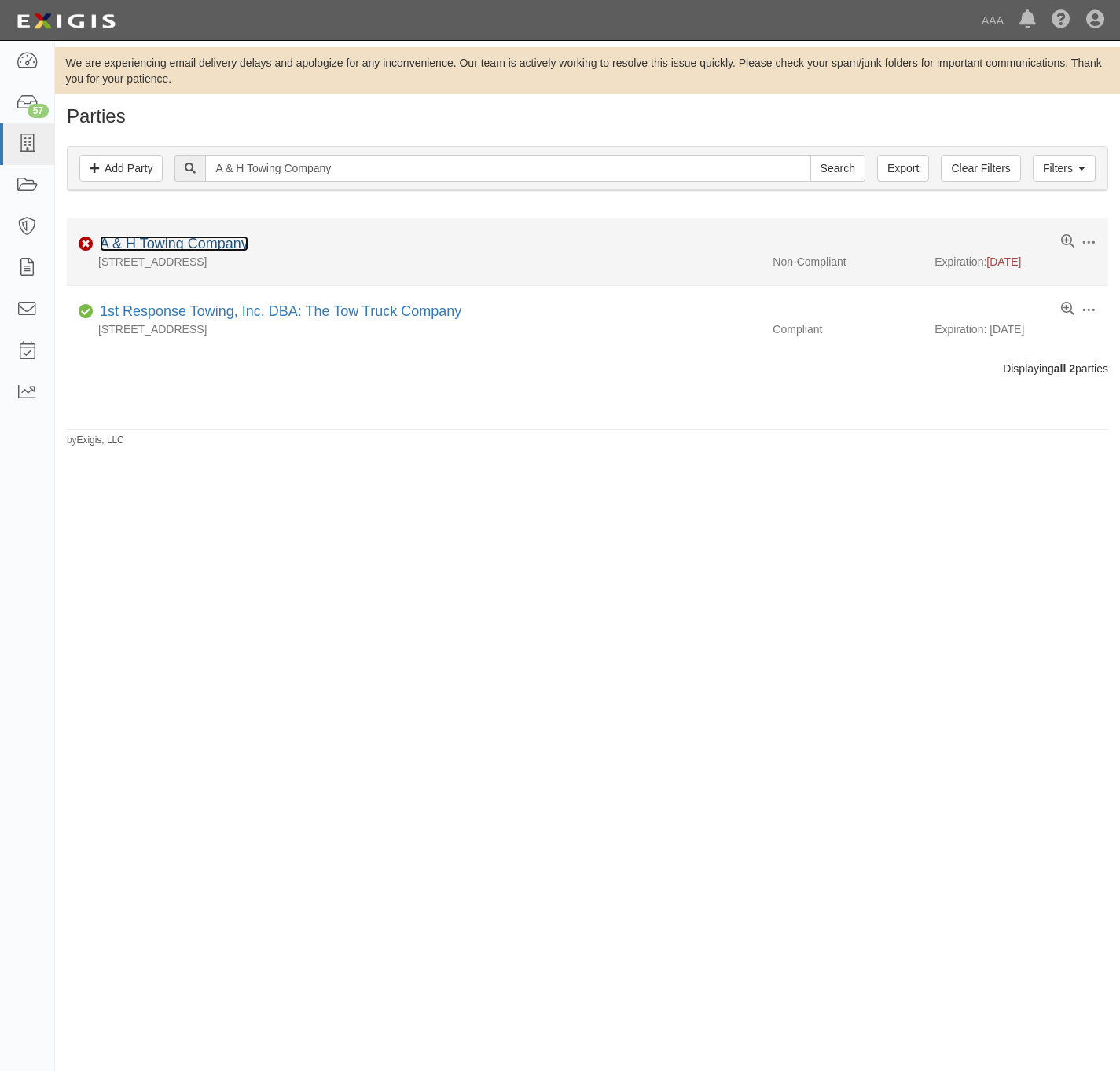
click at [157, 248] on link "A & H Towing Company" at bounding box center [174, 243] width 149 height 16
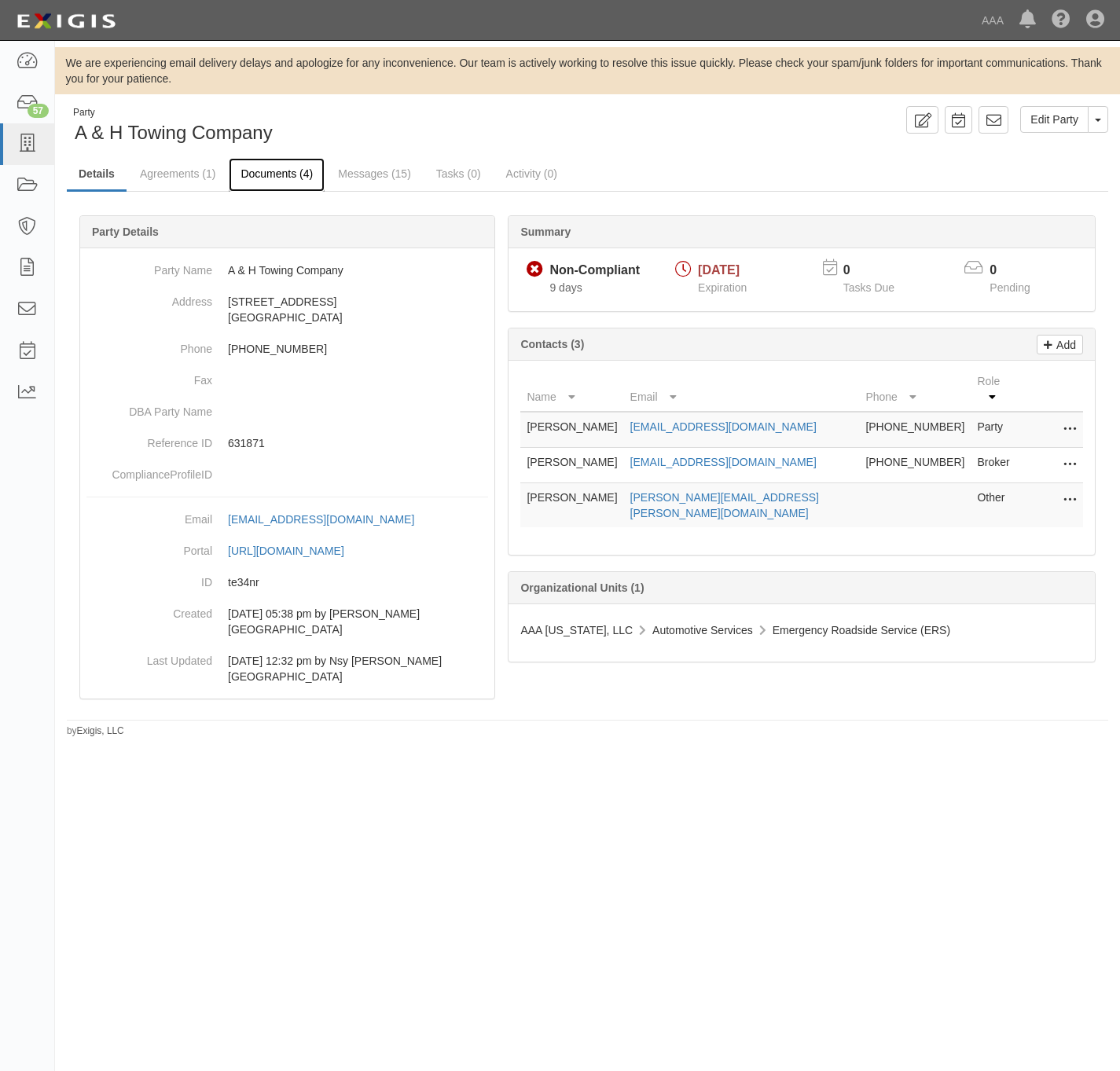
click at [252, 174] on link "Documents (4)" at bounding box center [276, 175] width 96 height 34
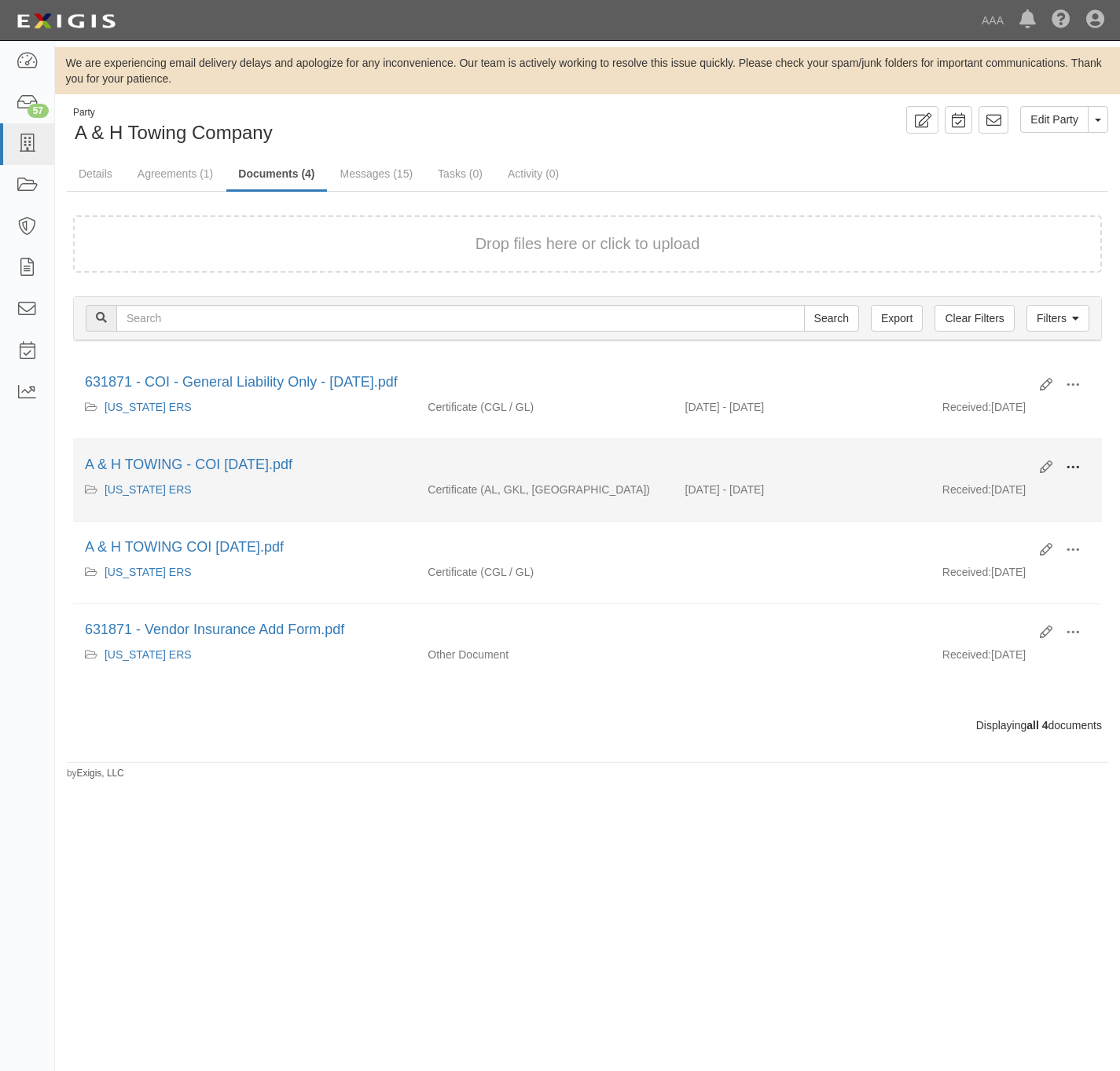
click at [1080, 463] on button at bounding box center [1073, 468] width 35 height 27
click at [1000, 493] on link "View" at bounding box center [997, 490] width 124 height 28
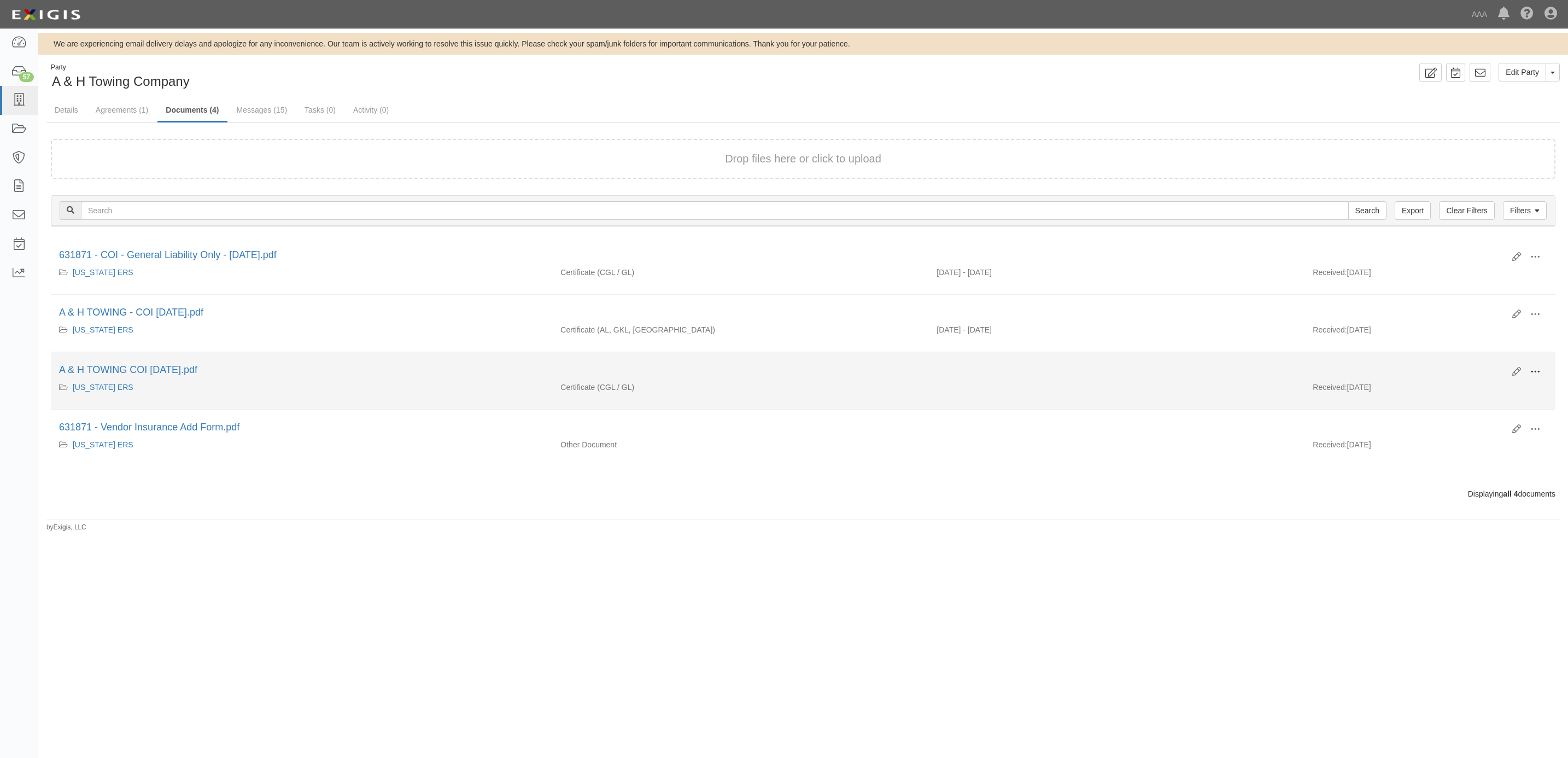
click at [779, 373] on span at bounding box center [1535, 372] width 10 height 10
click at [779, 391] on link "View" at bounding box center [1482, 388] width 86 height 19
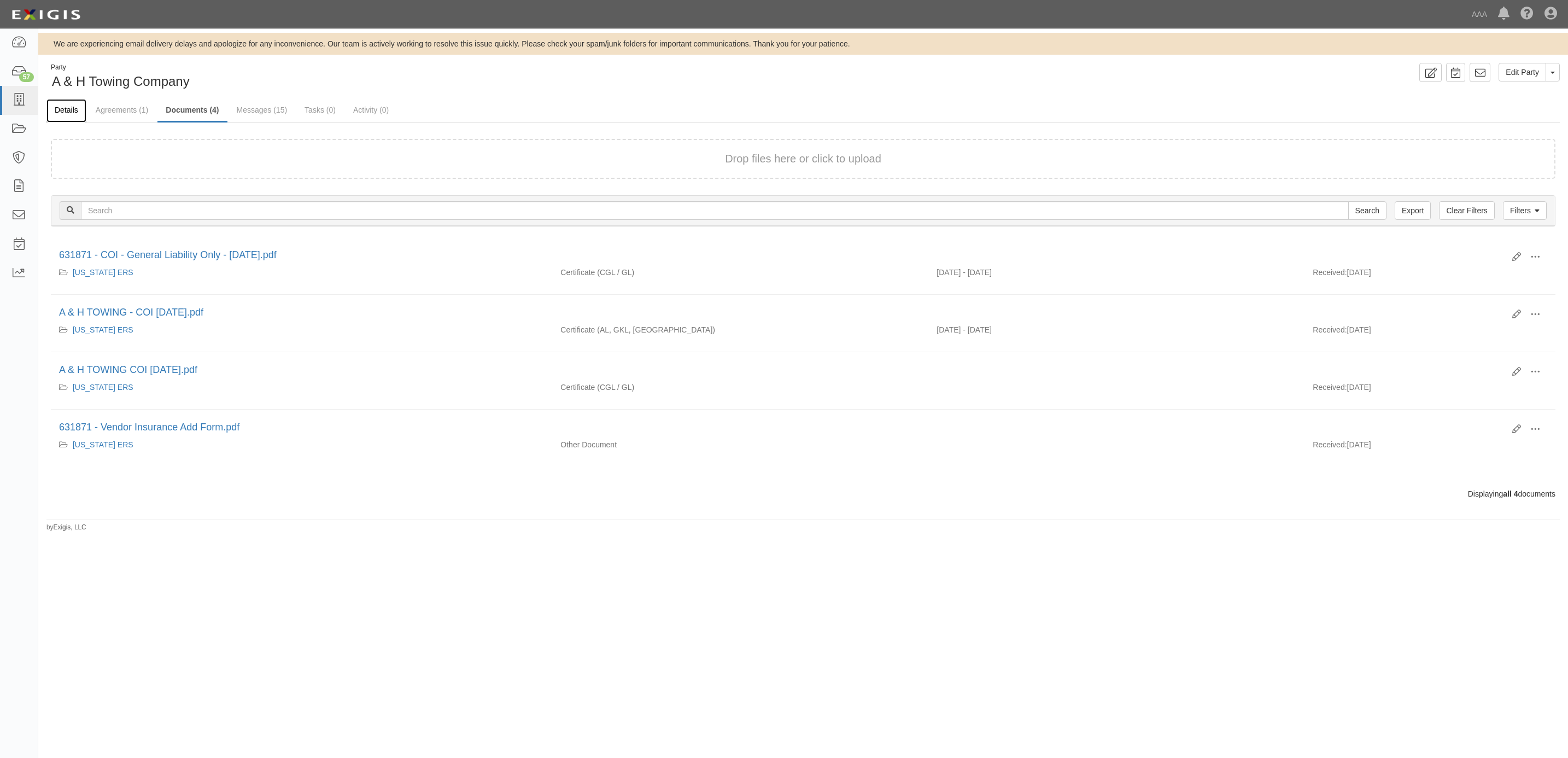
click at [69, 105] on link "Details" at bounding box center [66, 111] width 40 height 24
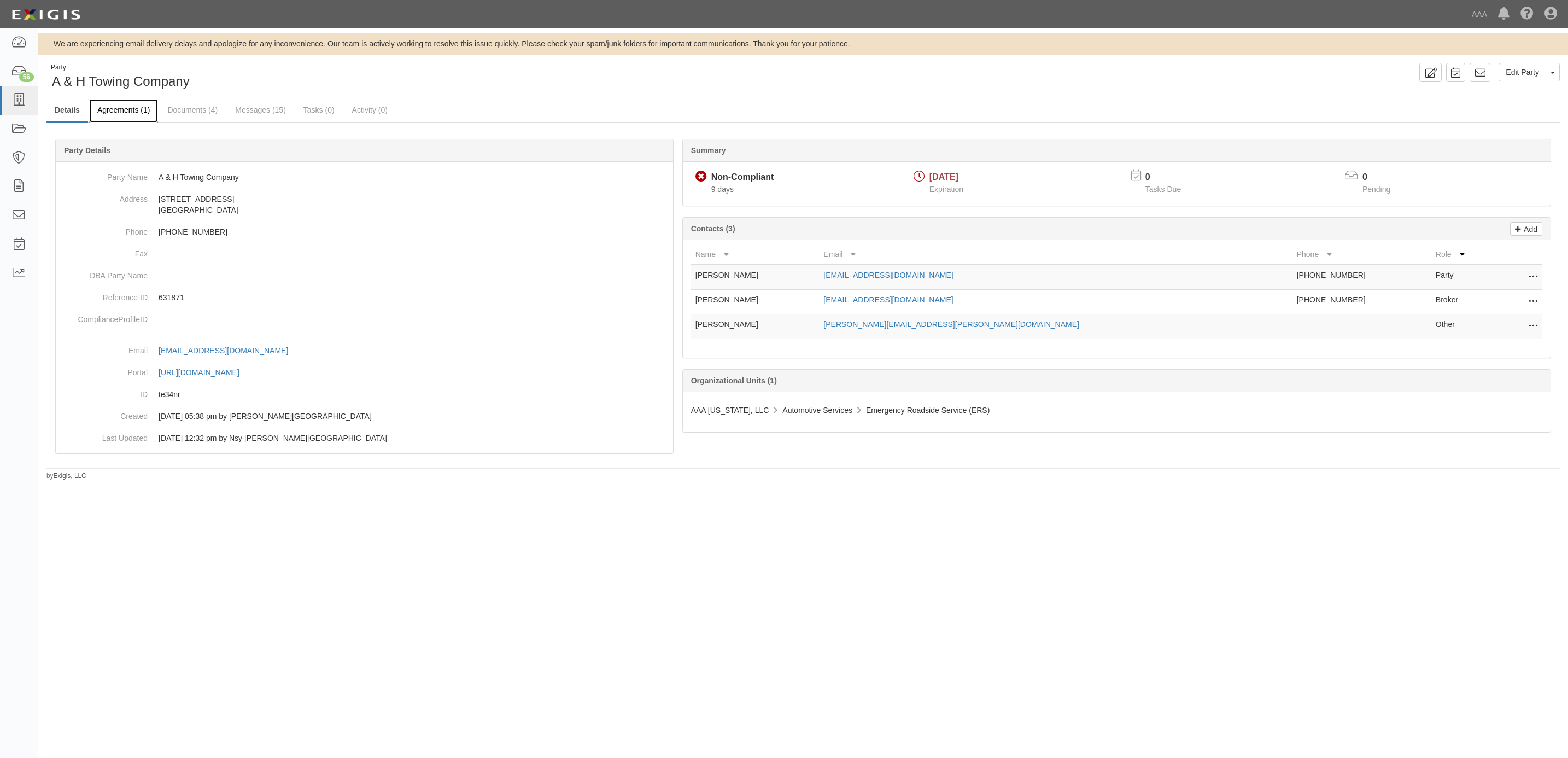
click at [128, 111] on link "Agreements (1)" at bounding box center [123, 111] width 69 height 24
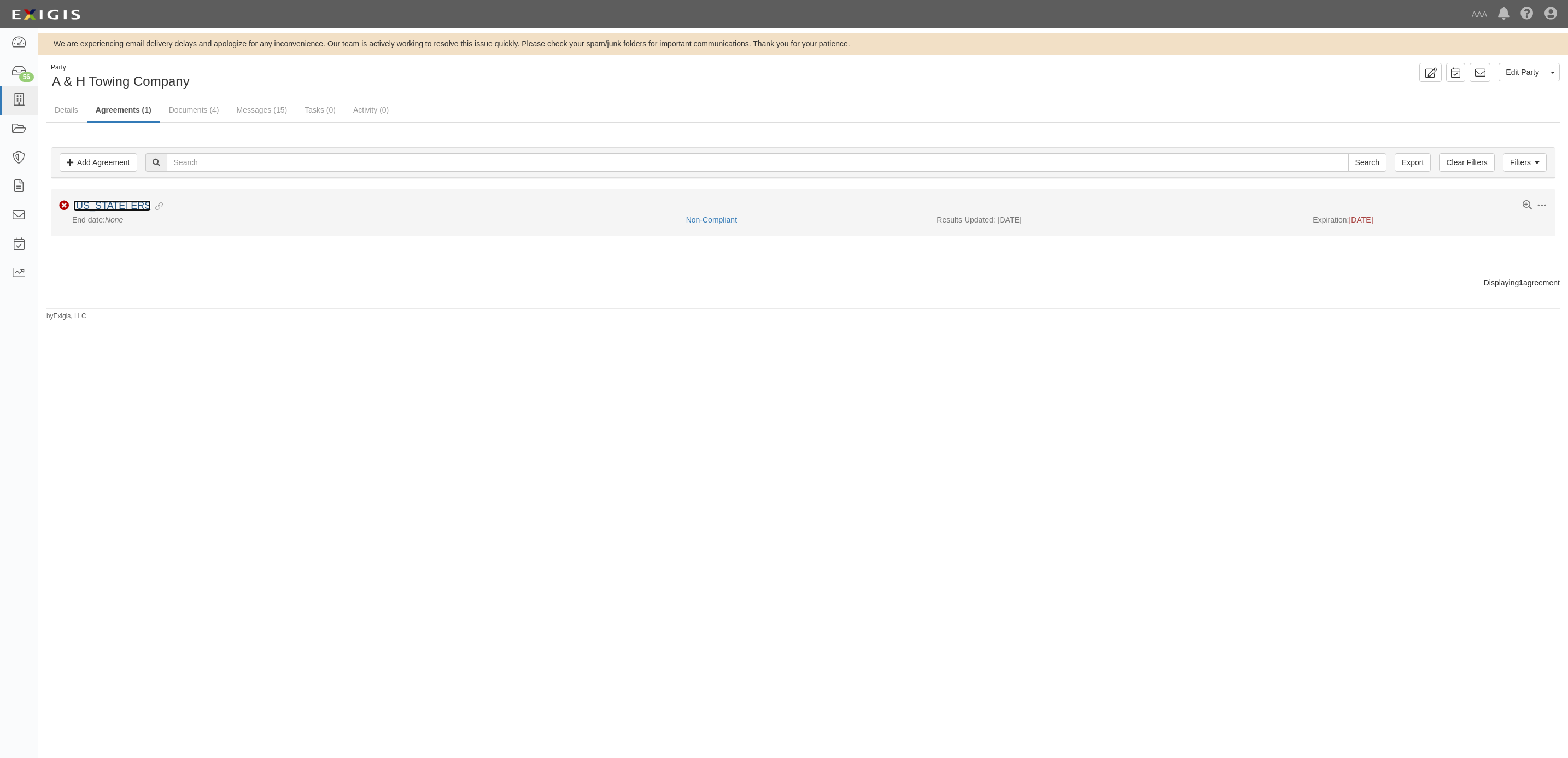
click at [77, 202] on link "[US_STATE] ERS" at bounding box center [112, 206] width 78 height 11
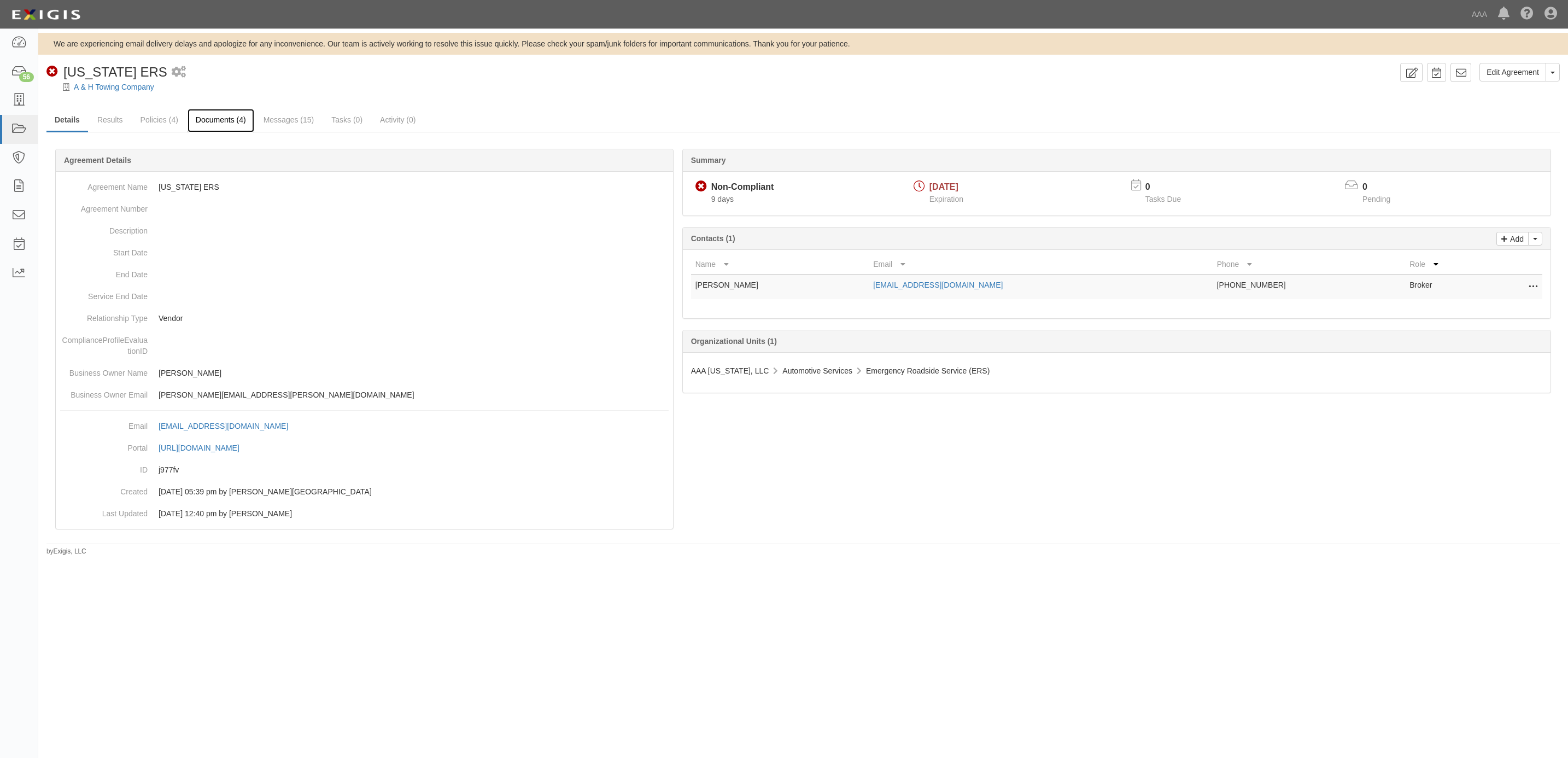
click at [220, 124] on link "Documents (4)" at bounding box center [221, 121] width 67 height 24
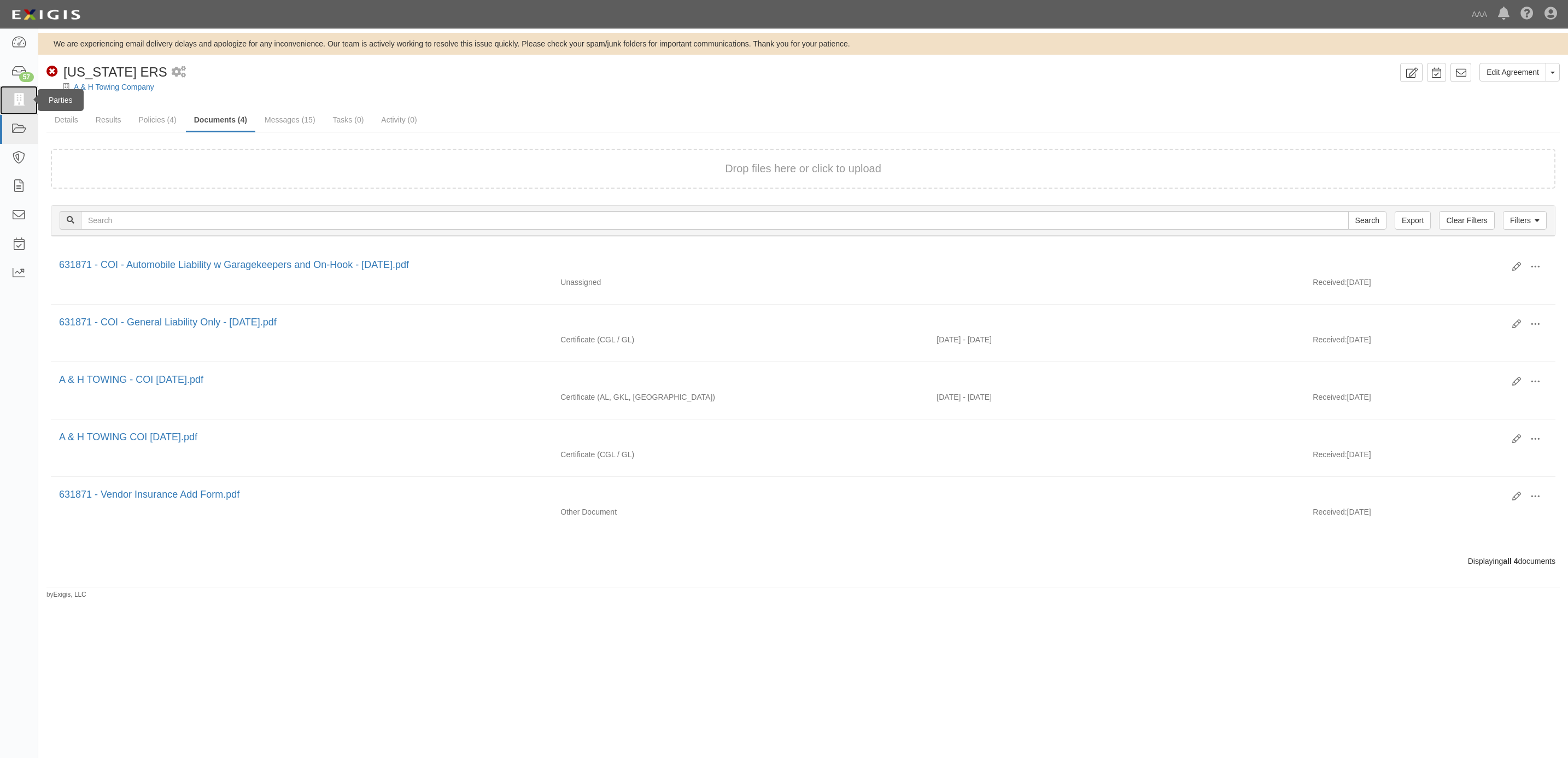
drag, startPoint x: 16, startPoint y: 97, endPoint x: 601, endPoint y: 60, distance: 586.2
click at [16, 95] on icon at bounding box center [18, 100] width 15 height 13
